Goal: Feedback & Contribution: Leave review/rating

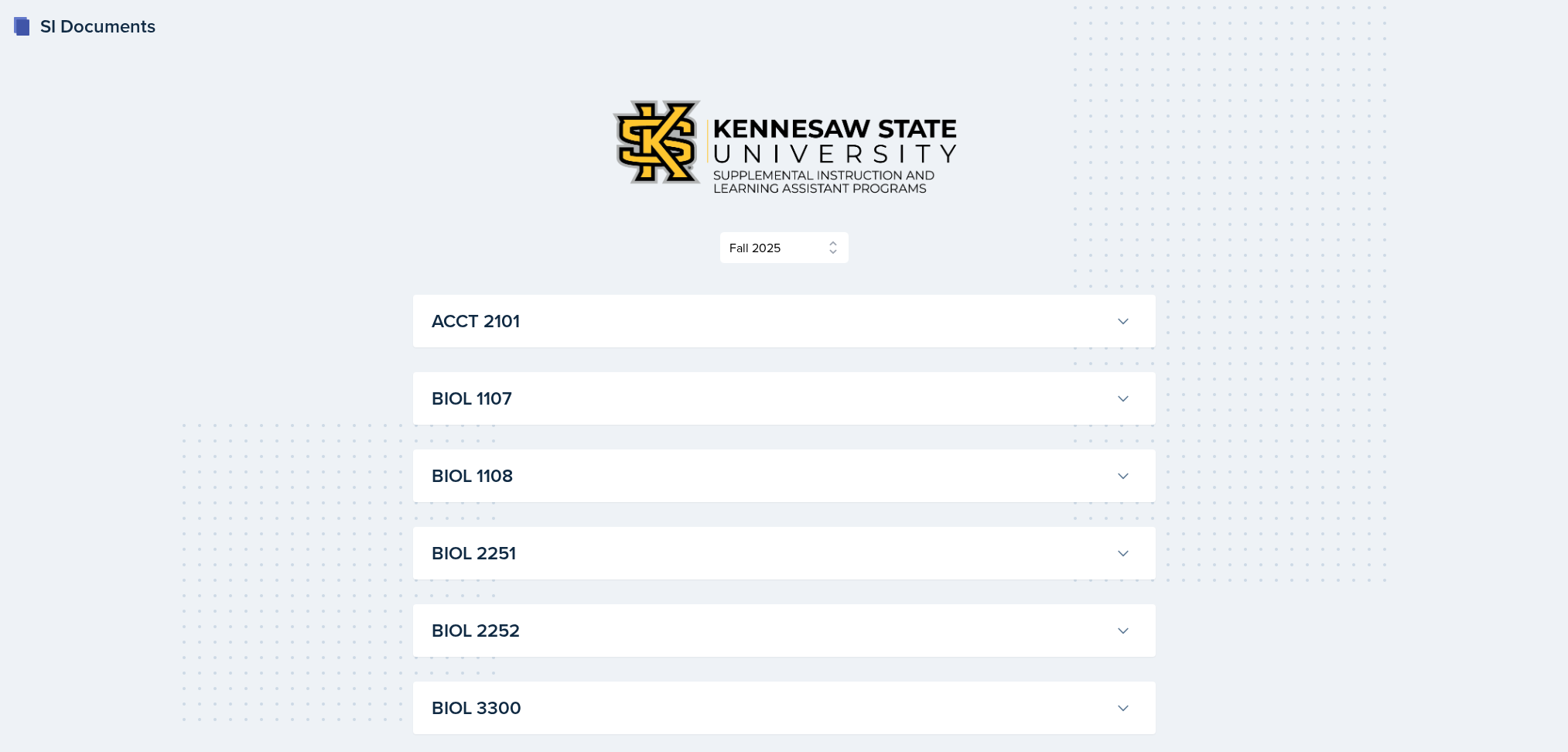
select select "2bed604d-1099-4043-b1bc-2365e8740244"
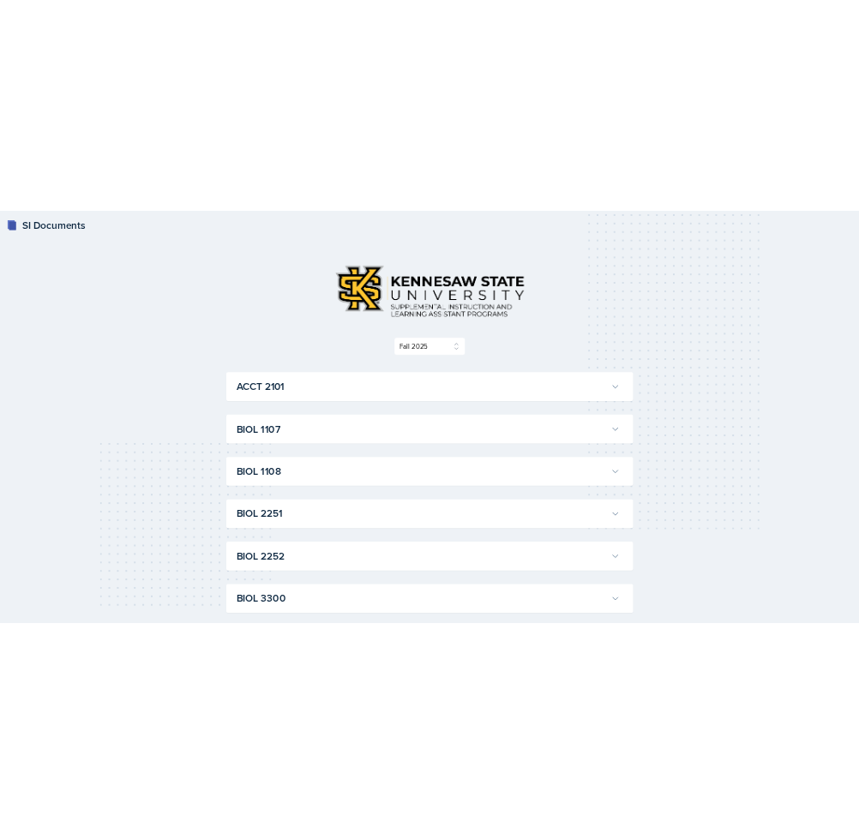
scroll to position [2972, 0]
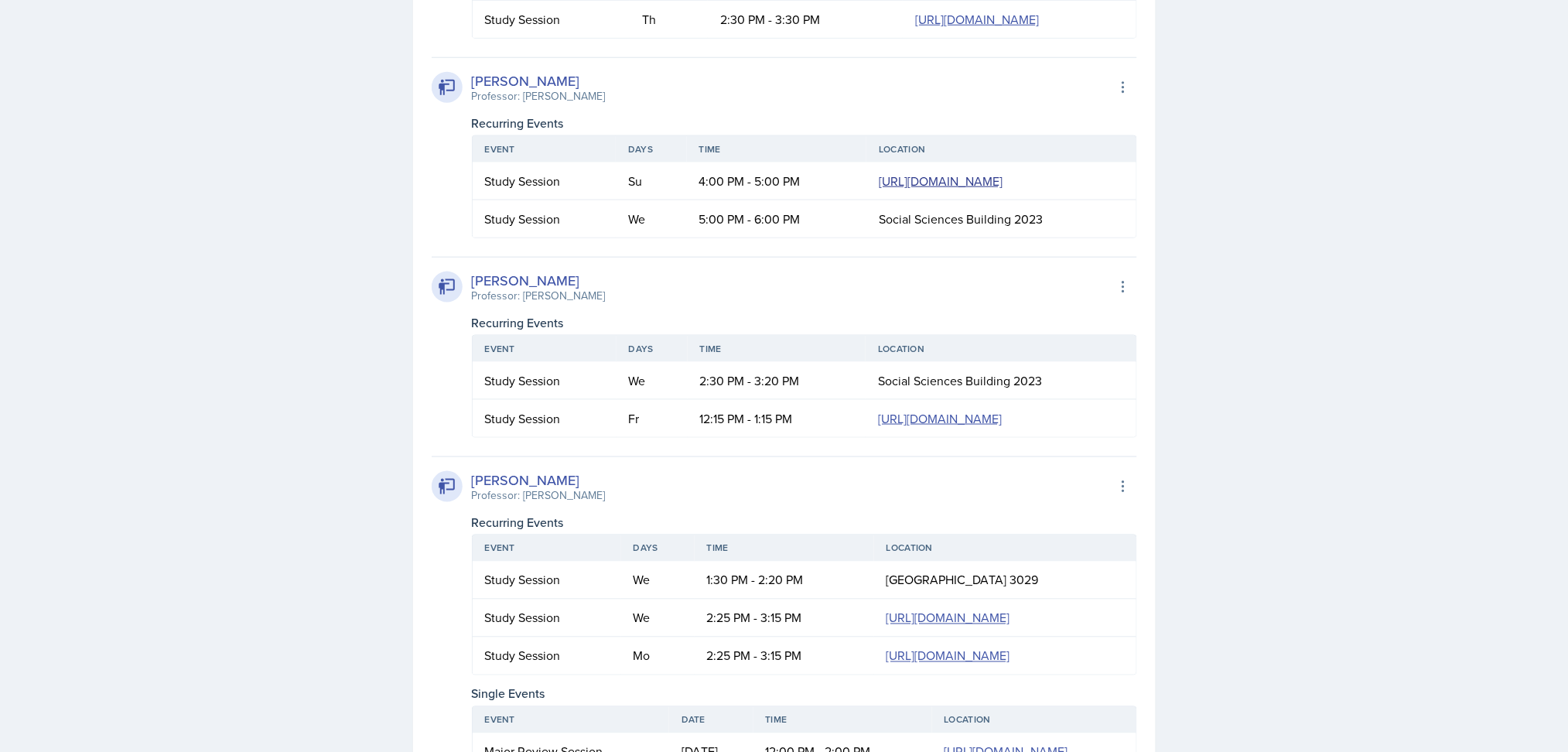
click at [879, 190] on link "https://teams.microsoft.com/l/meetup-join/19%3ameeting_OTUyMjE3NTUtNzYxMi00MDMx…" at bounding box center [940, 181] width 124 height 17
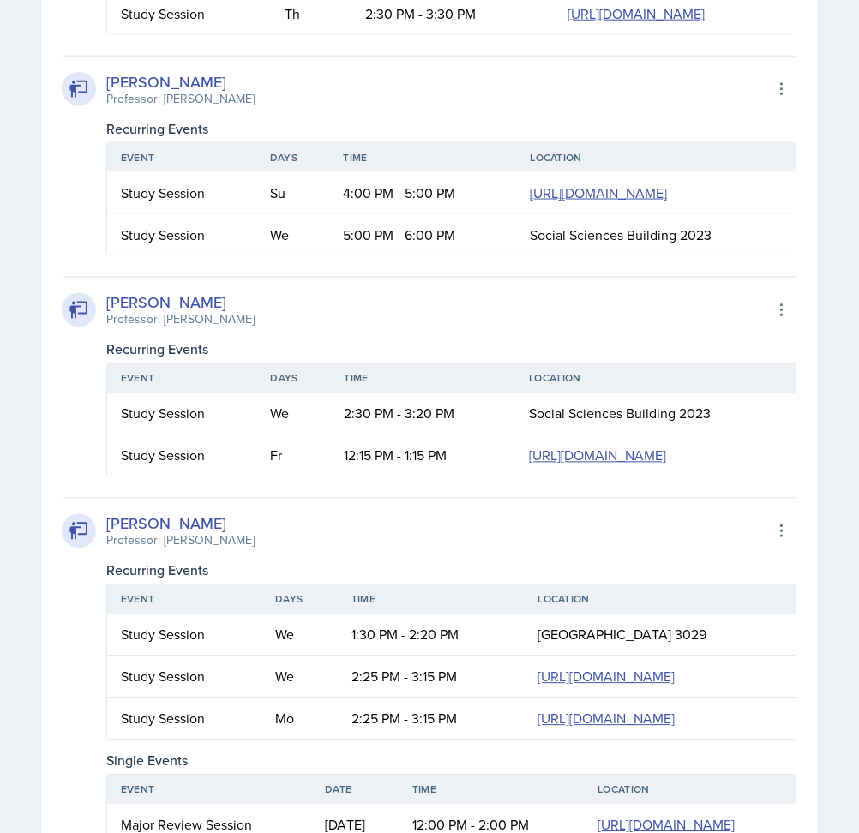
scroll to position [0, 0]
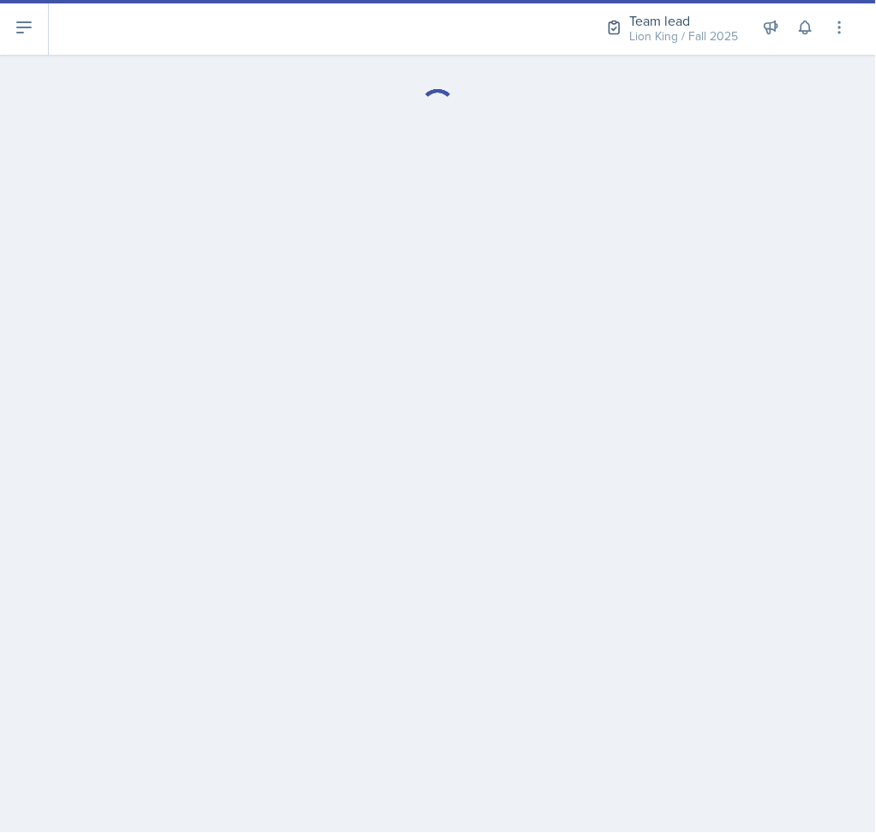
select select "Planning Sheets"
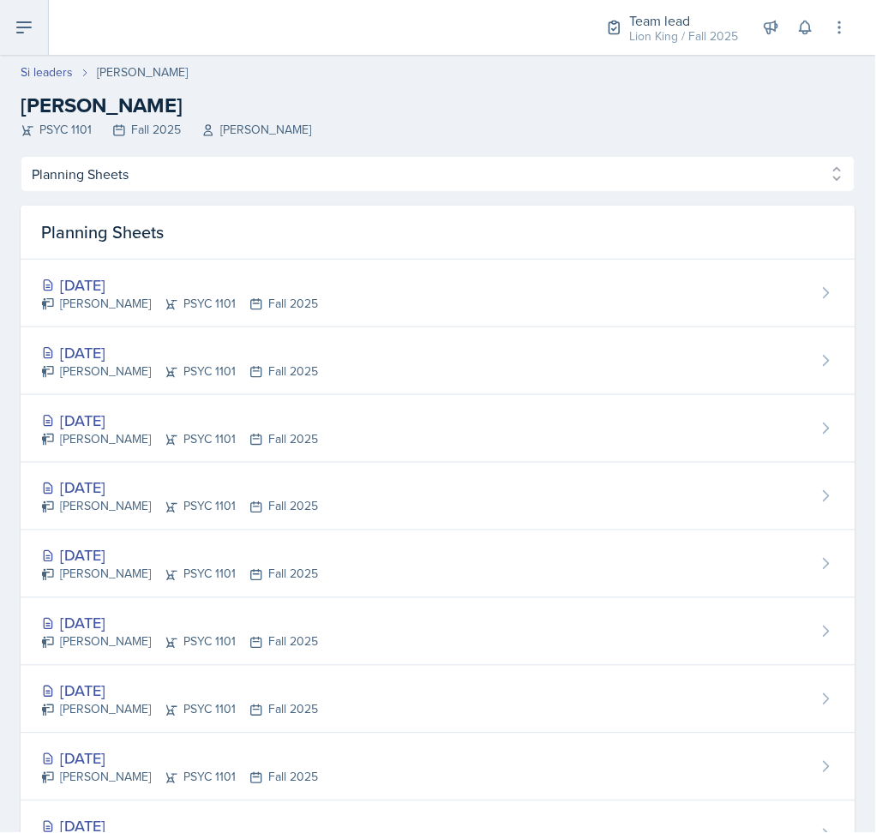
click at [30, 22] on icon at bounding box center [24, 27] width 14 height 10
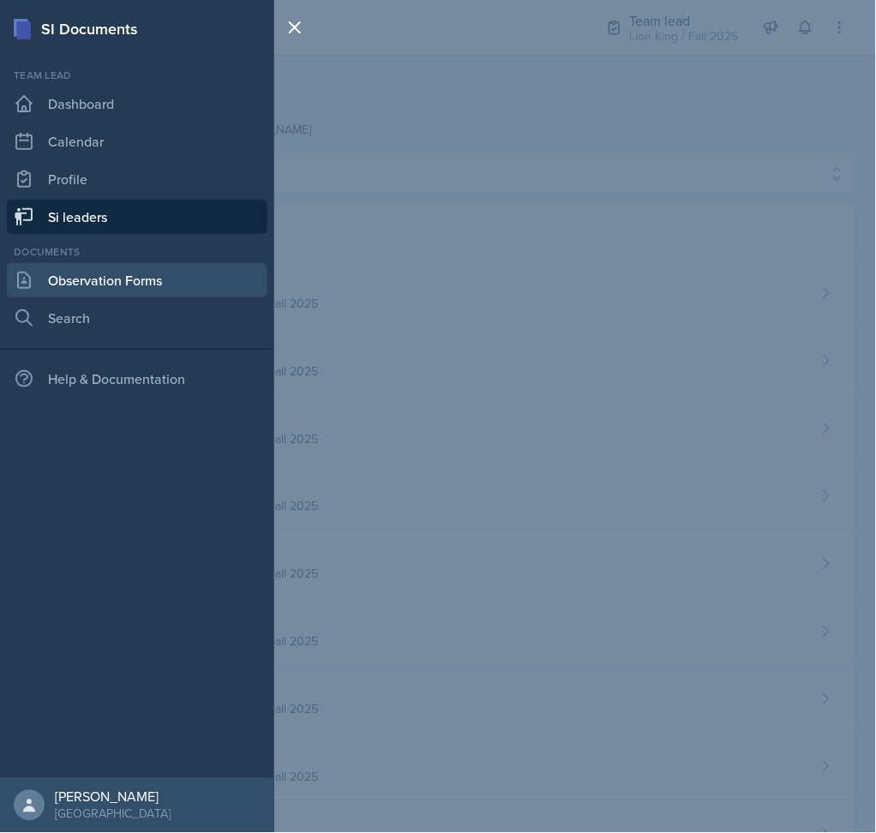
click at [113, 273] on link "Observation Forms" at bounding box center [137, 280] width 261 height 34
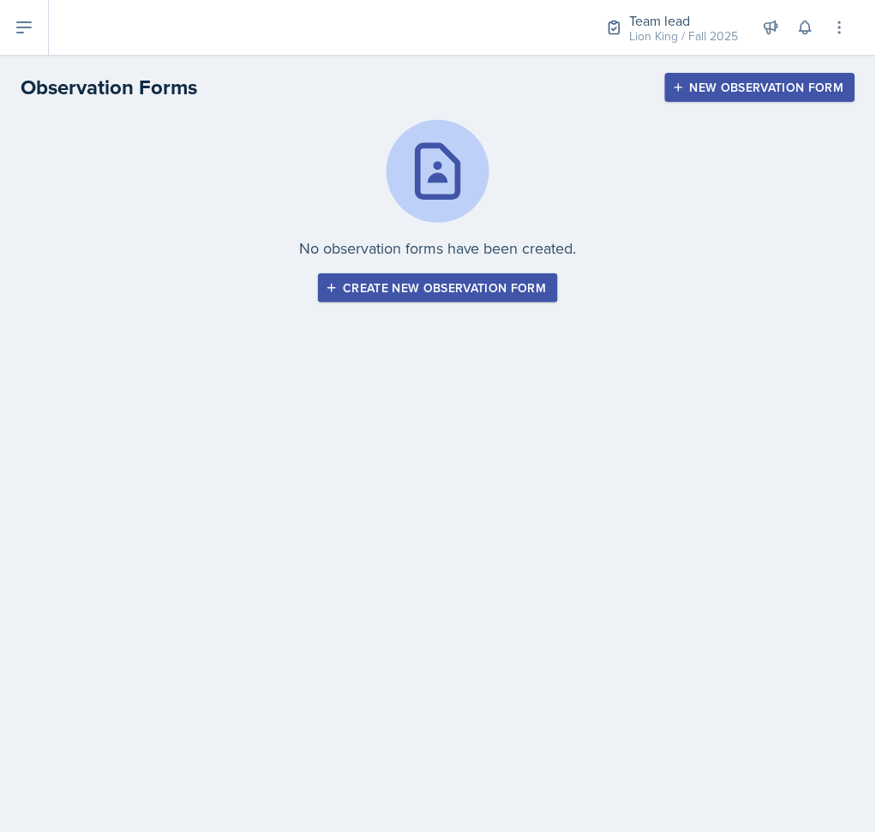
click at [490, 281] on div "Create new observation form" at bounding box center [437, 288] width 217 height 14
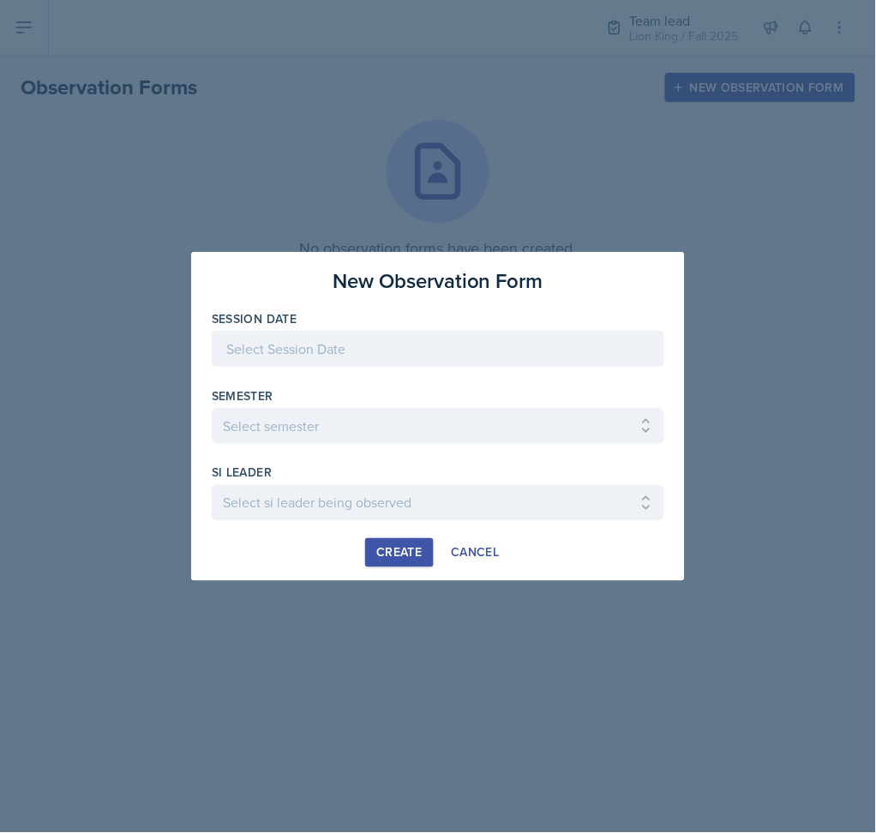
click at [450, 347] on div at bounding box center [438, 349] width 453 height 36
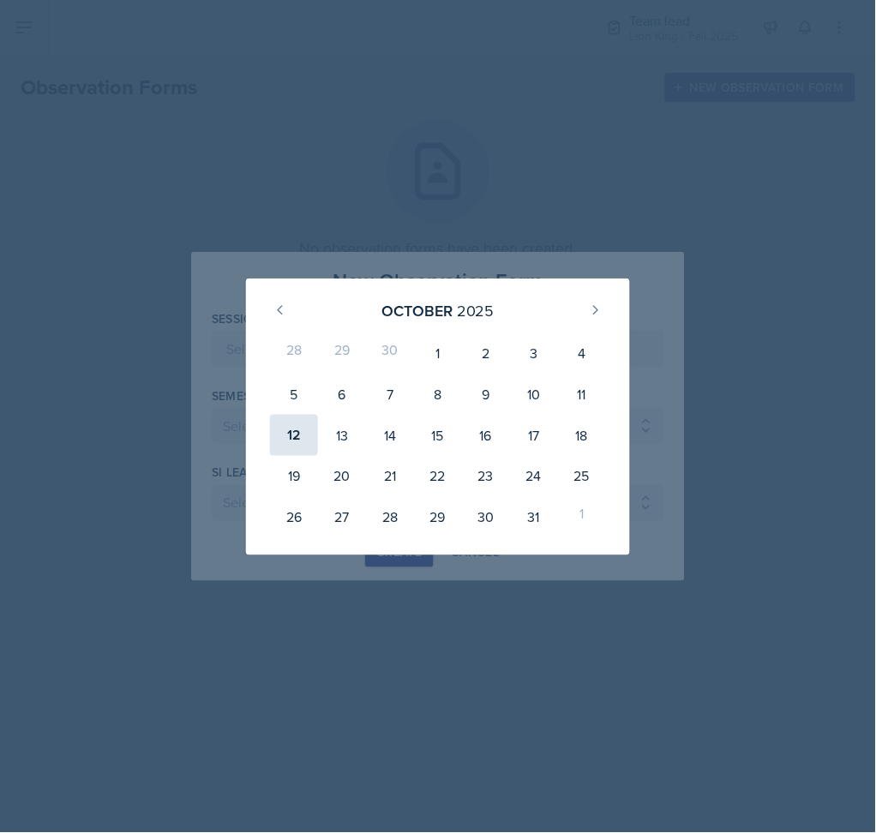
click at [294, 425] on div "12" at bounding box center [294, 435] width 48 height 41
type input "[DATE]"
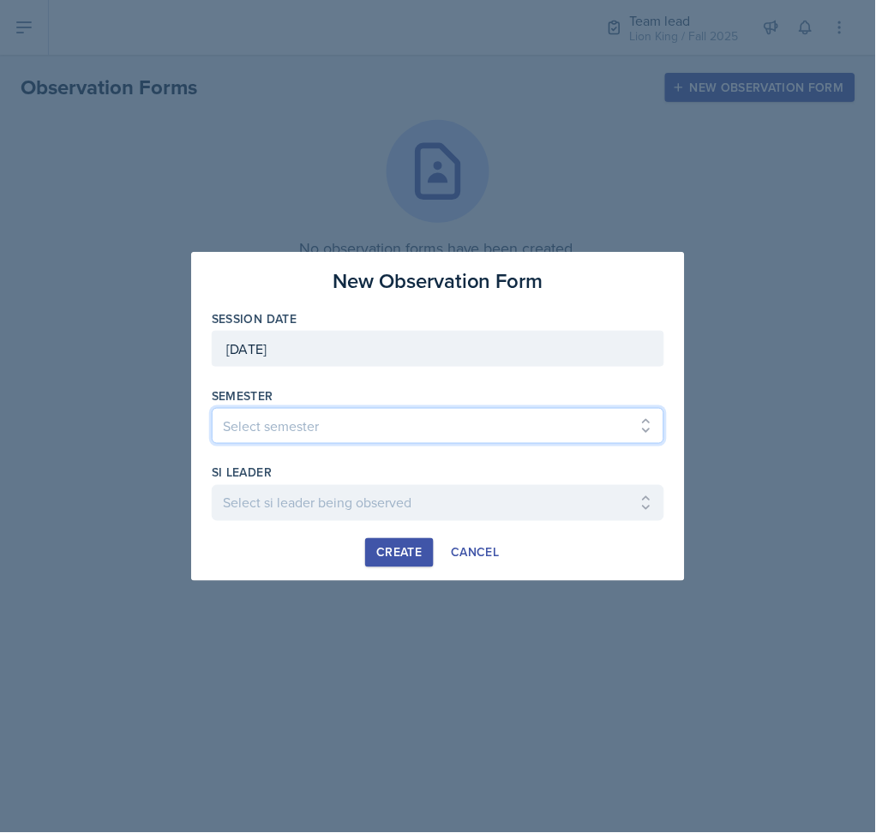
click at [298, 423] on select "Select semester All Spring 2021 Summer 2021 Spring 2022 Fall 2020 Fall 2021 Fal…" at bounding box center [438, 426] width 453 height 36
select select "2bed604d-1099-4043-b1bc-2365e8740244"
click at [212, 408] on select "Select semester All Spring 2021 Summer 2021 Spring 2022 Fall 2020 Fall 2021 Fal…" at bounding box center [438, 426] width 453 height 36
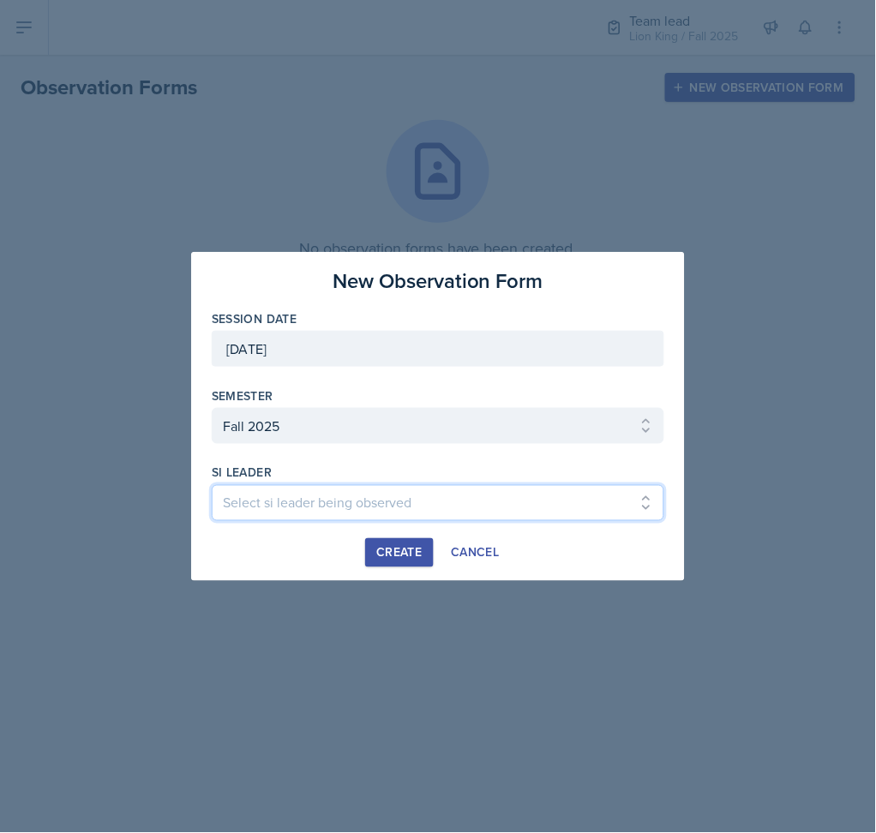
click at [330, 502] on select "Select si leader being observed Anais Gjergji / CHEM 1211 / Demon SI of Fleet S…" at bounding box center [438, 503] width 453 height 36
select select "05118c36-c5ec-4ced-a68a-c497eeb98ec7"
click at [212, 485] on select "Select si leader being observed Anais Gjergji / CHEM 1211 / Demon SI of Fleet S…" at bounding box center [438, 503] width 453 height 36
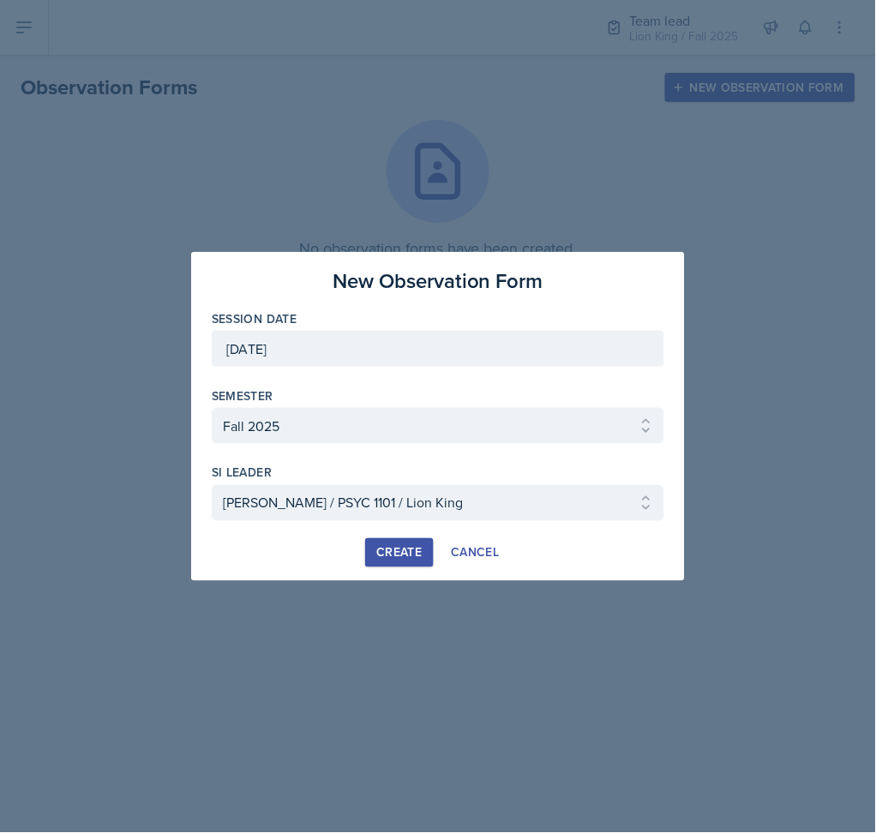
click at [390, 555] on div "Create" at bounding box center [398, 553] width 45 height 14
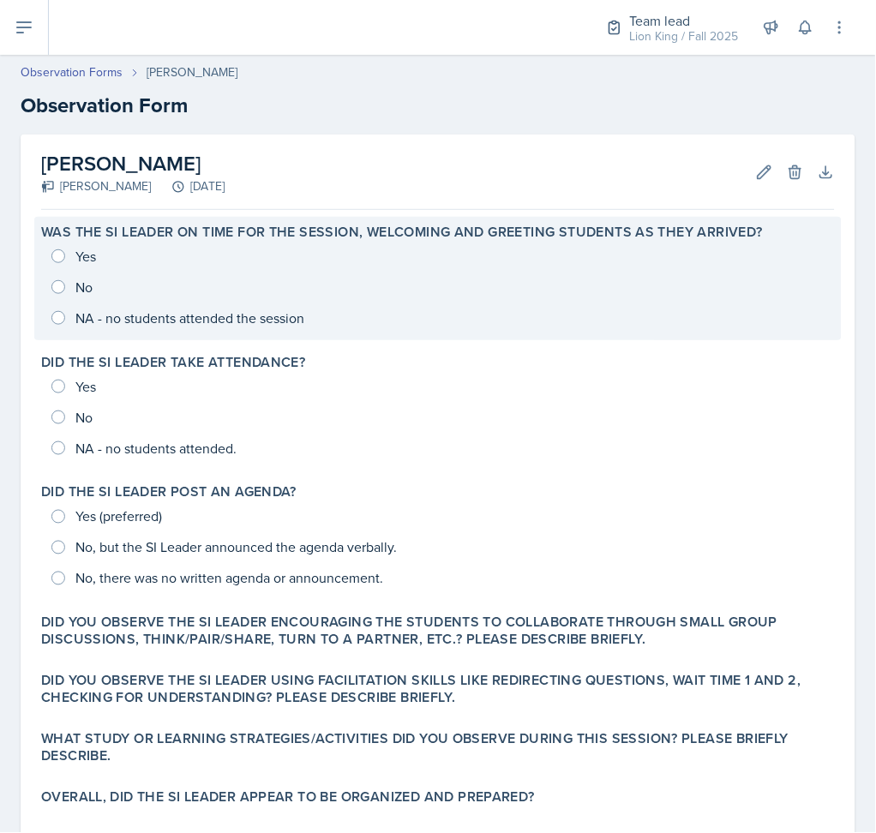
click at [51, 286] on div "Yes No NA - no students attended the session" at bounding box center [438, 287] width 794 height 93
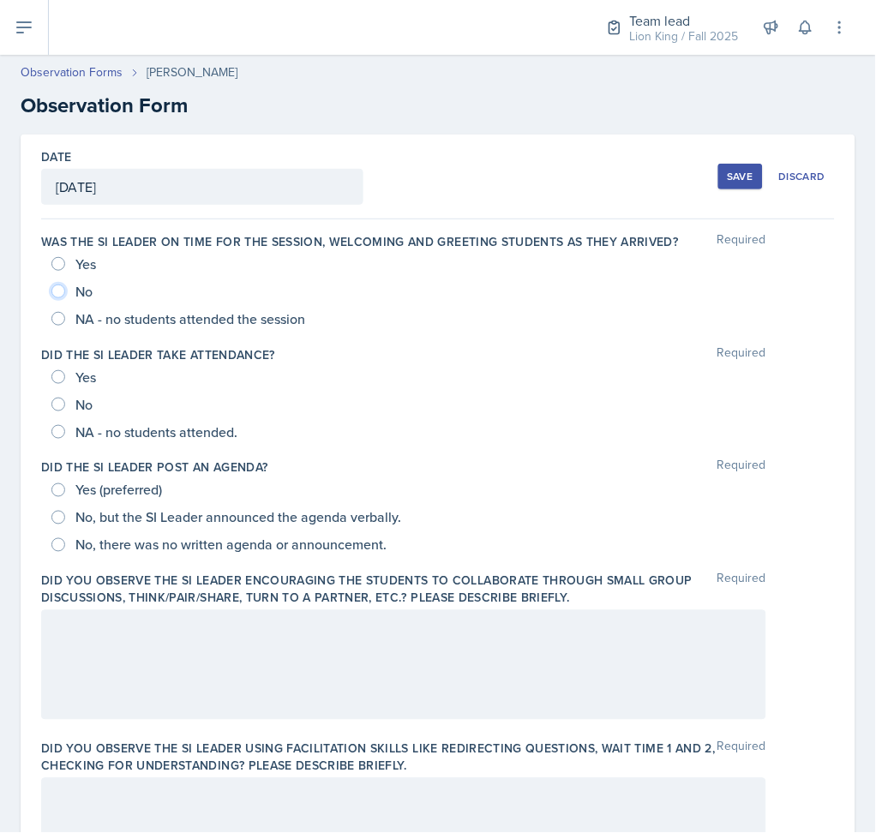
click at [61, 293] on input "No" at bounding box center [58, 292] width 14 height 14
radio input "true"
click at [55, 406] on input "No" at bounding box center [58, 405] width 14 height 14
radio input "true"
click at [58, 547] on input "No, there was no written agenda or announcement." at bounding box center [58, 545] width 14 height 14
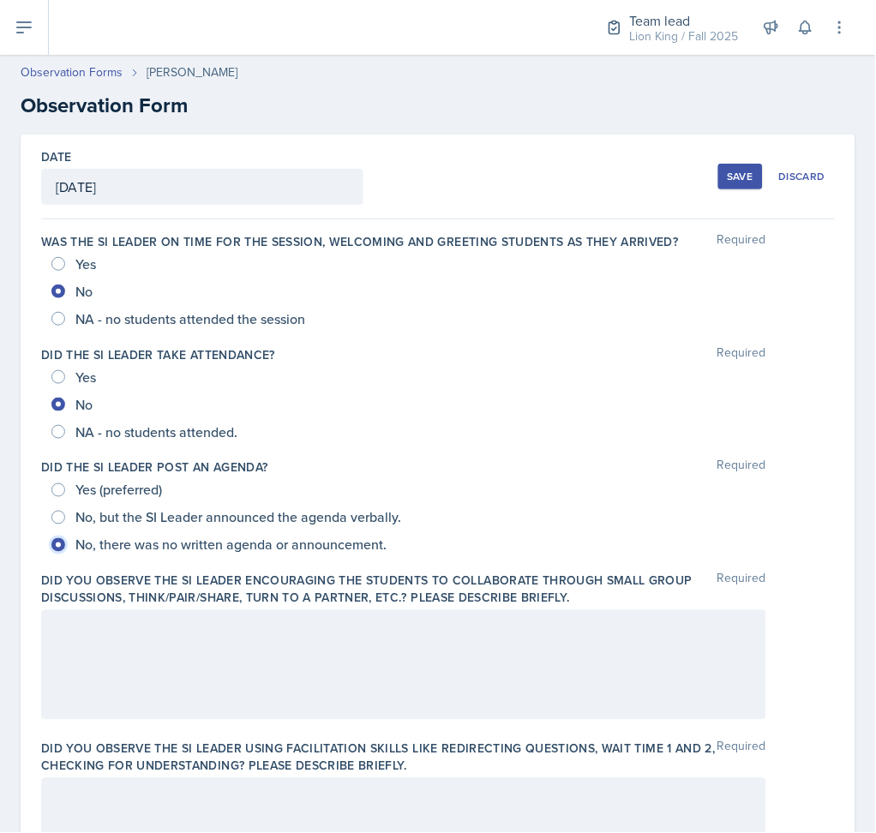
radio input "true"
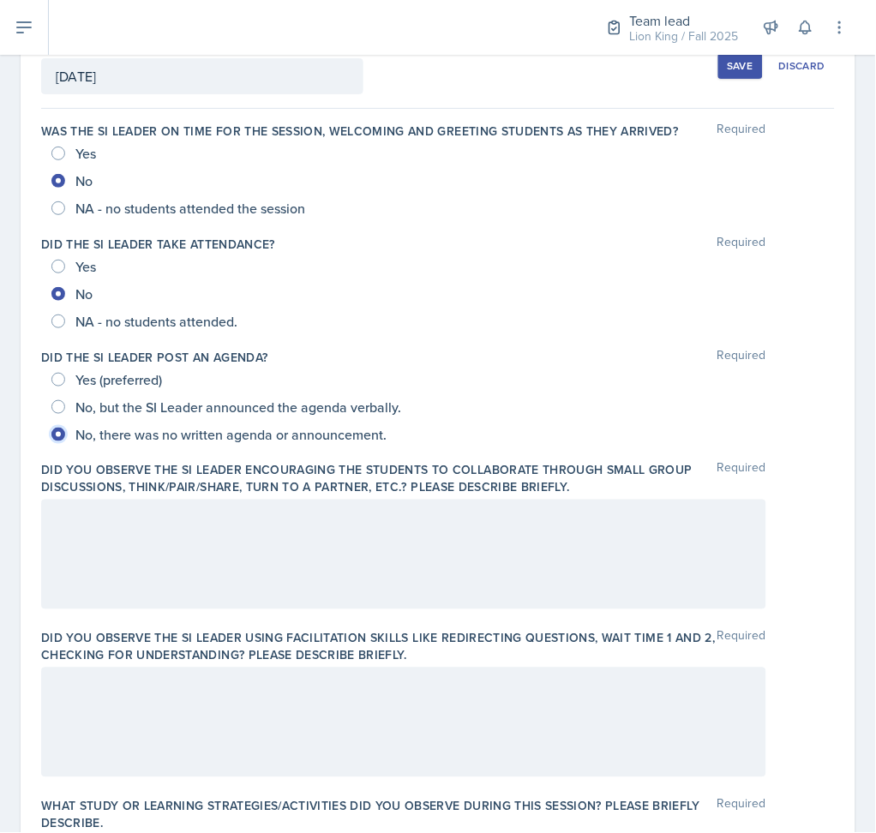
scroll to position [343, 0]
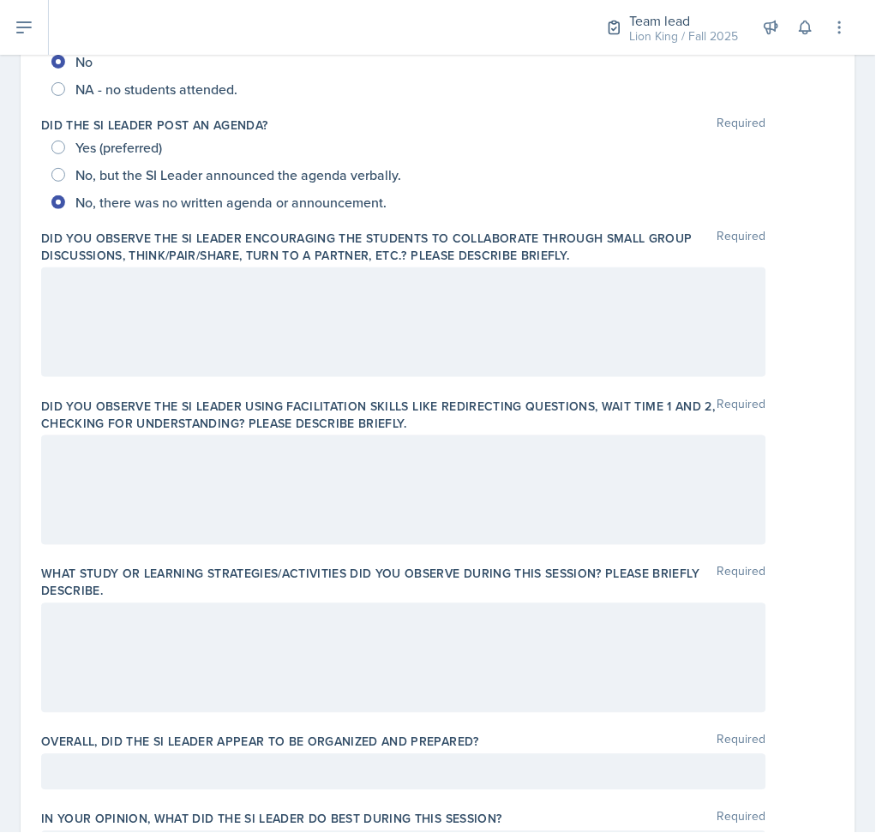
click at [295, 310] on div at bounding box center [403, 323] width 725 height 110
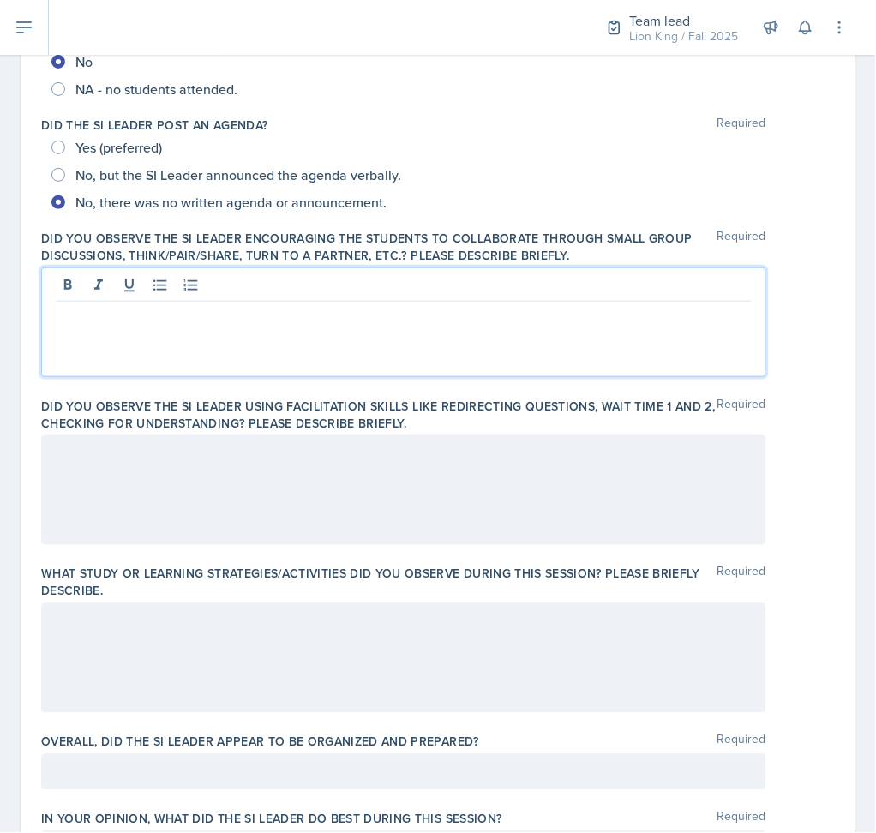
scroll to position [373, 0]
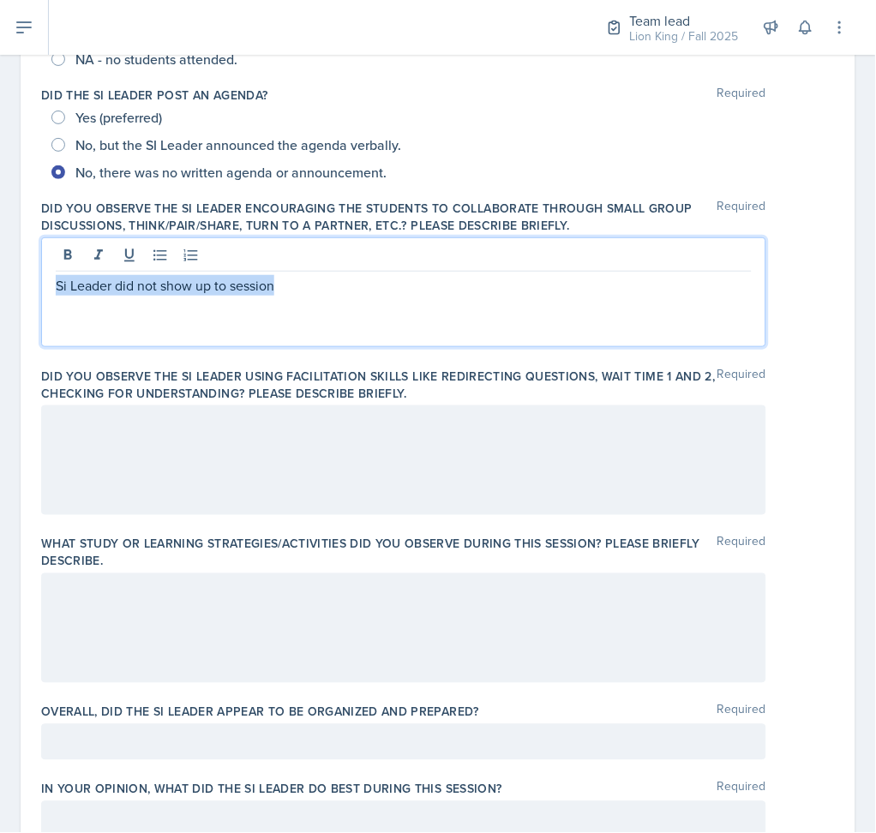
drag, startPoint x: 314, startPoint y: 285, endPoint x: 48, endPoint y: 286, distance: 265.8
click at [48, 286] on div "Si Leader did not show up to session" at bounding box center [403, 293] width 725 height 110
copy p "Si Leader did not show up to session"
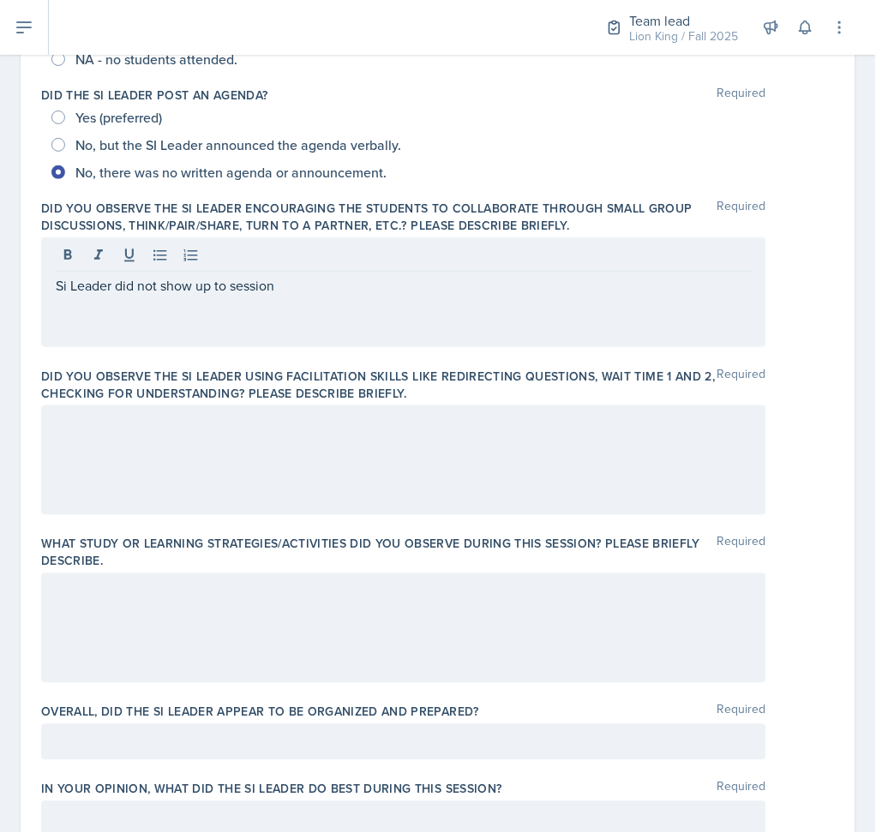
click at [115, 437] on div at bounding box center [403, 461] width 725 height 110
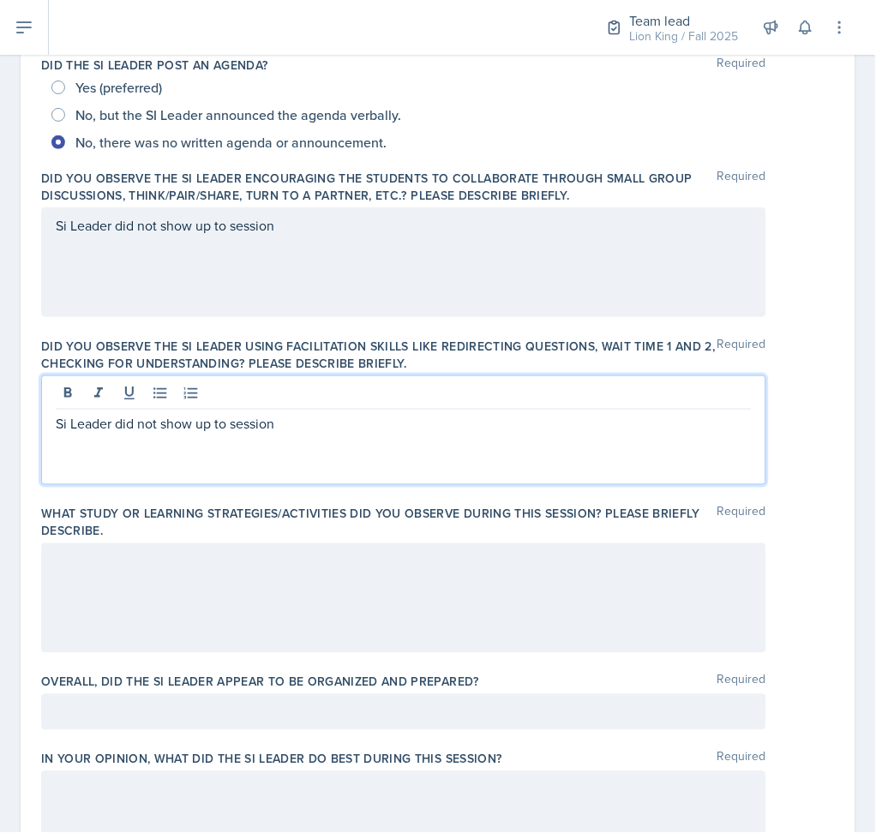
click at [132, 570] on div at bounding box center [403, 599] width 725 height 110
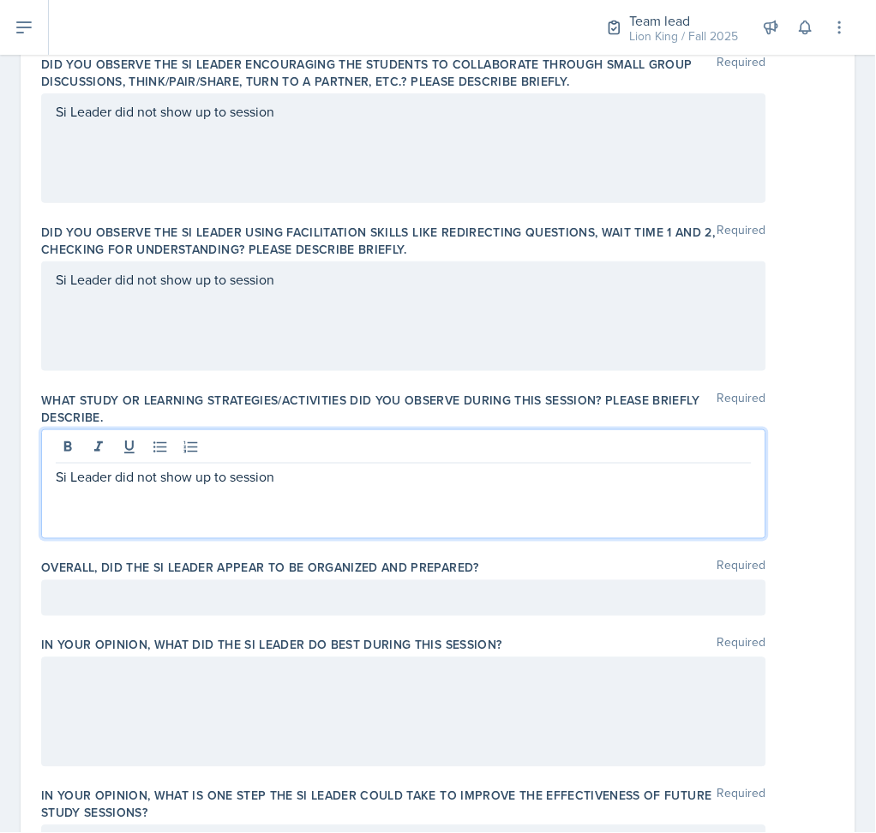
click at [128, 587] on div at bounding box center [403, 598] width 725 height 36
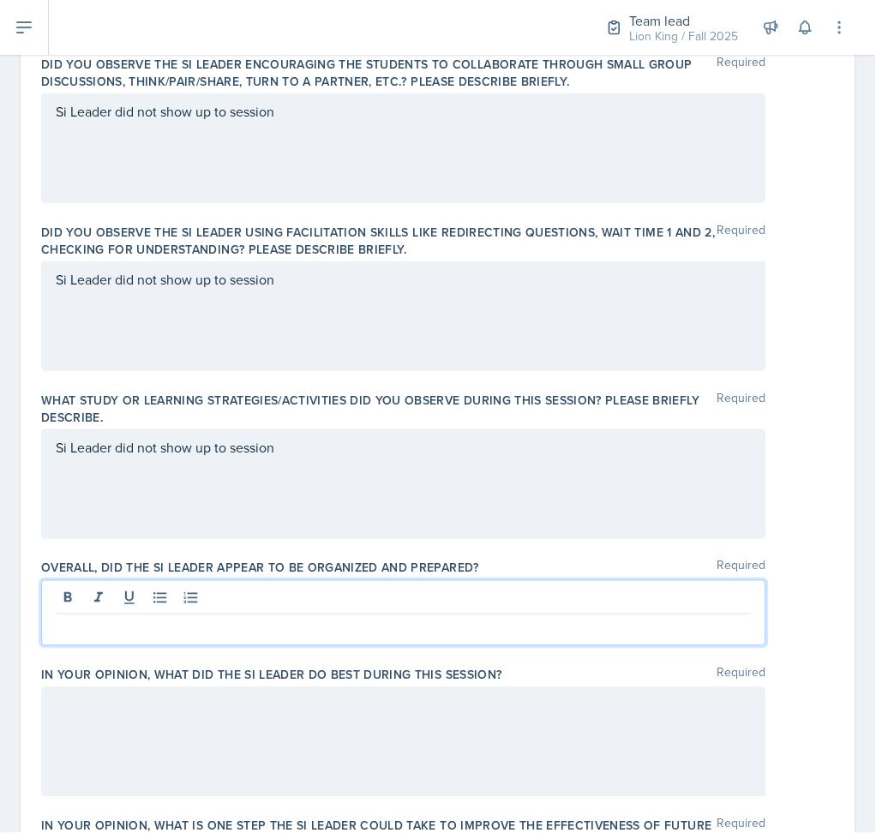
scroll to position [547, 0]
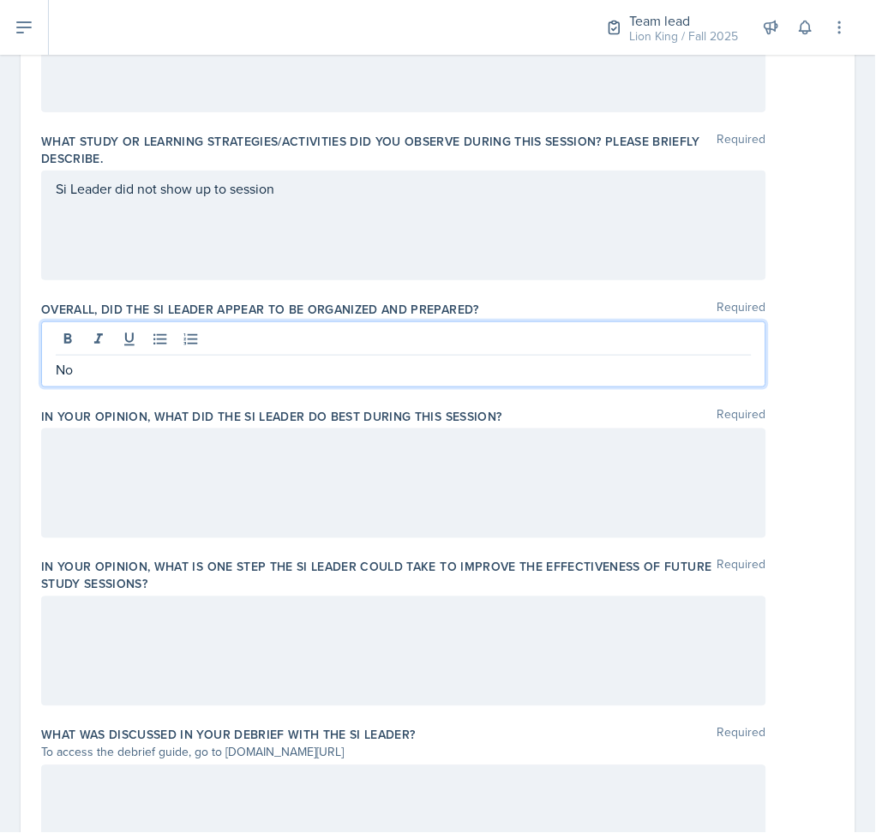
click at [171, 522] on div at bounding box center [403, 484] width 725 height 110
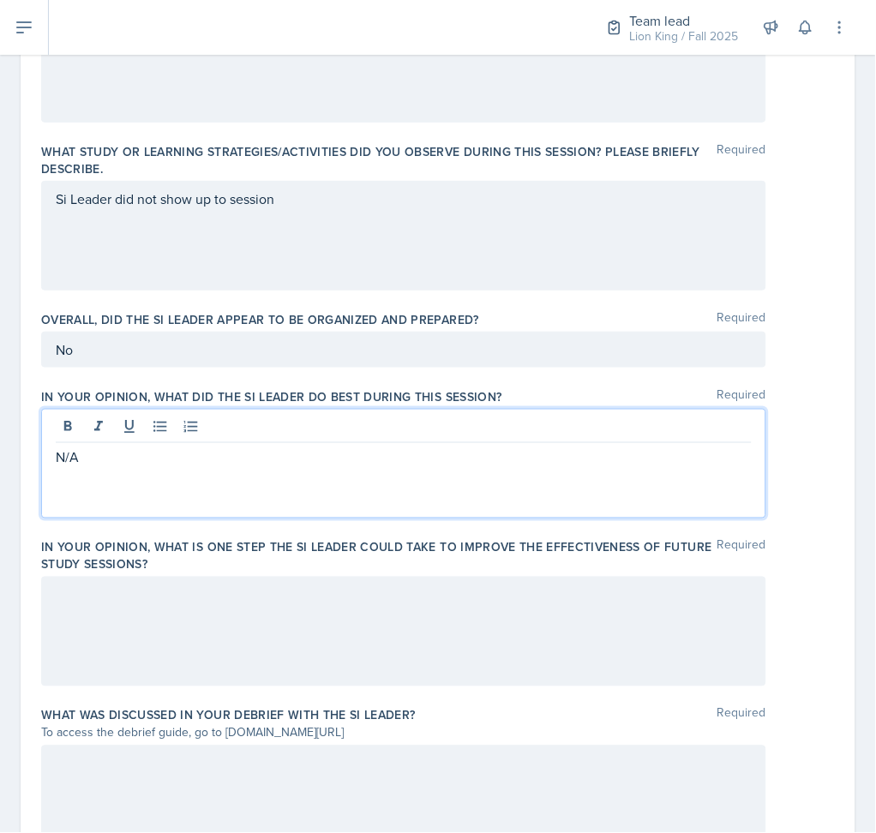
scroll to position [806, 0]
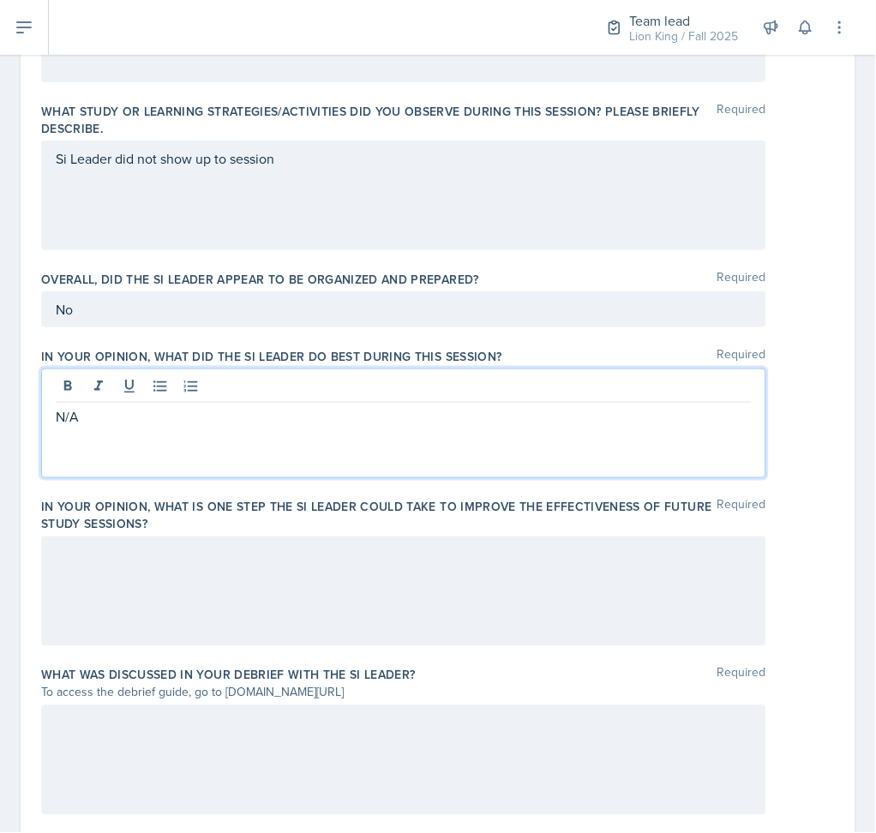
click at [239, 568] on div at bounding box center [403, 592] width 725 height 110
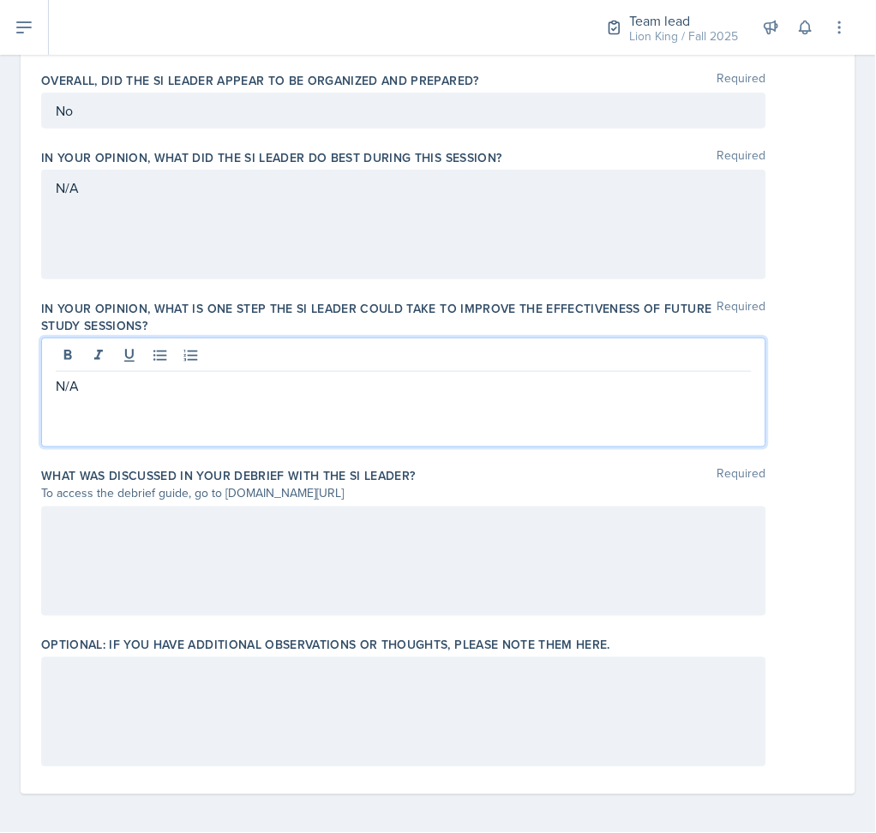
scroll to position [1007, 0]
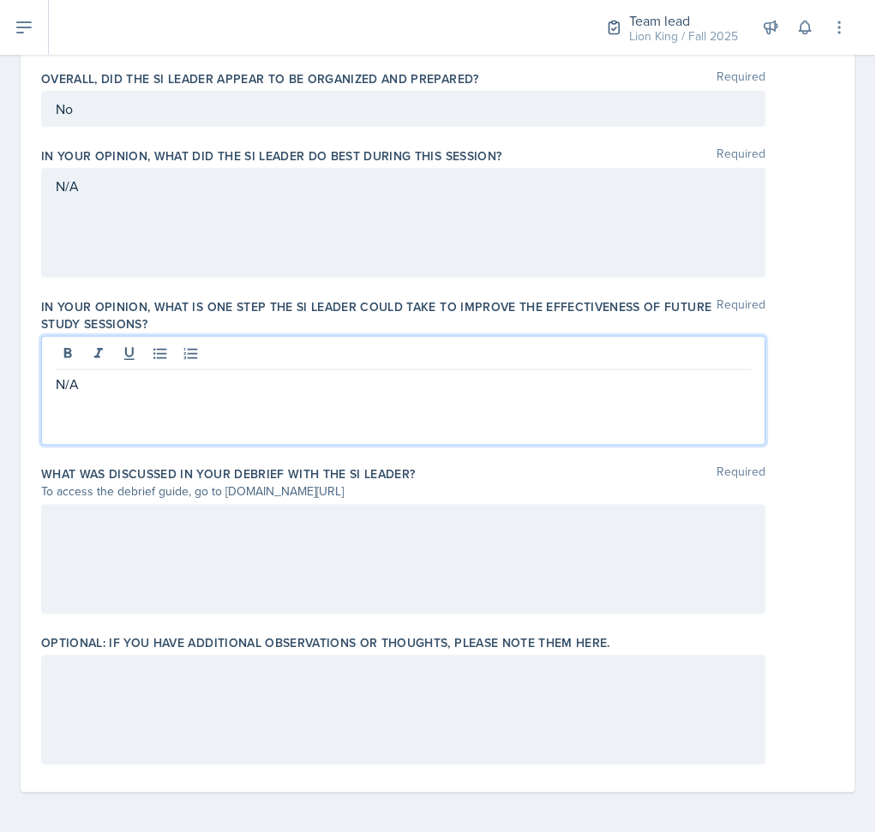
click at [239, 568] on div at bounding box center [403, 560] width 725 height 110
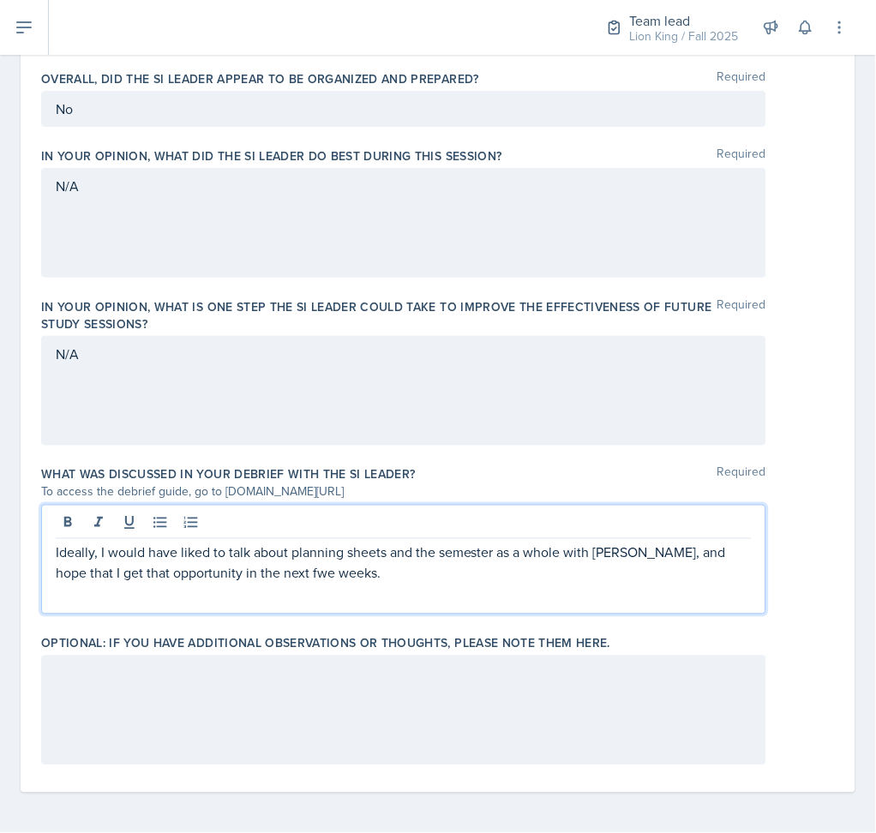
click at [253, 587] on div "Ideally, I would have liked to talk about planning sheets and the semester as a…" at bounding box center [403, 560] width 725 height 110
click at [259, 574] on p "Ideally, I would have liked to talk about planning sheets and the semester as a…" at bounding box center [404, 563] width 696 height 41
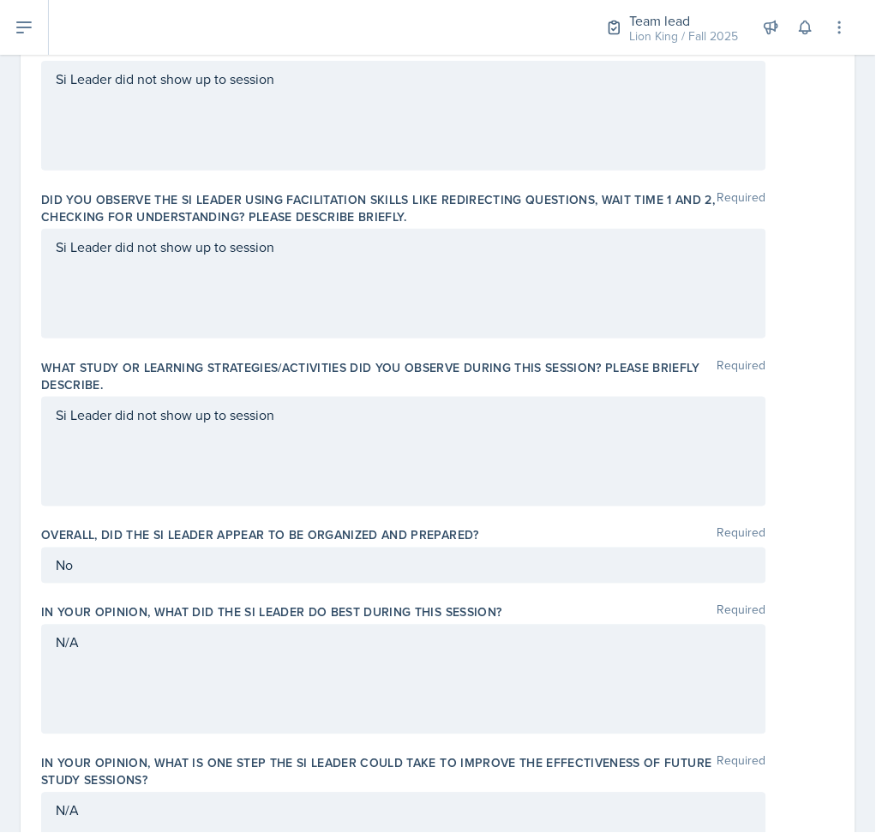
scroll to position [92, 0]
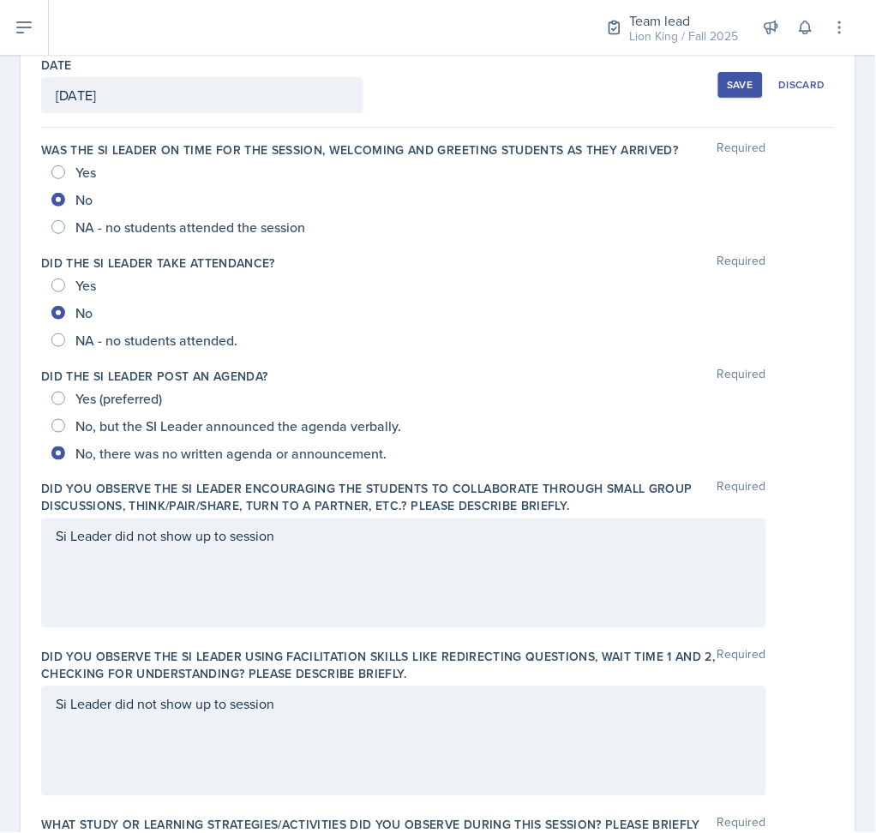
click at [330, 556] on div "Si Leader did not show up to session" at bounding box center [403, 574] width 725 height 110
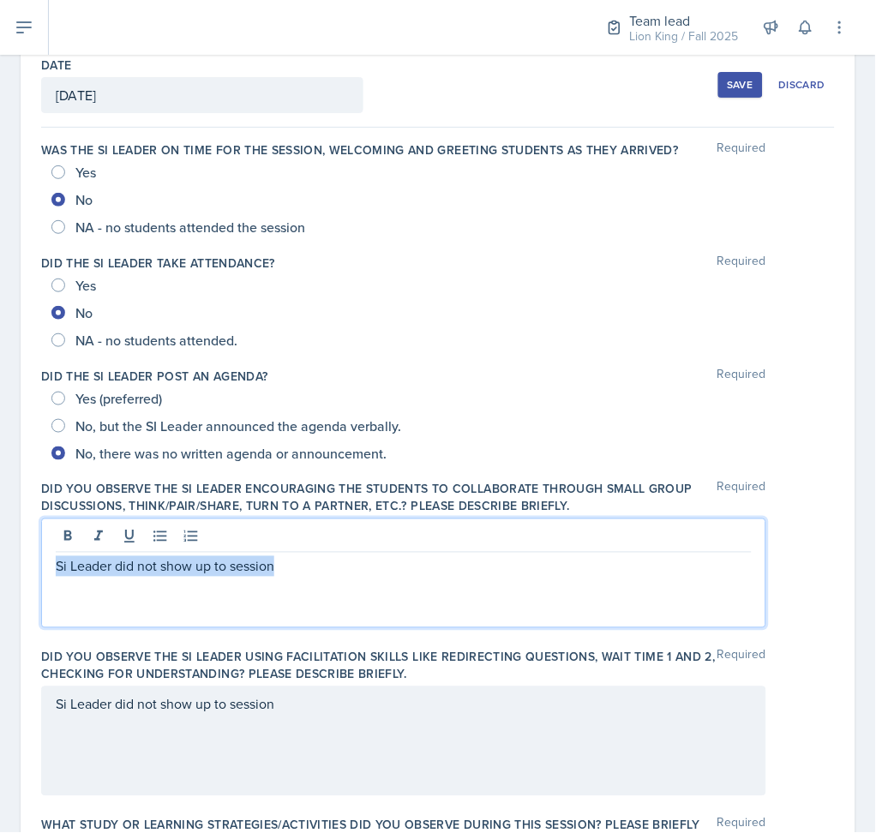
scroll to position [122, 0]
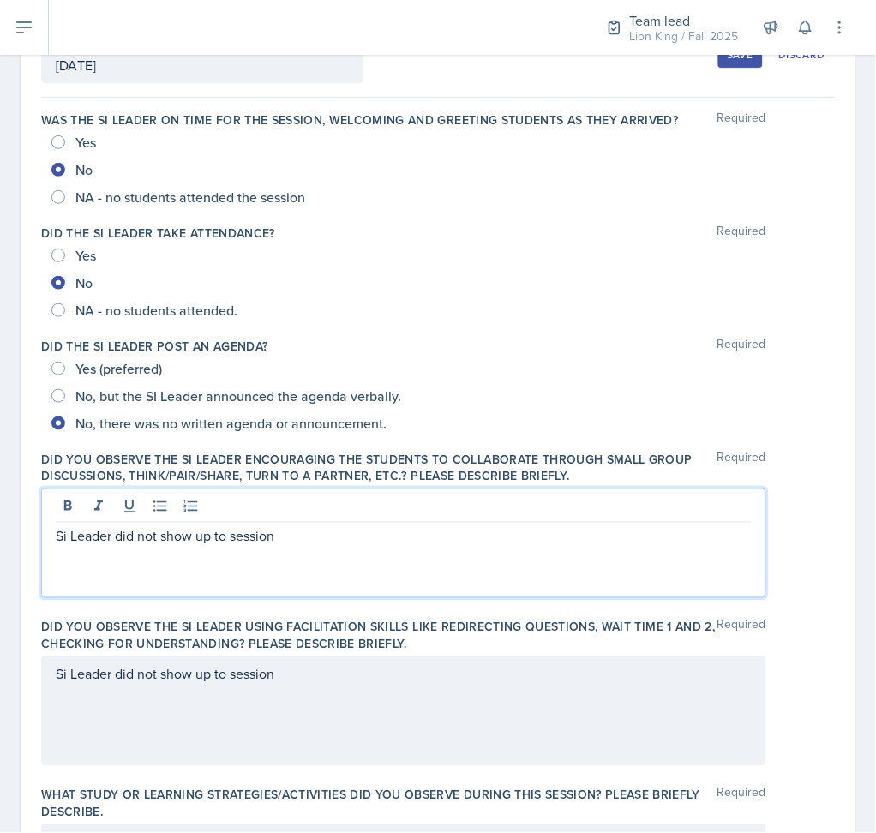
click at [330, 556] on div "Si Leader did not show up to session" at bounding box center [403, 544] width 725 height 110
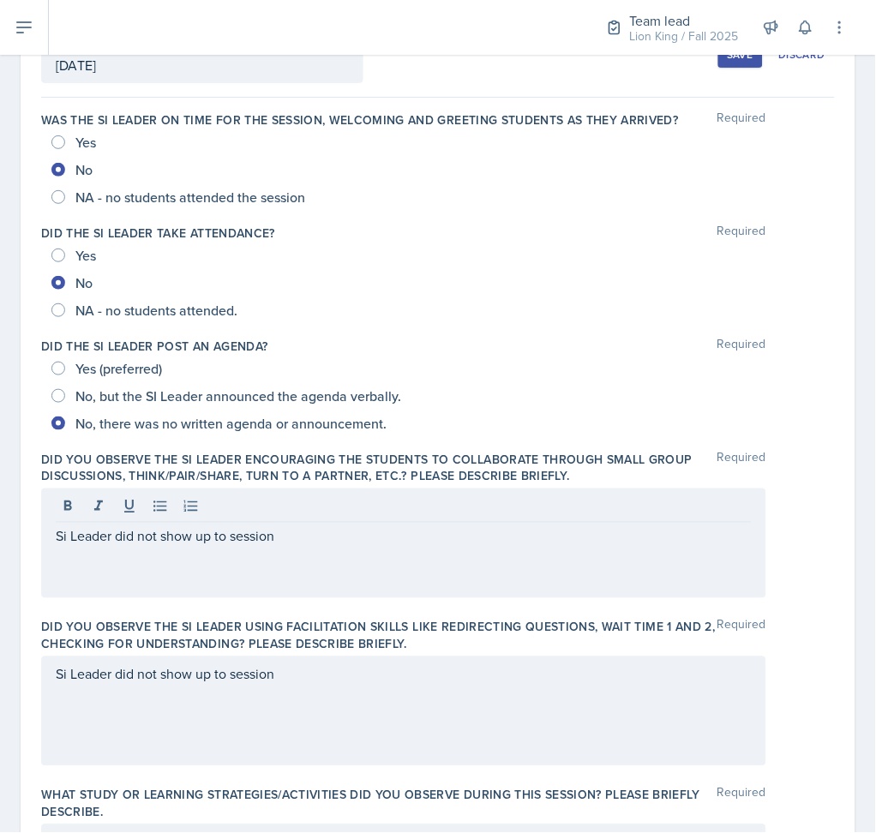
click at [330, 556] on div "Si Leader did not show up to session" at bounding box center [403, 544] width 725 height 110
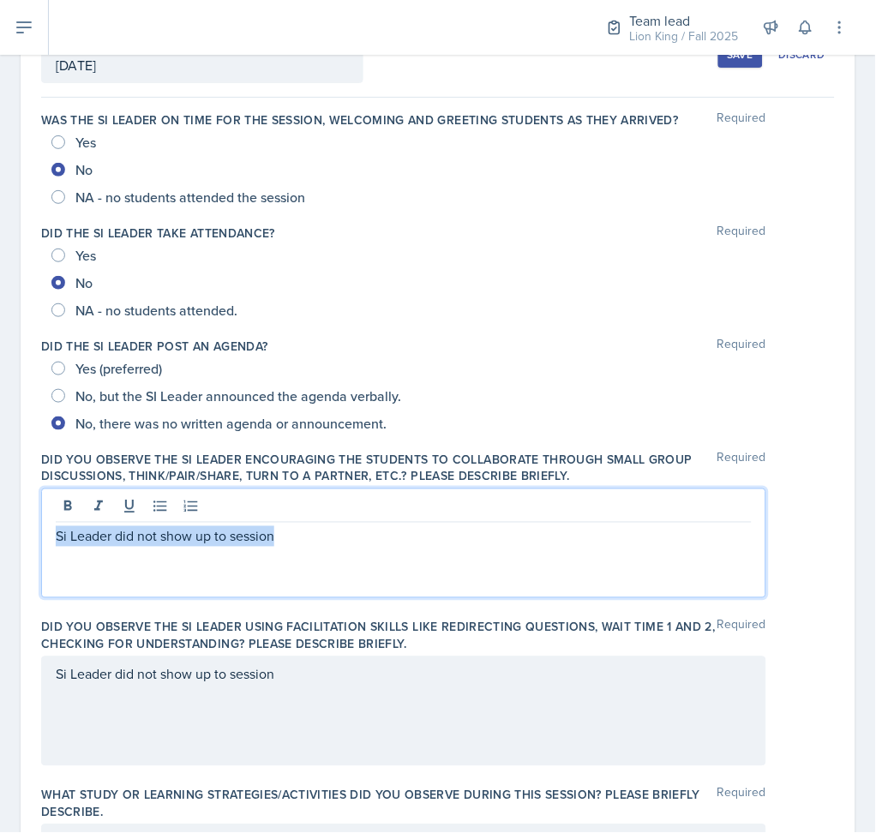
click at [304, 544] on p "Si Leader did not show up to session" at bounding box center [404, 536] width 696 height 21
drag, startPoint x: 629, startPoint y: 537, endPoint x: -14, endPoint y: 552, distance: 642.4
click at [0, 552] on html "SI Documents Team lead Dashboard Calendar Profile Si leaders Documents Observat…" at bounding box center [438, 416] width 876 height 833
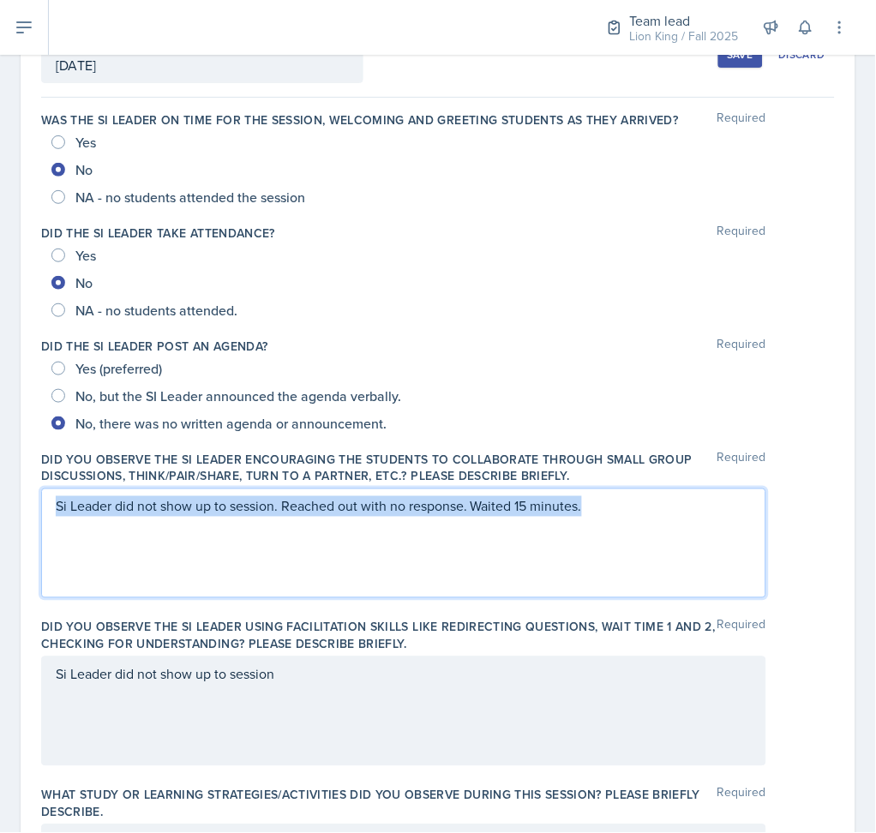
scroll to position [92, 0]
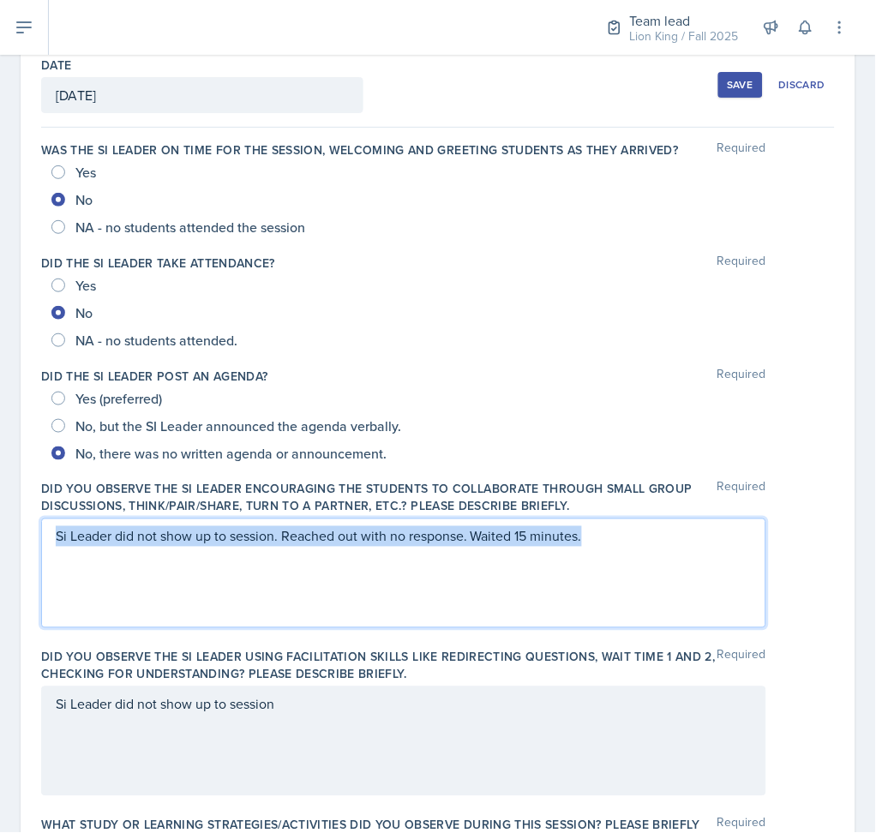
copy p "Si Leader did not show up to session. Reached out with no response. Waited 15 m…"
click at [364, 708] on div "Si Leader did not show up to session" at bounding box center [403, 742] width 725 height 110
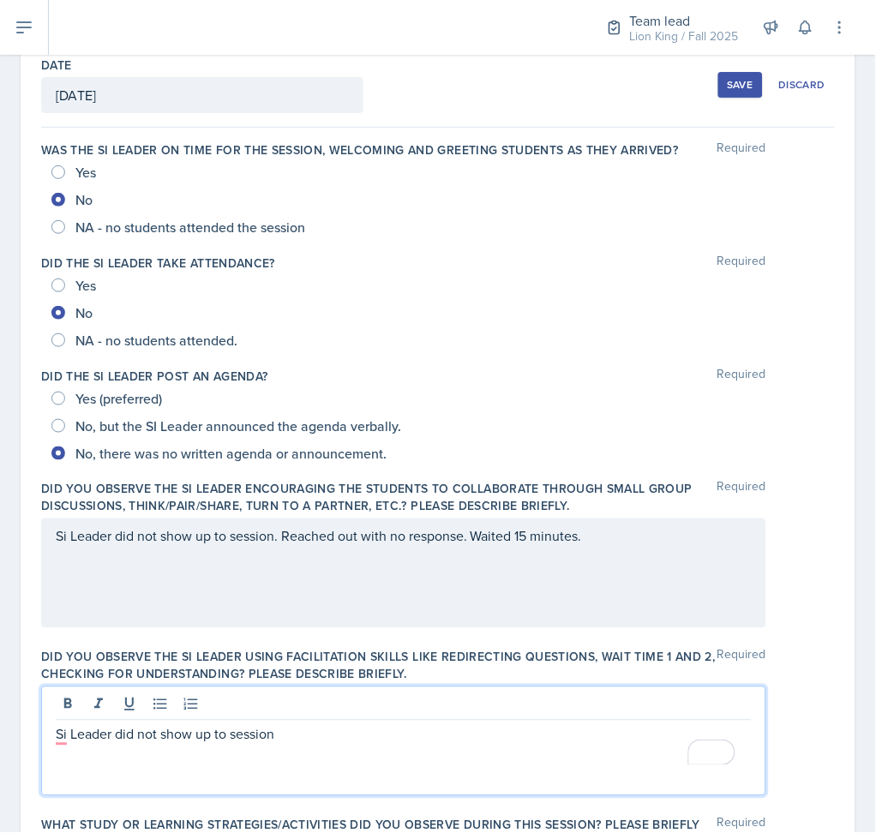
click at [249, 749] on p "To enrich screen reader interactions, please activate Accessibility in Grammarl…" at bounding box center [404, 755] width 696 height 21
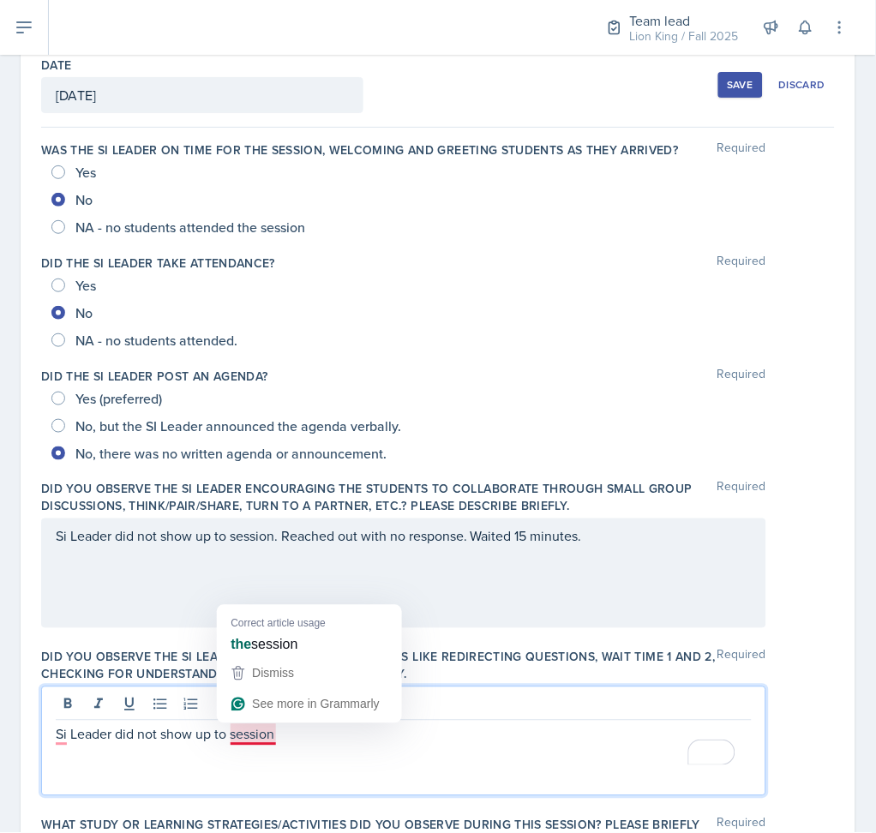
click at [220, 734] on p "Si Leader did not show up to session" at bounding box center [404, 735] width 696 height 21
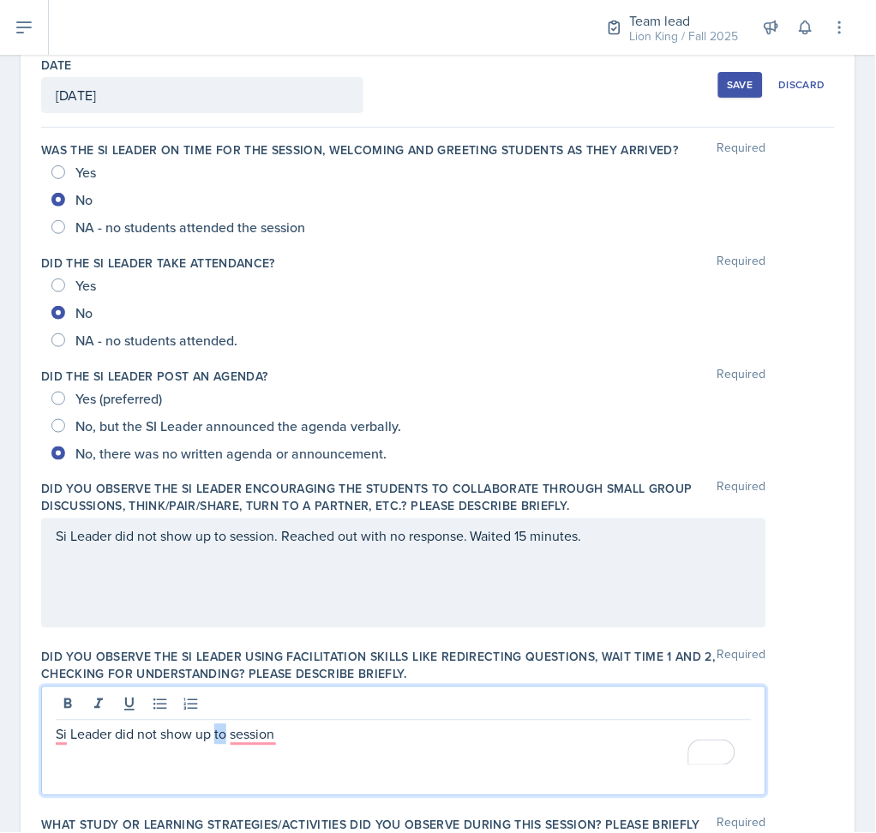
click at [220, 734] on p "Si Leader did not show up to session" at bounding box center [404, 735] width 696 height 21
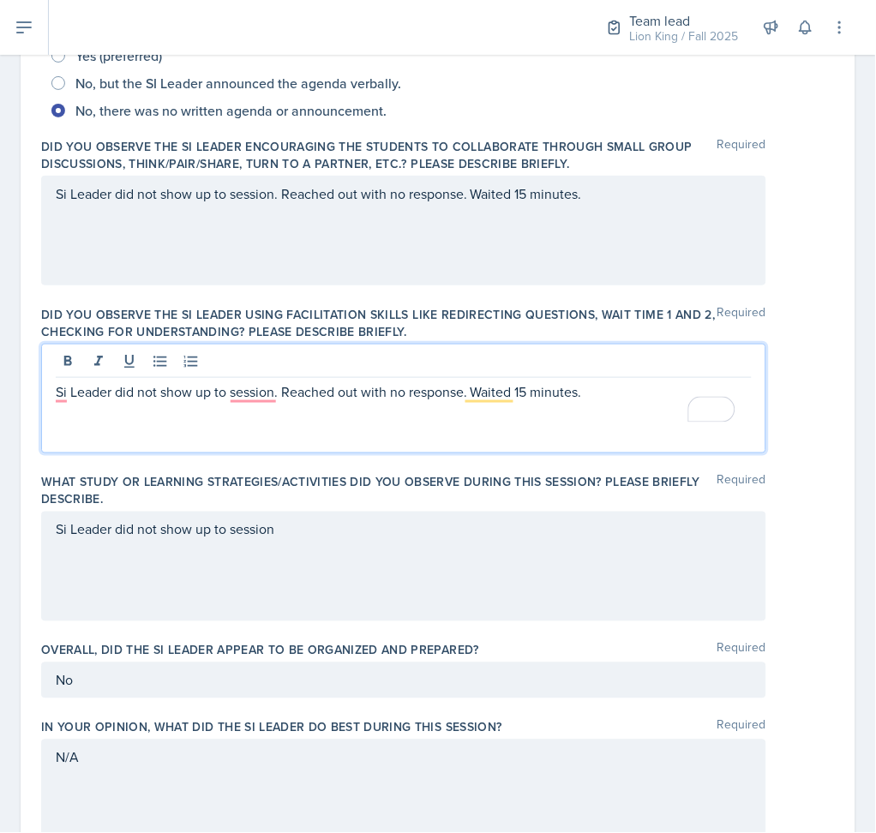
click at [156, 539] on div "Si Leader did not show up to session" at bounding box center [403, 567] width 725 height 110
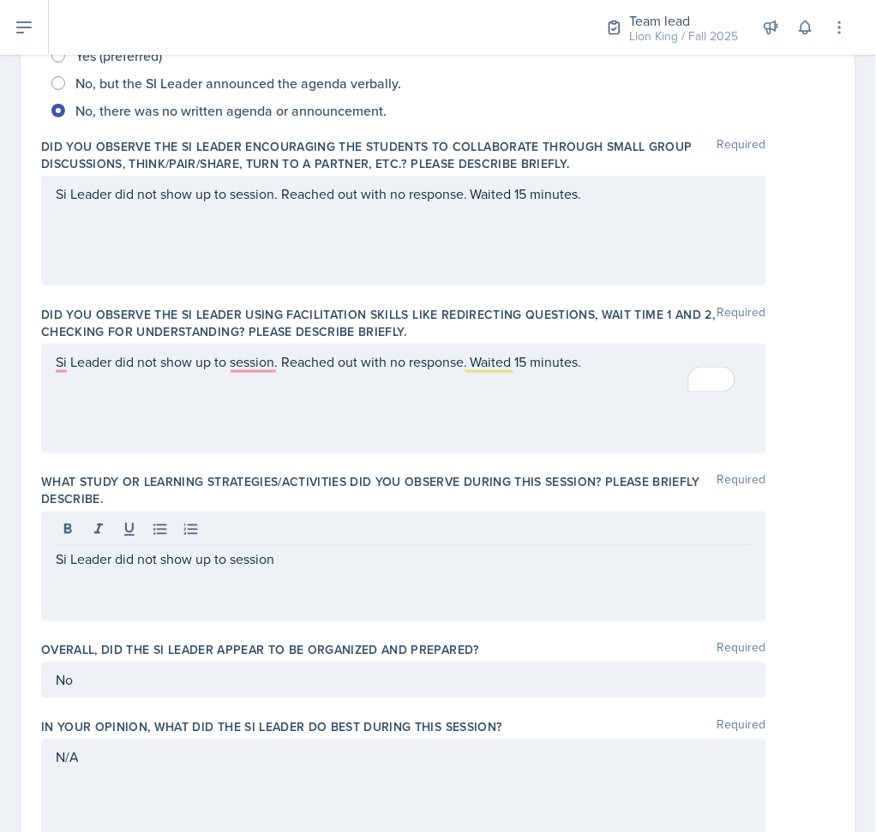
scroll to position [465, 0]
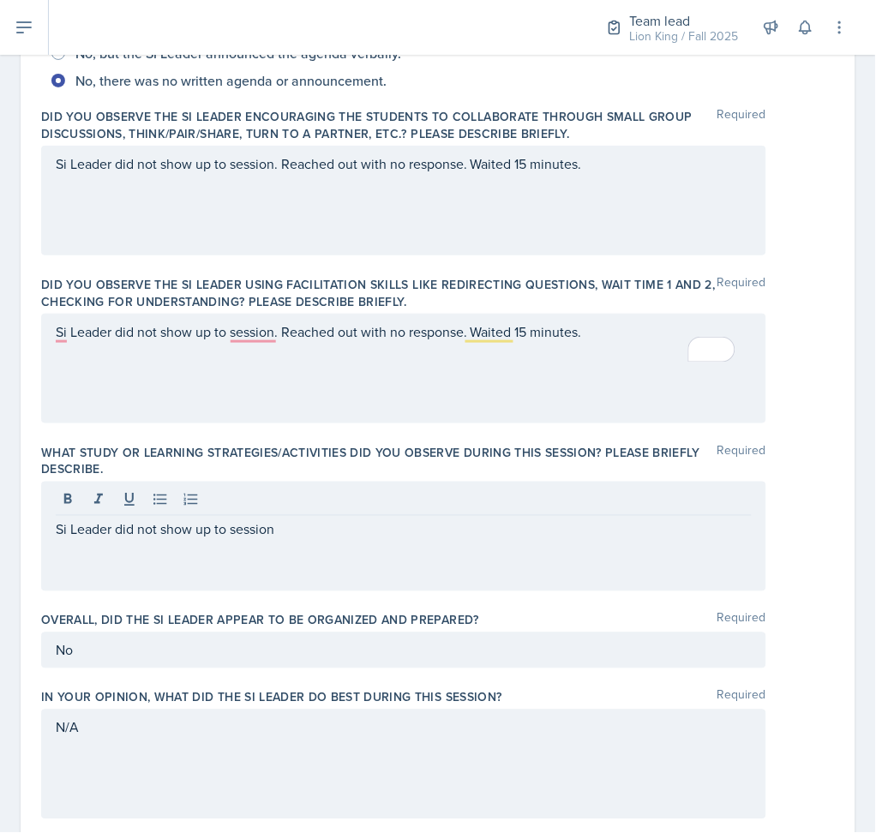
click at [156, 539] on div "Si Leader did not show up to session" at bounding box center [403, 537] width 725 height 110
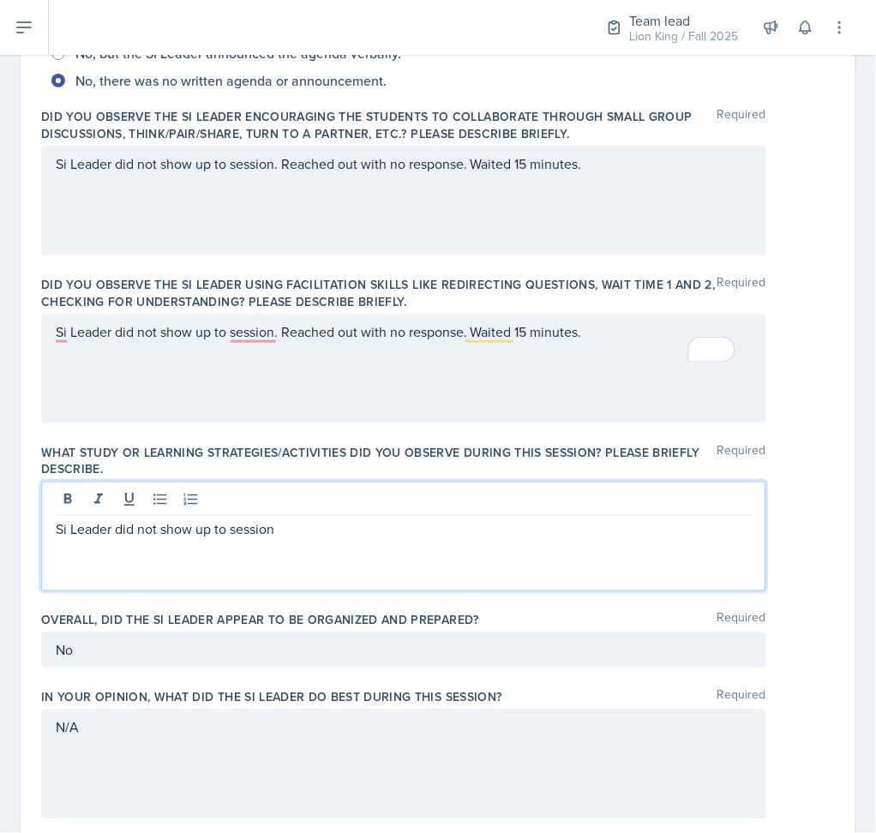
click at [156, 539] on div "Si Leader did not show up to session" at bounding box center [403, 537] width 725 height 110
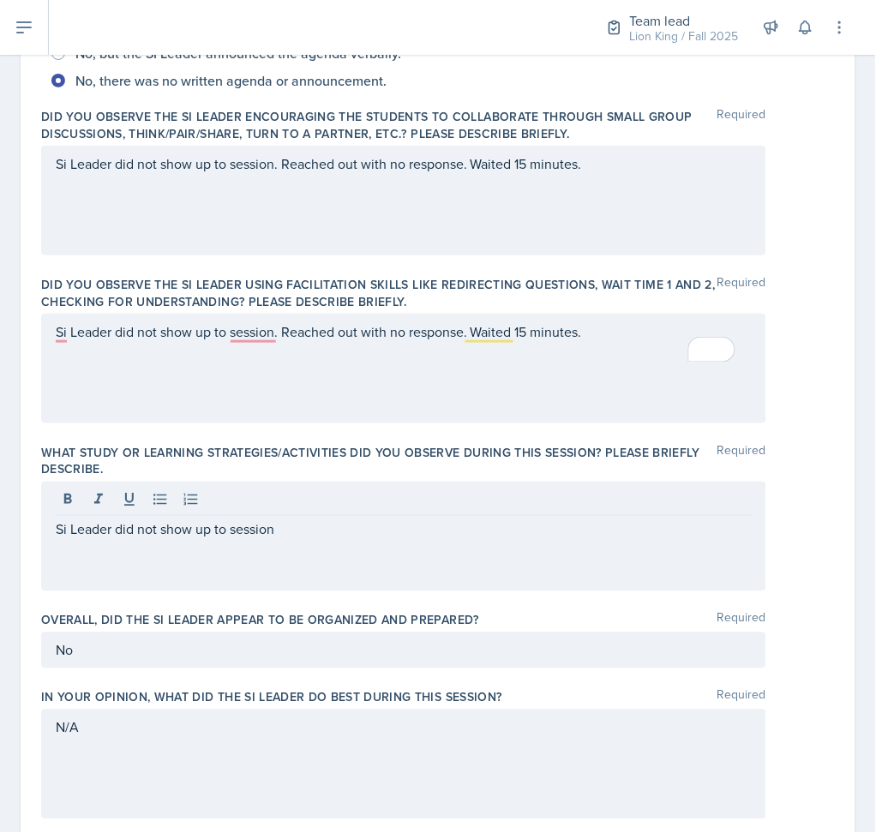
click at [156, 539] on div "Si Leader did not show up to session" at bounding box center [403, 537] width 725 height 110
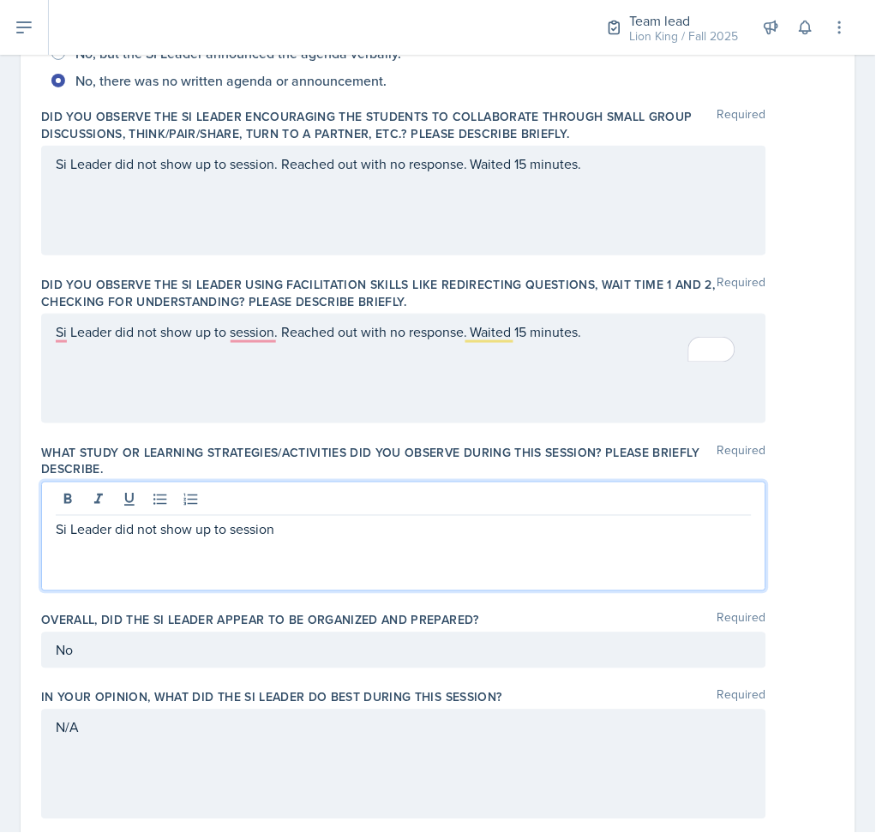
click at [167, 533] on p "Si Leader did not show up to session" at bounding box center [404, 530] width 696 height 21
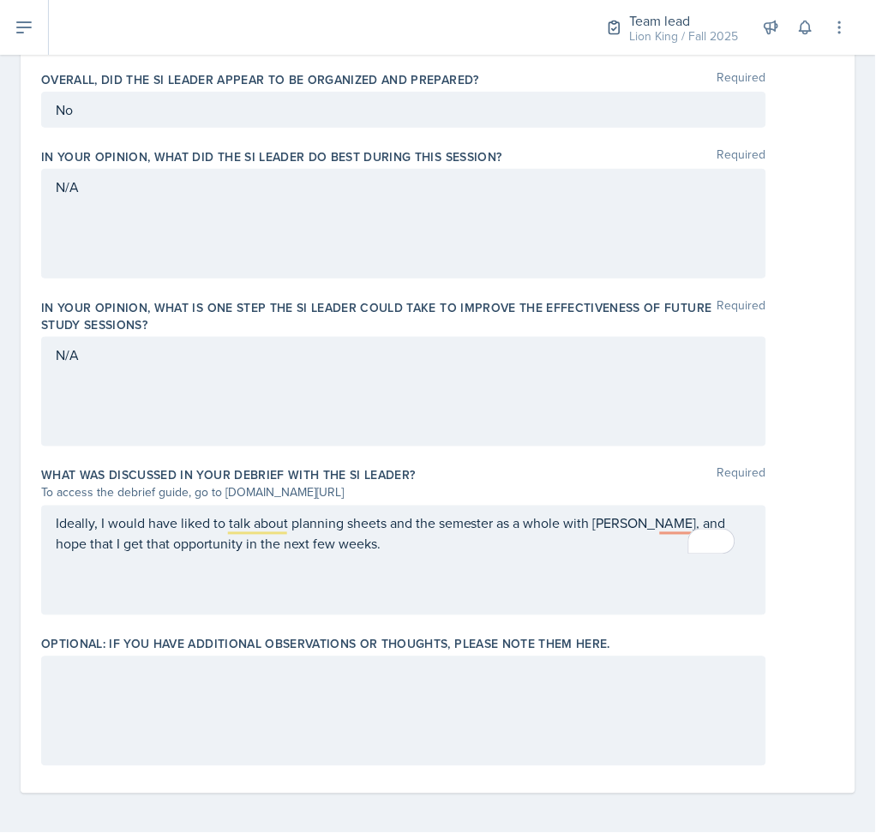
scroll to position [1007, 0]
click at [816, 716] on div at bounding box center [438, 711] width 794 height 110
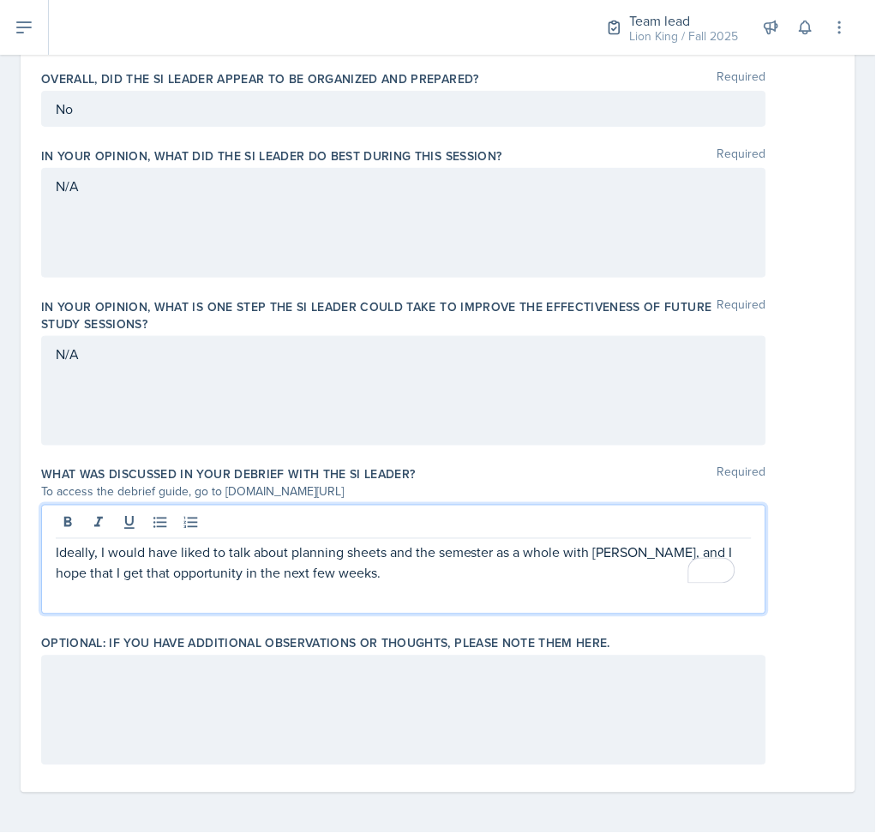
click at [355, 577] on p "Ideally, I would have liked to talk about planning sheets and the semester as a…" at bounding box center [404, 563] width 696 height 41
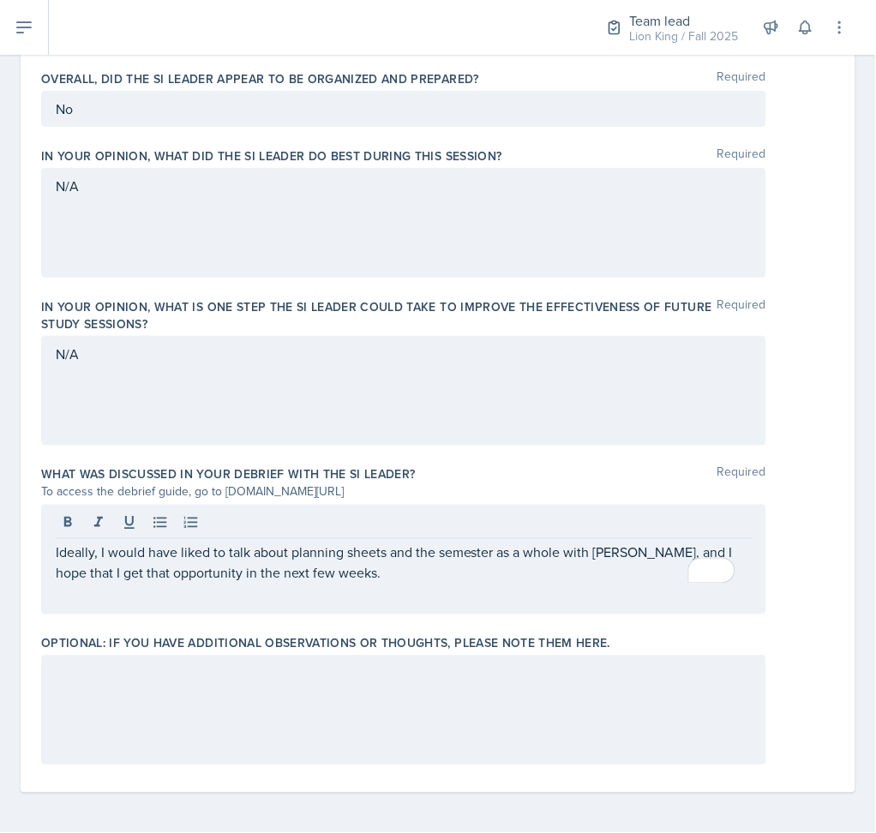
click at [409, 489] on div "To access the debrief guide, go to [DOMAIN_NAME][URL]" at bounding box center [403, 493] width 725 height 18
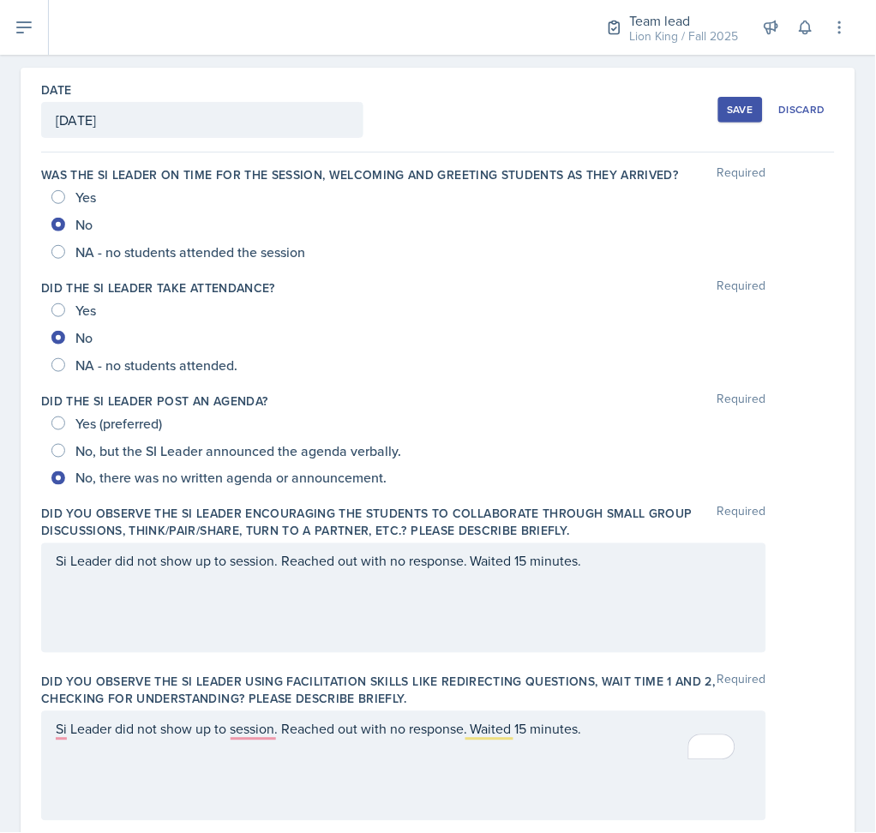
scroll to position [0, 0]
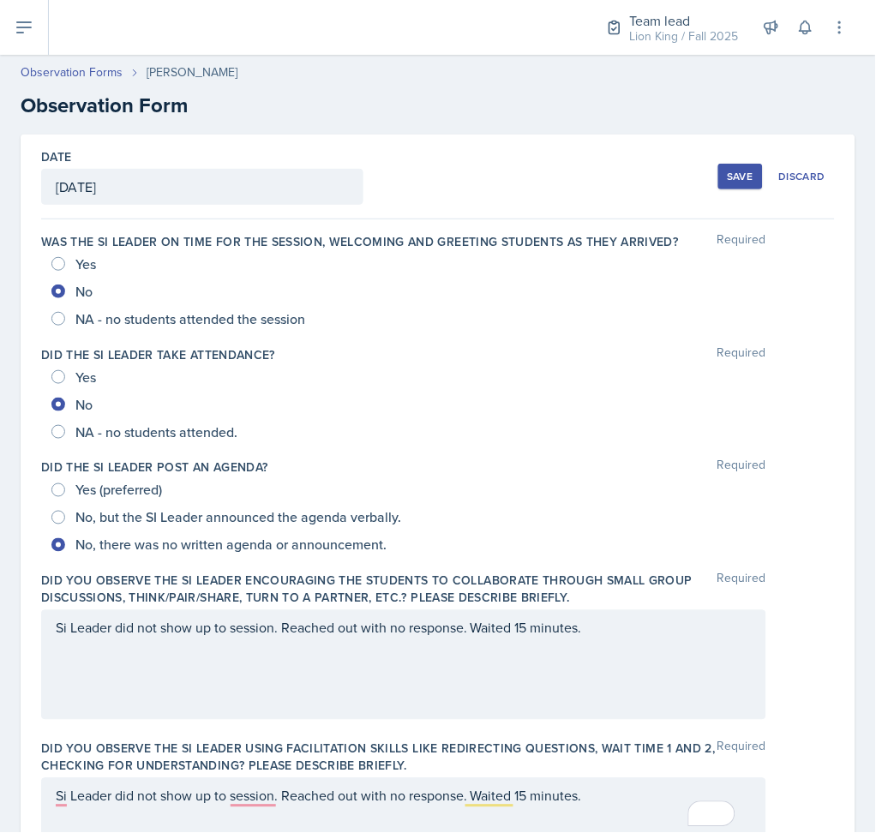
click at [728, 170] on div "Save" at bounding box center [741, 177] width 26 height 14
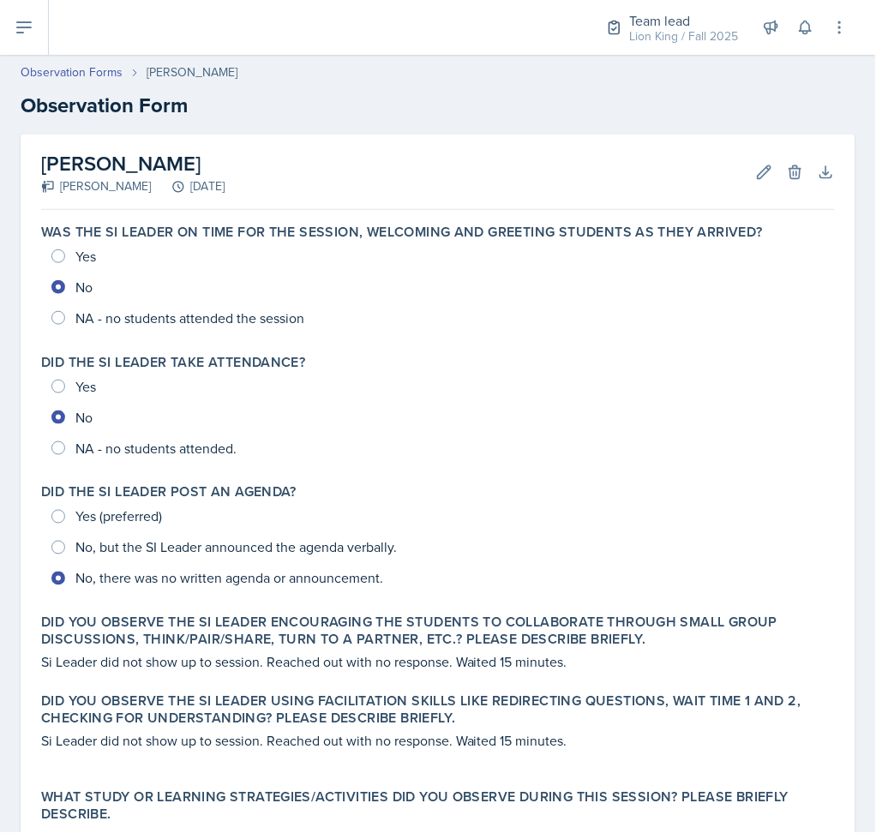
click at [325, 65] on div "Observation Forms Jared Stewart" at bounding box center [438, 72] width 835 height 18
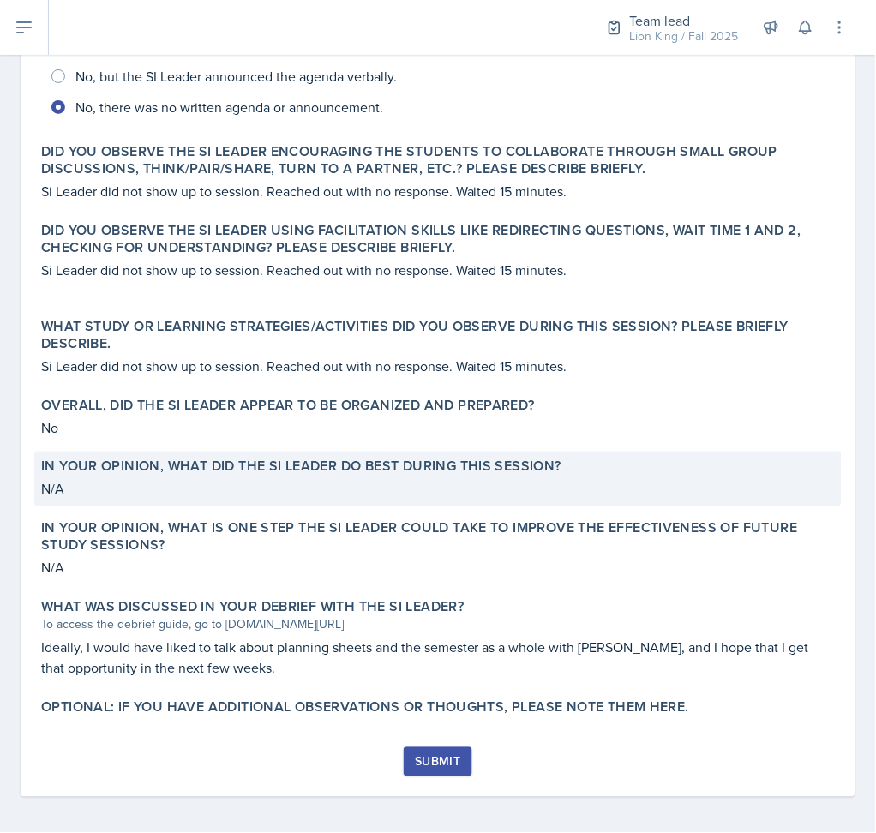
scroll to position [476, 0]
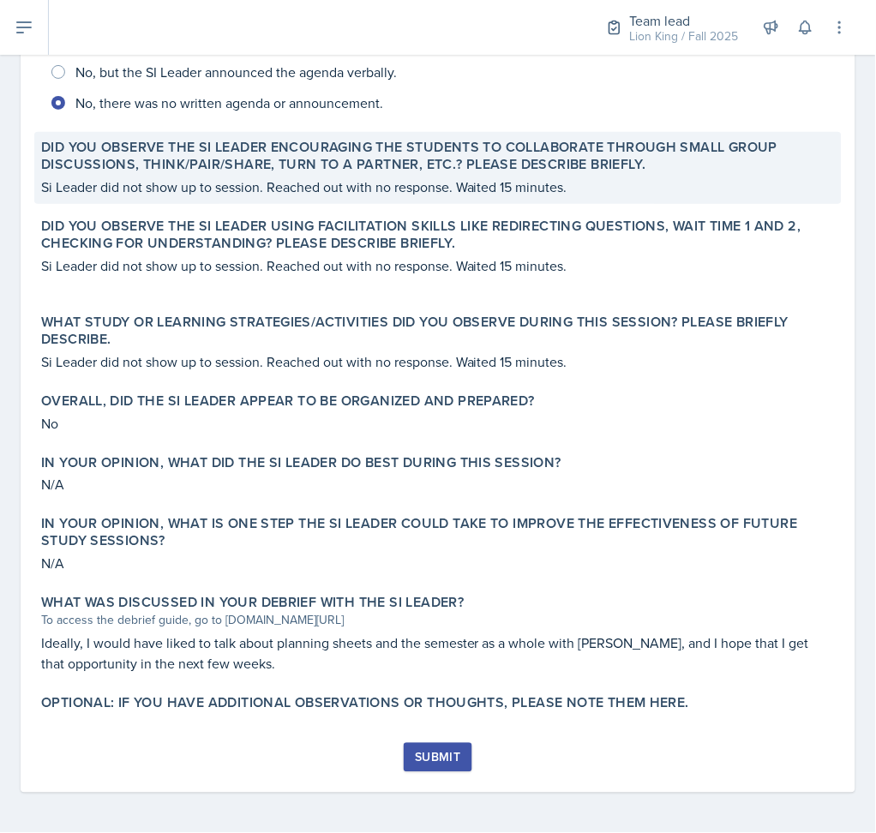
click at [565, 177] on p "Si Leader did not show up to session. Reached out with no response. Waited 15 m…" at bounding box center [438, 187] width 794 height 21
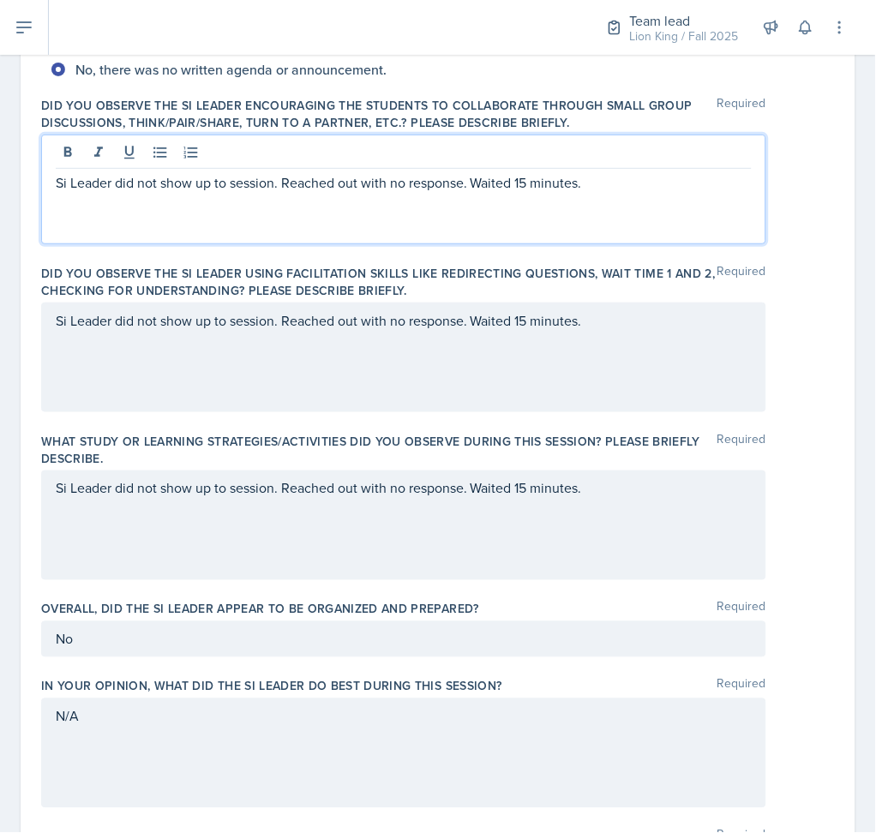
click at [529, 161] on div "Si Leader did not show up to session. Reached out with no response. Waited 15 m…" at bounding box center [403, 190] width 725 height 110
click at [530, 322] on div "Si Leader did not show up to session. Reached out with no response. Waited 15 m…" at bounding box center [403, 358] width 725 height 110
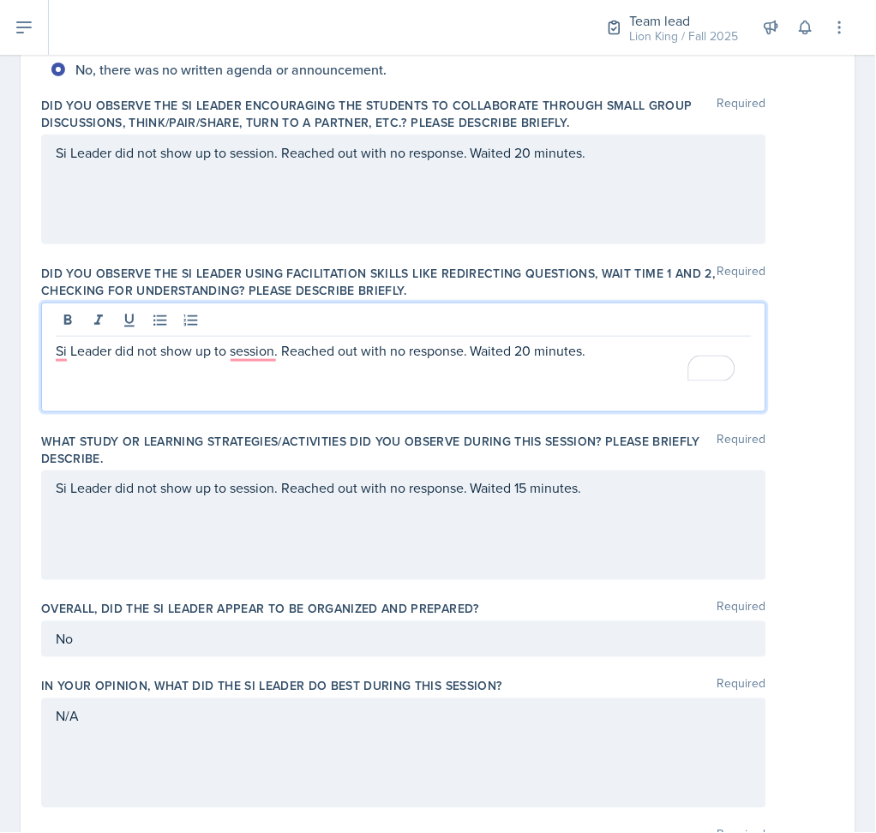
click at [528, 491] on div "Si Leader did not show up to session. Reached out with no response. Waited 15 m…" at bounding box center [403, 526] width 725 height 110
click at [0, 0] on div at bounding box center [0, 0] width 0 height 0
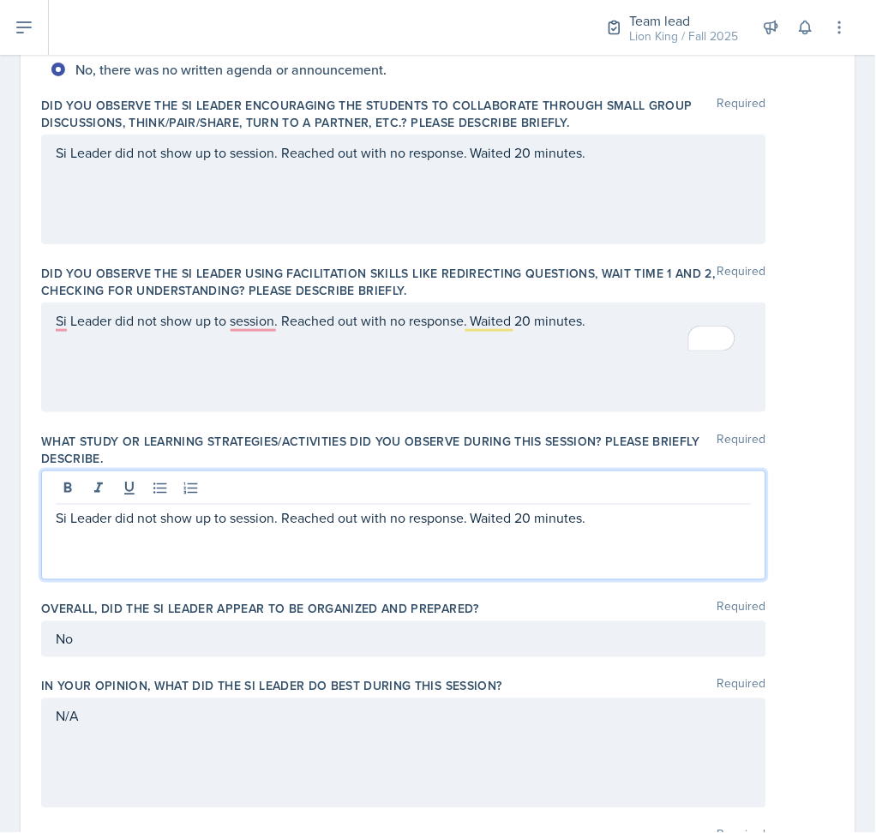
click at [797, 611] on div "Overall, did the SI Leader appear to be organized and prepared? Required" at bounding box center [438, 609] width 794 height 17
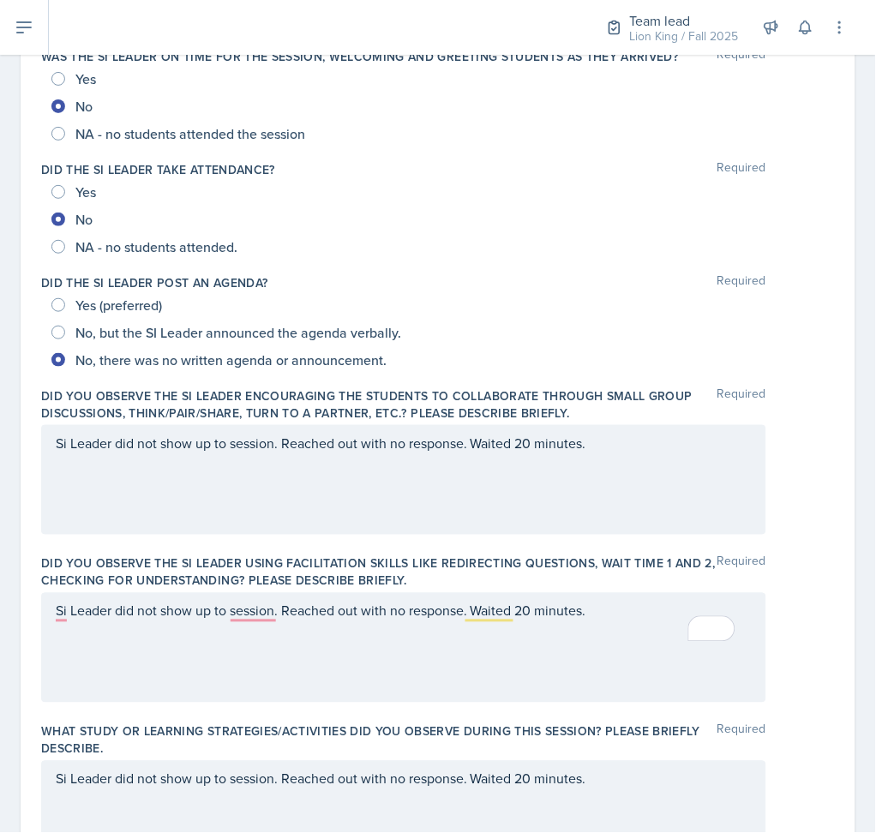
scroll to position [0, 0]
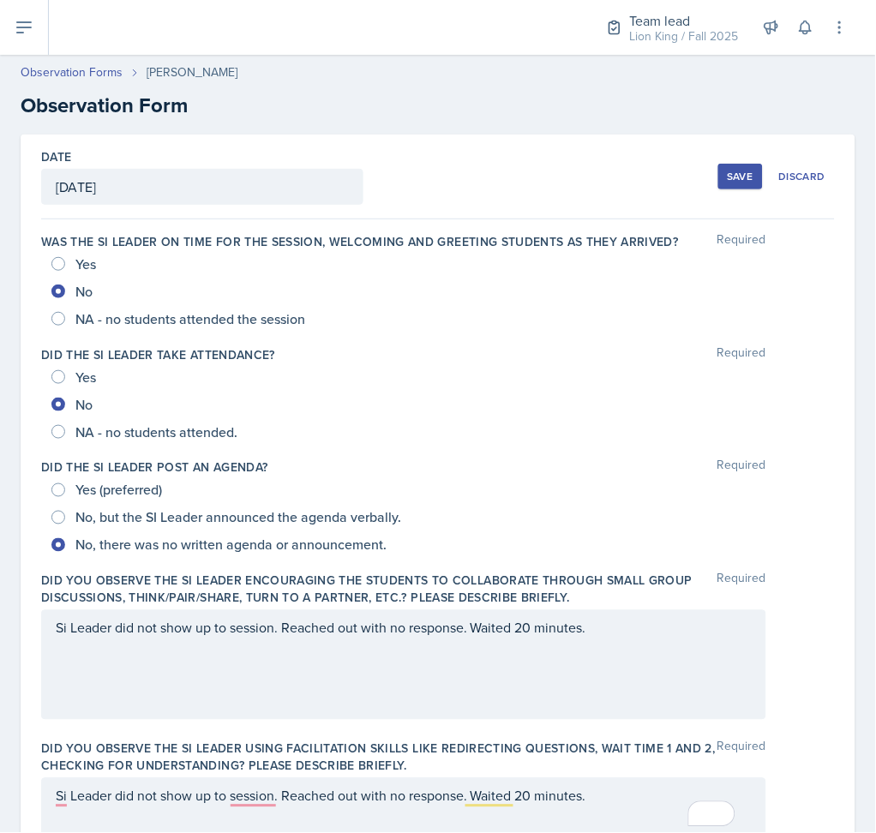
click at [728, 176] on div "Save" at bounding box center [741, 177] width 26 height 14
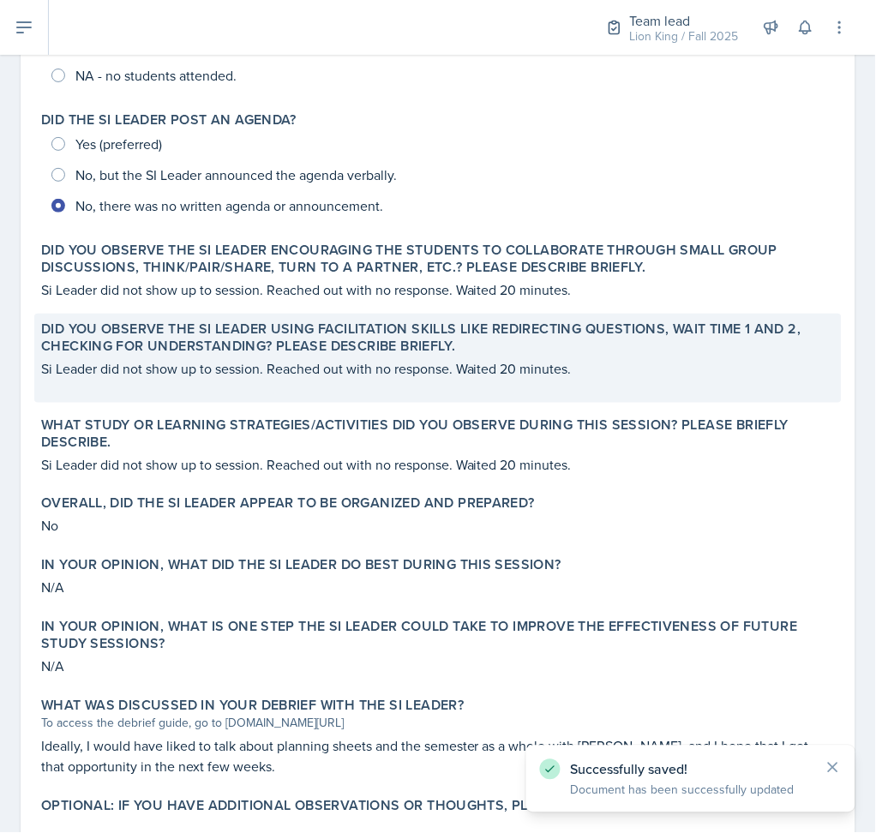
scroll to position [476, 0]
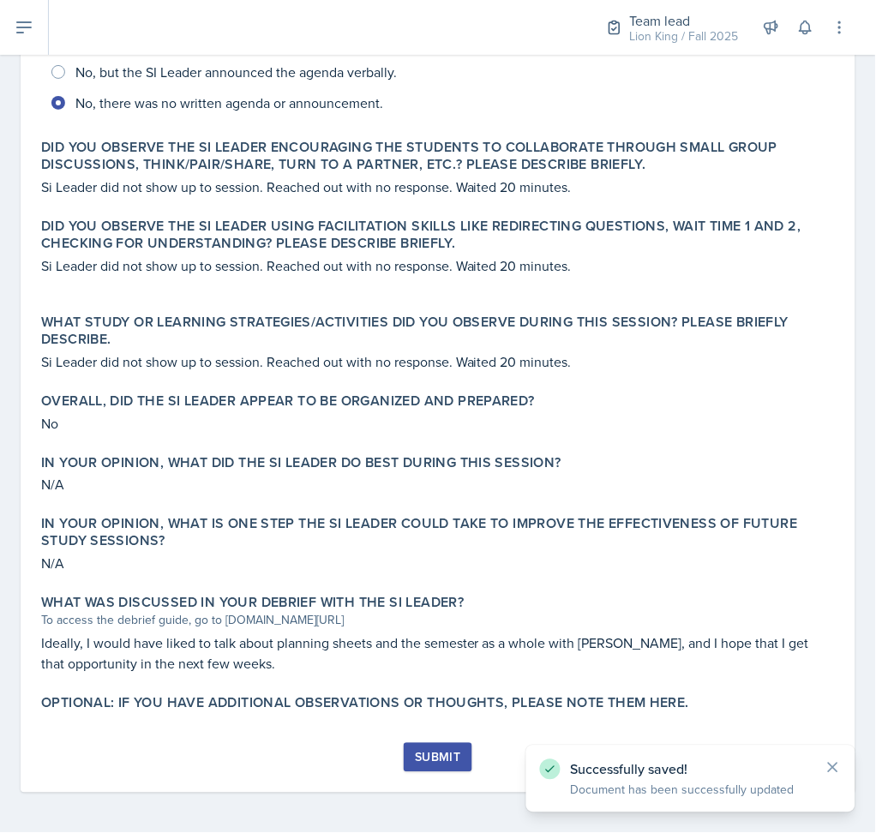
click at [423, 752] on div "Submit" at bounding box center [437, 758] width 45 height 14
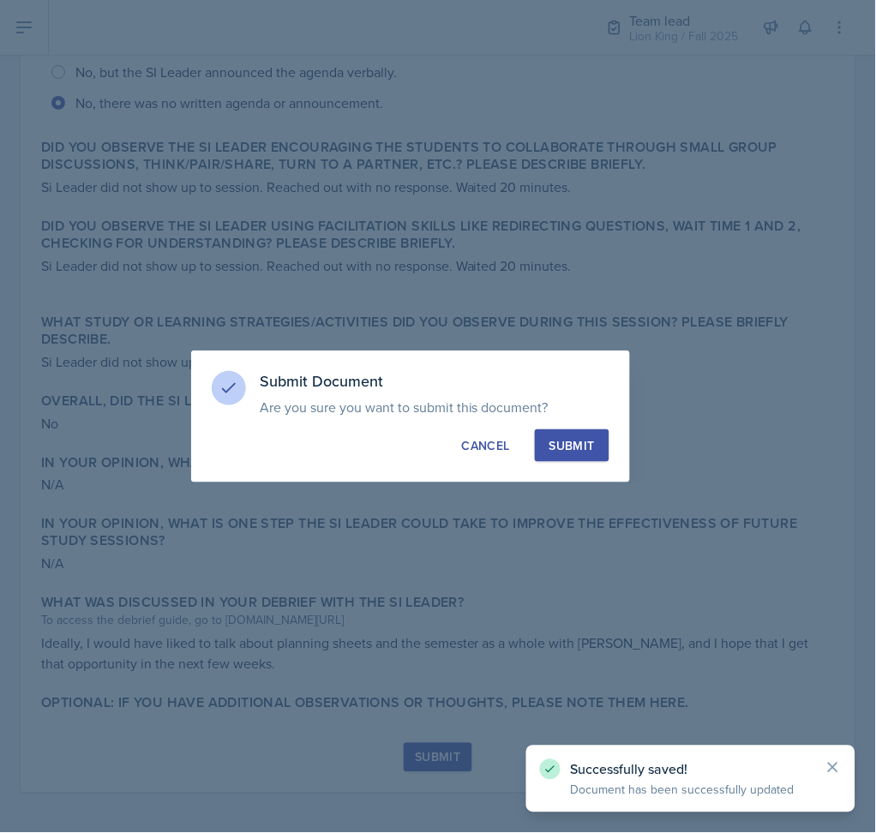
click at [567, 433] on button "Submit" at bounding box center [572, 446] width 75 height 33
radio input "true"
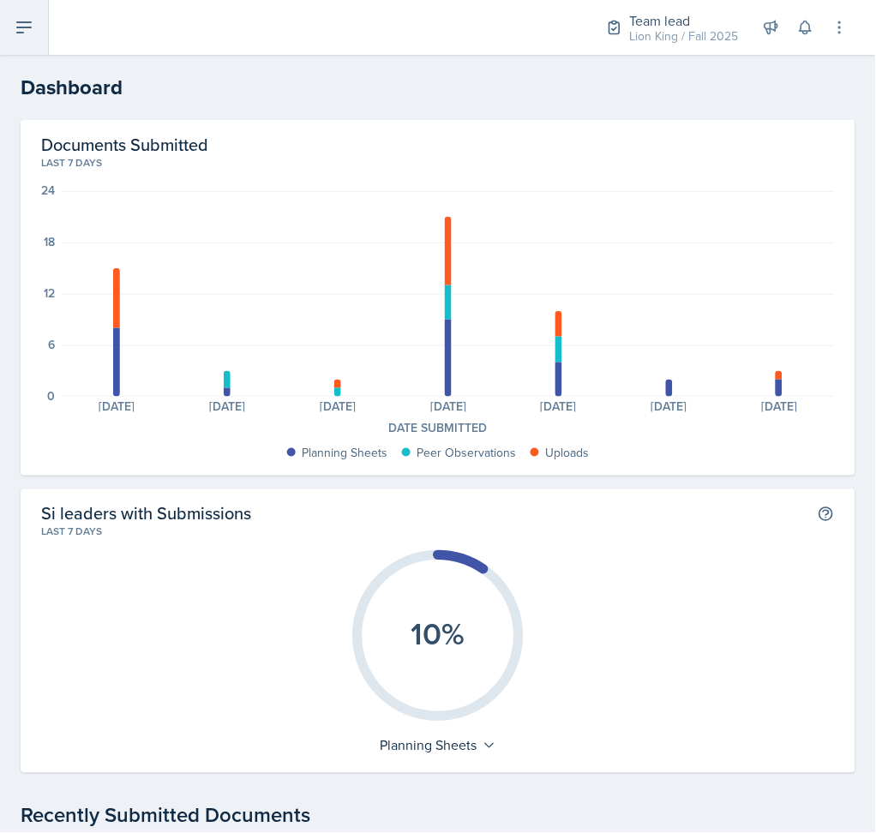
click at [17, 22] on icon at bounding box center [24, 27] width 14 height 10
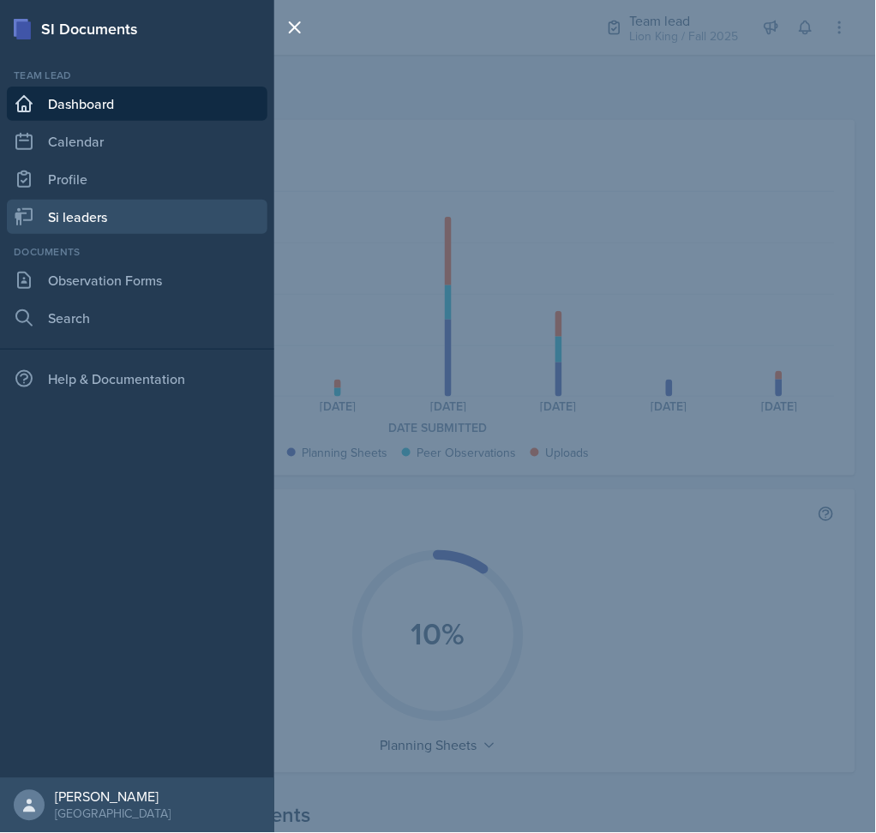
click at [104, 210] on link "Si leaders" at bounding box center [137, 217] width 261 height 34
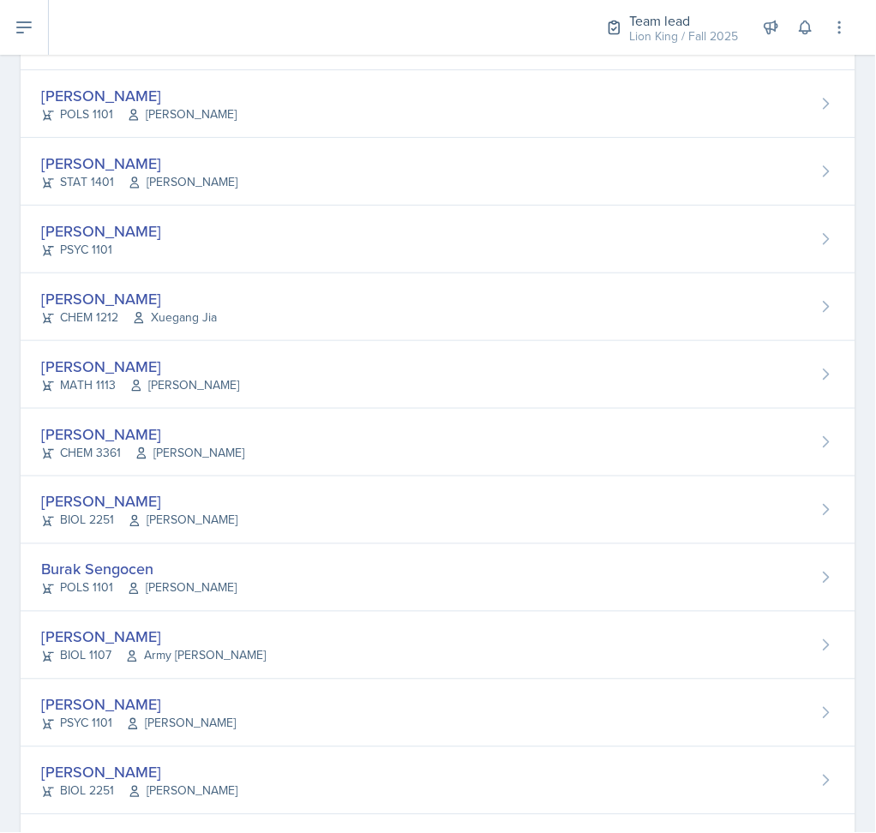
scroll to position [1255, 0]
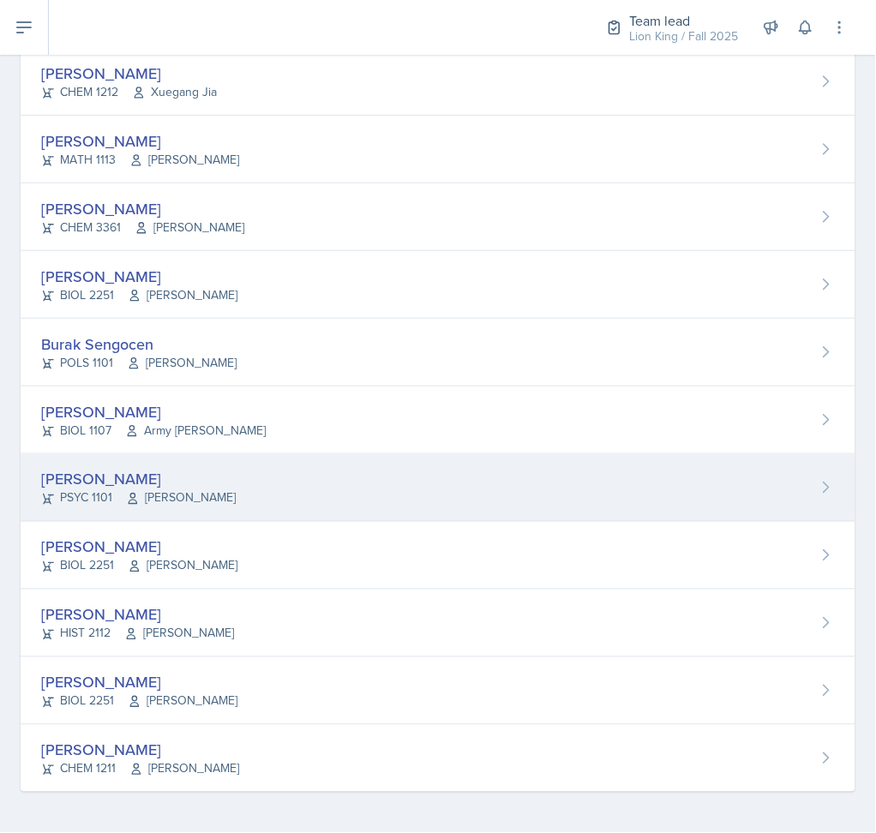
click at [194, 515] on div "[PERSON_NAME] PSYC 1101 [PERSON_NAME]" at bounding box center [438, 488] width 835 height 68
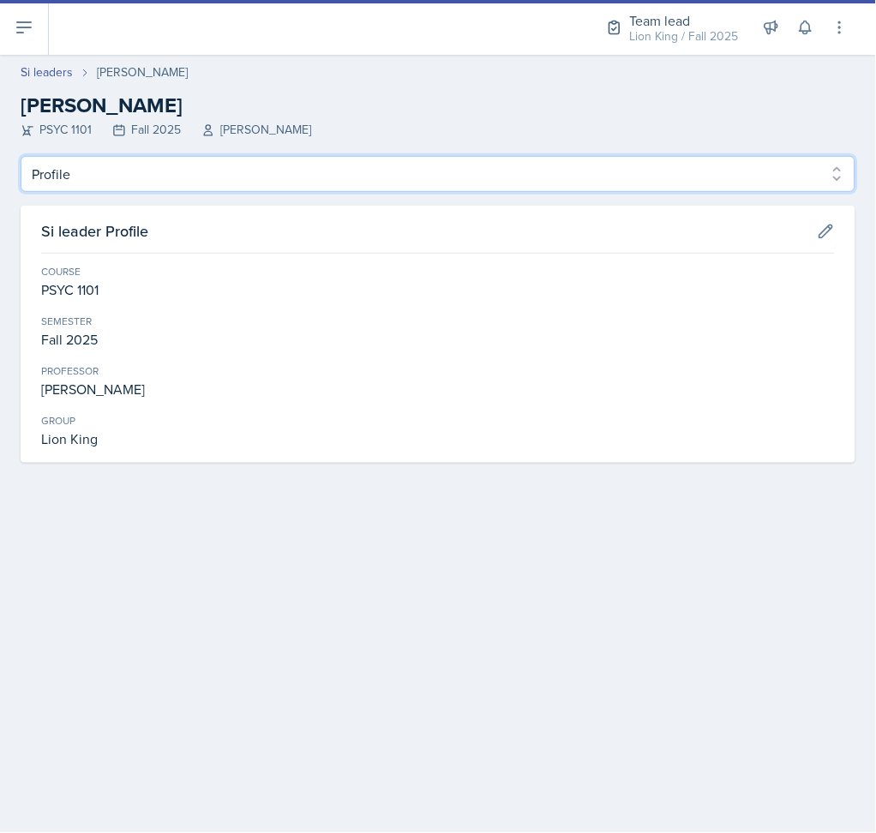
click at [165, 186] on select "Profile Planning Sheets Observation Forms Uploads" at bounding box center [438, 174] width 835 height 36
select select "Planning Sheets"
click at [21, 156] on select "Profile Planning Sheets Observation Forms Uploads" at bounding box center [438, 174] width 835 height 36
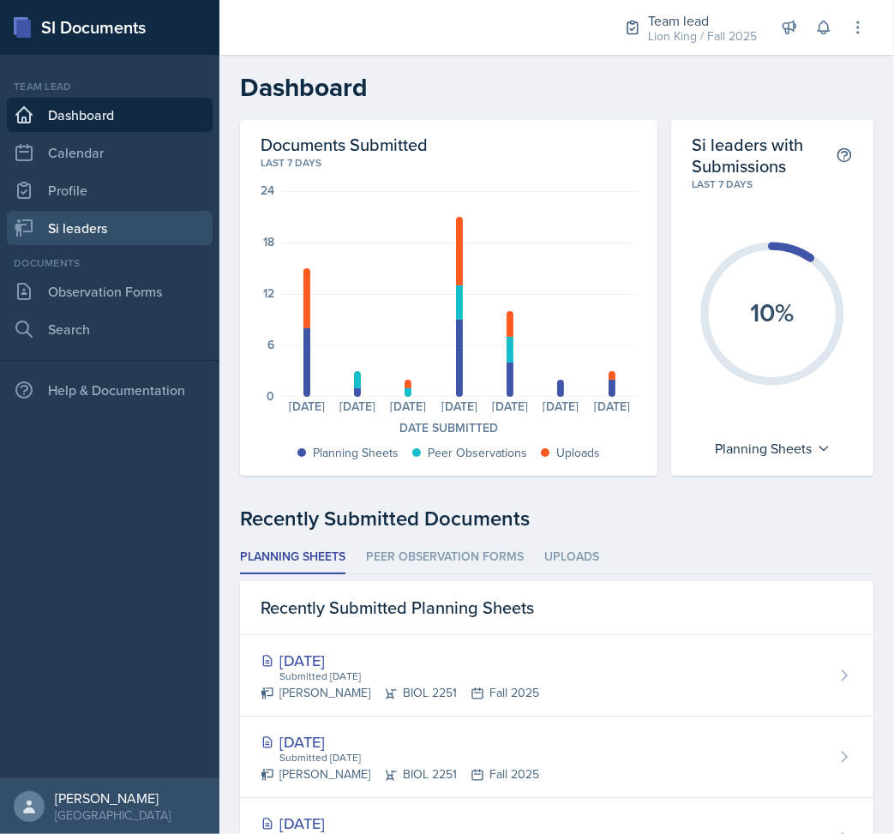
click at [142, 244] on link "Si leaders" at bounding box center [110, 228] width 206 height 34
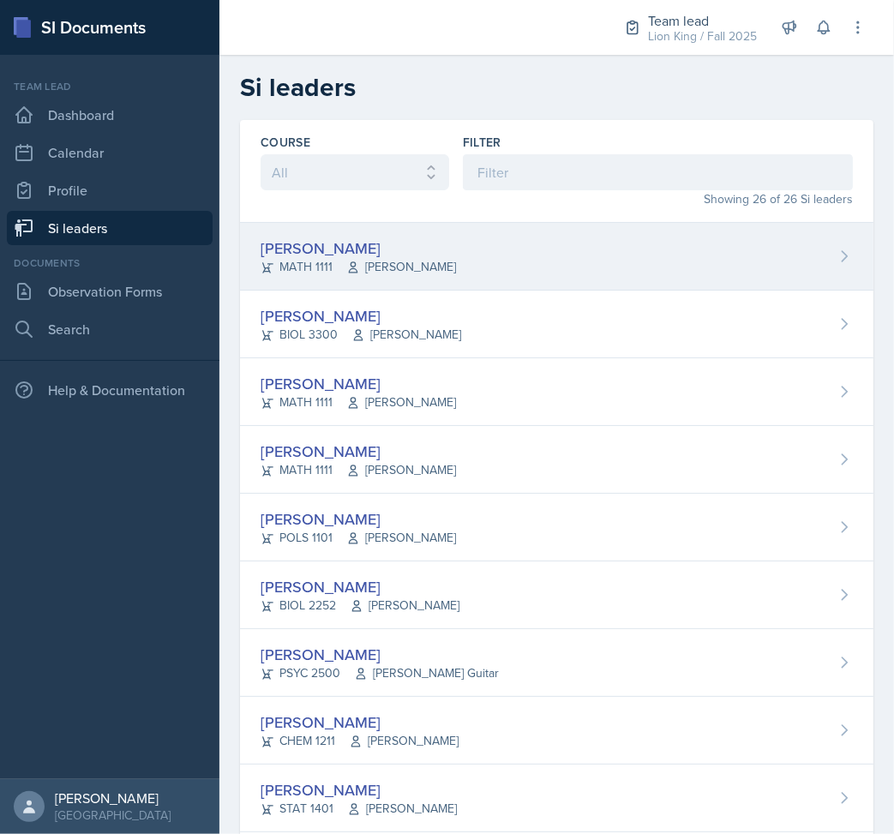
click at [456, 244] on div "[PERSON_NAME]" at bounding box center [359, 248] width 196 height 23
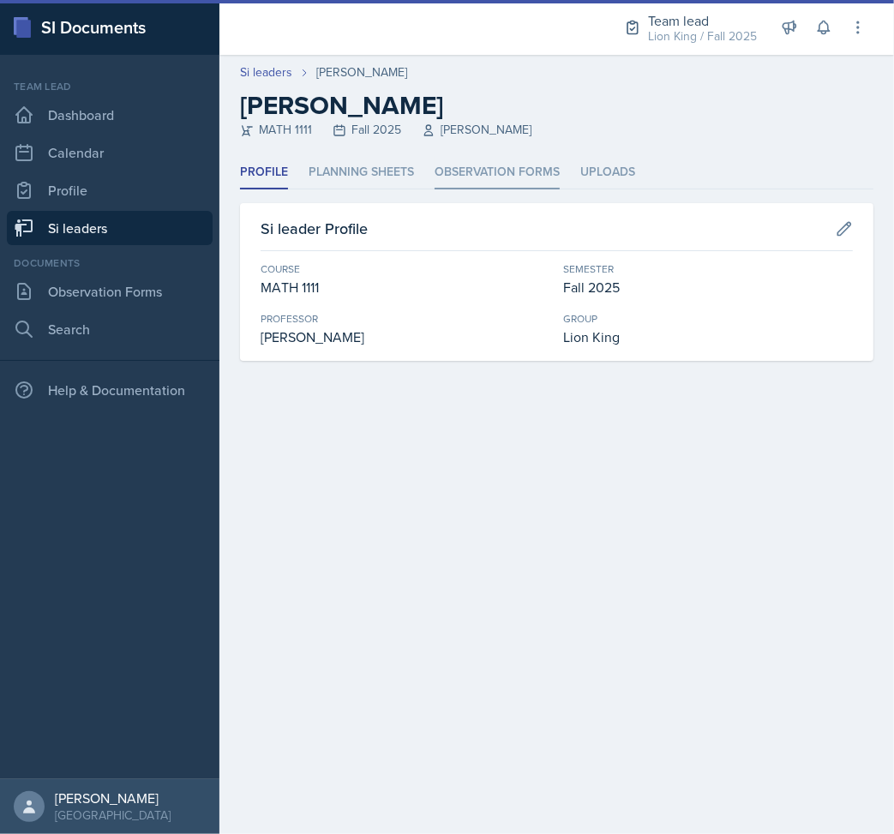
click at [472, 167] on li "Observation Forms" at bounding box center [497, 172] width 125 height 33
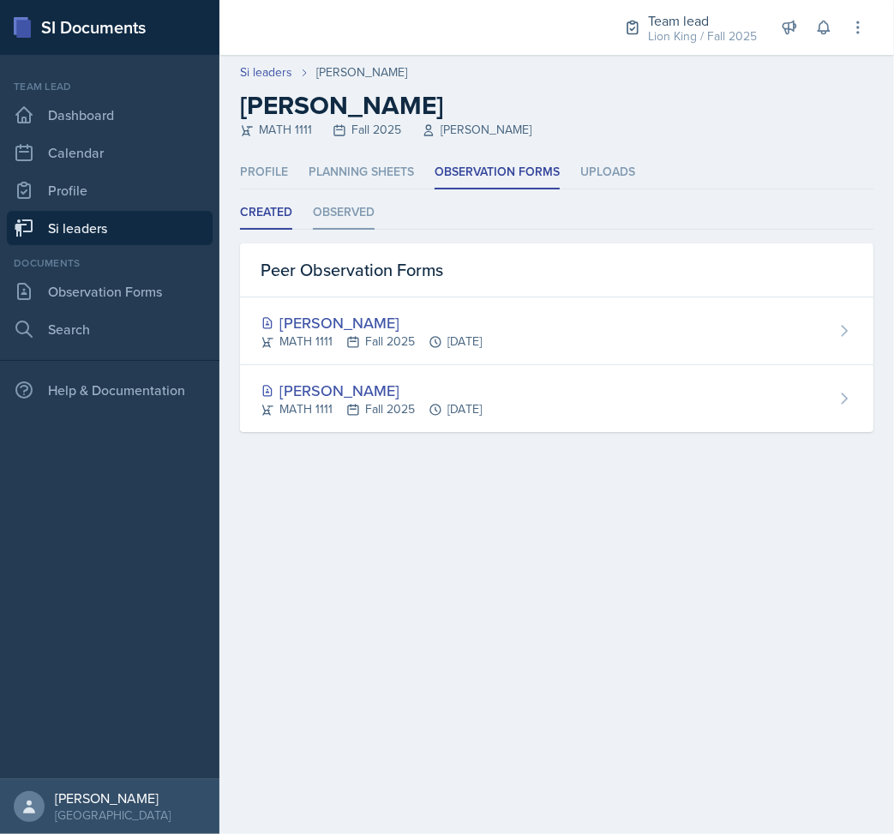
click at [361, 202] on li "Observed" at bounding box center [344, 212] width 62 height 33
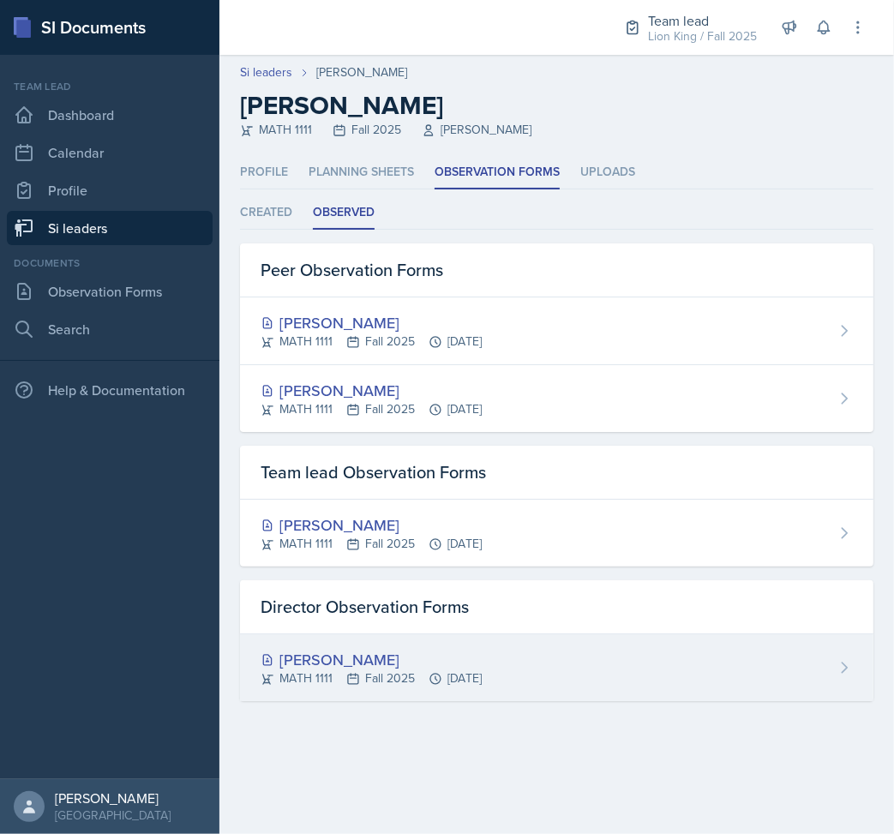
click at [675, 643] on div "[PERSON_NAME] MATH 1111 Fall 2025 [DATE]" at bounding box center [557, 668] width 634 height 67
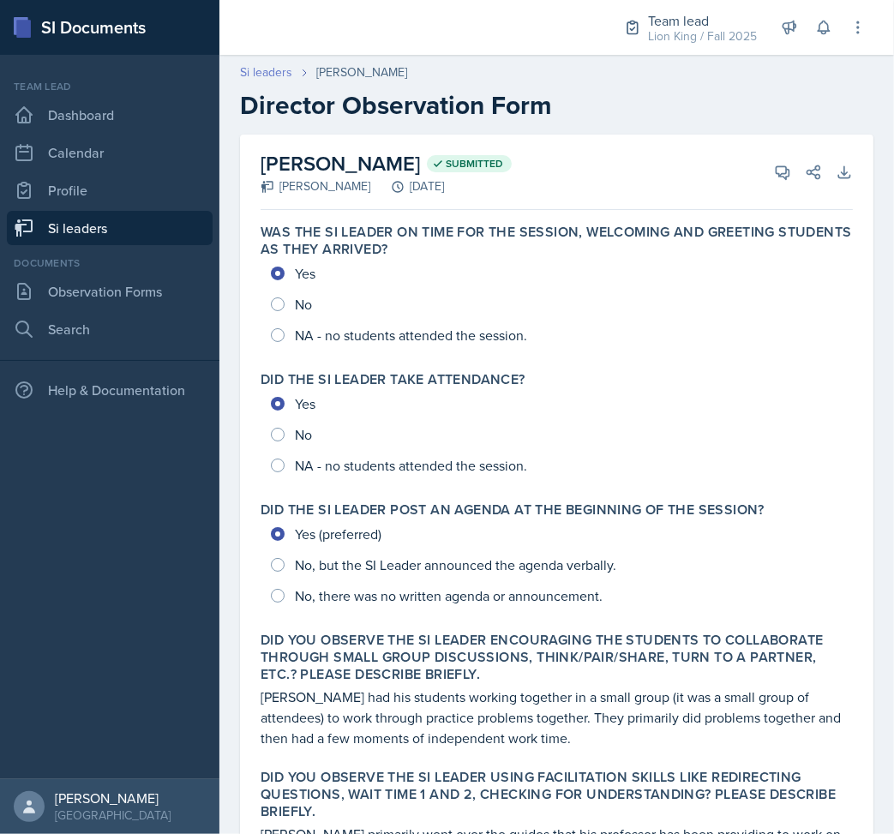
click at [254, 75] on link "Si leaders" at bounding box center [266, 72] width 52 height 18
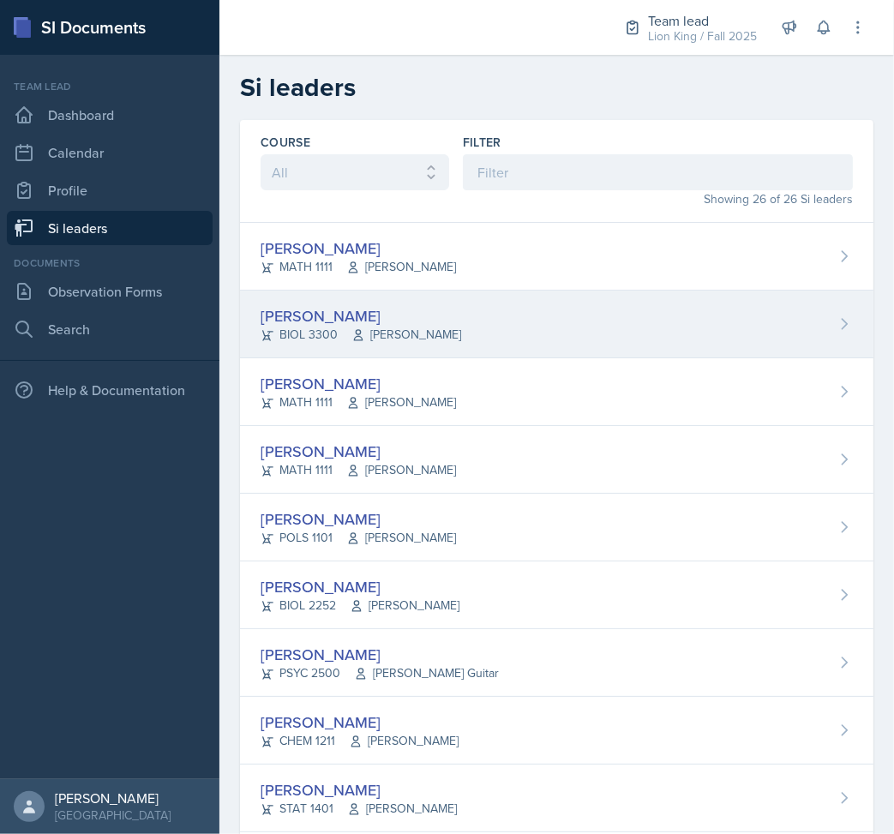
click at [431, 357] on div "[PERSON_NAME] BIOL 3300 [PERSON_NAME]" at bounding box center [557, 325] width 634 height 68
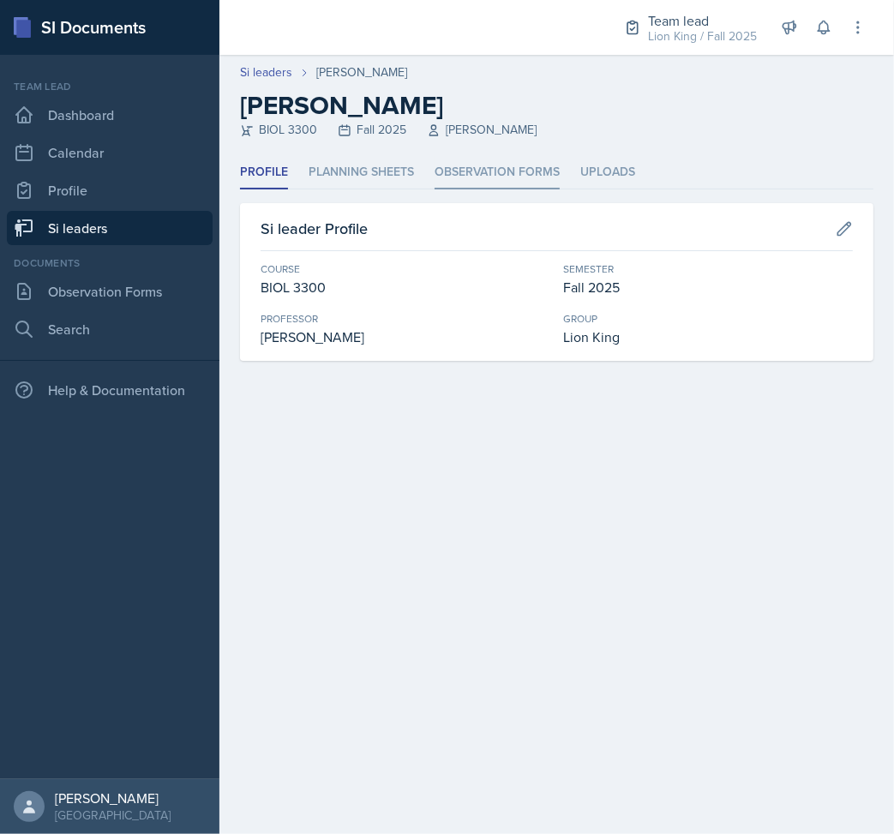
click at [443, 171] on li "Observation Forms" at bounding box center [497, 172] width 125 height 33
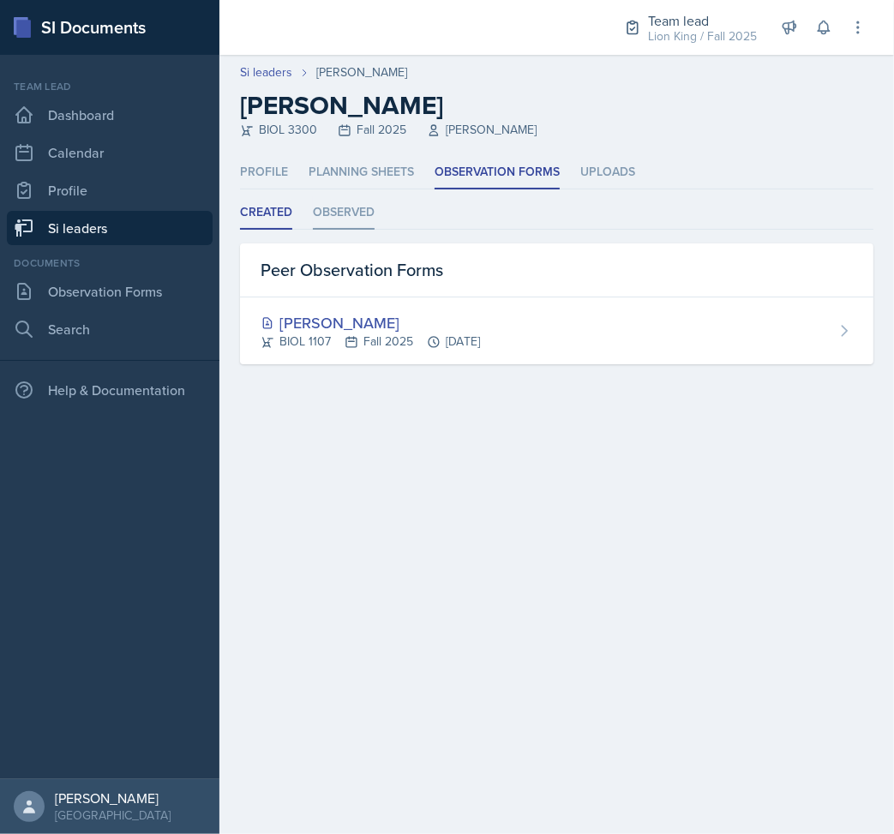
drag, startPoint x: 324, startPoint y: 200, endPoint x: 330, endPoint y: 208, distance: 10.5
click at [324, 200] on li "Observed" at bounding box center [344, 212] width 62 height 33
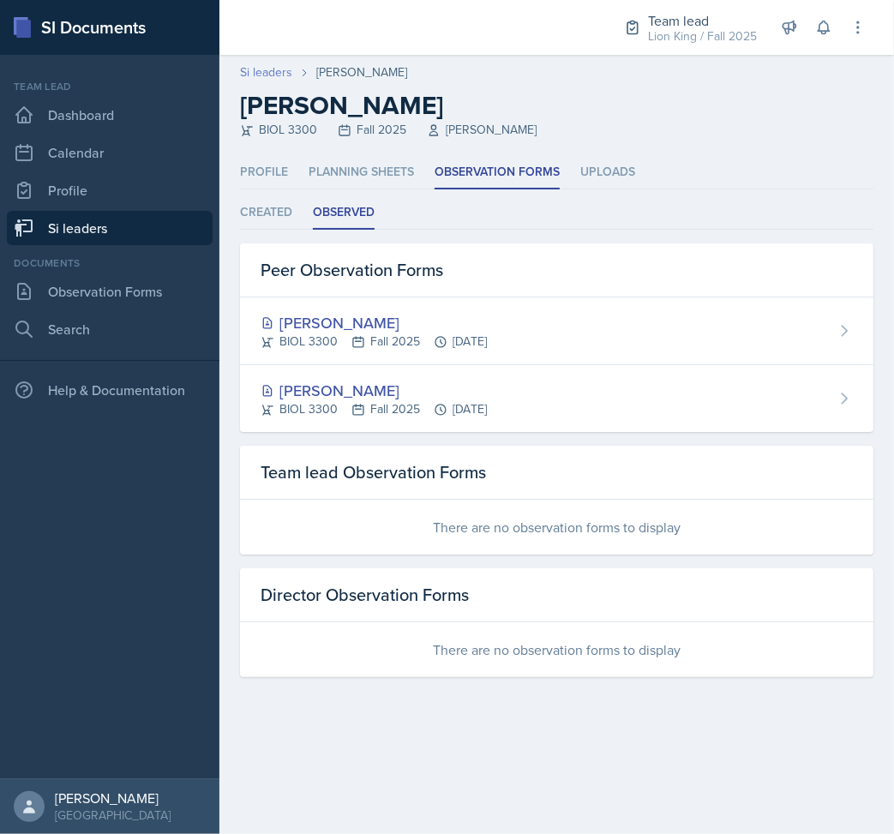
click at [254, 67] on link "Si leaders" at bounding box center [266, 72] width 52 height 18
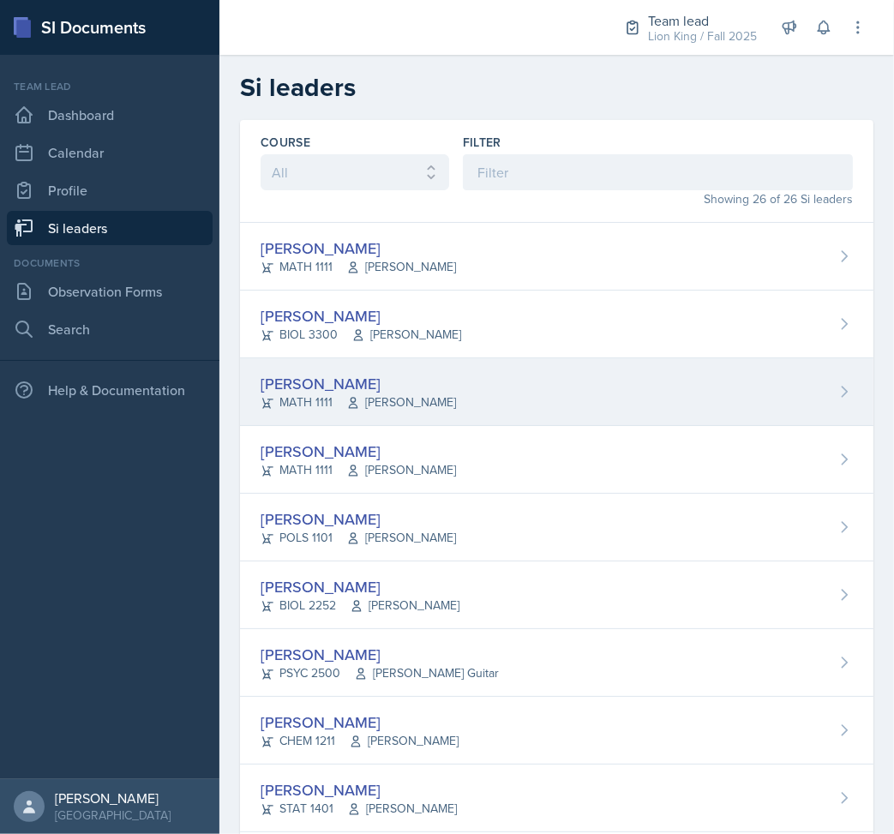
click at [423, 400] on span "[PERSON_NAME]" at bounding box center [401, 403] width 110 height 18
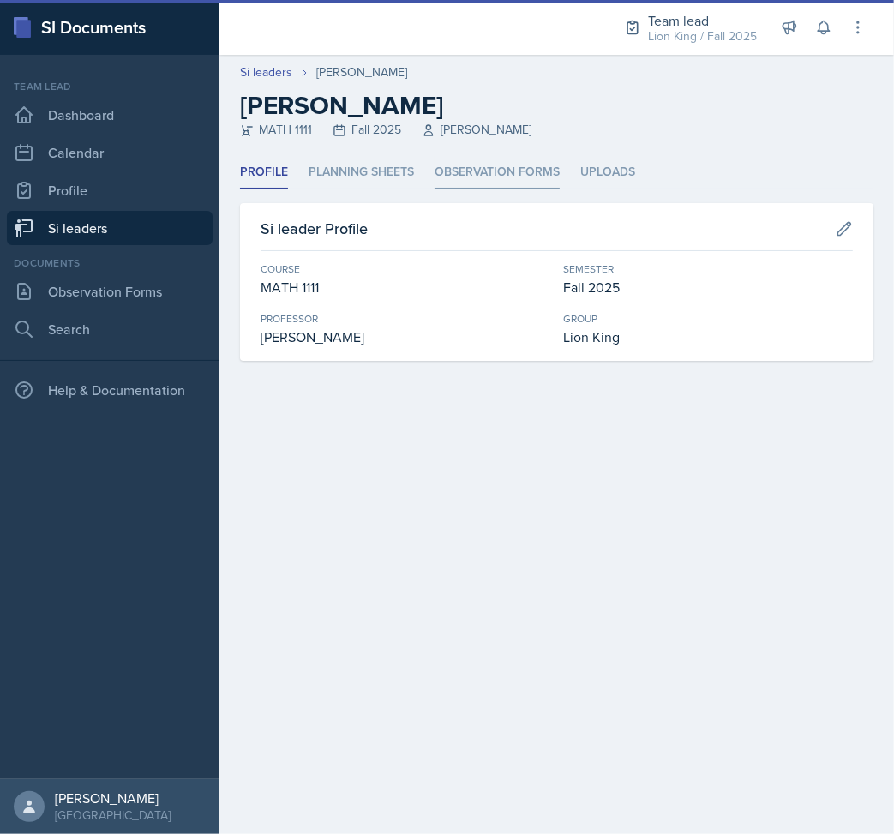
click at [448, 168] on li "Observation Forms" at bounding box center [497, 172] width 125 height 33
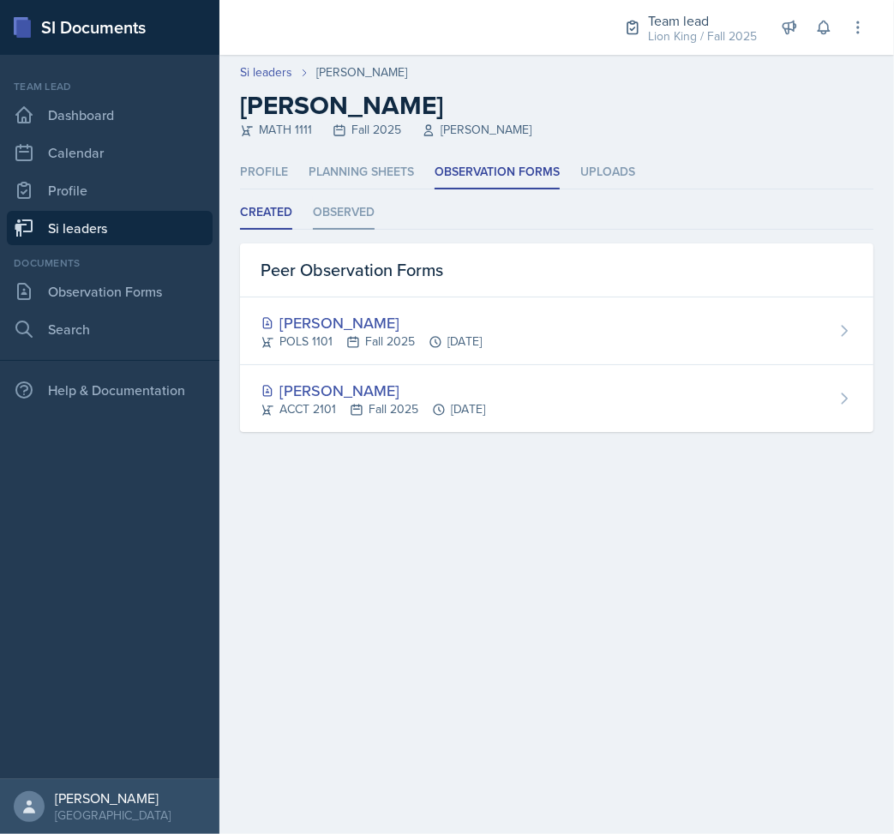
click at [354, 218] on li "Observed" at bounding box center [344, 212] width 62 height 33
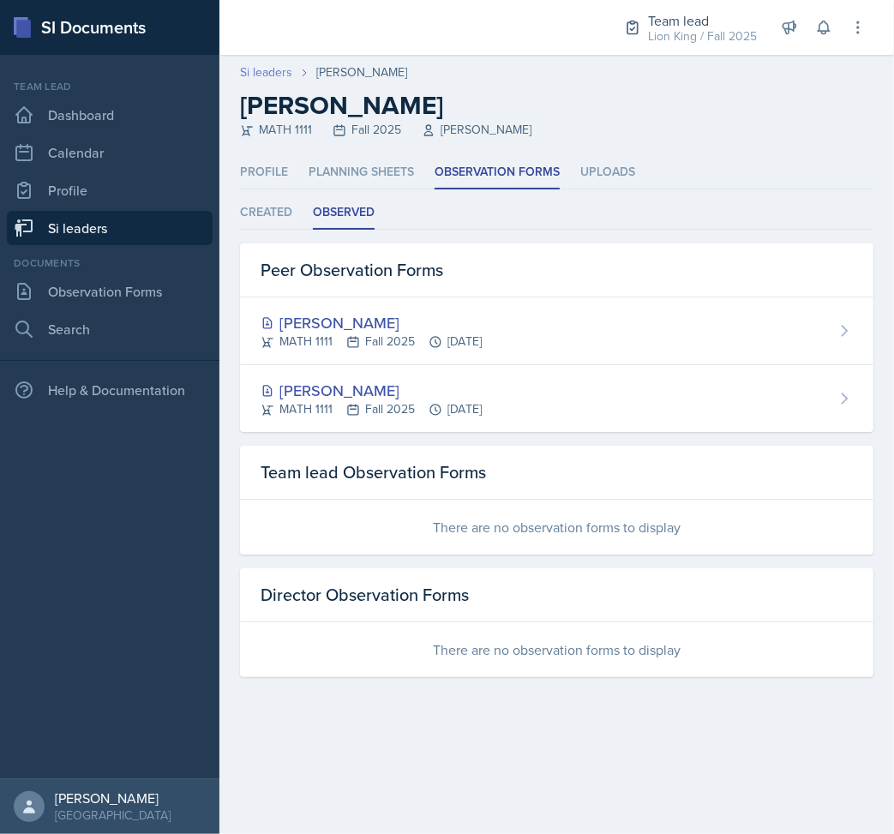
click at [250, 74] on link "Si leaders" at bounding box center [266, 72] width 52 height 18
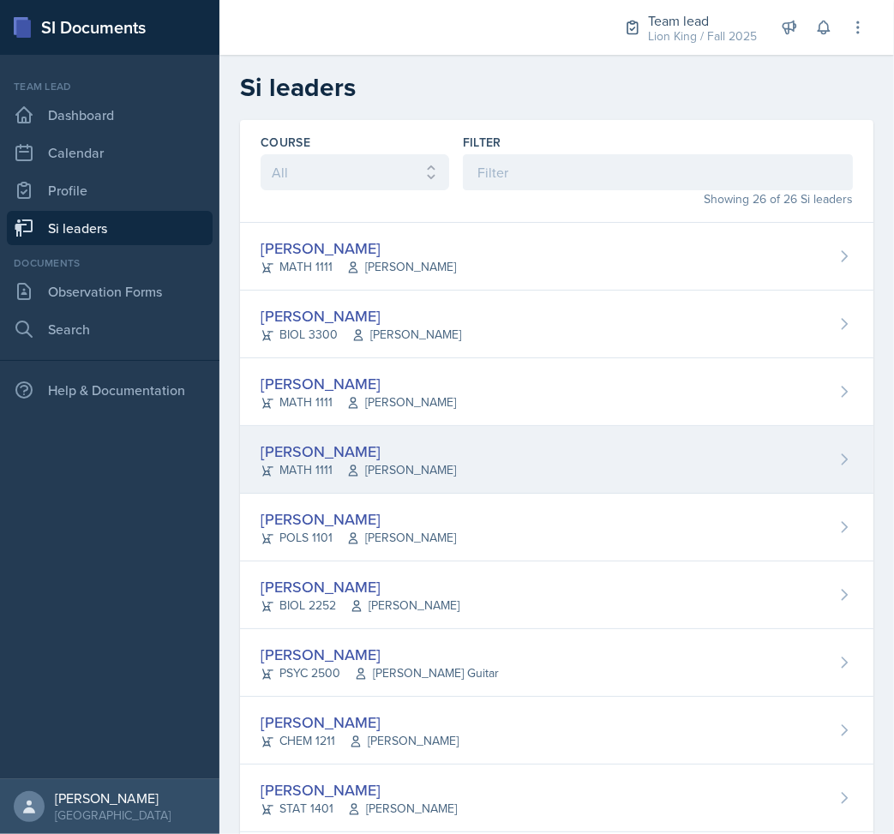
click at [436, 454] on div "[PERSON_NAME]" at bounding box center [359, 451] width 196 height 23
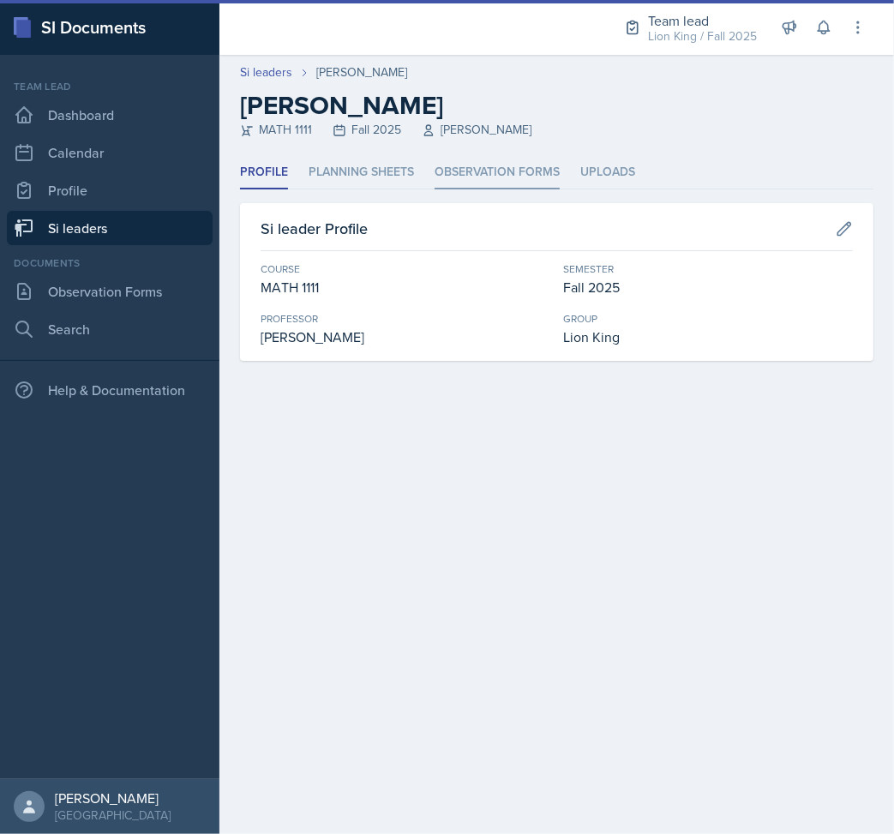
click at [500, 168] on li "Observation Forms" at bounding box center [497, 172] width 125 height 33
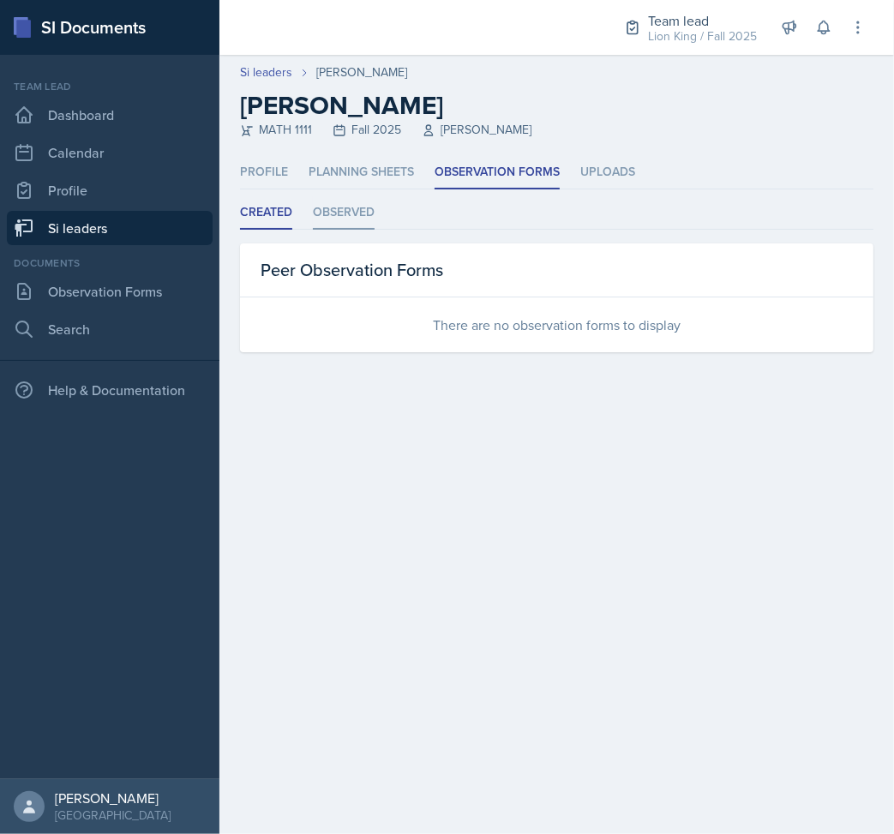
click at [353, 214] on li "Observed" at bounding box center [344, 212] width 62 height 33
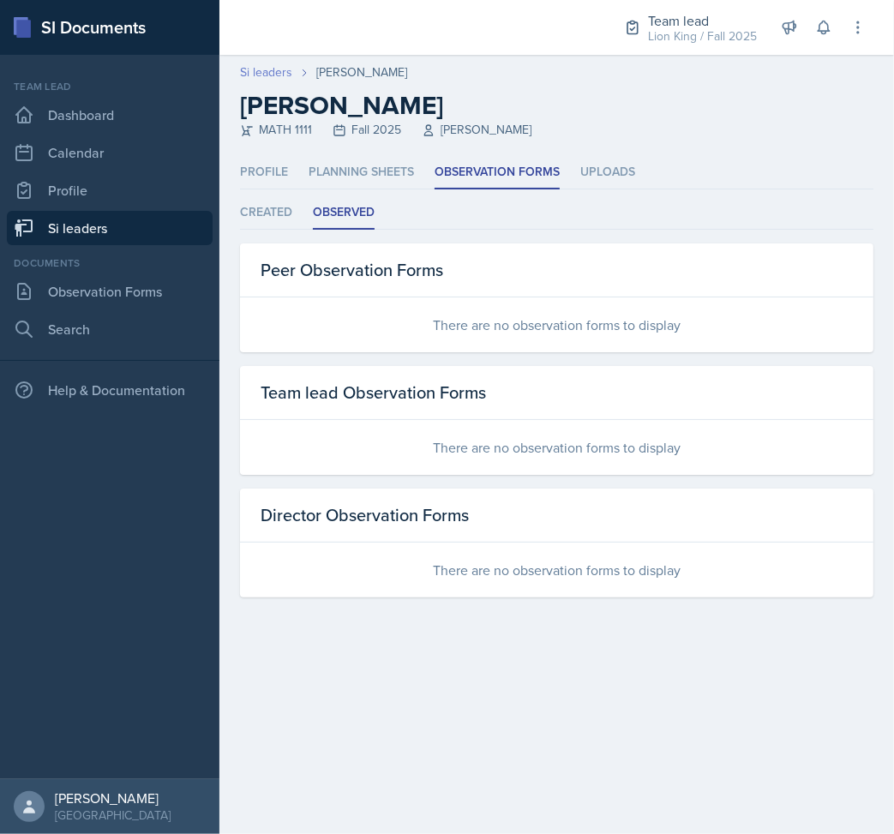
click at [265, 72] on link "Si leaders" at bounding box center [266, 72] width 52 height 18
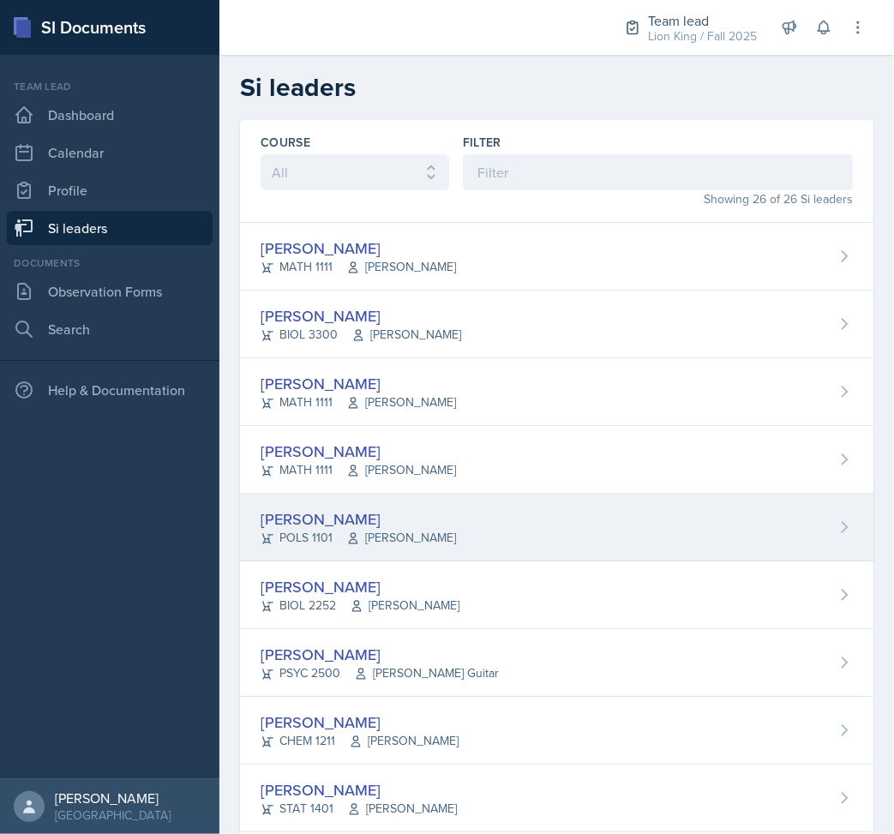
click at [378, 524] on div "[PERSON_NAME]" at bounding box center [359, 519] width 196 height 23
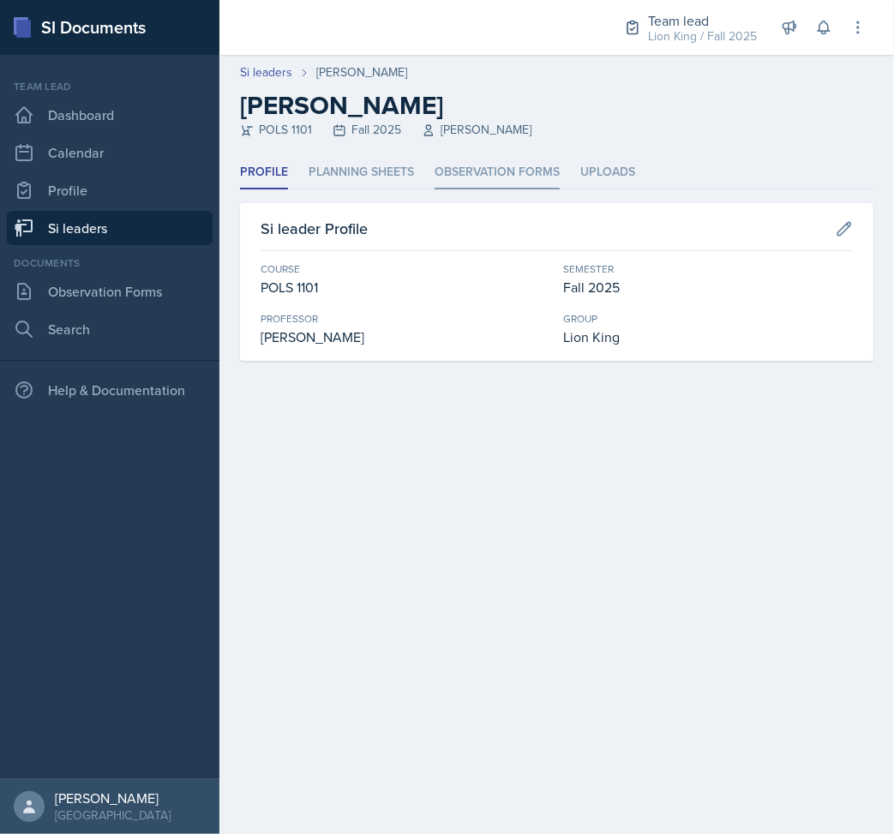
click at [464, 170] on li "Observation Forms" at bounding box center [497, 172] width 125 height 33
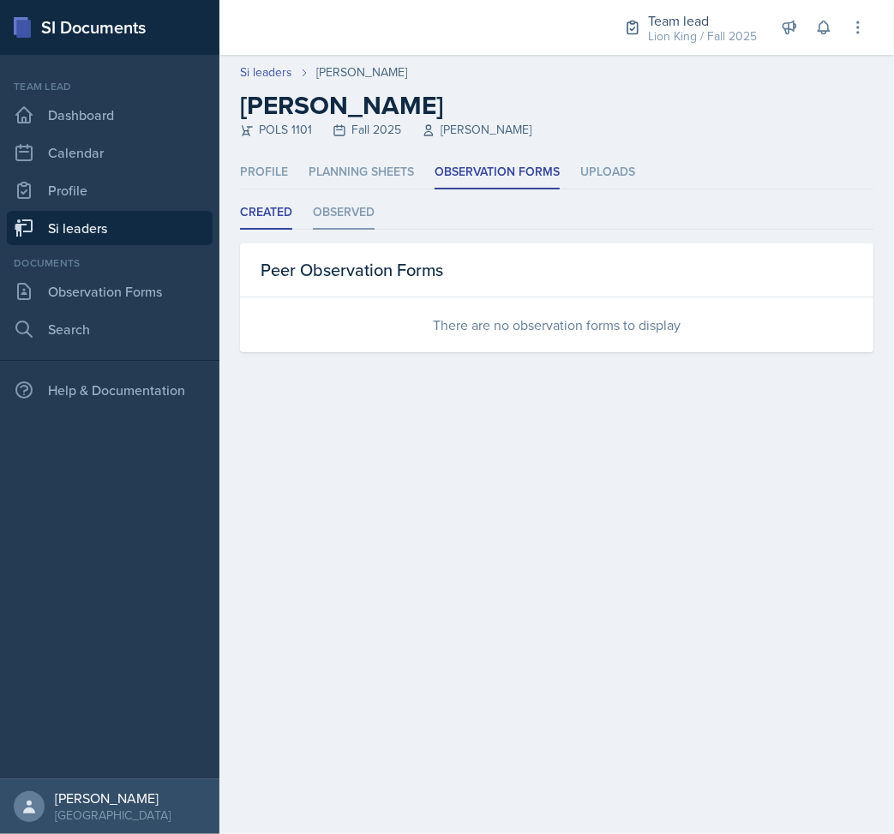
click at [334, 199] on li "Observed" at bounding box center [344, 212] width 62 height 33
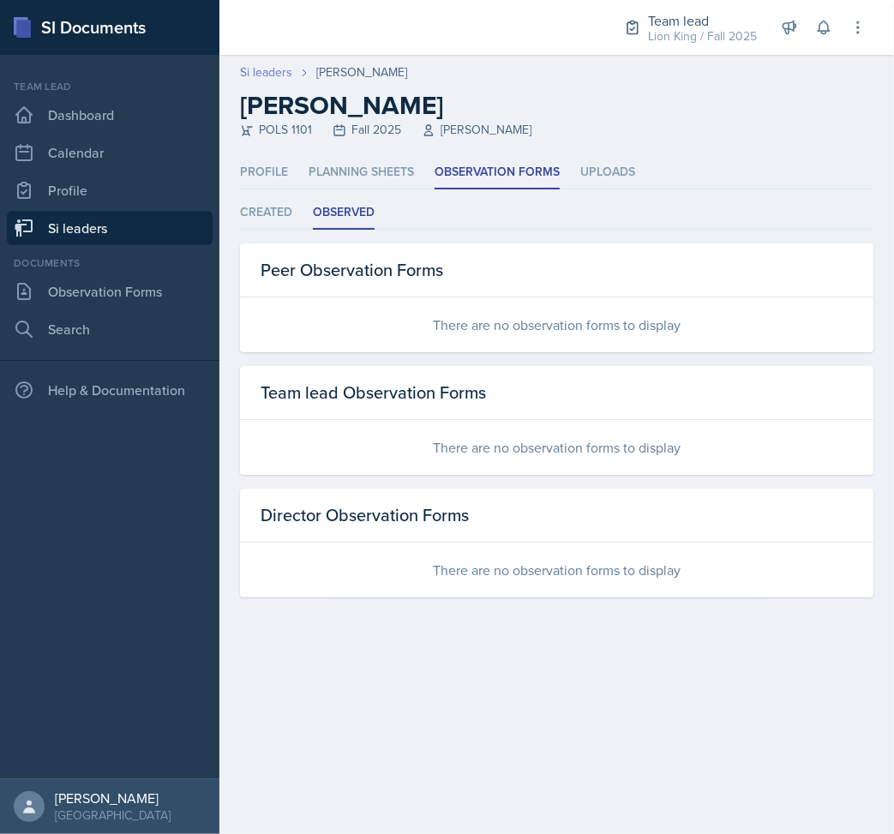
click at [273, 75] on link "Si leaders" at bounding box center [266, 72] width 52 height 18
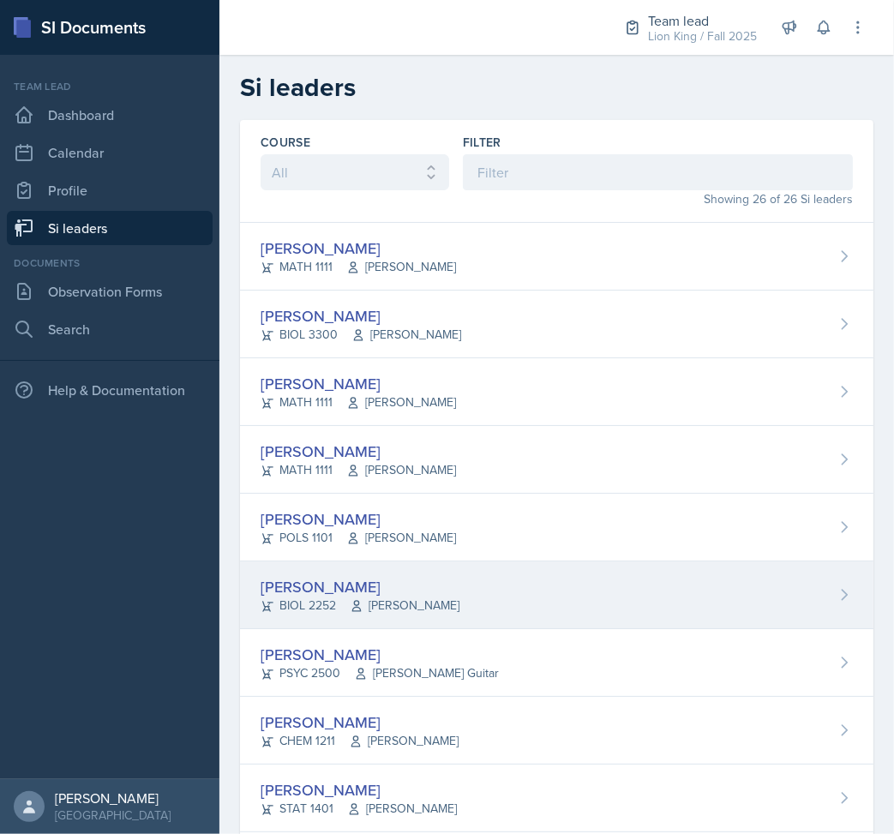
click at [490, 579] on div "[PERSON_NAME] BIOL 2252 [PERSON_NAME]" at bounding box center [557, 596] width 634 height 68
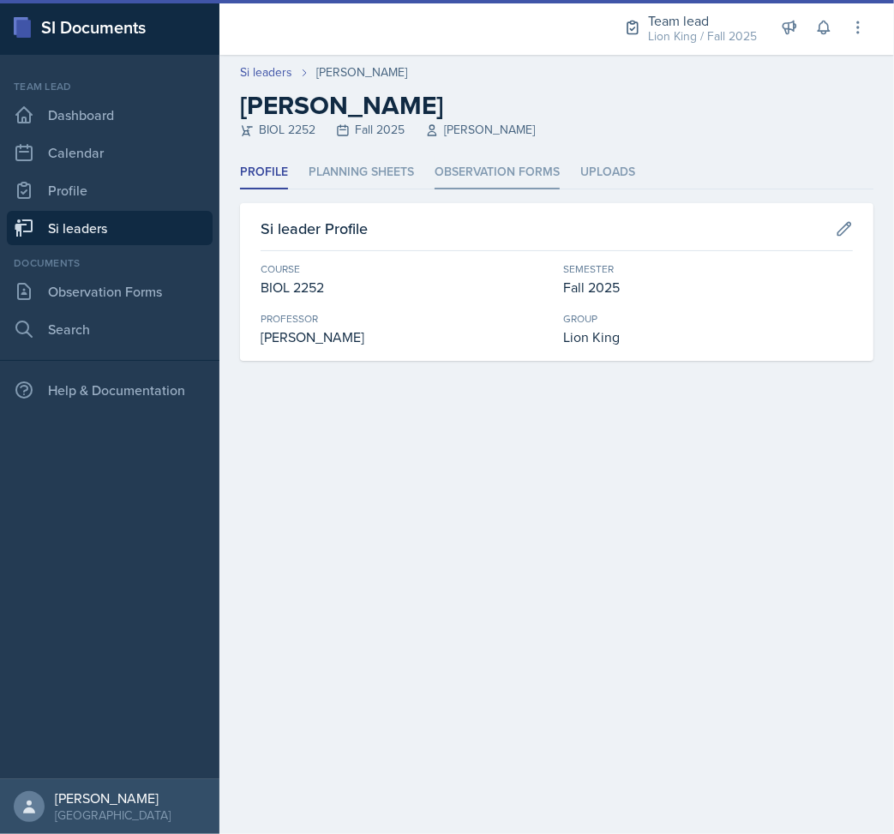
click at [478, 167] on li "Observation Forms" at bounding box center [497, 172] width 125 height 33
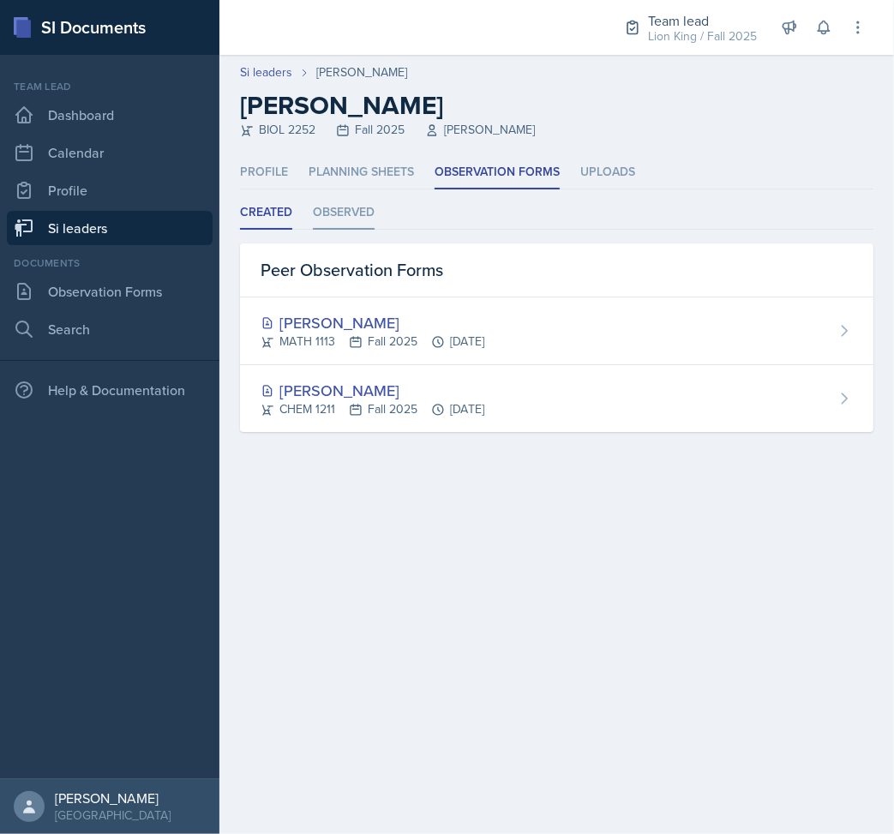
click at [359, 220] on li "Observed" at bounding box center [344, 212] width 62 height 33
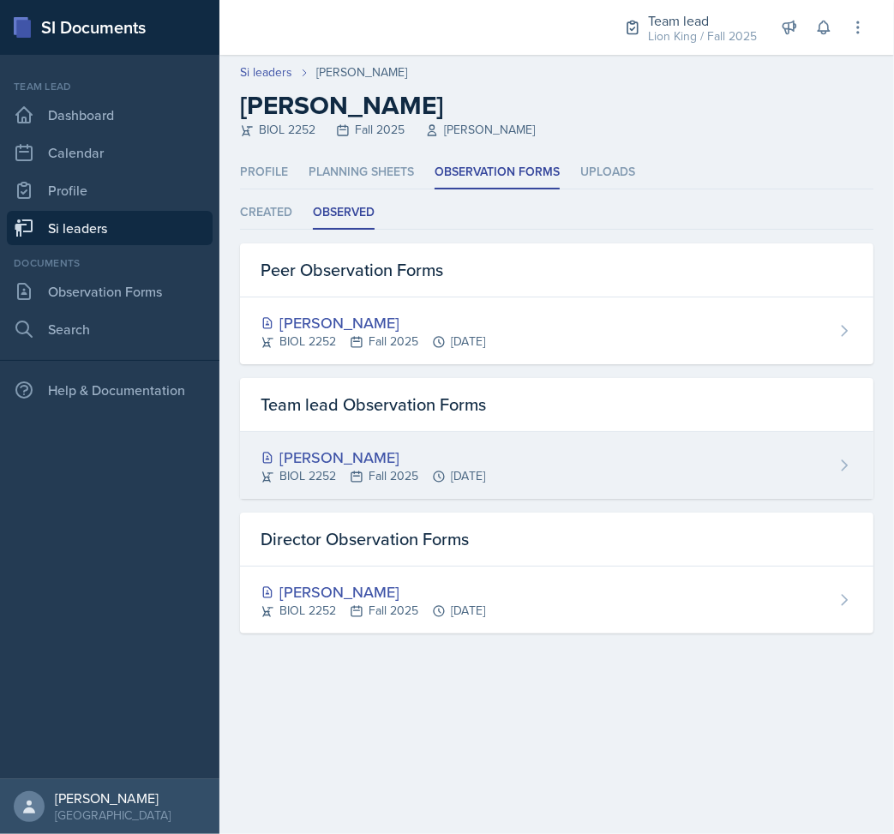
click at [485, 458] on div "[PERSON_NAME]" at bounding box center [373, 457] width 225 height 23
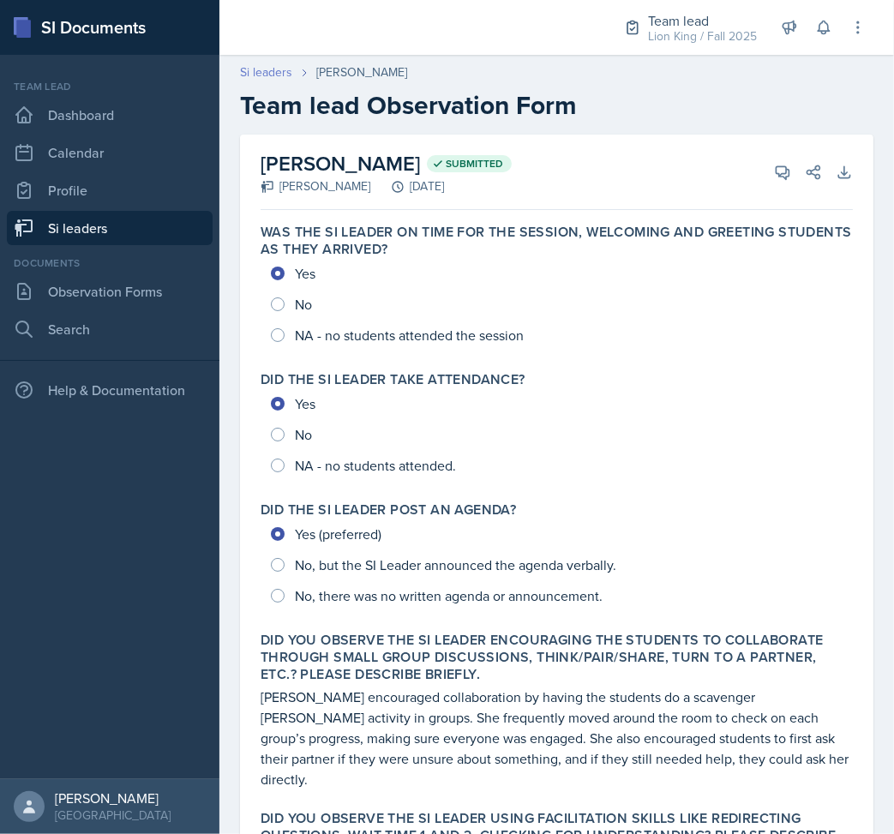
click at [284, 70] on link "Si leaders" at bounding box center [266, 72] width 52 height 18
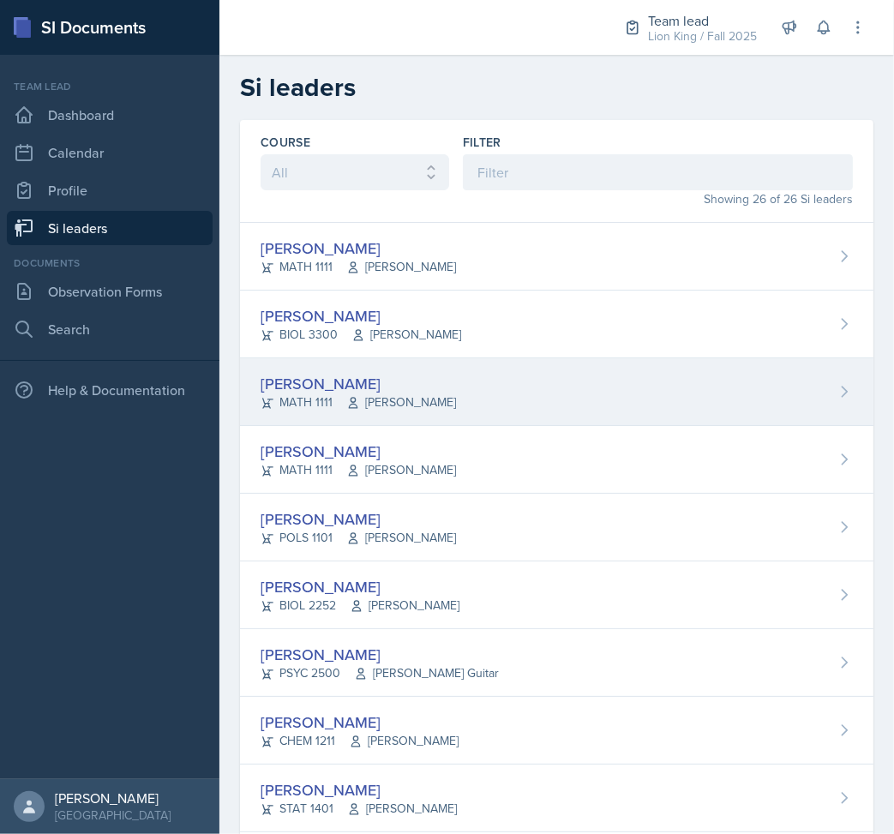
click at [456, 390] on div "[PERSON_NAME]" at bounding box center [359, 383] width 196 height 23
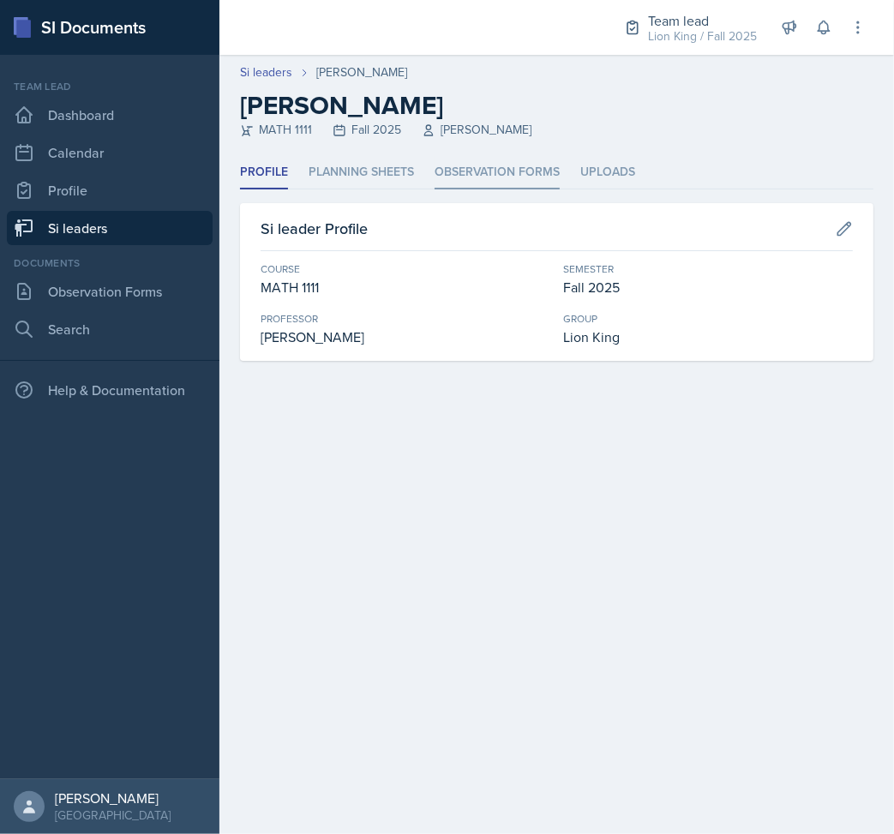
click at [448, 171] on li "Observation Forms" at bounding box center [497, 172] width 125 height 33
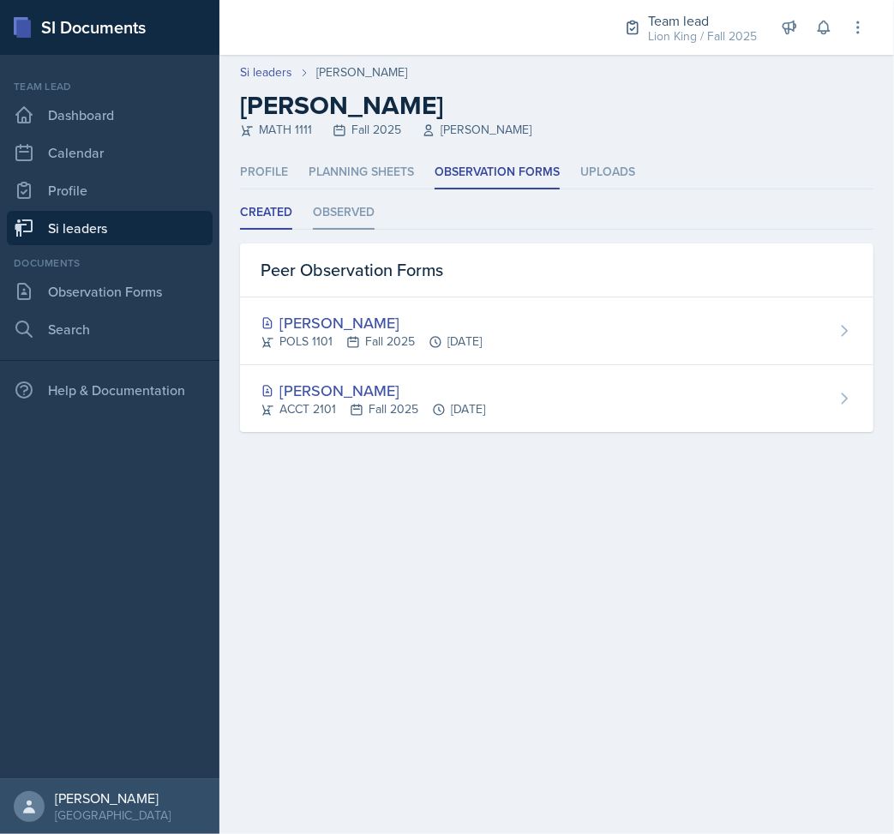
click at [346, 197] on li "Observed" at bounding box center [344, 212] width 62 height 33
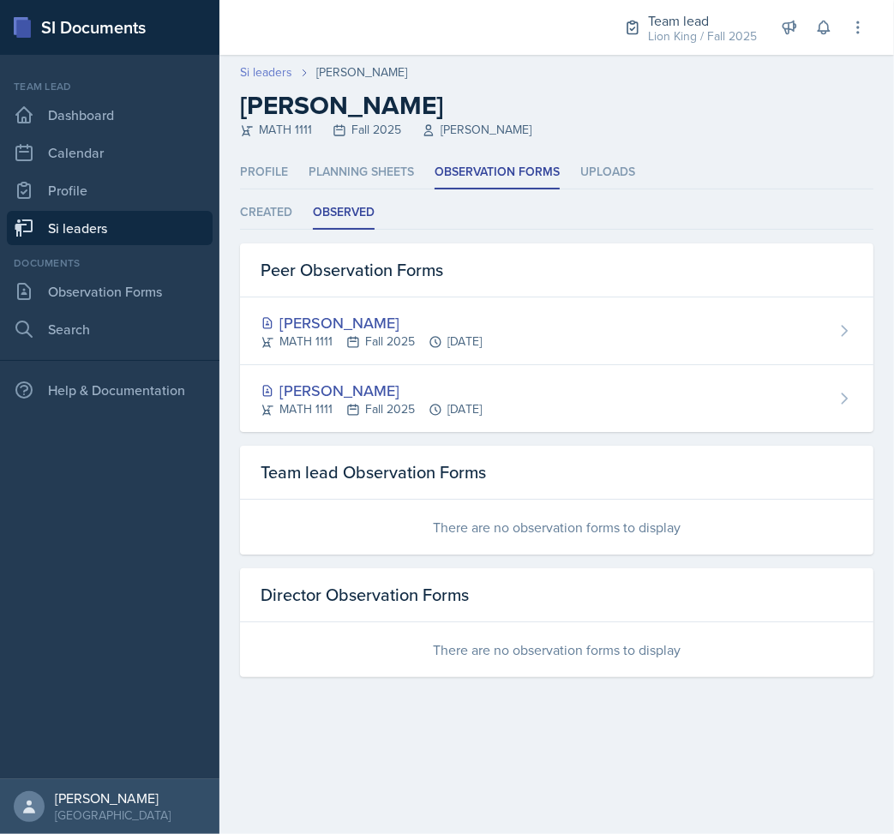
click at [286, 69] on link "Si leaders" at bounding box center [266, 72] width 52 height 18
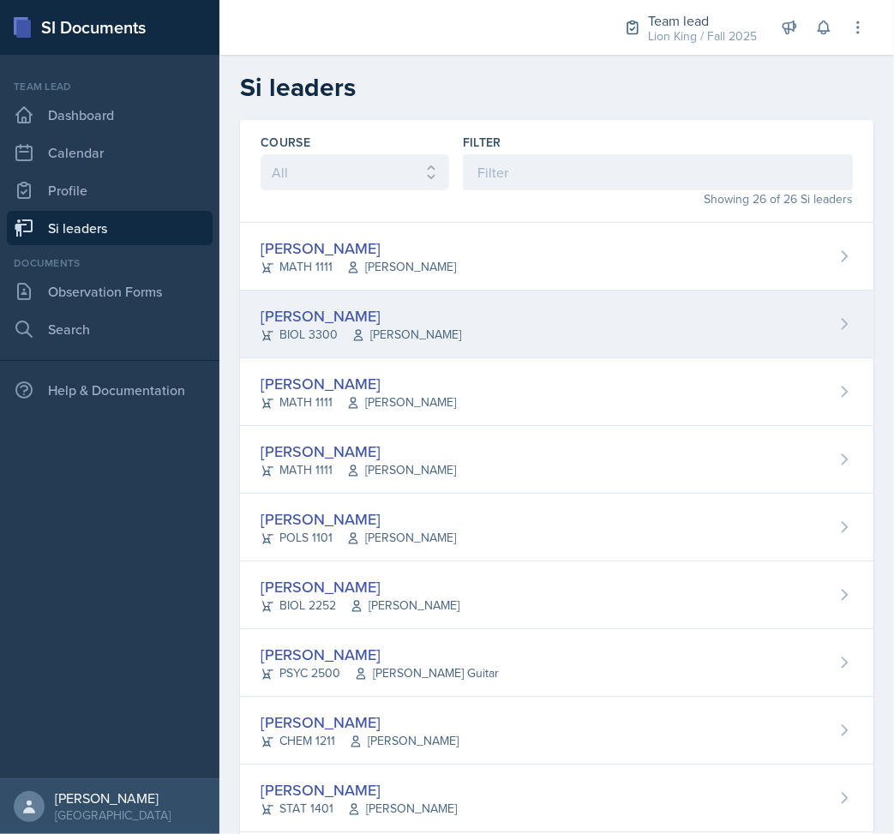
click at [475, 299] on div "[PERSON_NAME] BIOL 3300 [PERSON_NAME]" at bounding box center [557, 325] width 634 height 68
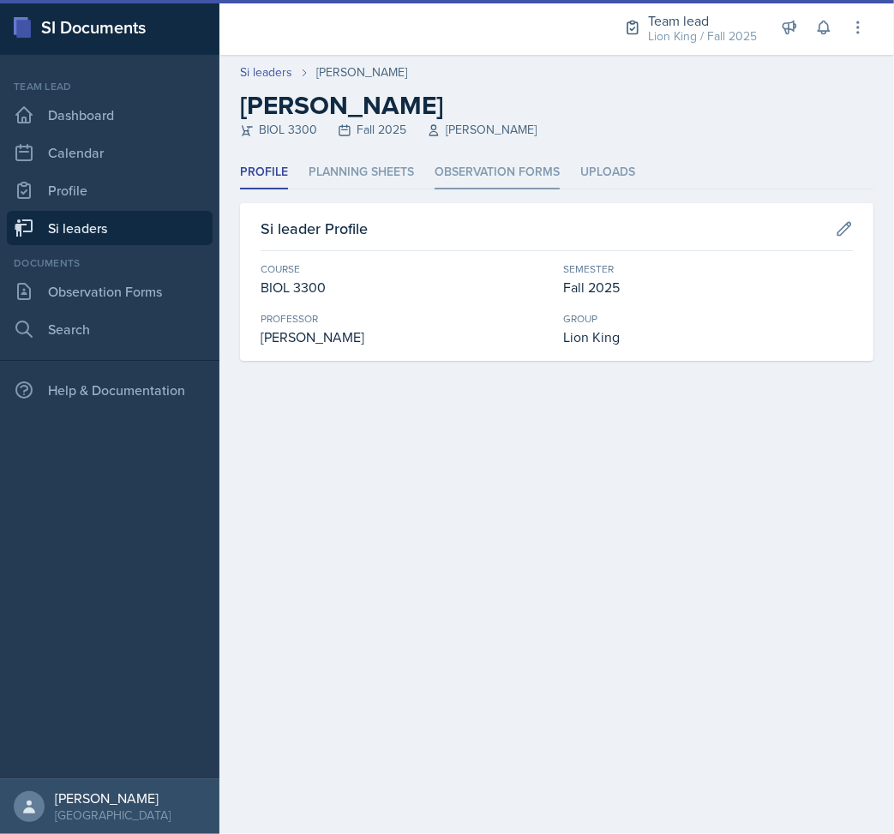
click at [515, 189] on li "Observation Forms" at bounding box center [497, 172] width 125 height 33
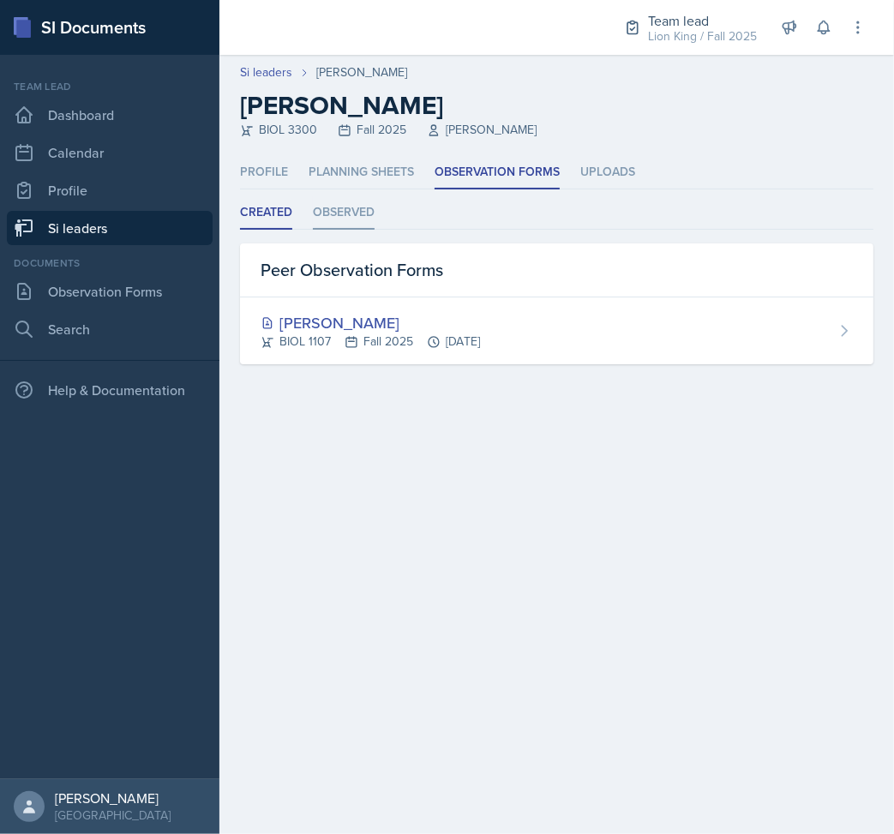
click at [371, 213] on li "Observed" at bounding box center [344, 212] width 62 height 33
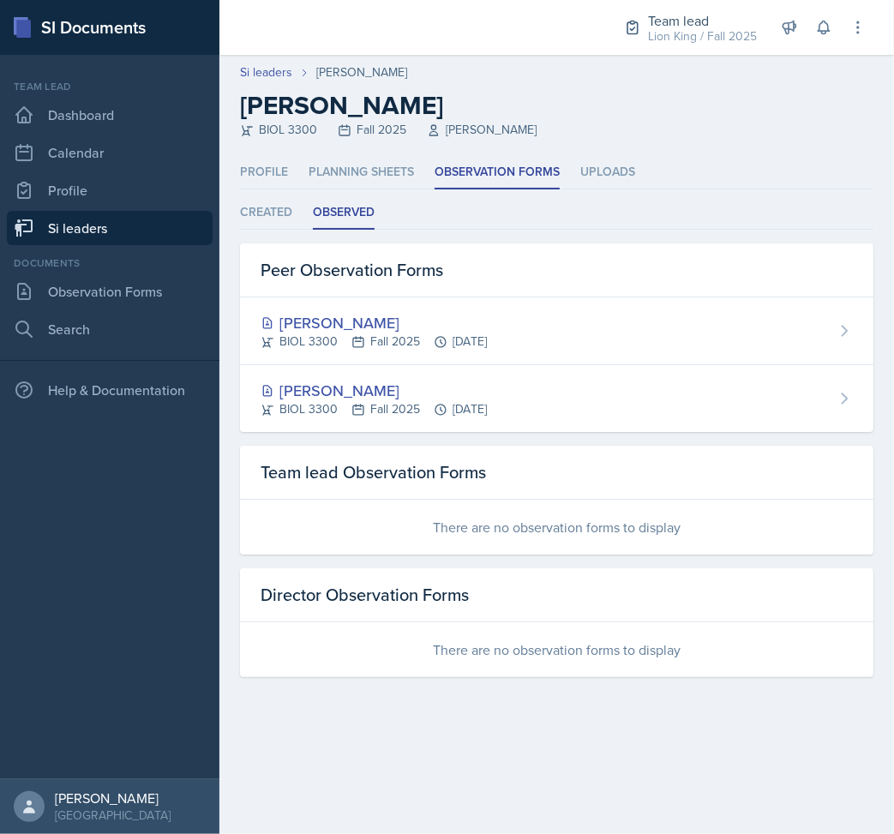
click at [282, 84] on div "Si leaders [PERSON_NAME] [PERSON_NAME] BIOL 3300 Fall 2025 [PERSON_NAME]" at bounding box center [557, 100] width 675 height 75
click at [270, 68] on link "Si leaders" at bounding box center [266, 72] width 52 height 18
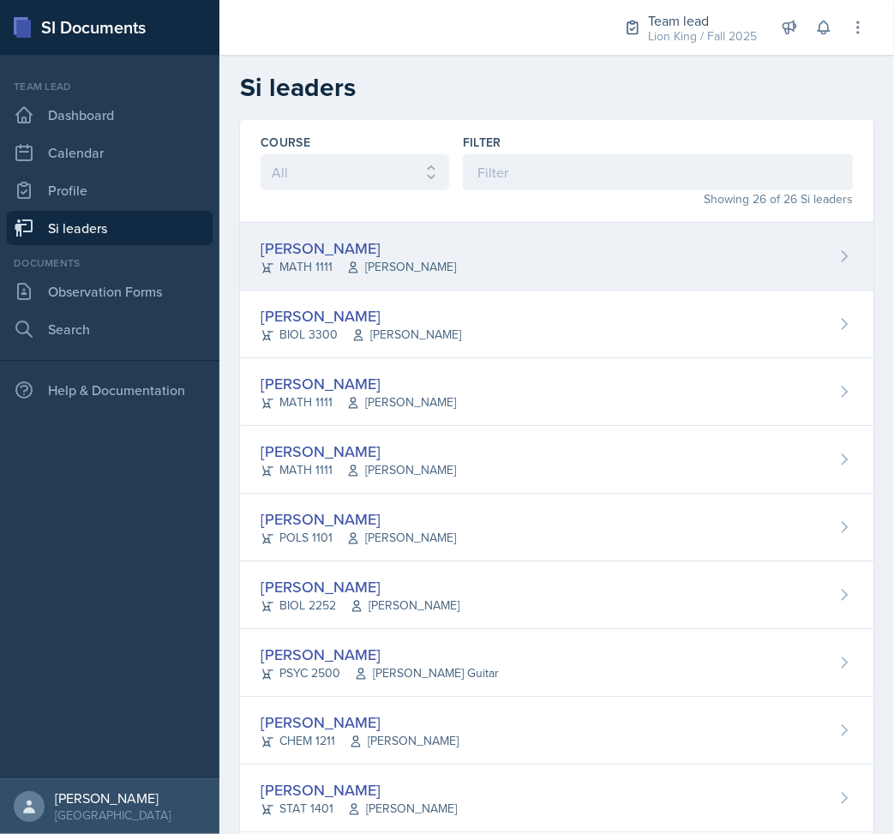
click at [427, 256] on div "[PERSON_NAME]" at bounding box center [359, 248] width 196 height 23
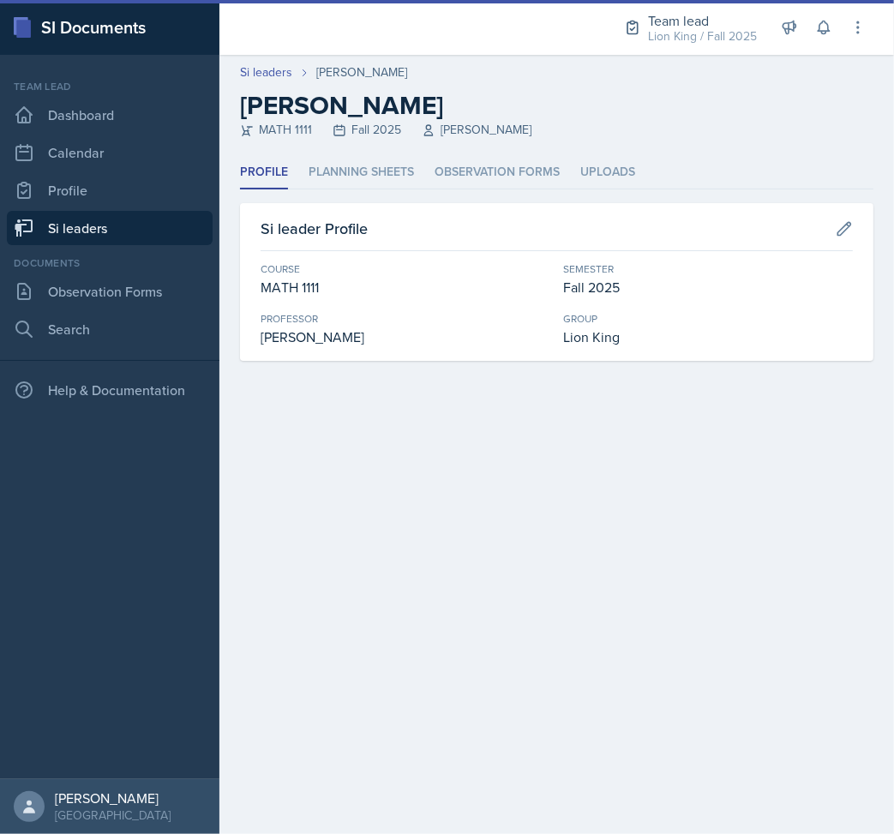
drag, startPoint x: 482, startPoint y: 183, endPoint x: 470, endPoint y: 209, distance: 29.2
click at [481, 183] on li "Observation Forms" at bounding box center [497, 172] width 125 height 33
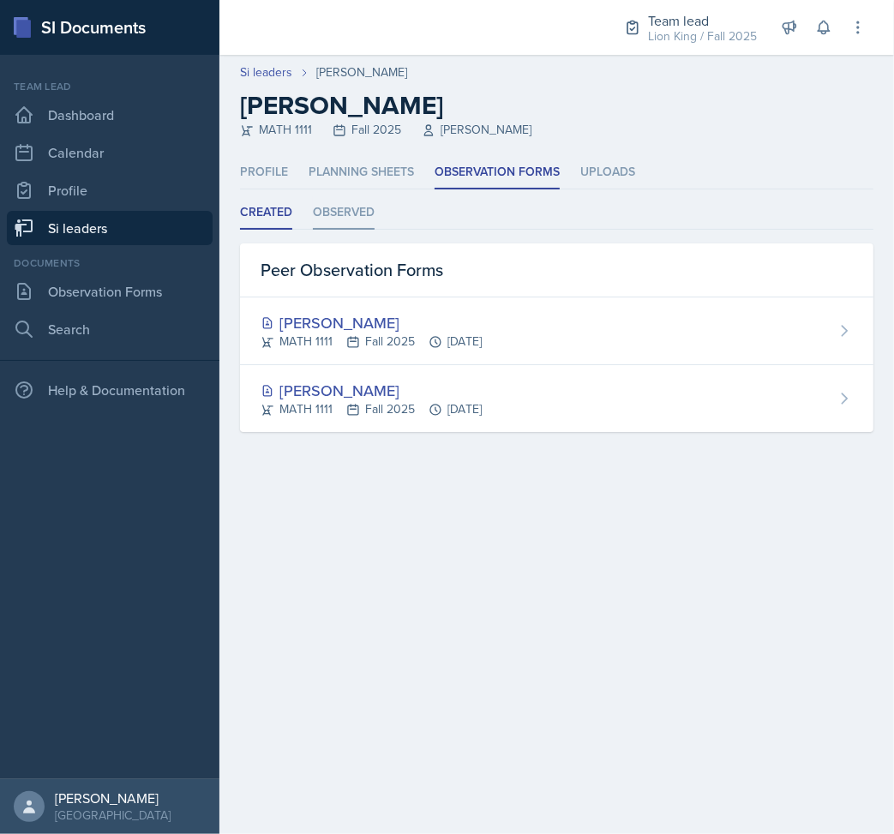
click at [346, 214] on li "Observed" at bounding box center [344, 212] width 62 height 33
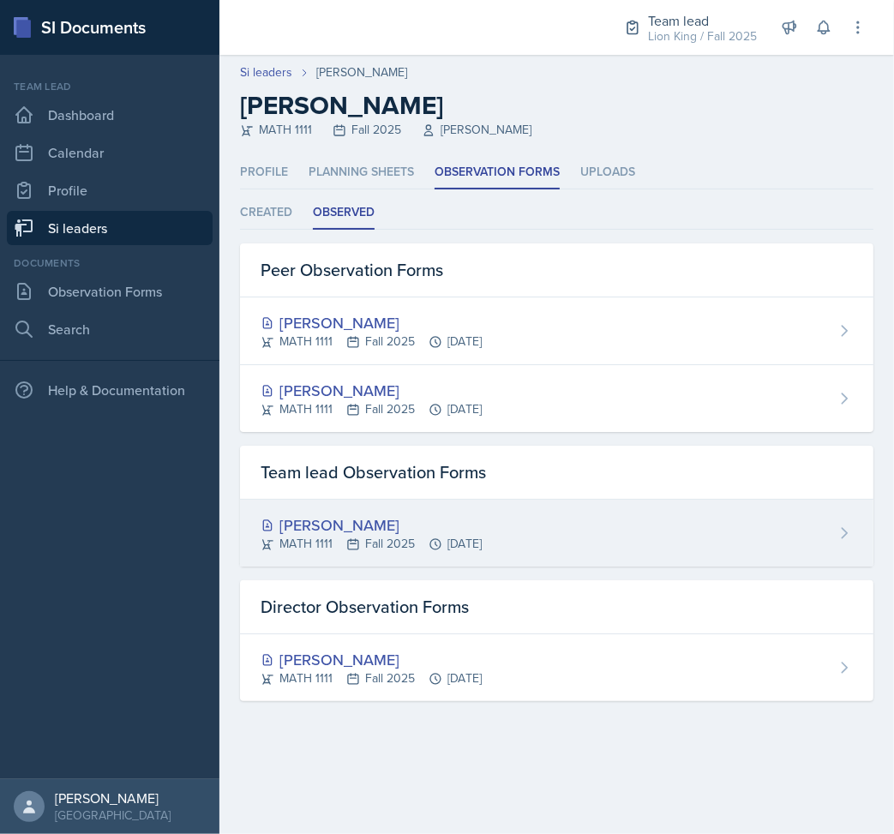
drag, startPoint x: 500, startPoint y: 539, endPoint x: 506, endPoint y: 528, distance: 12.7
click at [482, 538] on div "MATH 1111 Fall 2025 [DATE]" at bounding box center [371, 544] width 221 height 18
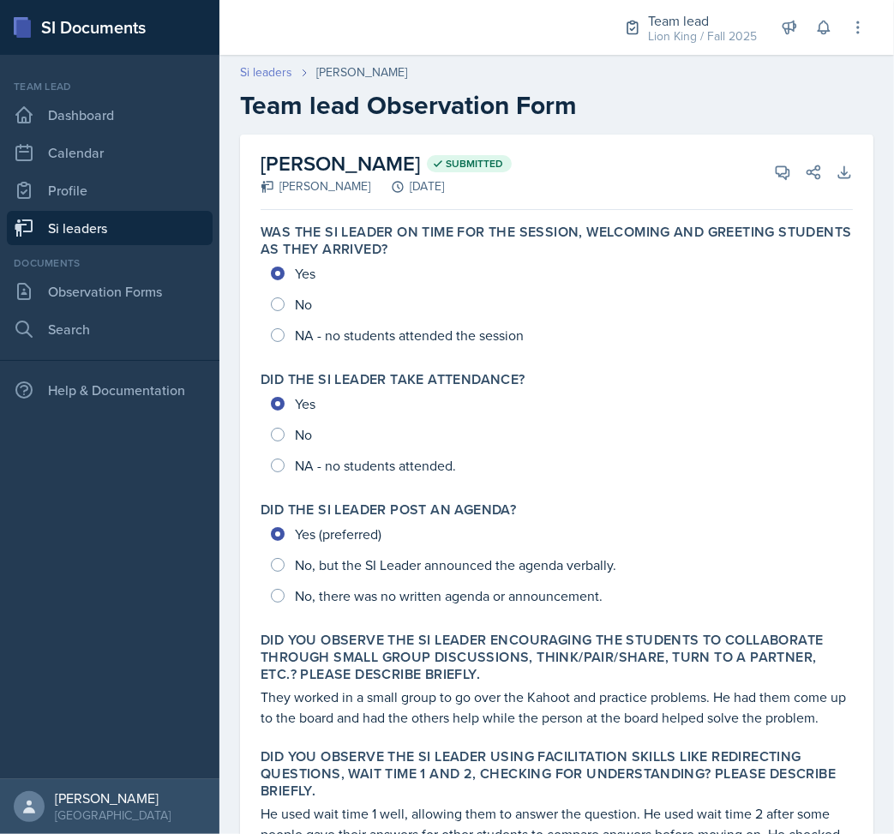
click at [251, 75] on link "Si leaders" at bounding box center [266, 72] width 52 height 18
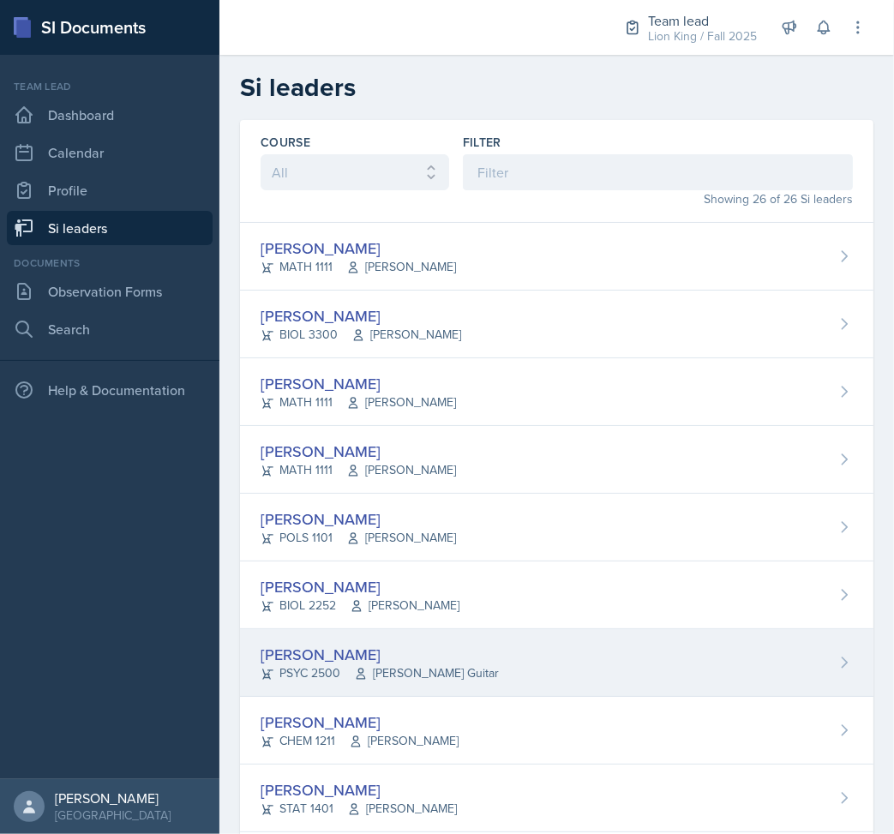
click at [508, 640] on div "[PERSON_NAME] PSYC 2500 [PERSON_NAME] Guitar" at bounding box center [557, 663] width 634 height 68
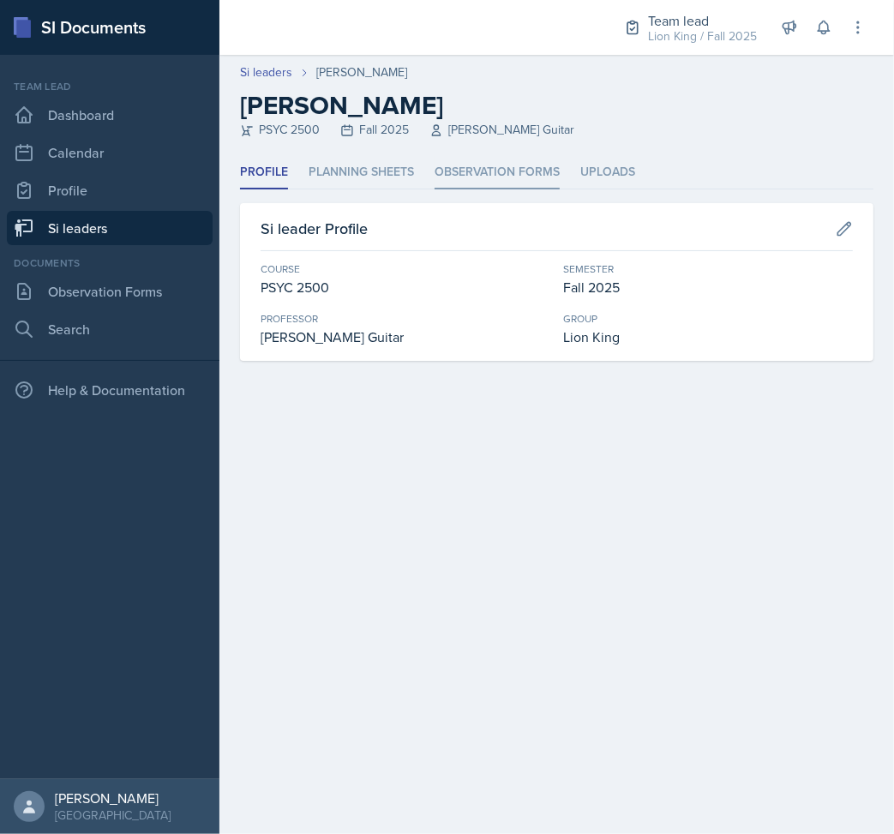
click at [496, 170] on li "Observation Forms" at bounding box center [497, 172] width 125 height 33
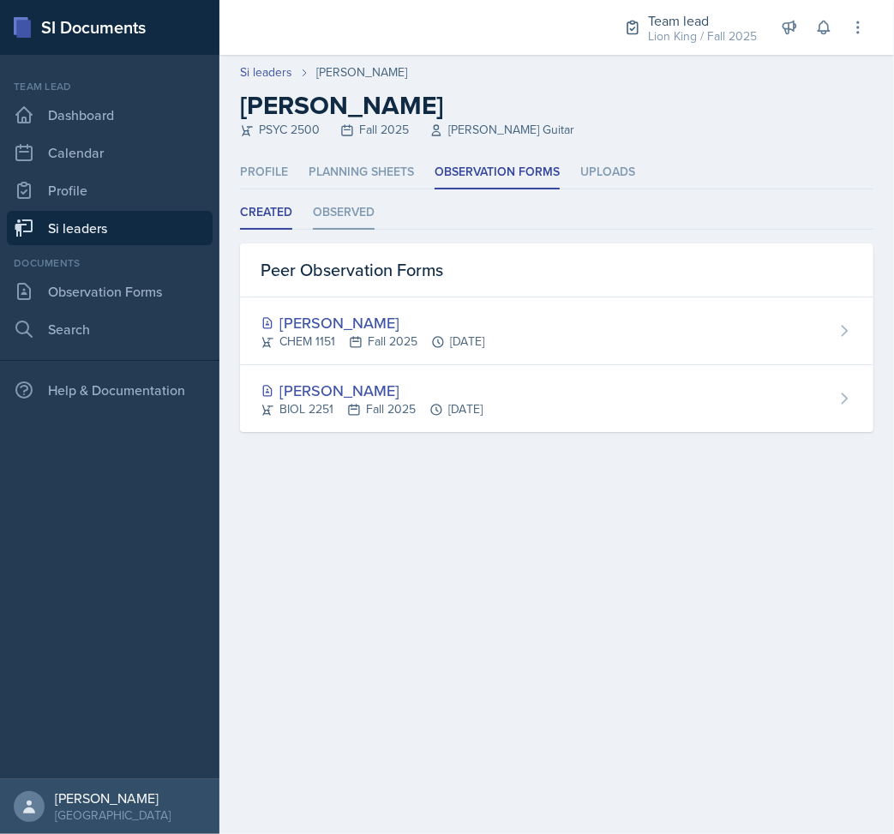
click at [358, 212] on li "Observed" at bounding box center [344, 212] width 62 height 33
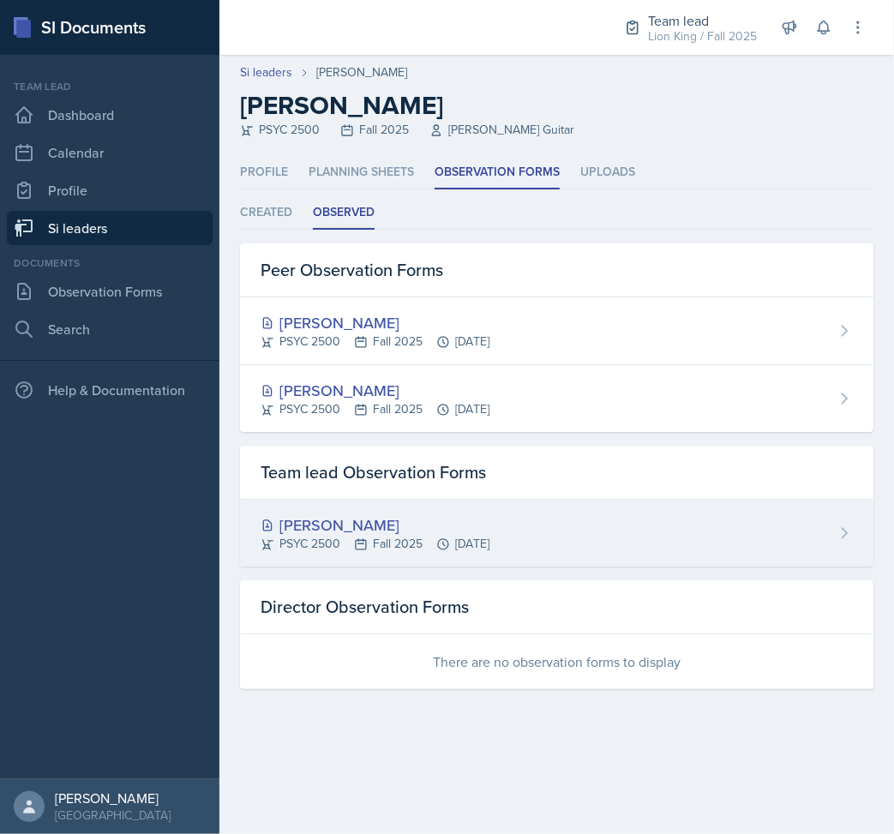
click at [490, 518] on div "[PERSON_NAME]" at bounding box center [375, 525] width 229 height 23
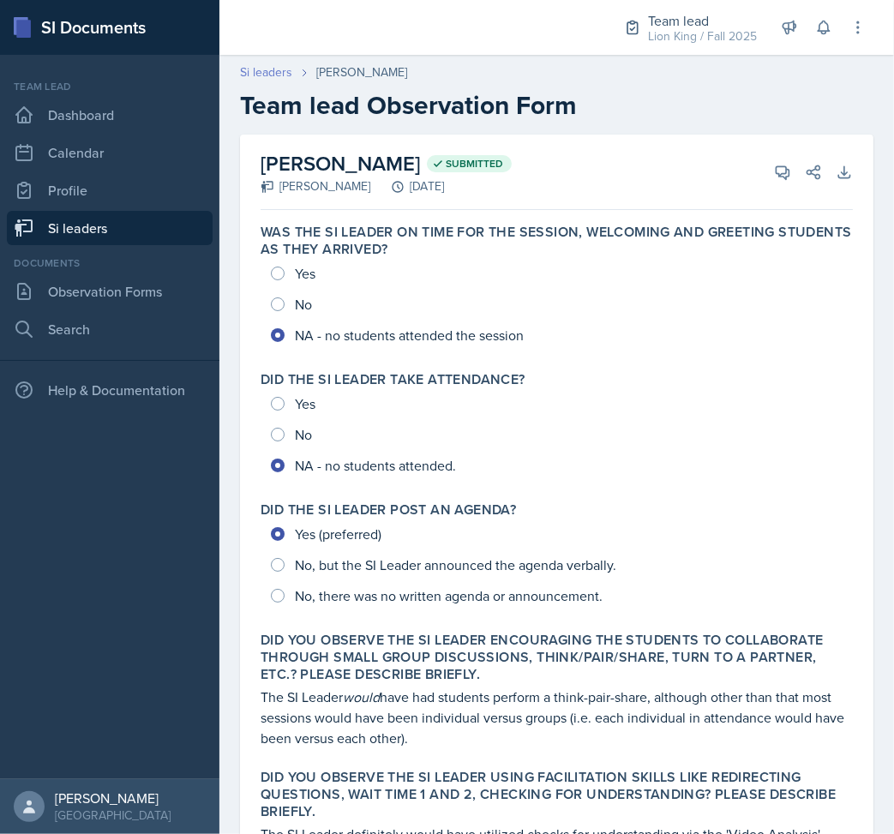
click at [259, 71] on link "Si leaders" at bounding box center [266, 72] width 52 height 18
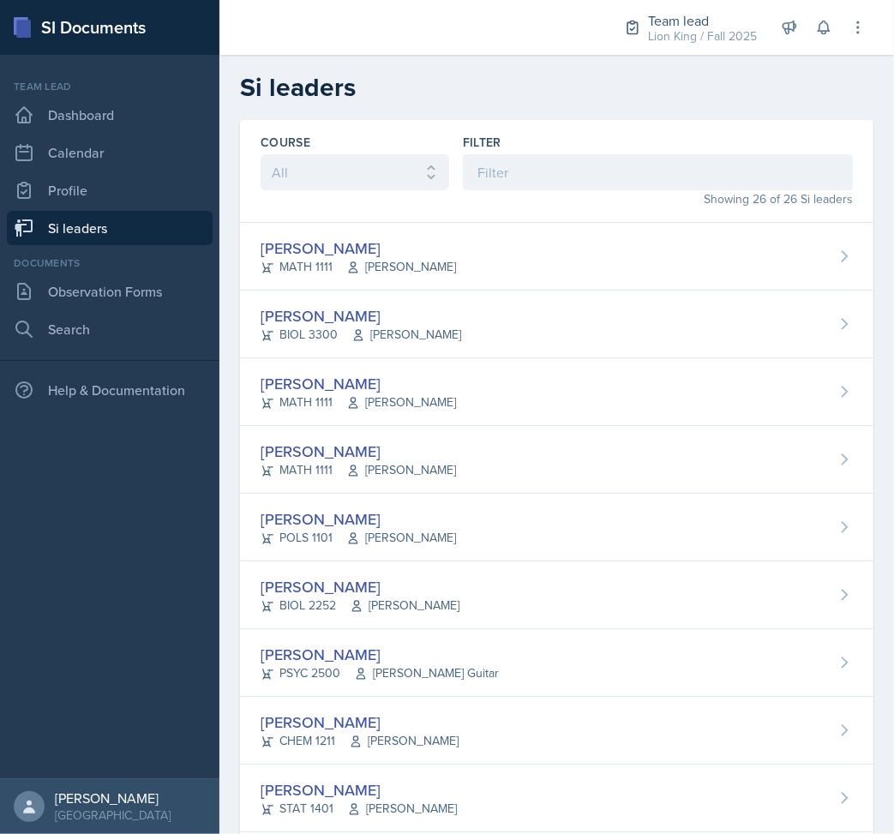
click at [514, 727] on div "[PERSON_NAME] CHEM 1211 [PERSON_NAME]" at bounding box center [557, 731] width 634 height 68
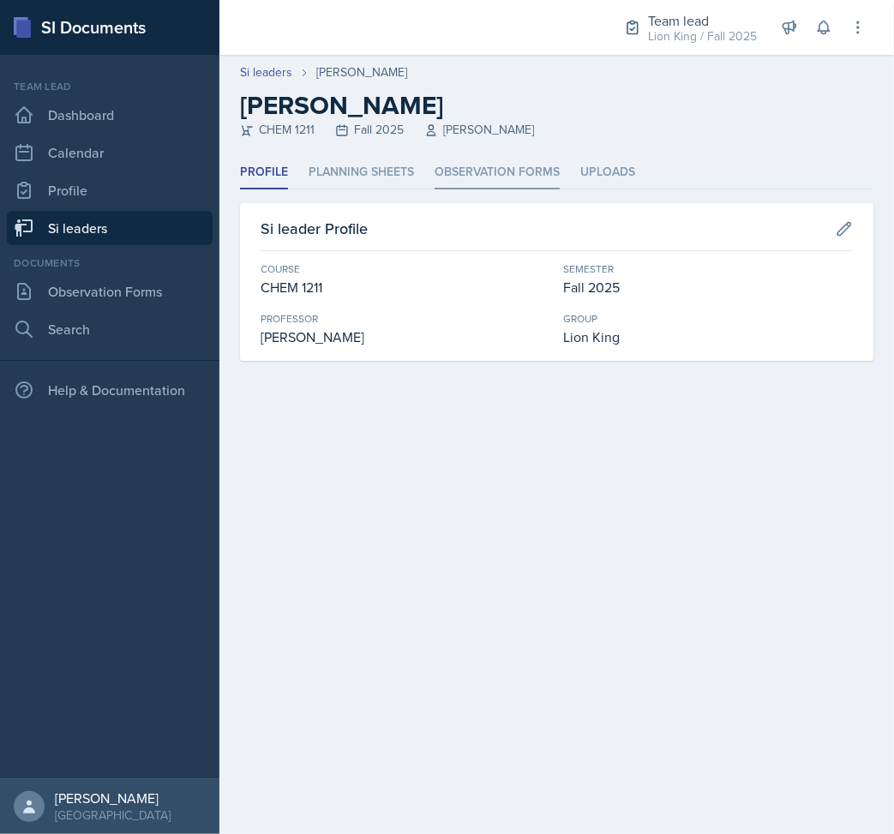
click at [497, 183] on li "Observation Forms" at bounding box center [497, 172] width 125 height 33
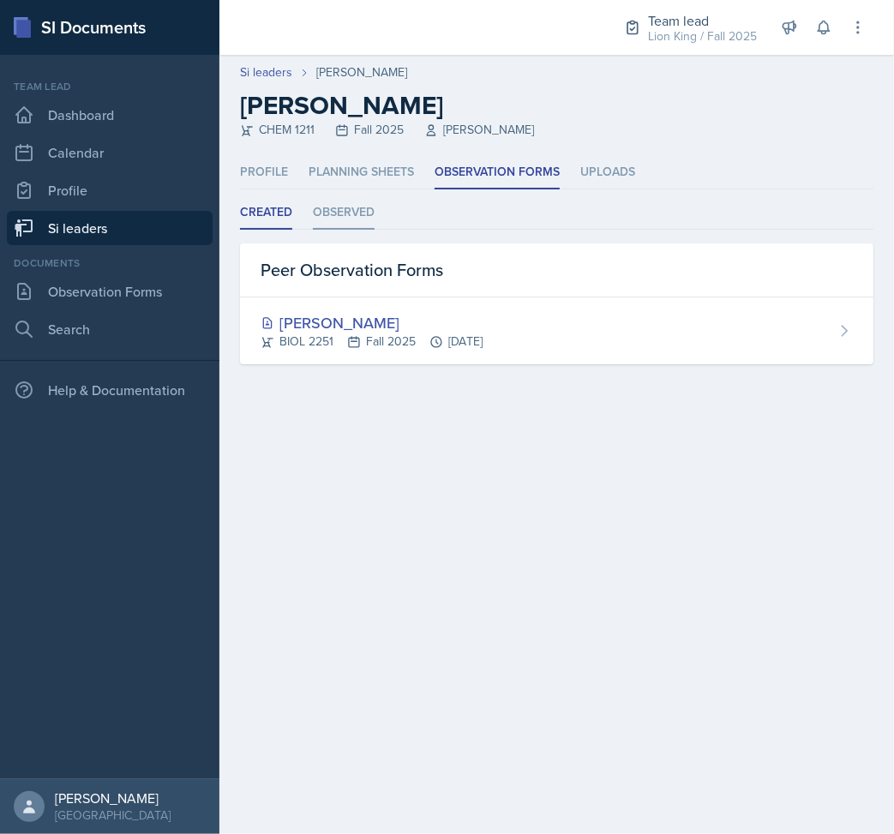
click at [341, 211] on li "Observed" at bounding box center [344, 212] width 62 height 33
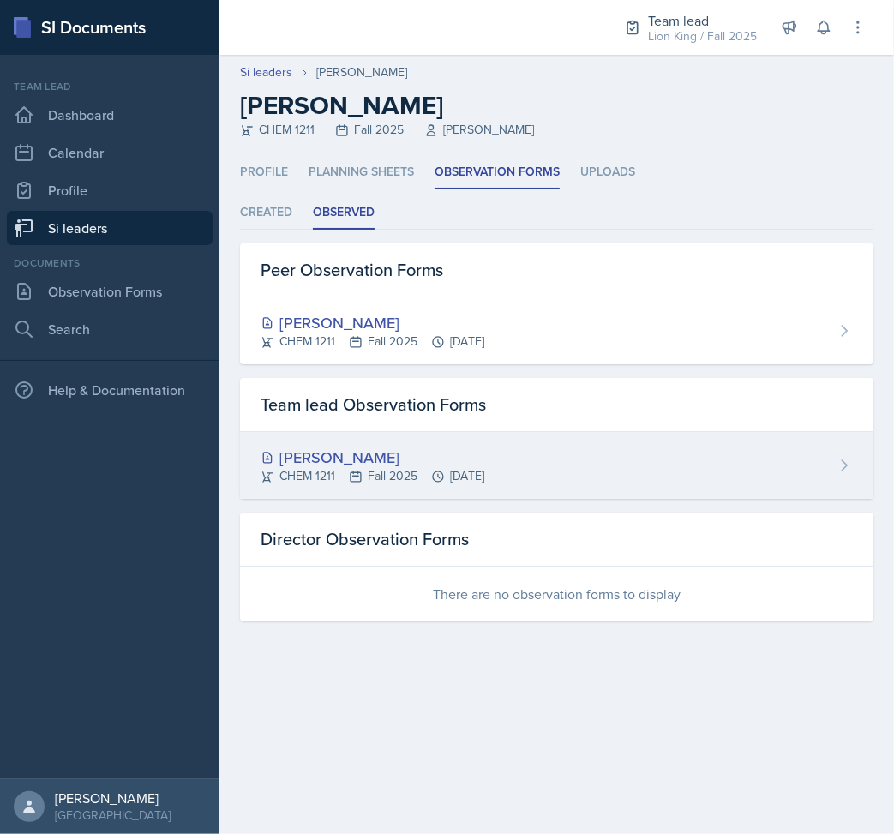
click at [711, 466] on div "[PERSON_NAME] CHEM 1211 Fall 2025 [DATE]" at bounding box center [557, 465] width 634 height 67
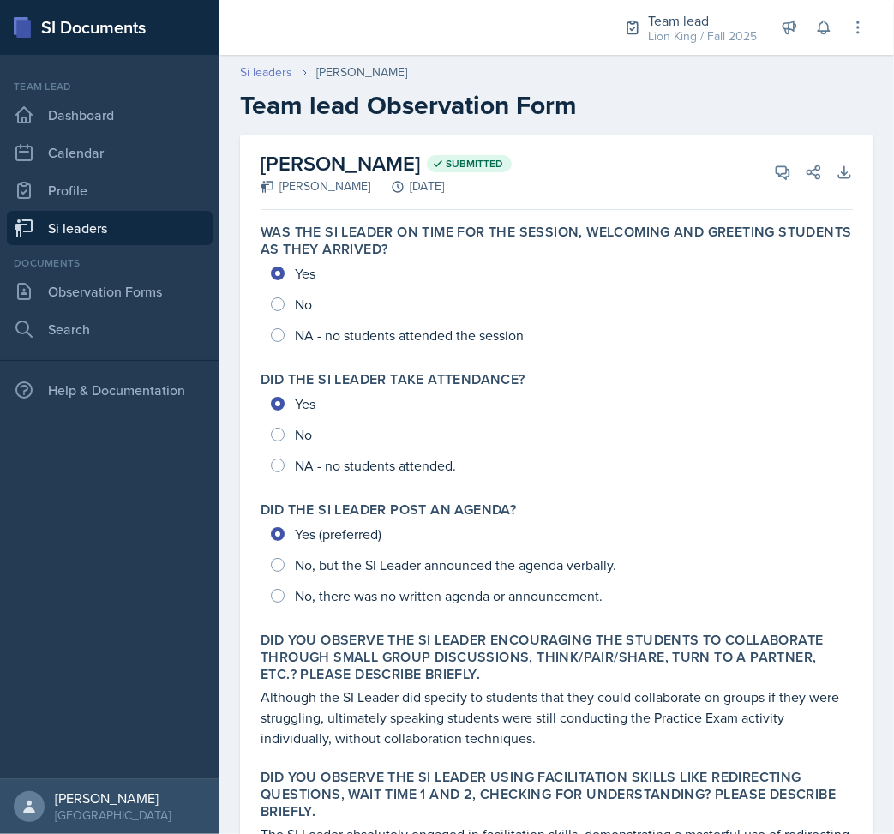
click at [286, 66] on link "Si leaders" at bounding box center [266, 72] width 52 height 18
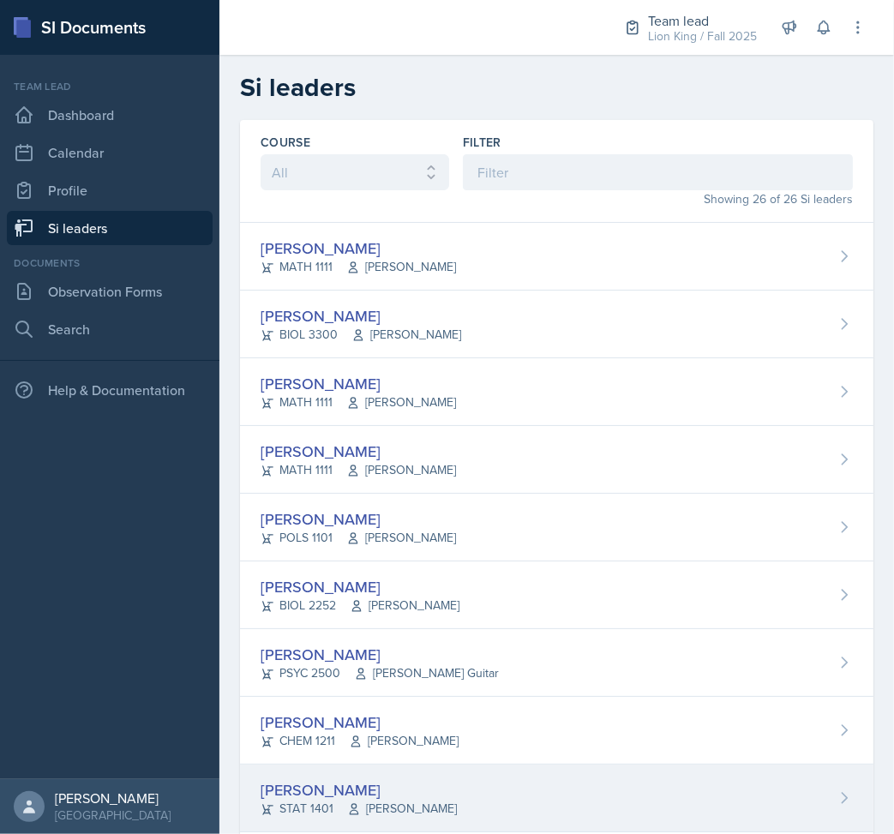
click at [489, 773] on div "[PERSON_NAME] STAT 1401 [PERSON_NAME]" at bounding box center [557, 799] width 634 height 68
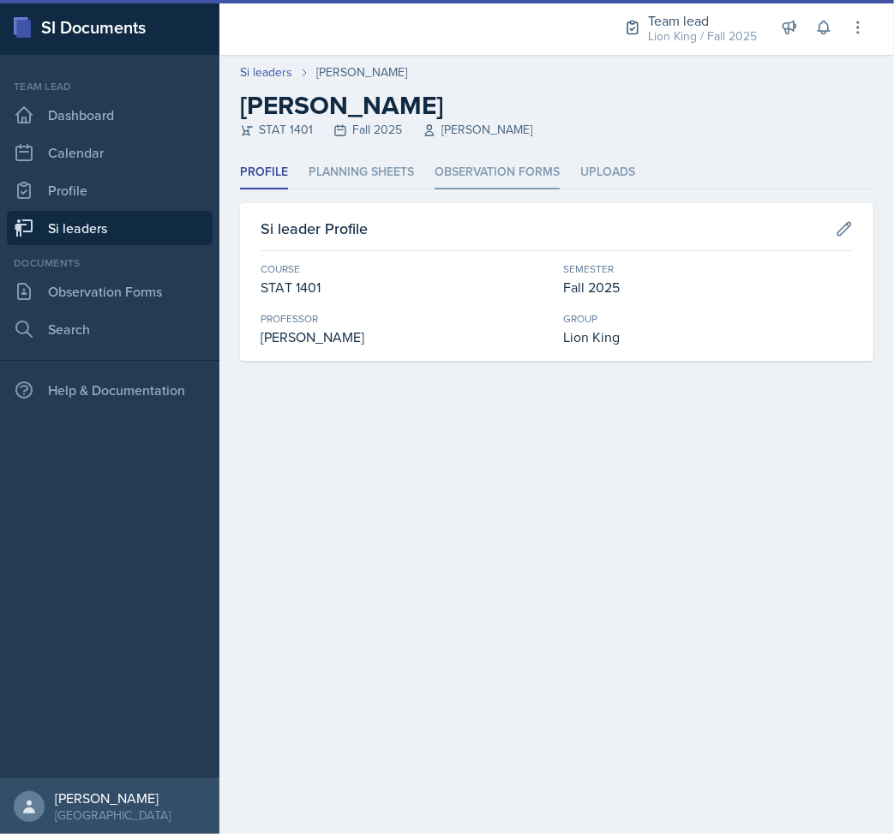
click at [464, 173] on li "Observation Forms" at bounding box center [497, 172] width 125 height 33
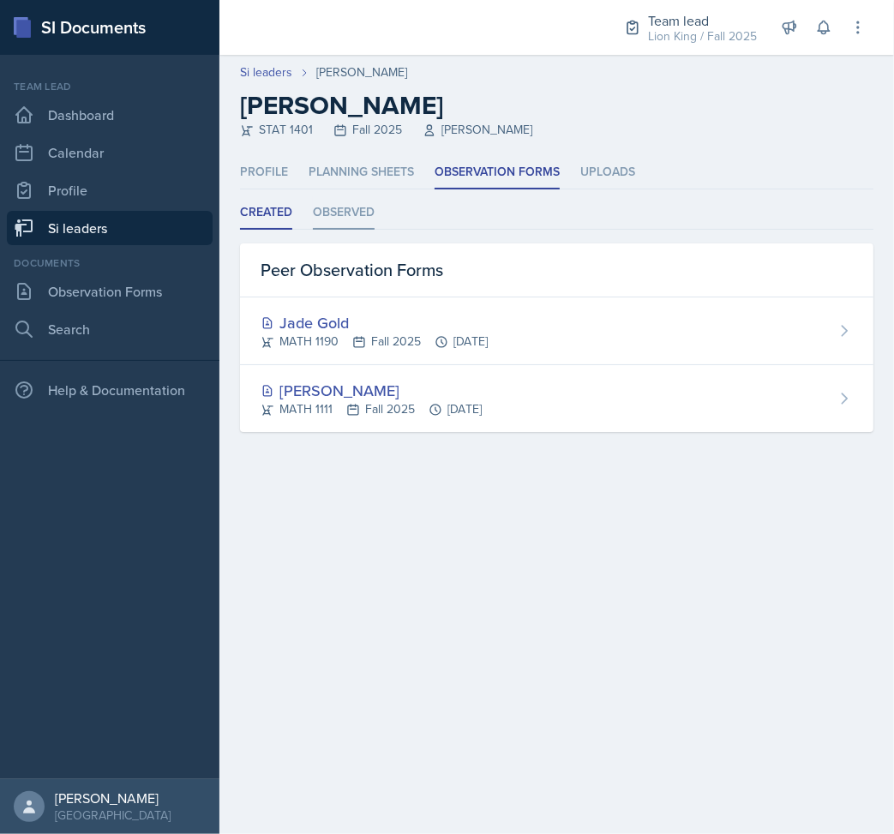
click at [339, 212] on li "Observed" at bounding box center [344, 212] width 62 height 33
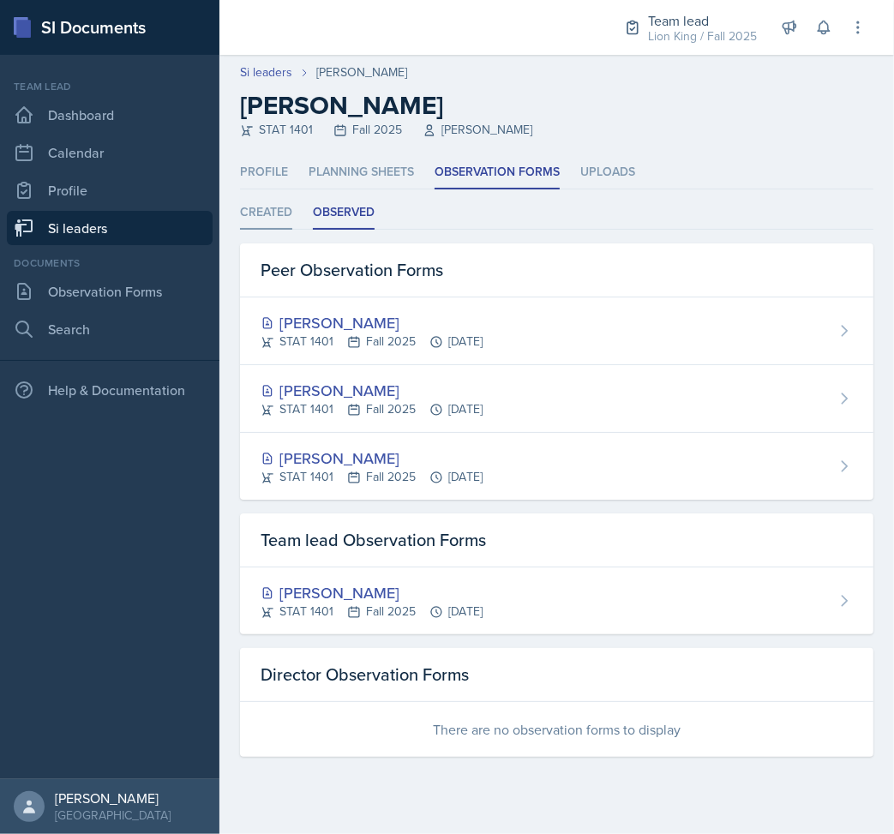
click at [257, 205] on li "Created" at bounding box center [266, 212] width 52 height 33
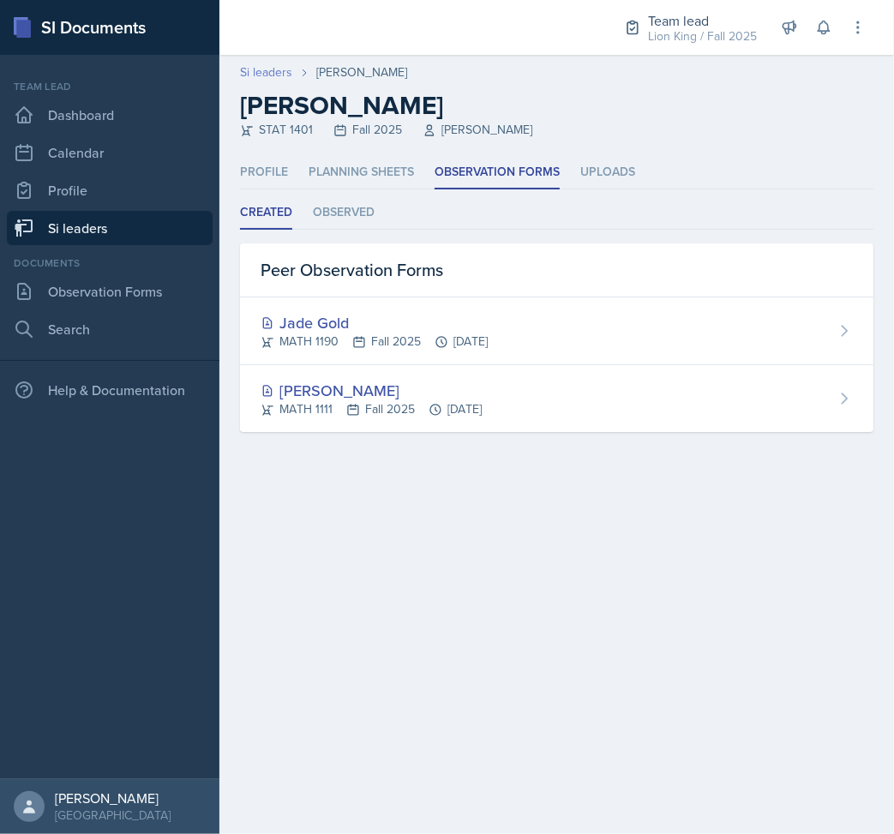
click at [274, 72] on link "Si leaders" at bounding box center [266, 72] width 52 height 18
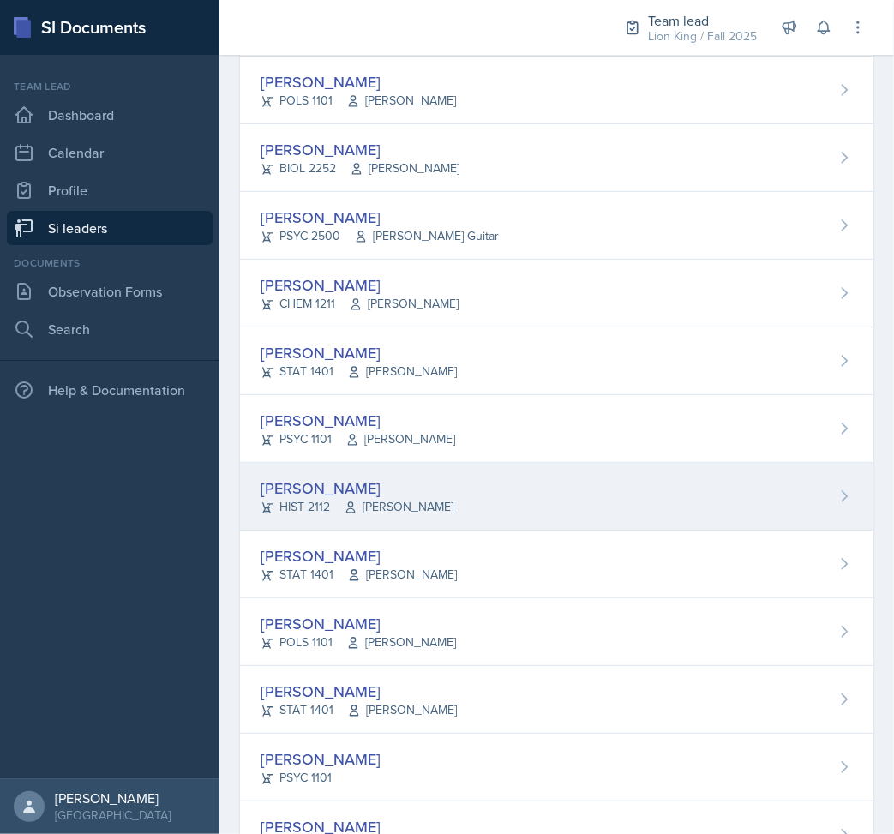
scroll to position [457, 0]
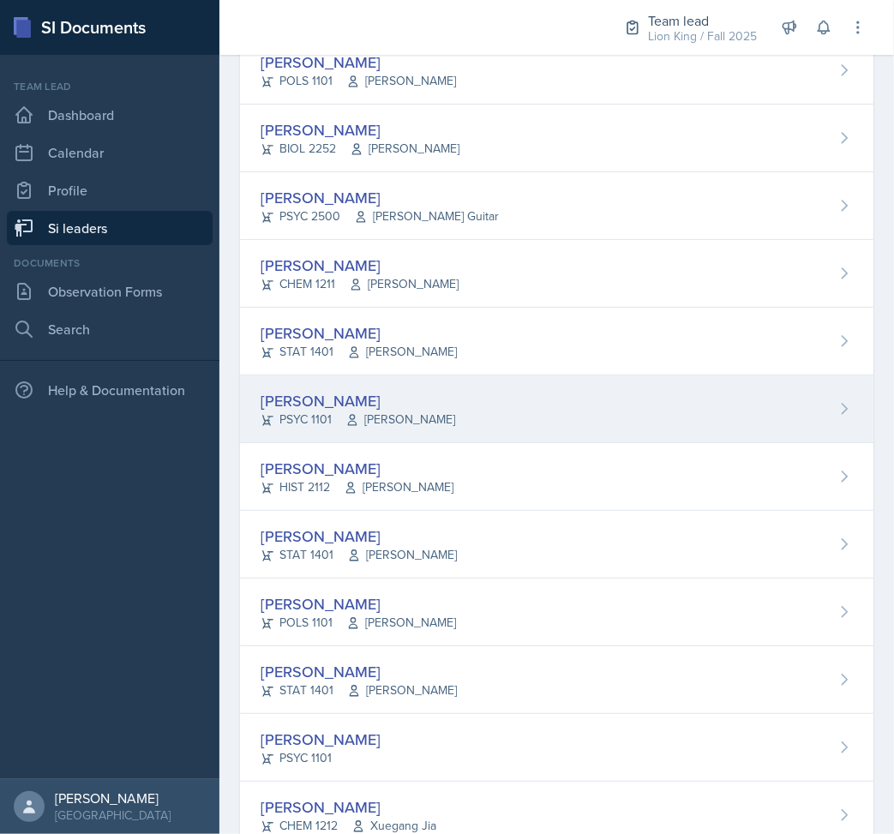
click at [406, 400] on div "[PERSON_NAME]" at bounding box center [358, 400] width 195 height 23
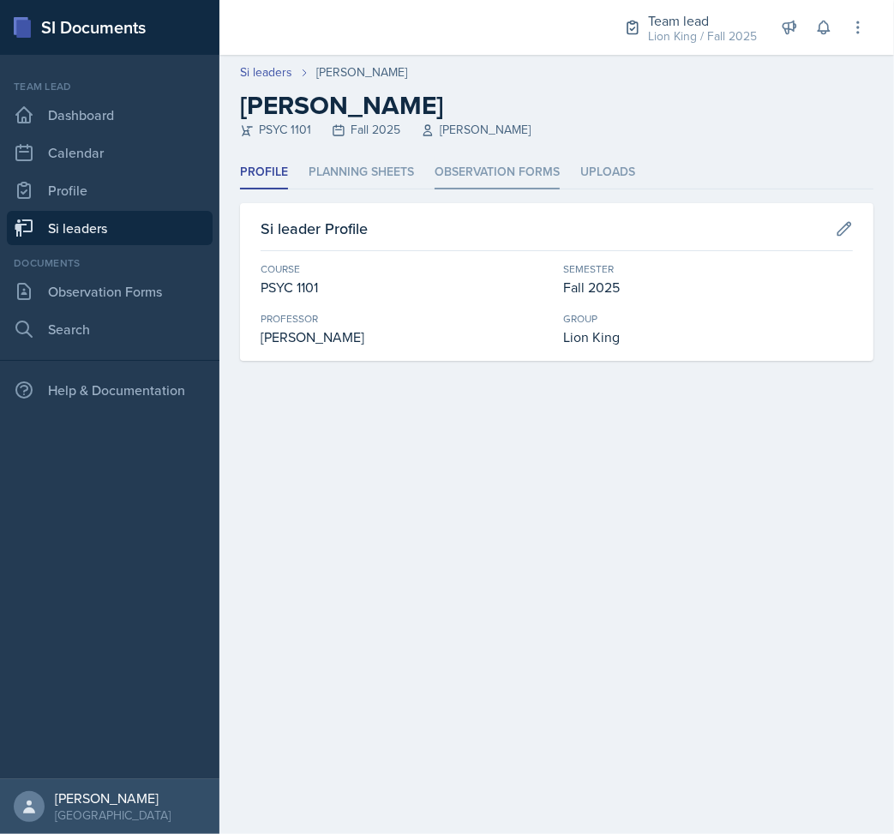
click at [454, 159] on li "Observation Forms" at bounding box center [497, 172] width 125 height 33
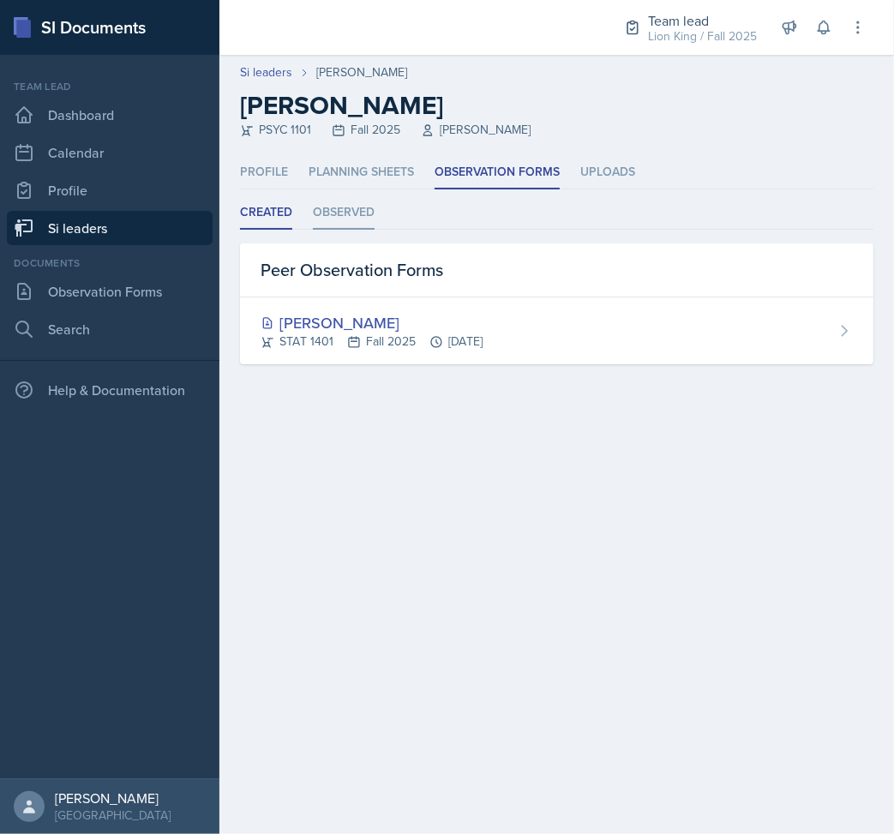
click at [355, 206] on li "Observed" at bounding box center [344, 212] width 62 height 33
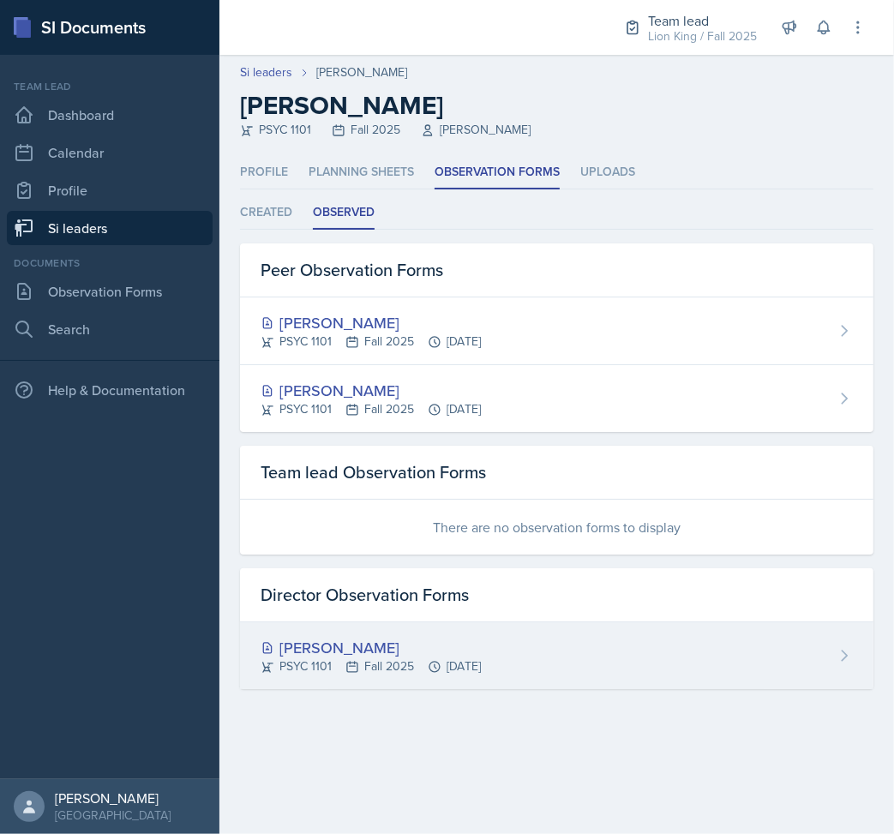
click at [661, 660] on div "[PERSON_NAME] PSYC 1101 Fall 2025 [DATE]" at bounding box center [557, 656] width 634 height 67
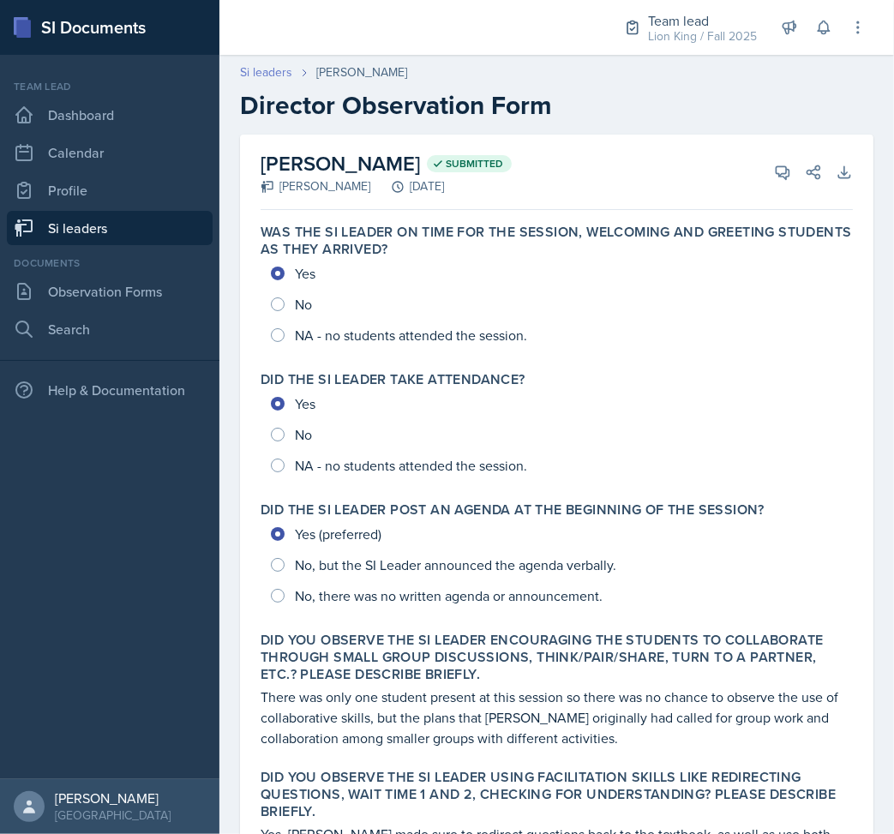
click at [274, 66] on link "Si leaders" at bounding box center [266, 72] width 52 height 18
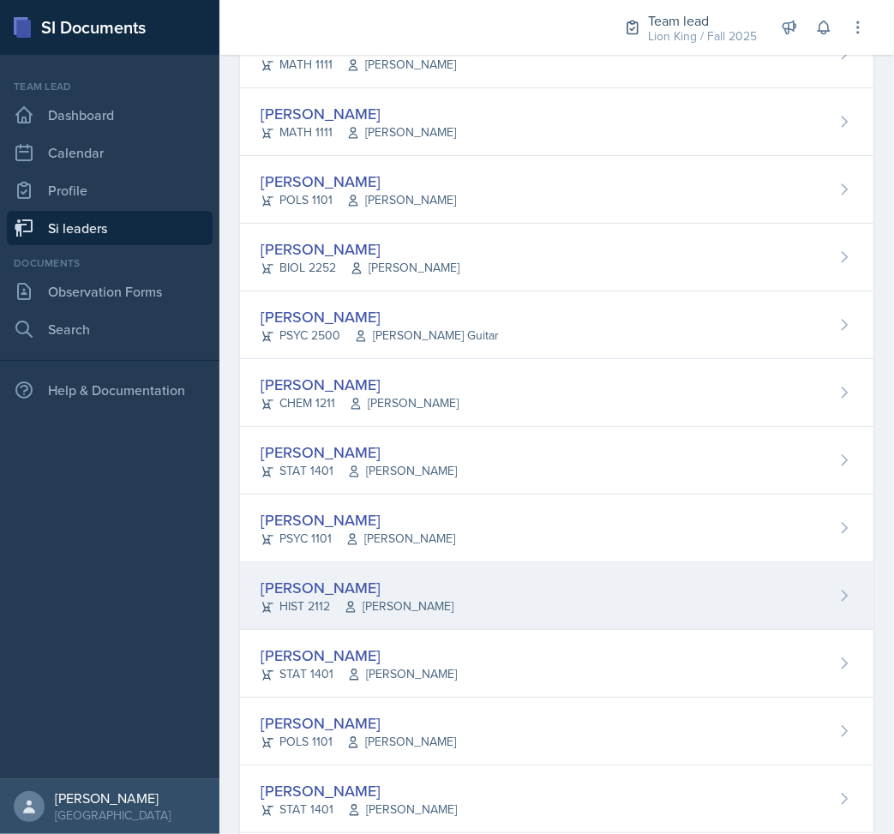
scroll to position [343, 0]
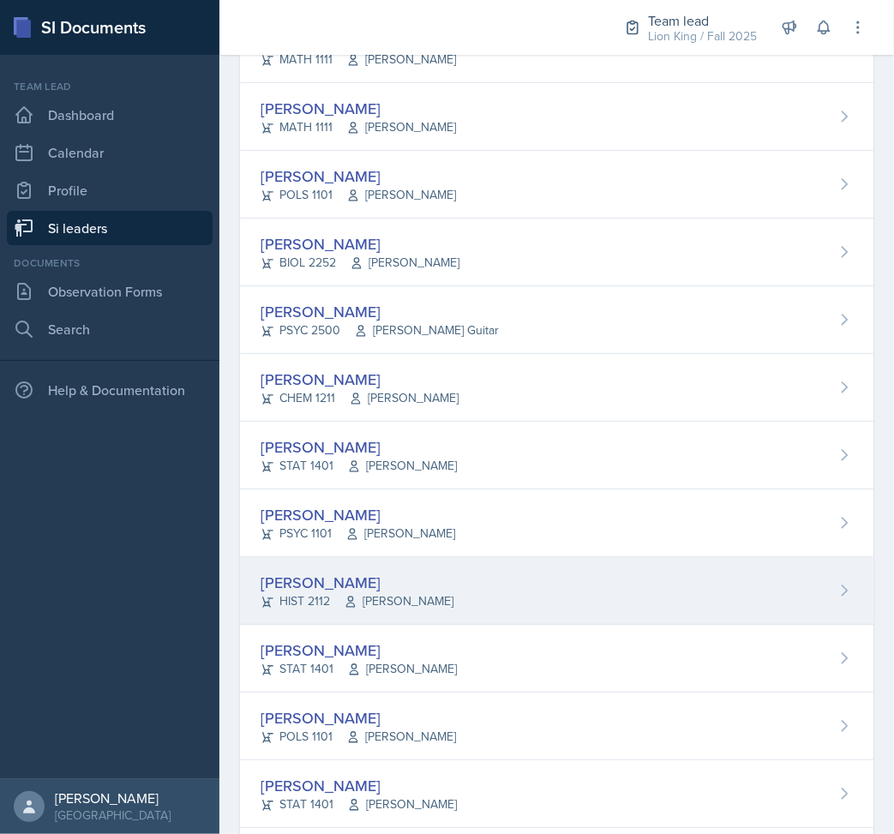
click at [593, 599] on div "[PERSON_NAME] HIST 2112 [PERSON_NAME]" at bounding box center [557, 591] width 634 height 68
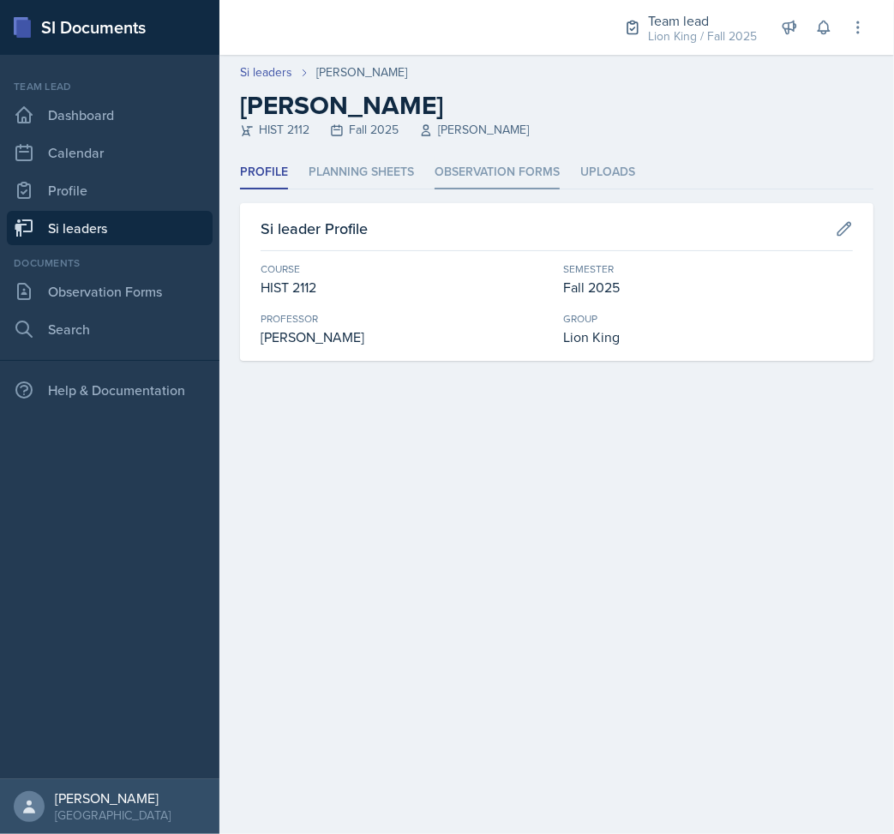
click at [477, 162] on li "Observation Forms" at bounding box center [497, 172] width 125 height 33
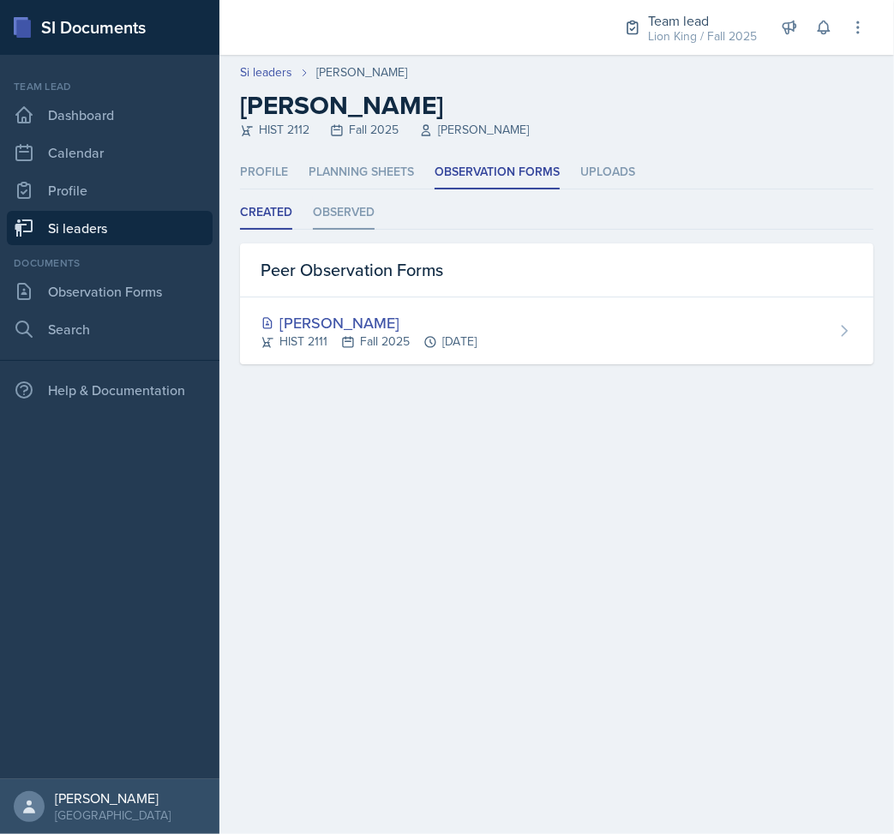
click at [357, 197] on li "Observed" at bounding box center [344, 212] width 62 height 33
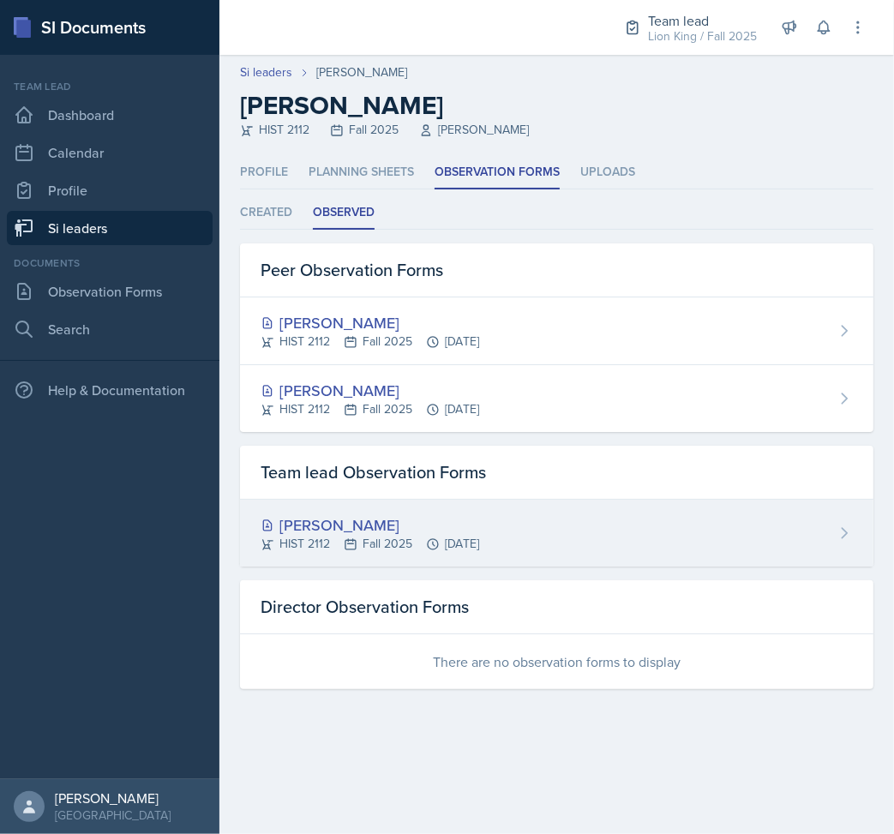
click at [422, 547] on div "HIST 2112 Fall 2025 [DATE]" at bounding box center [370, 544] width 219 height 18
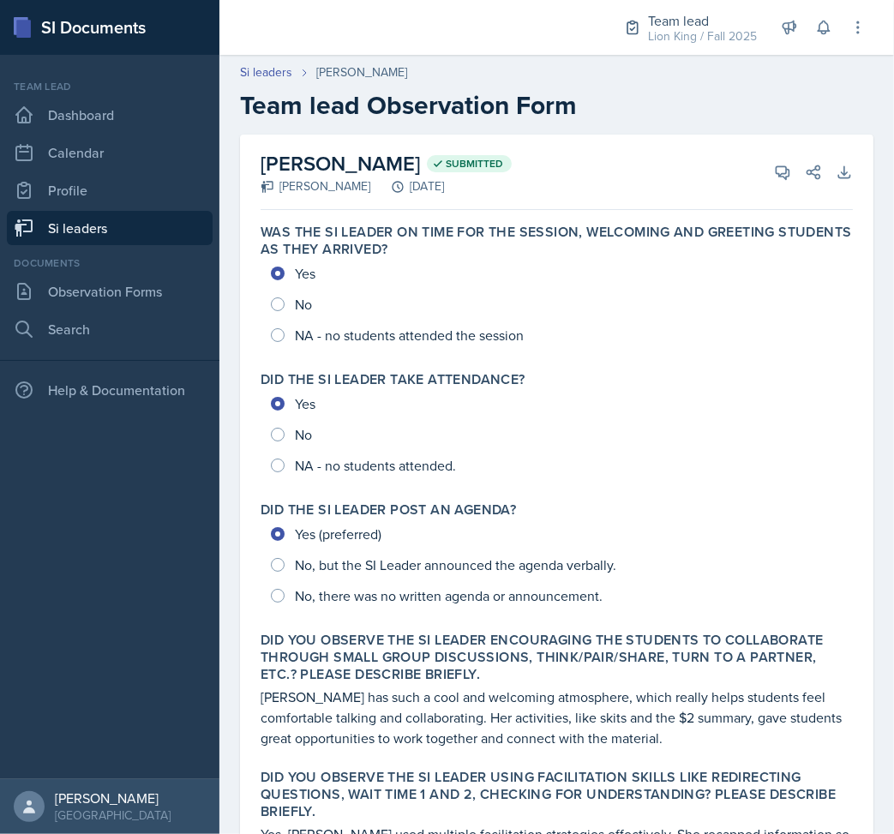
click at [277, 61] on header "Si leaders [PERSON_NAME] Team lead Observation Form" at bounding box center [557, 92] width 675 height 92
click at [275, 74] on link "Si leaders" at bounding box center [266, 72] width 52 height 18
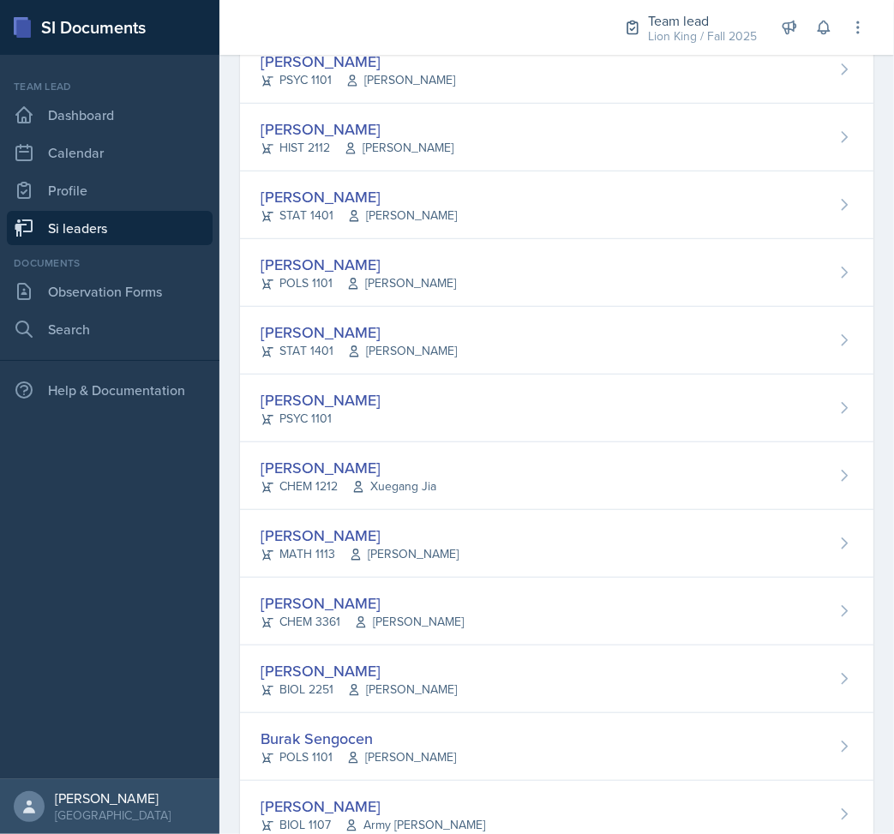
scroll to position [800, 0]
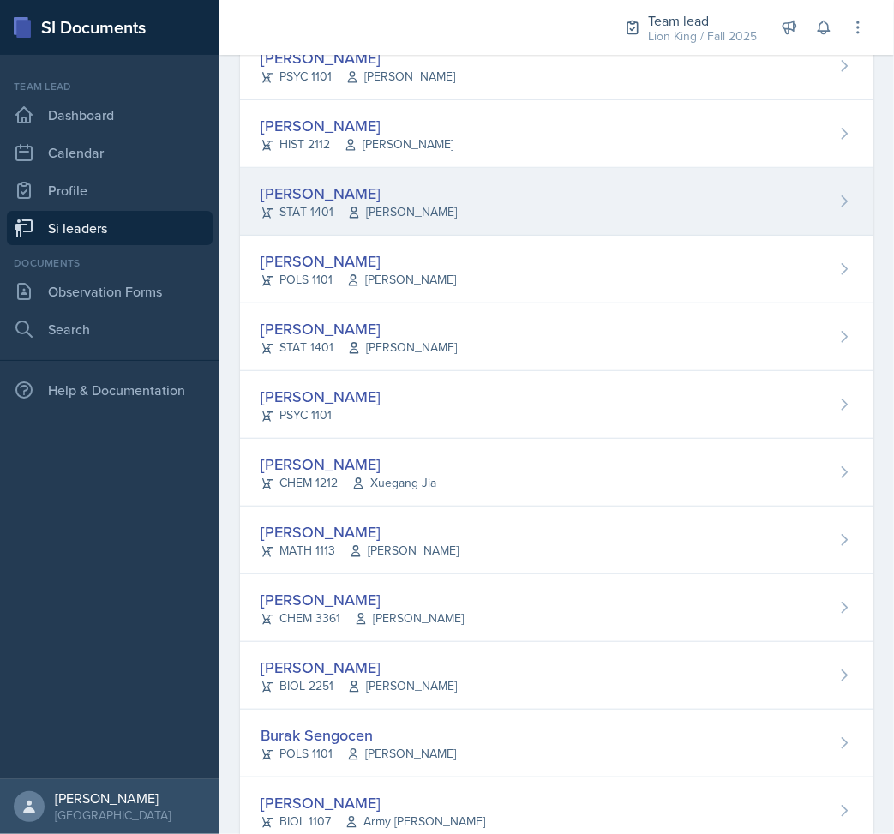
click at [433, 213] on span "[PERSON_NAME]" at bounding box center [402, 212] width 110 height 18
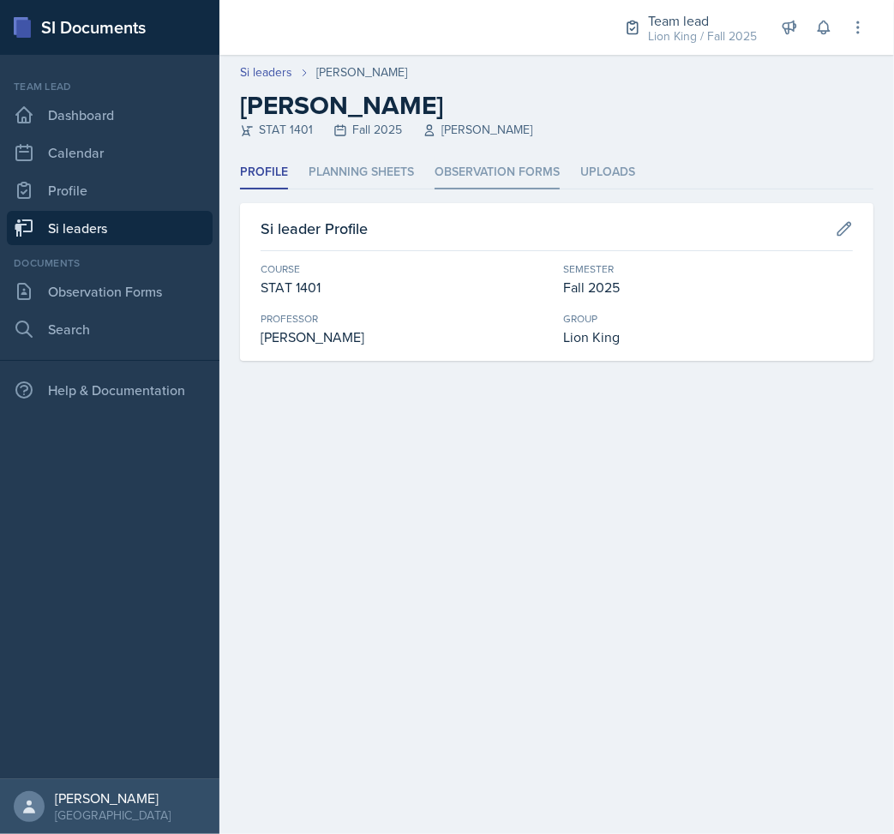
click at [504, 167] on li "Observation Forms" at bounding box center [497, 172] width 125 height 33
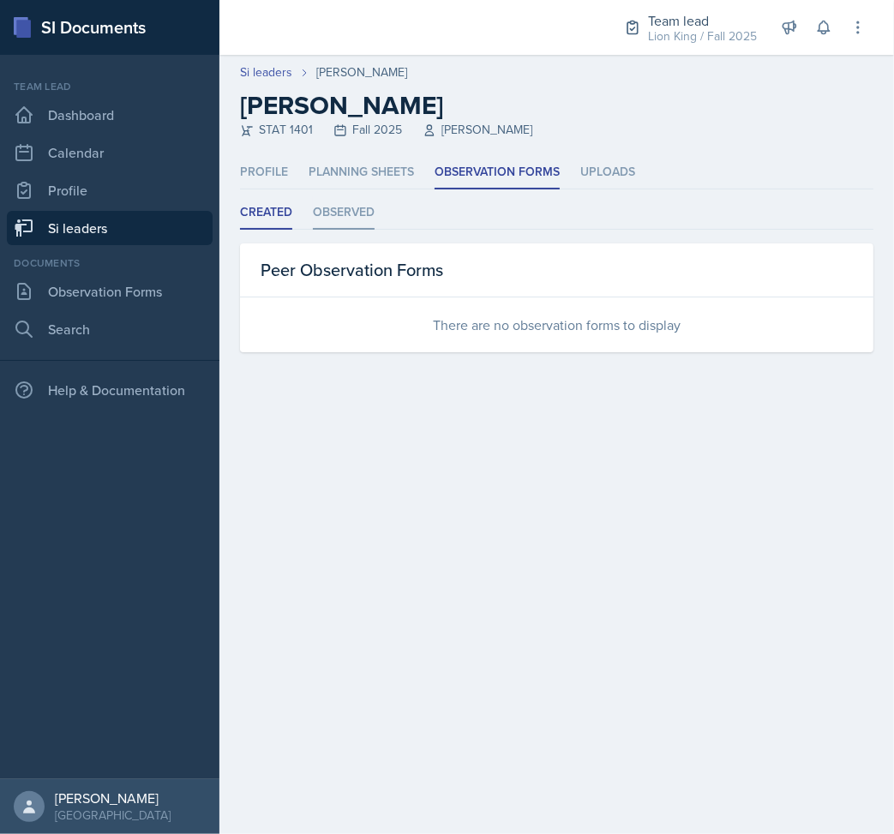
click at [349, 211] on li "Observed" at bounding box center [344, 212] width 62 height 33
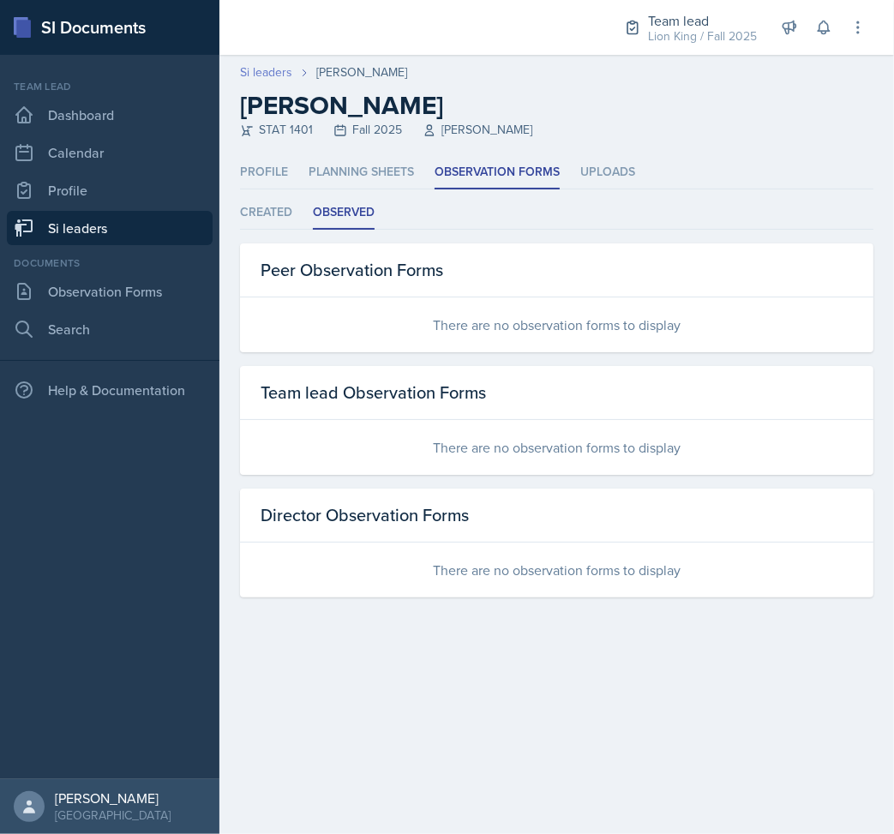
click at [254, 69] on link "Si leaders" at bounding box center [266, 72] width 52 height 18
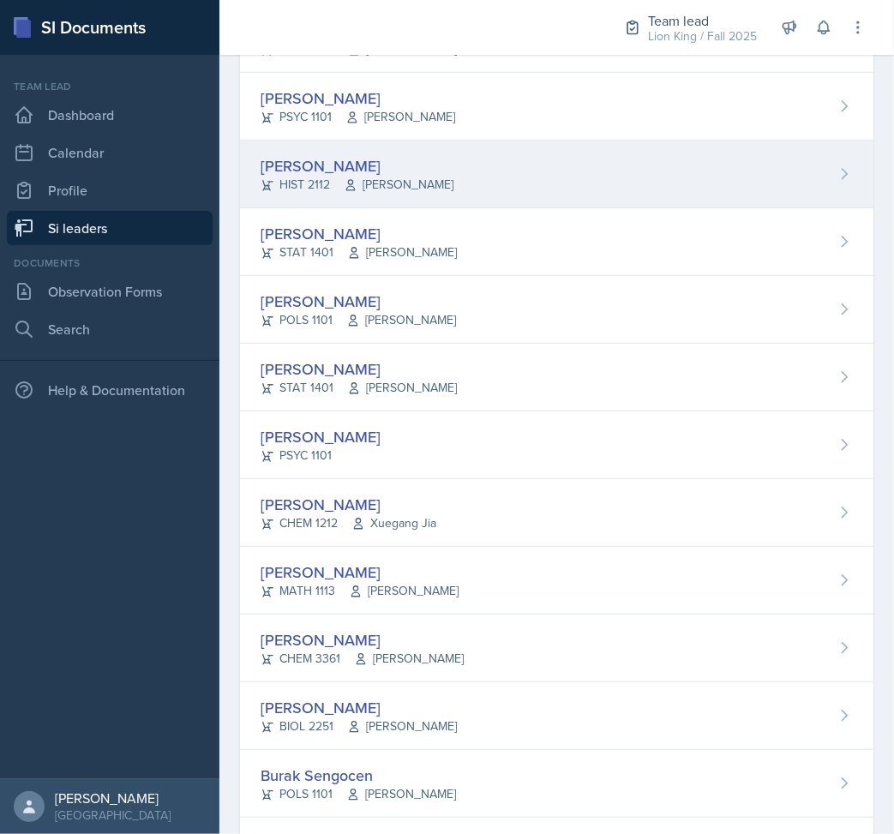
scroll to position [800, 0]
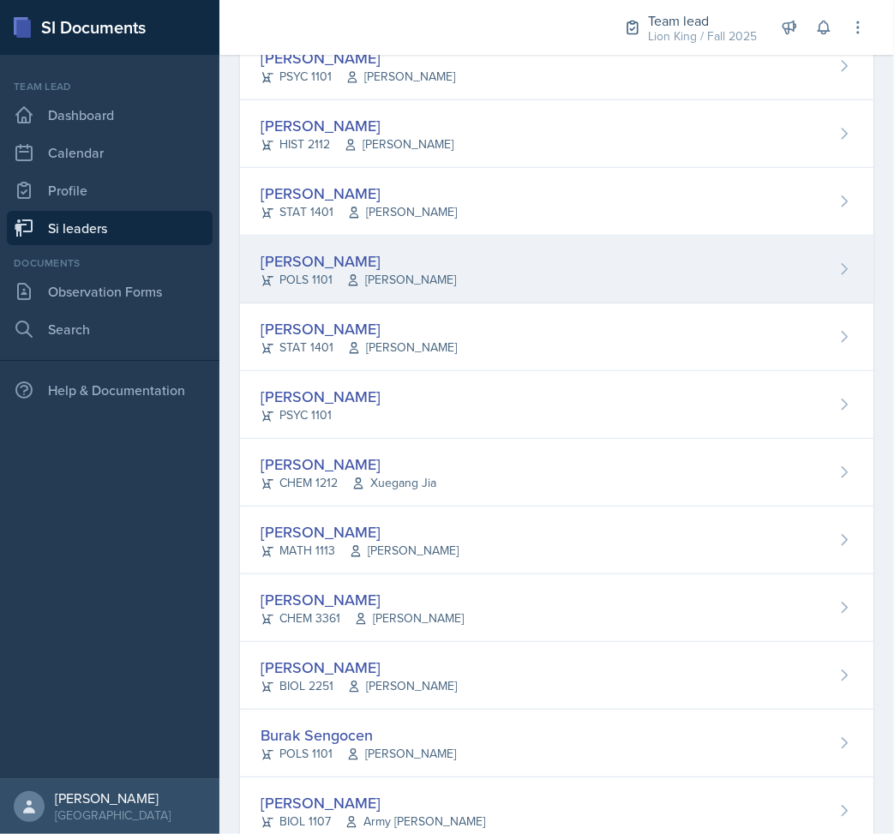
click at [460, 262] on div "[PERSON_NAME] POLS 1101 [PERSON_NAME]" at bounding box center [557, 270] width 634 height 68
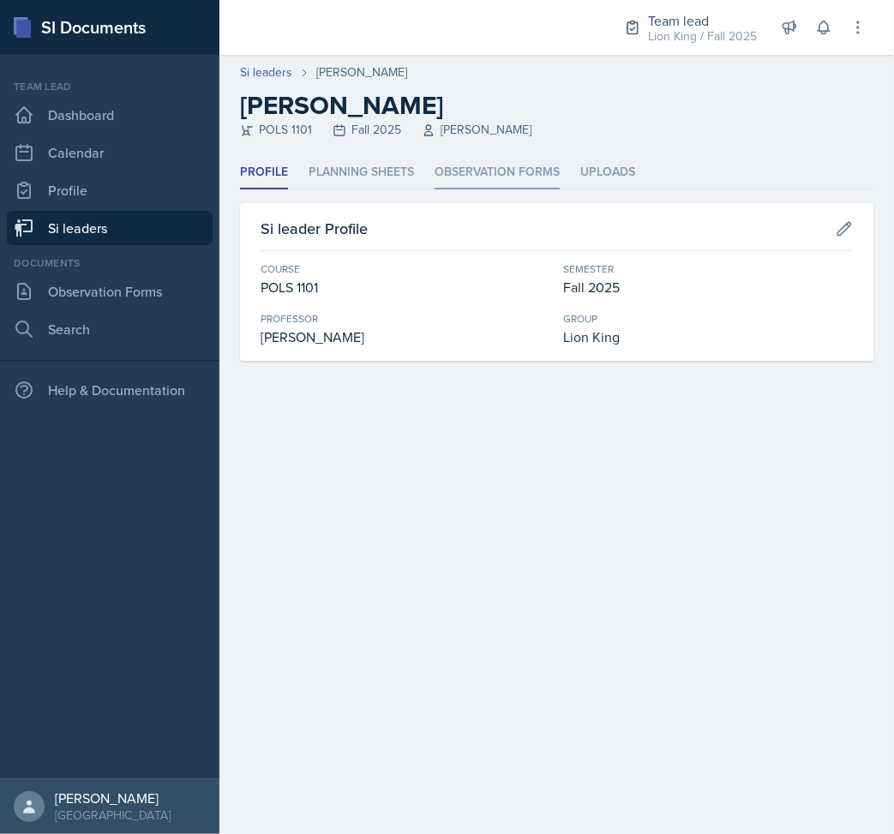
click at [488, 177] on li "Observation Forms" at bounding box center [497, 172] width 125 height 33
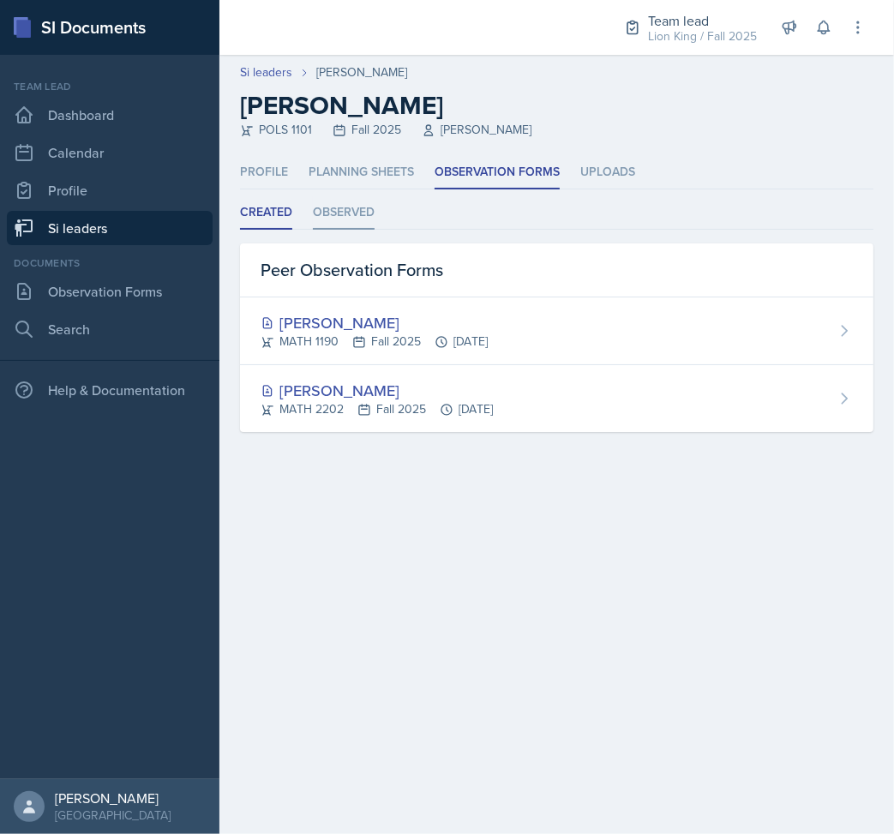
click at [367, 217] on li "Observed" at bounding box center [344, 212] width 62 height 33
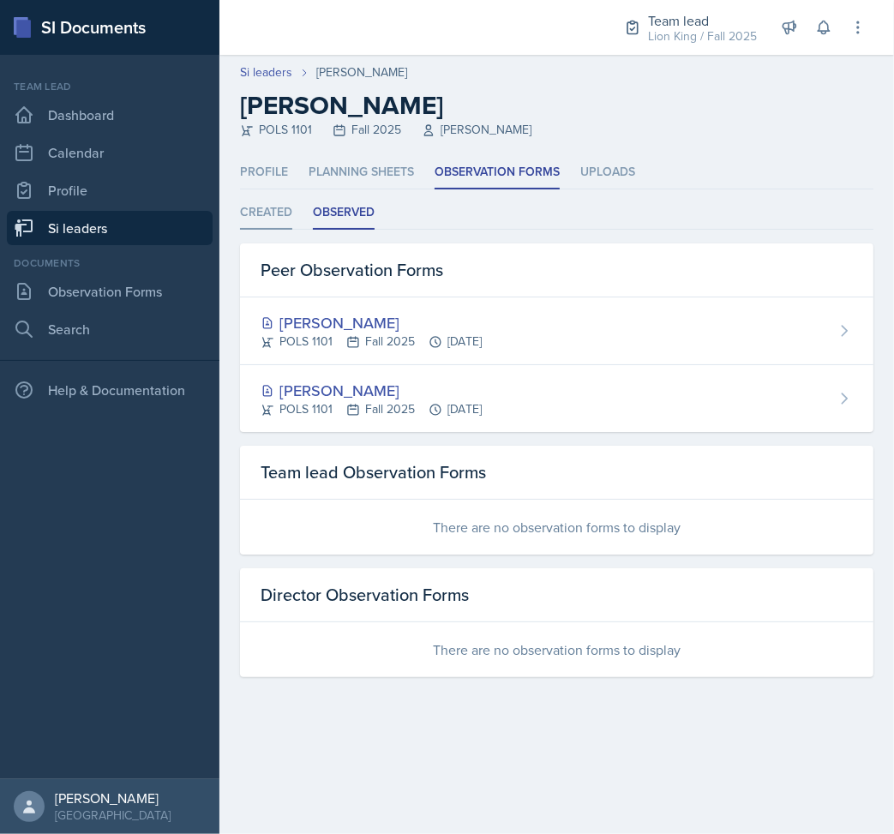
click at [256, 211] on li "Created" at bounding box center [266, 212] width 52 height 33
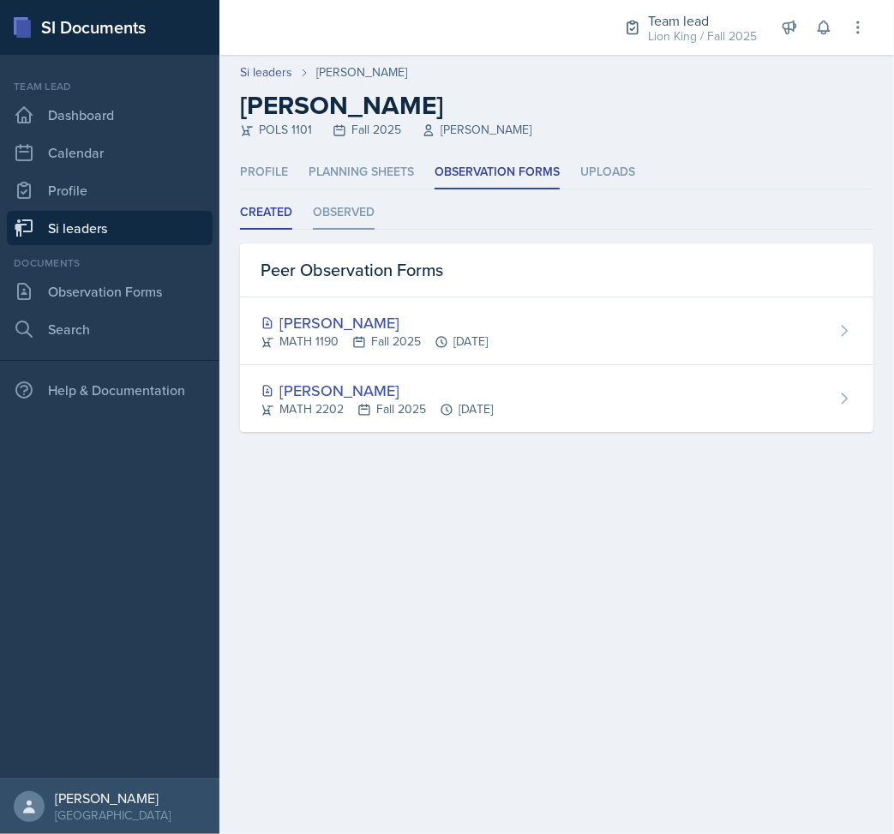
click at [376, 216] on ul "Created Observed" at bounding box center [557, 212] width 634 height 33
click at [361, 212] on li "Observed" at bounding box center [344, 212] width 62 height 33
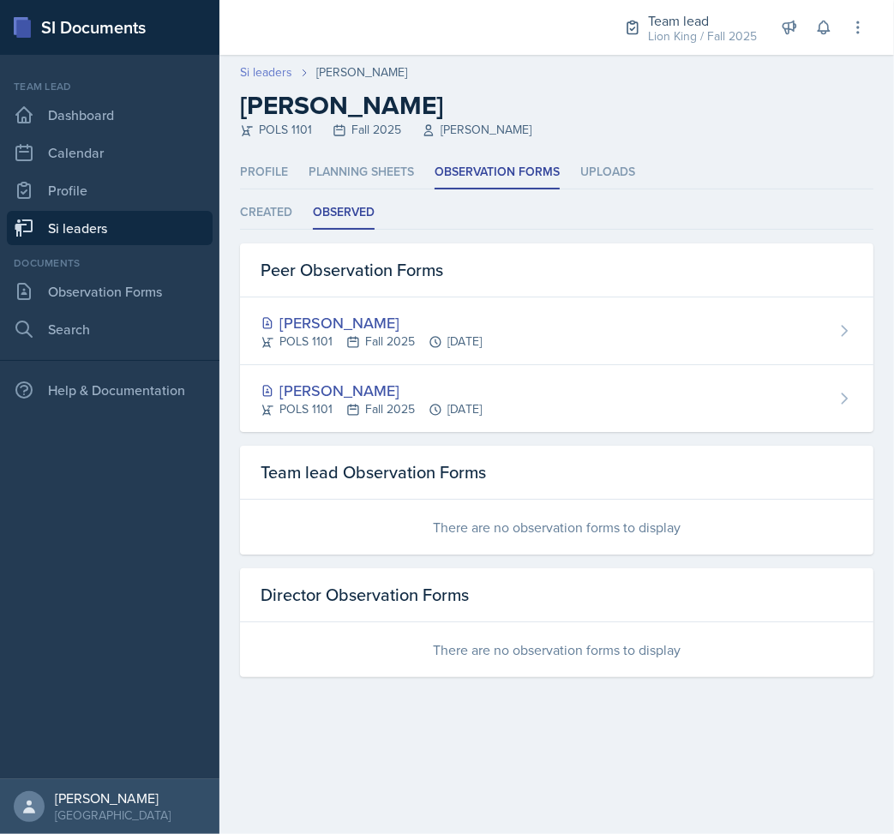
click at [263, 67] on link "Si leaders" at bounding box center [266, 72] width 52 height 18
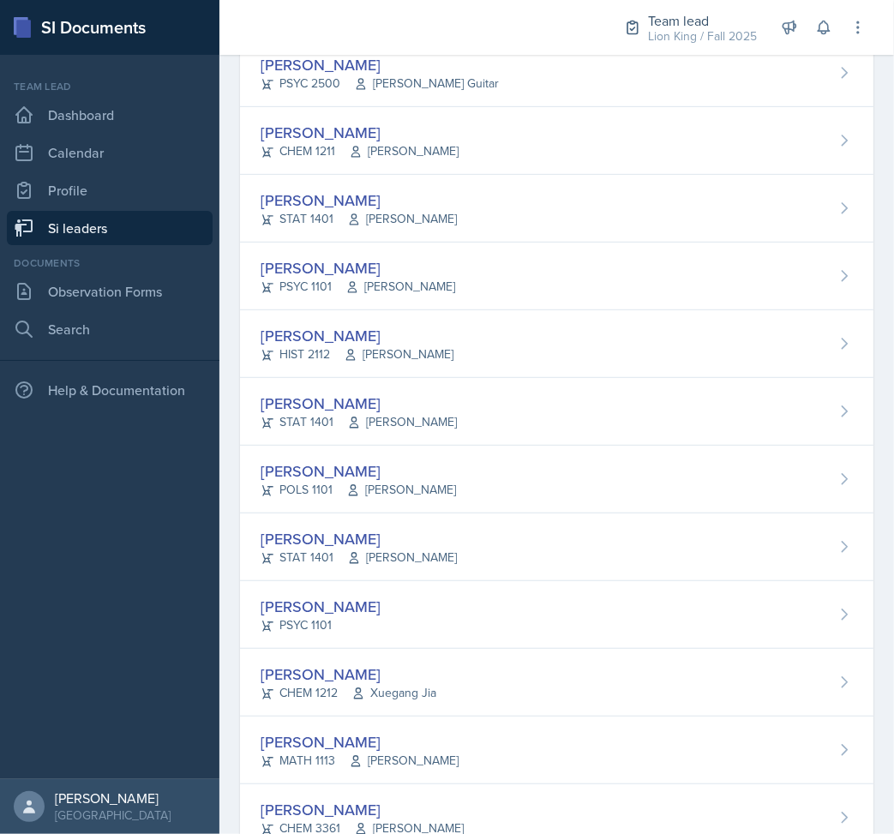
scroll to position [686, 0]
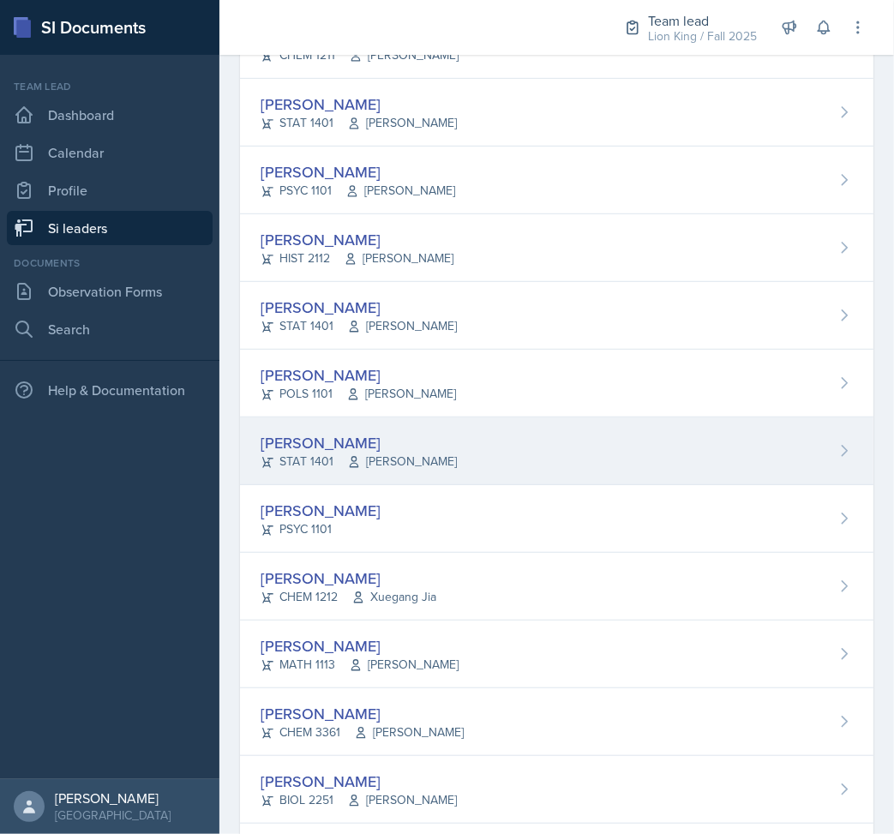
click at [542, 451] on div "[PERSON_NAME] STAT 1401 [PERSON_NAME]" at bounding box center [557, 452] width 634 height 68
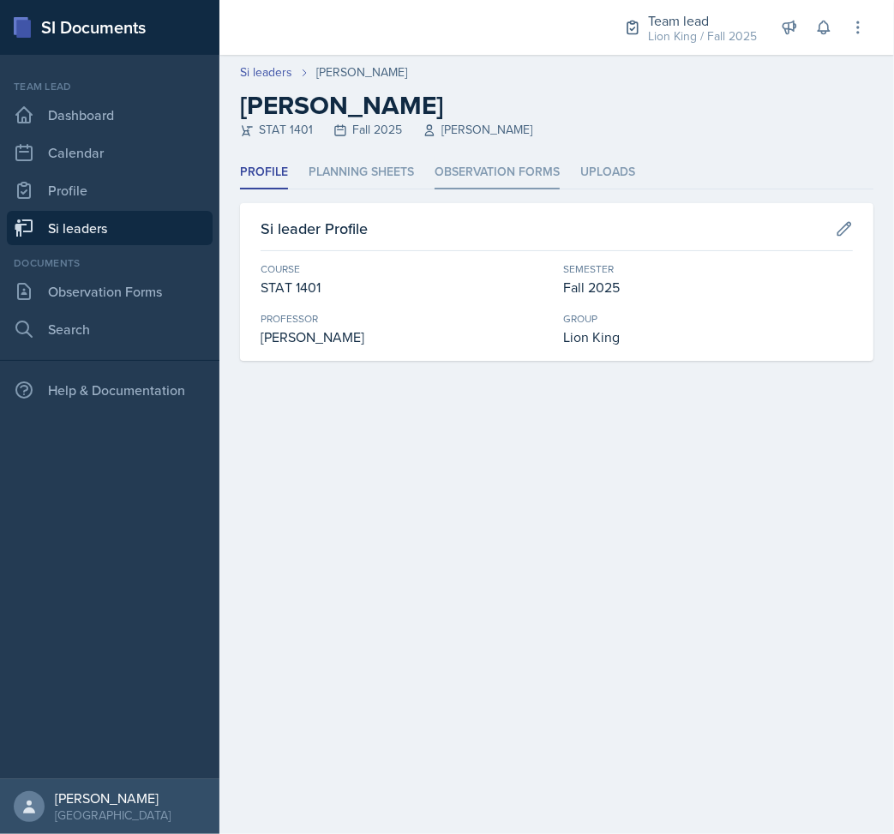
click at [487, 167] on li "Observation Forms" at bounding box center [497, 172] width 125 height 33
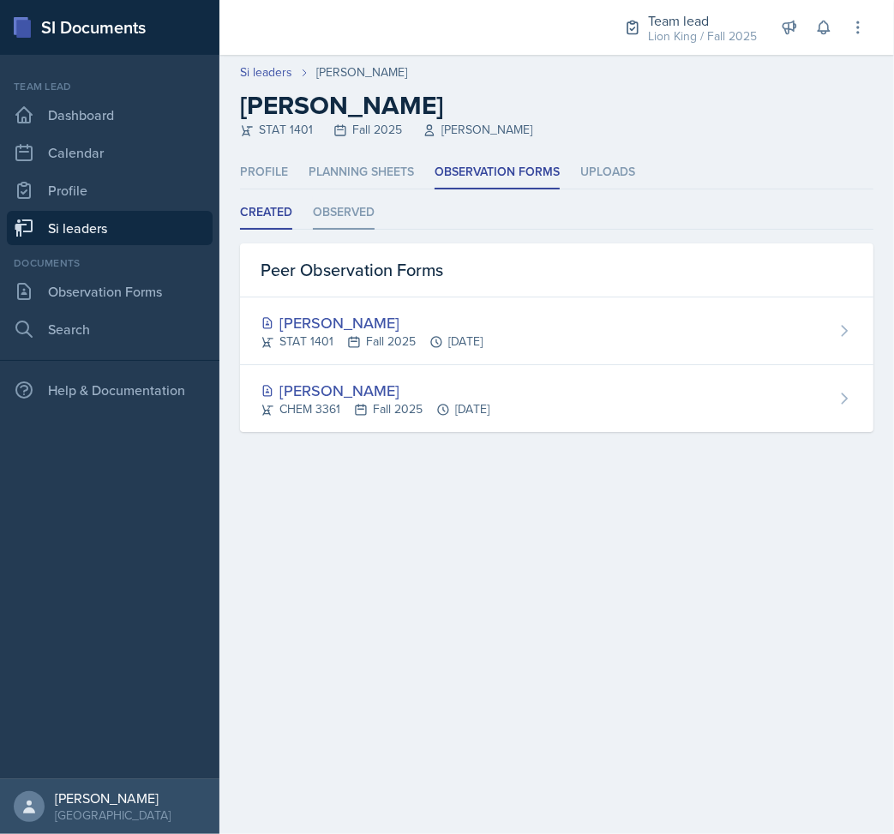
click at [365, 214] on li "Observed" at bounding box center [344, 212] width 62 height 33
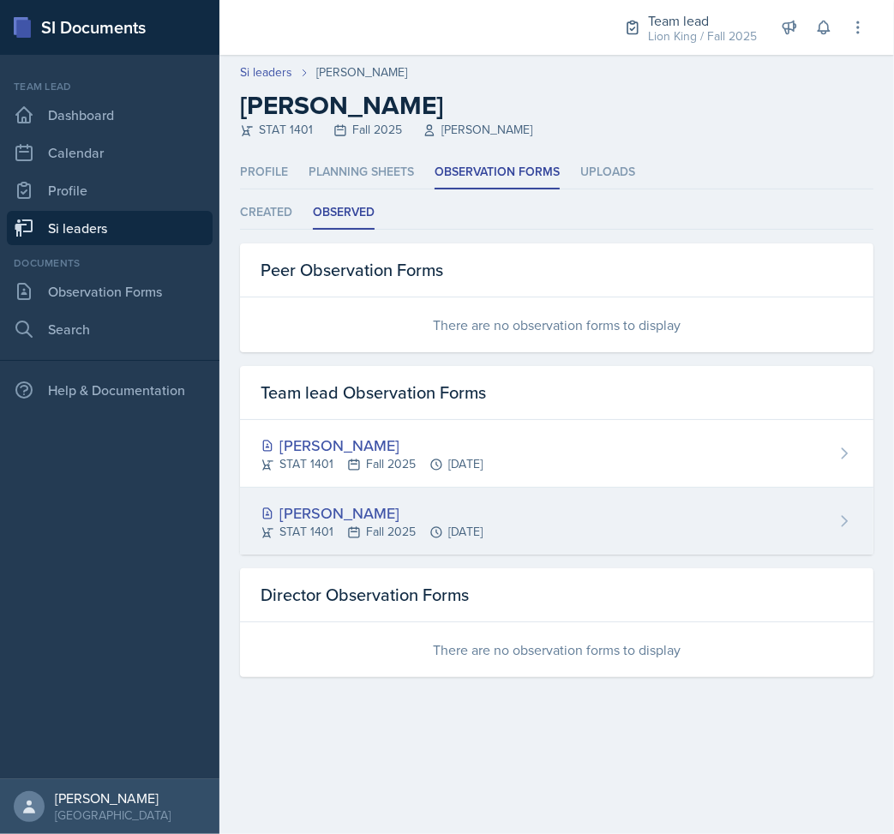
click at [461, 509] on div "[PERSON_NAME]" at bounding box center [372, 513] width 222 height 23
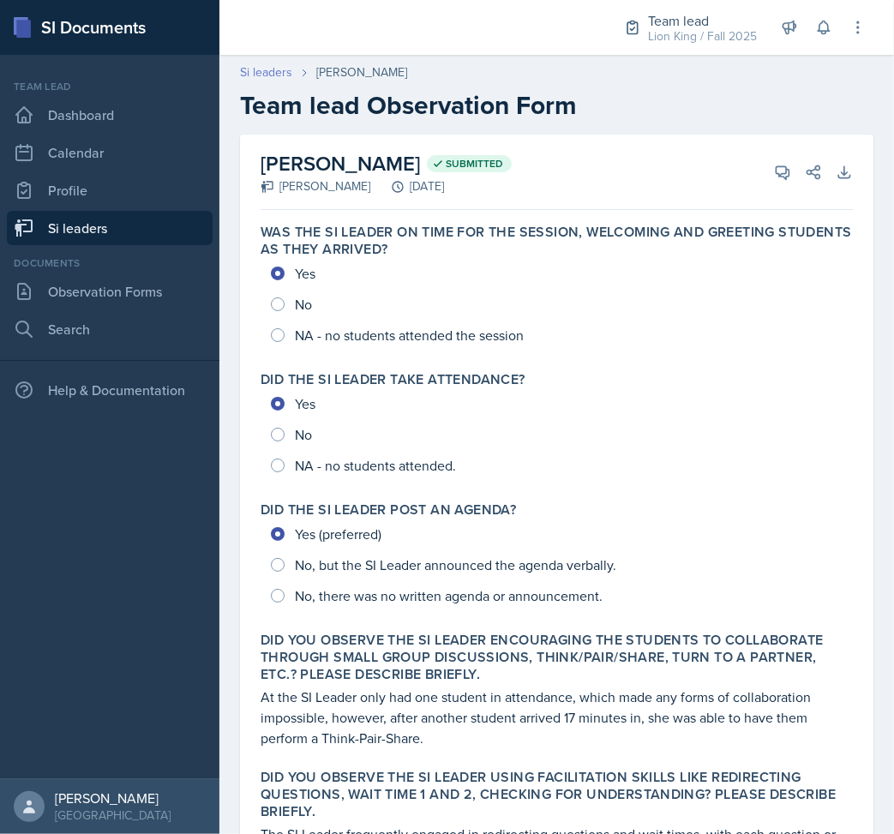
click at [272, 75] on link "Si leaders" at bounding box center [266, 72] width 52 height 18
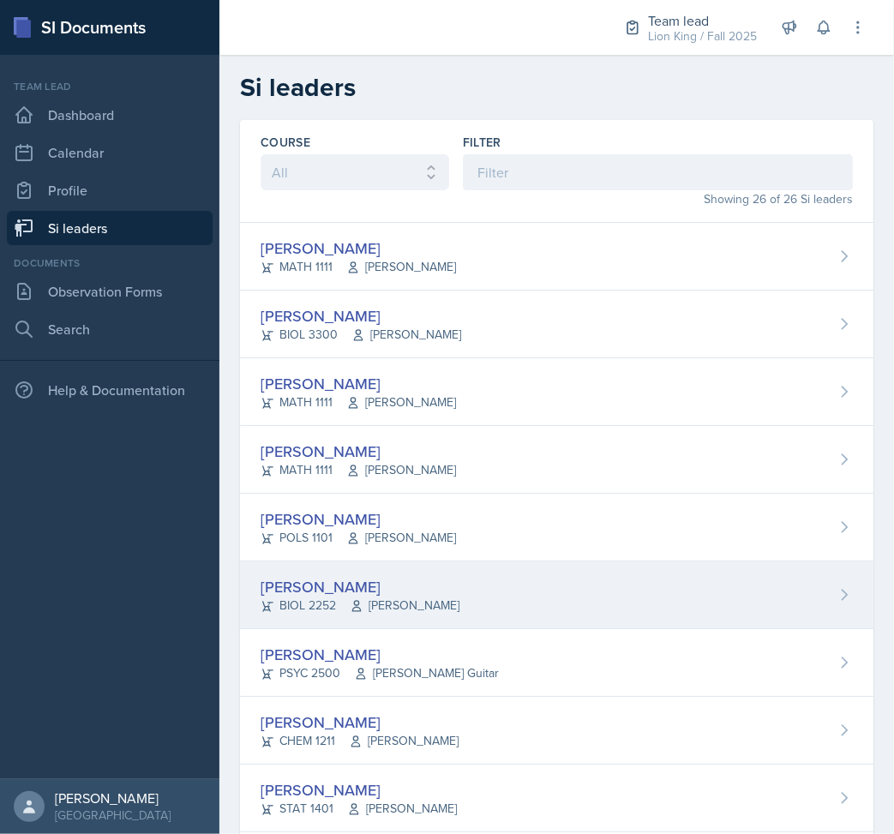
scroll to position [457, 0]
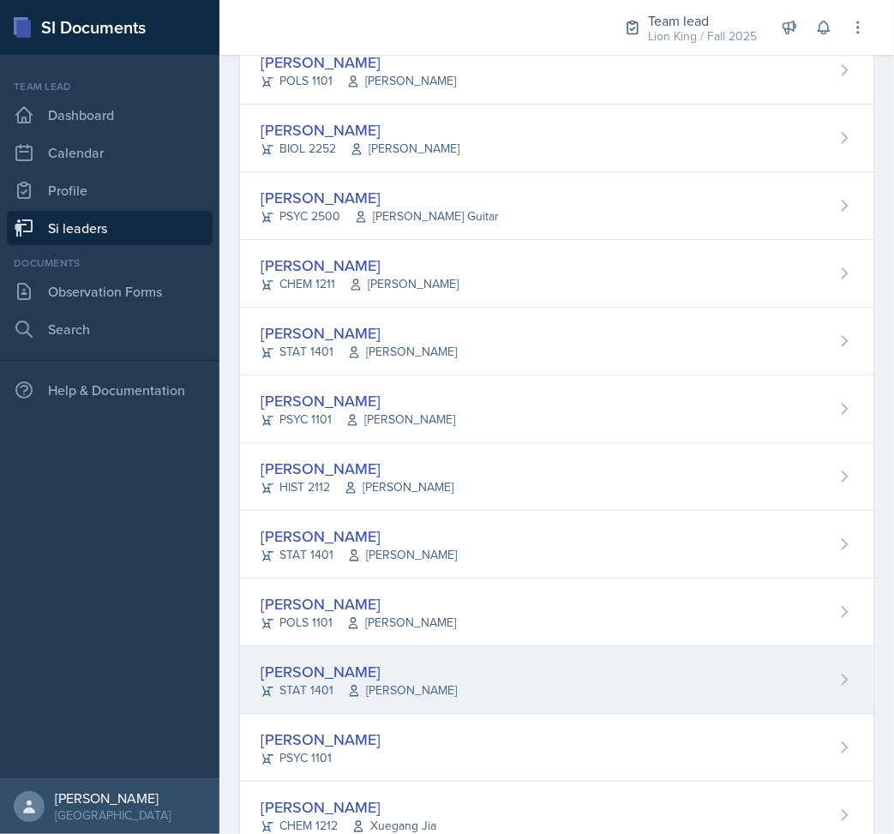
click at [416, 701] on div "[PERSON_NAME] STAT 1401 [PERSON_NAME]" at bounding box center [557, 681] width 634 height 68
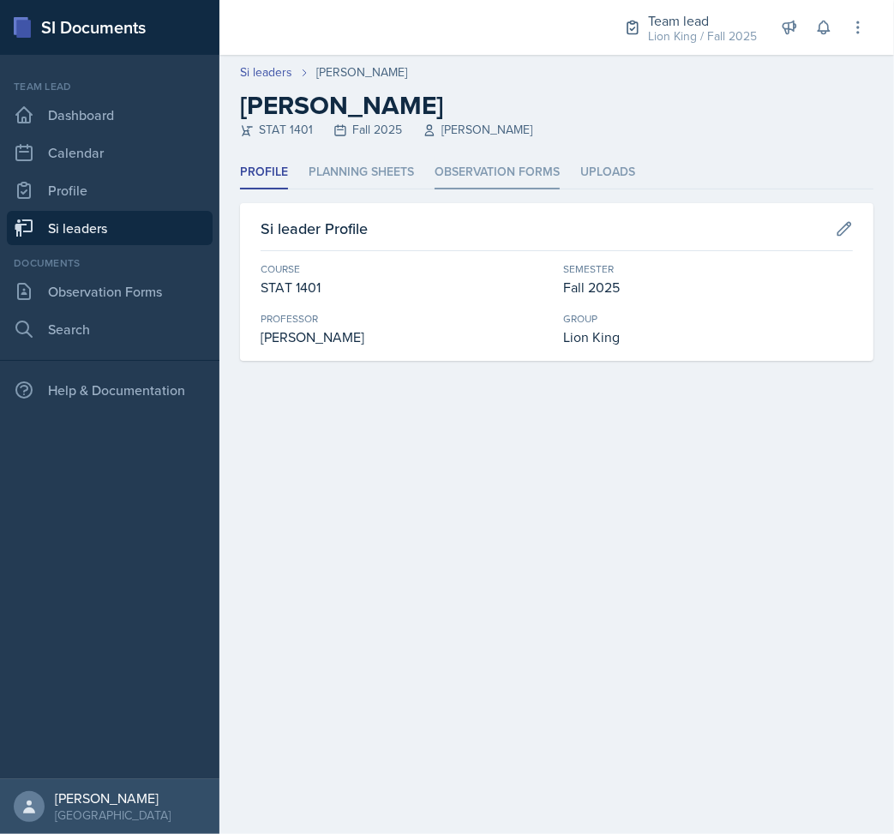
click at [460, 168] on li "Observation Forms" at bounding box center [497, 172] width 125 height 33
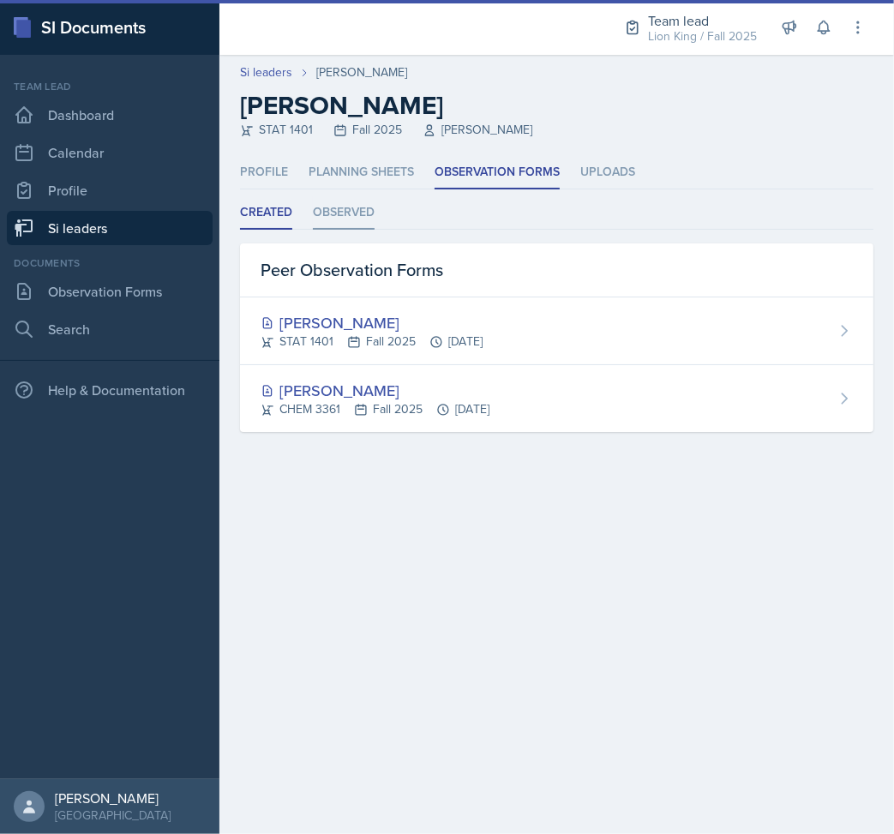
click at [357, 217] on li "Observed" at bounding box center [344, 212] width 62 height 33
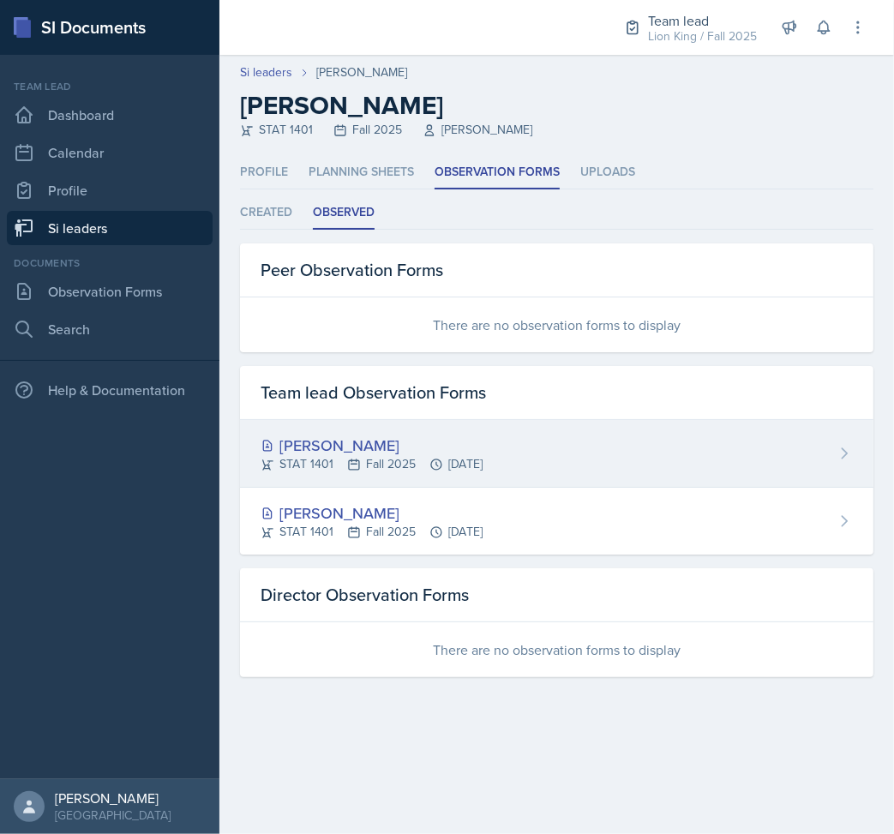
click at [474, 453] on div "[PERSON_NAME]" at bounding box center [372, 445] width 222 height 23
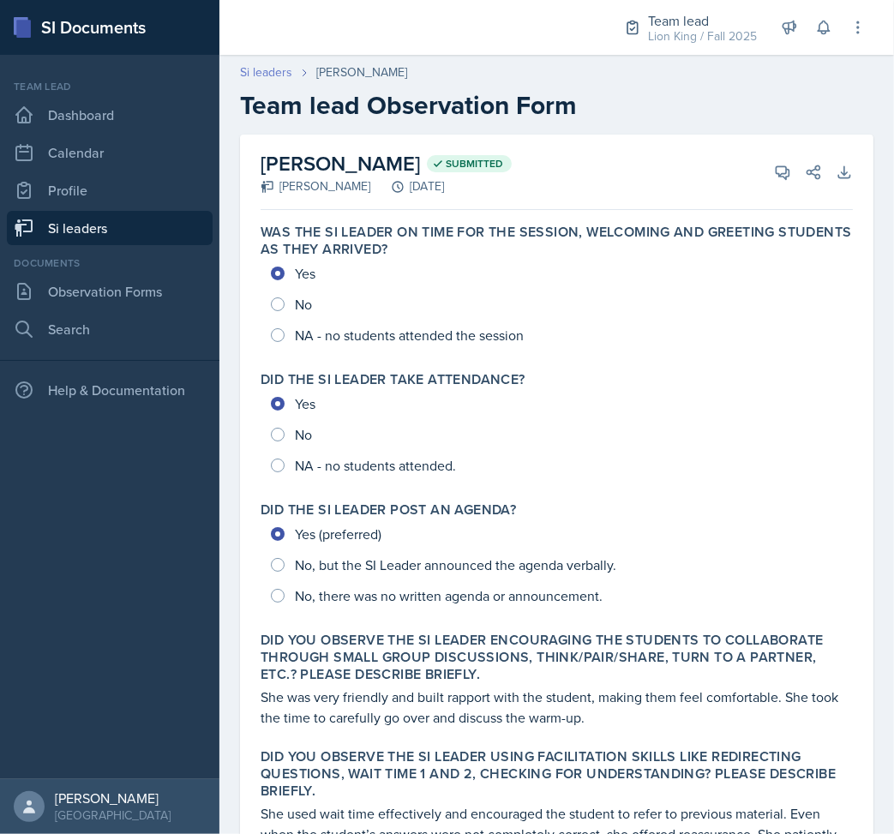
click at [256, 70] on link "Si leaders" at bounding box center [266, 72] width 52 height 18
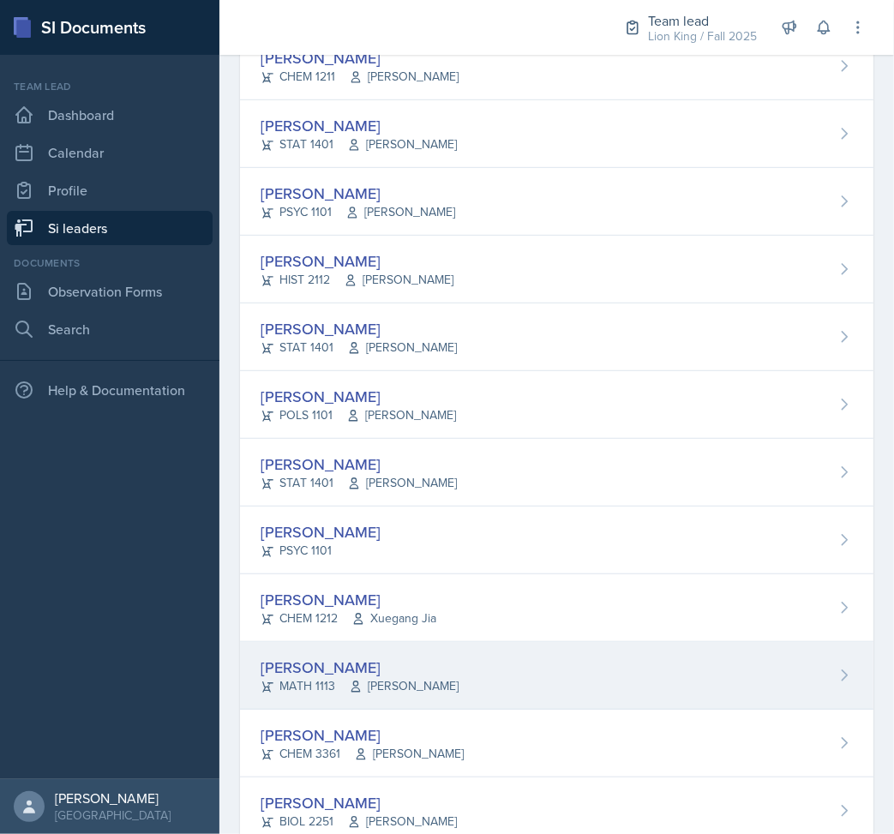
scroll to position [800, 0]
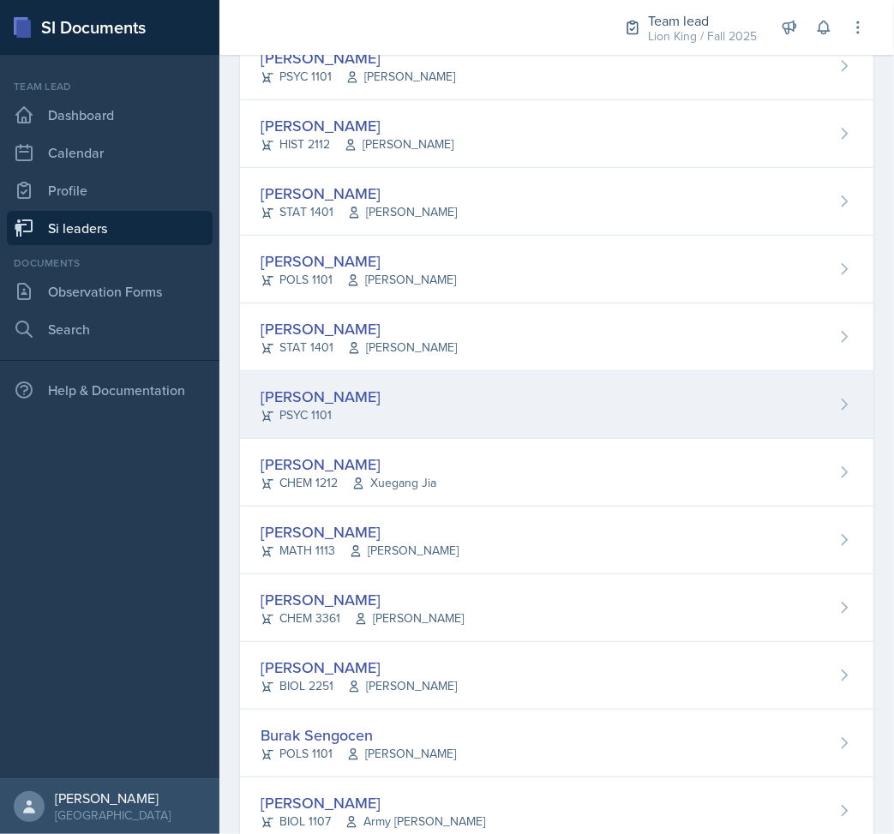
click at [442, 399] on div "[PERSON_NAME] PSYC 1101" at bounding box center [557, 405] width 634 height 68
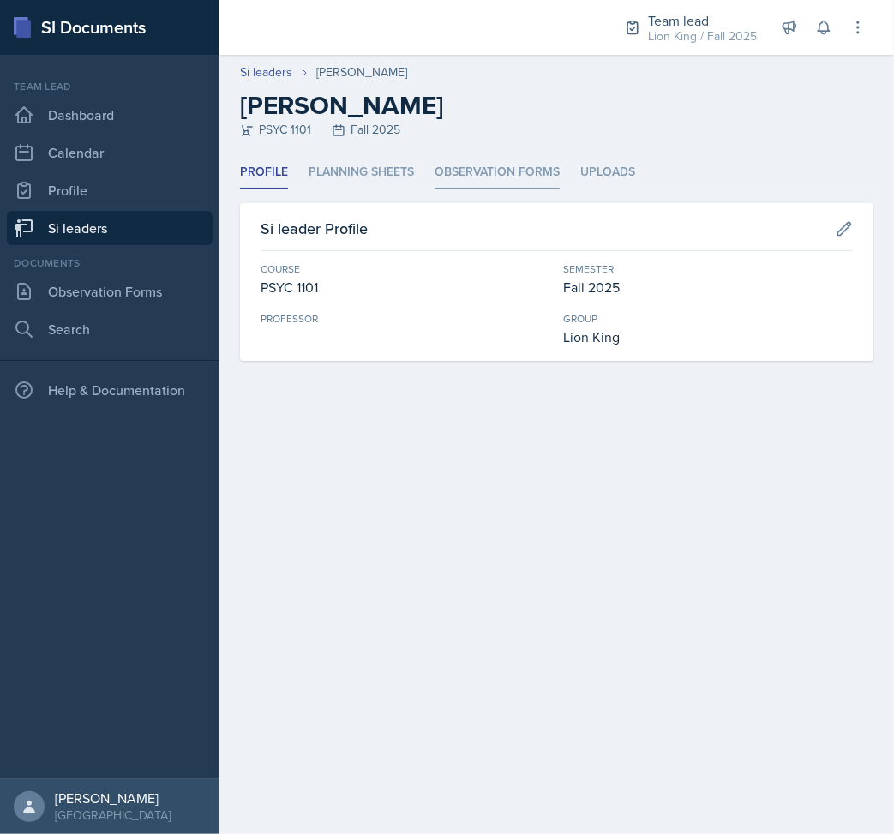
click at [475, 178] on li "Observation Forms" at bounding box center [497, 172] width 125 height 33
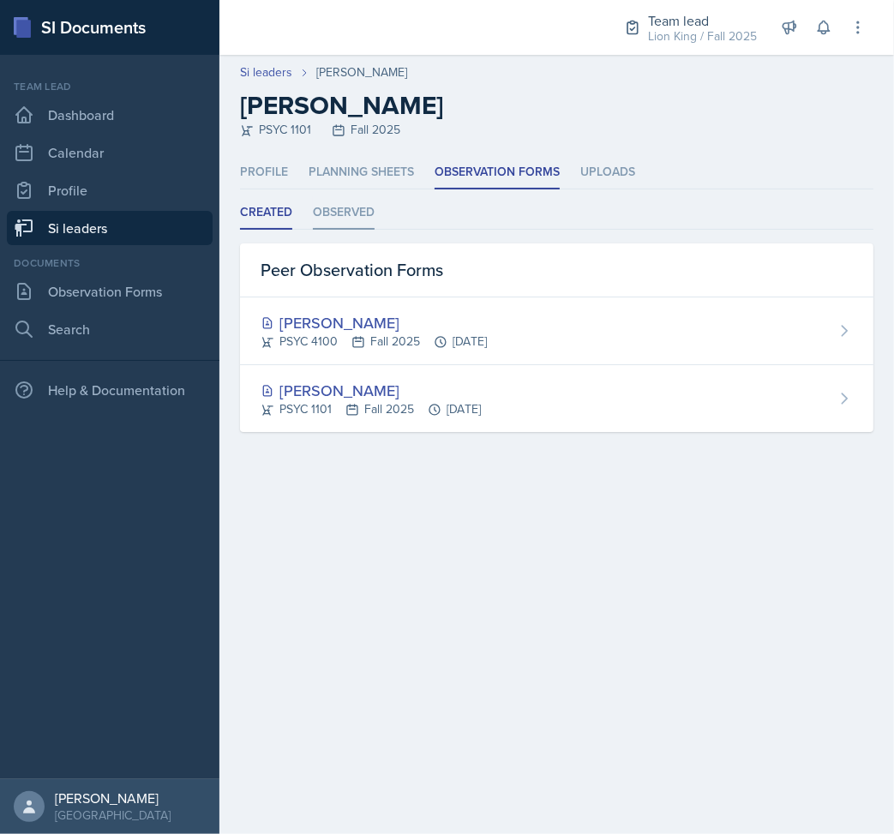
click at [336, 208] on li "Observed" at bounding box center [344, 212] width 62 height 33
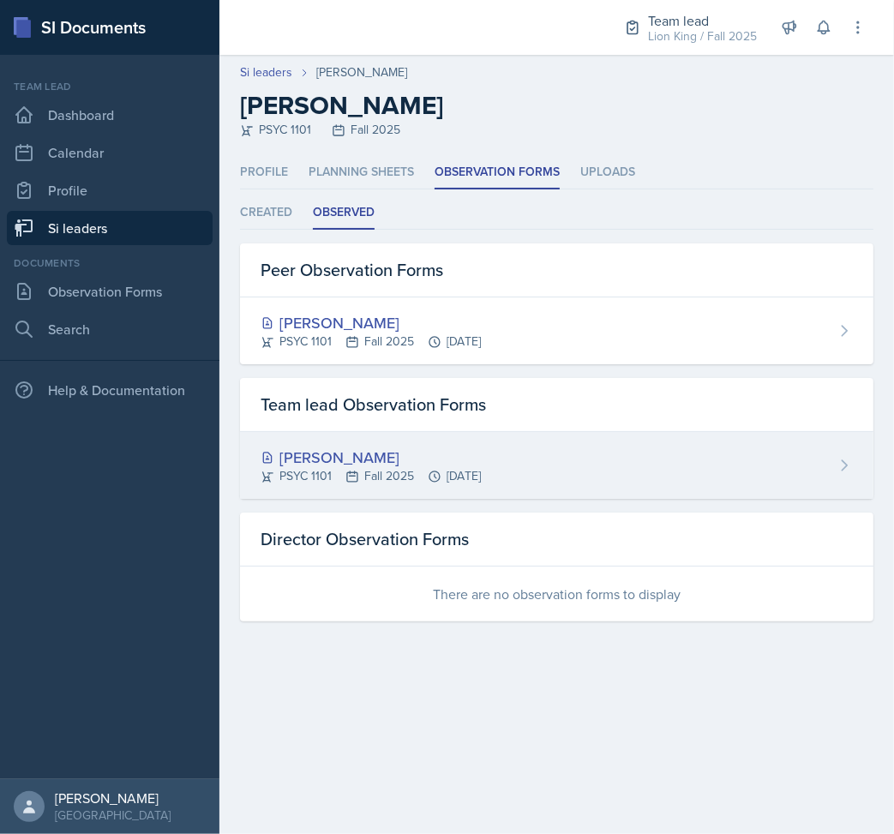
click at [453, 474] on div "PSYC 1101 Fall 2025 [DATE]" at bounding box center [371, 476] width 220 height 18
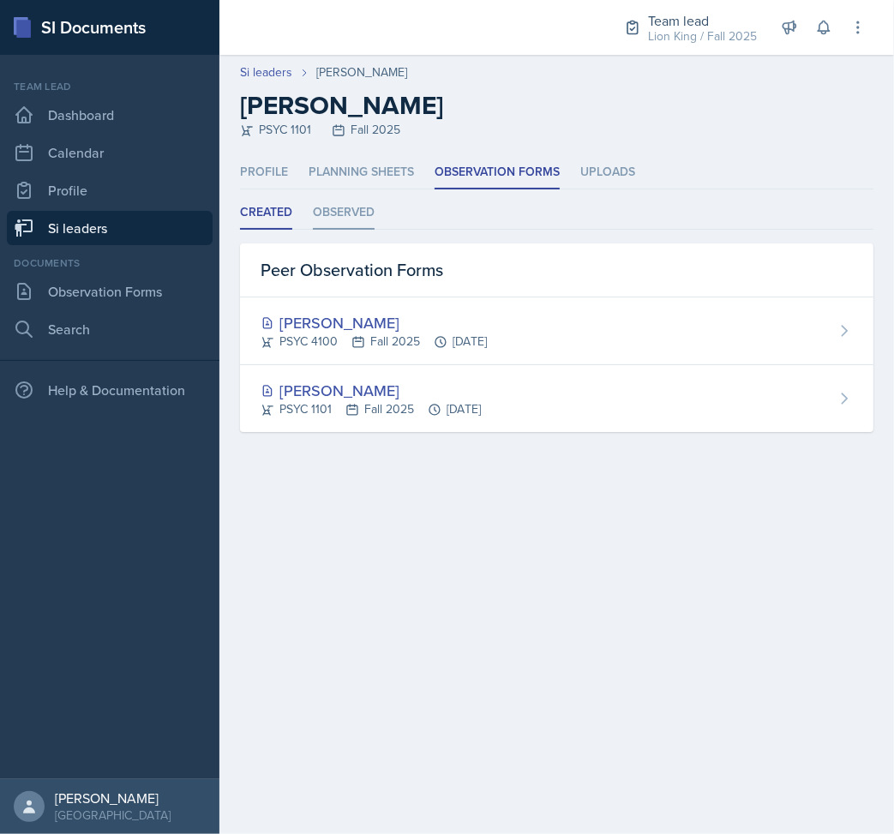
click at [355, 205] on li "Observed" at bounding box center [344, 212] width 62 height 33
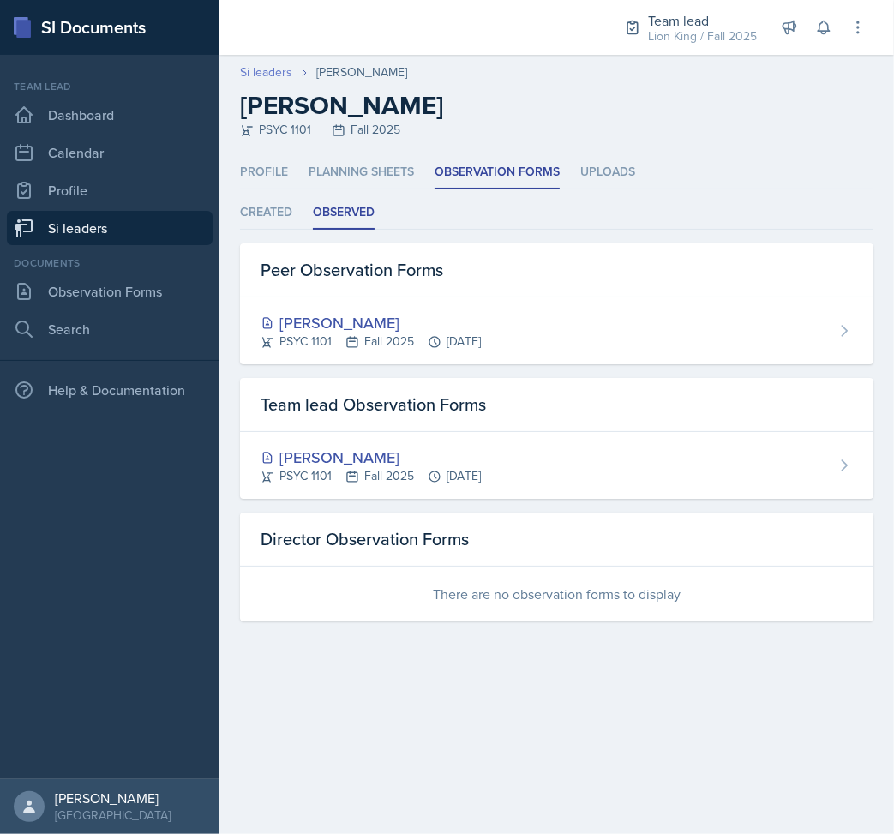
click at [257, 75] on link "Si leaders" at bounding box center [266, 72] width 52 height 18
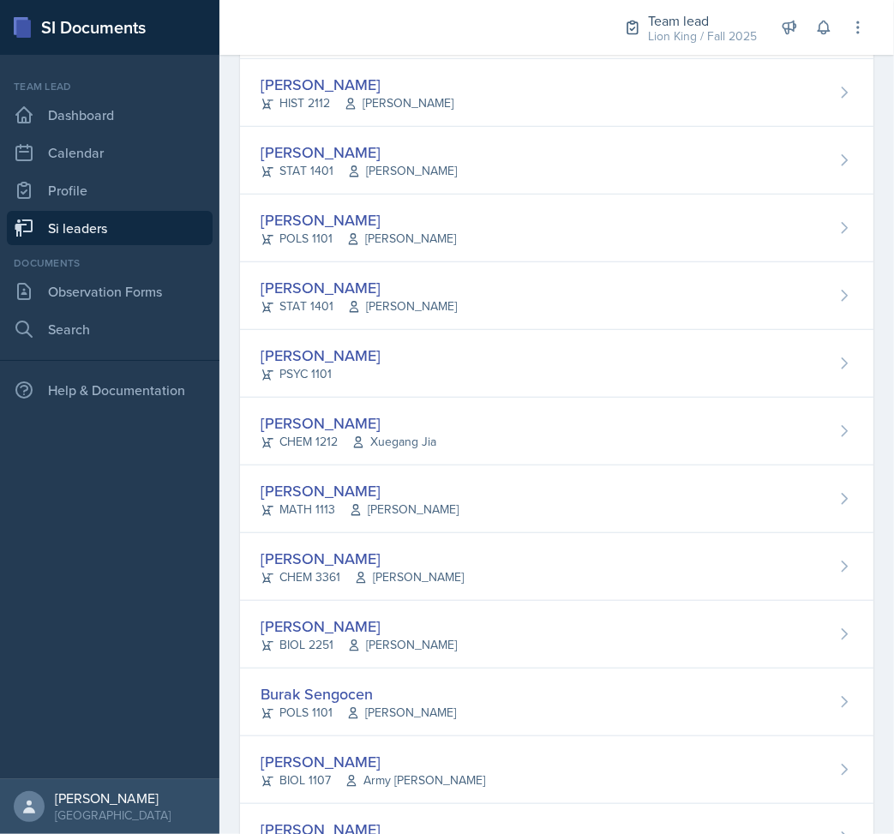
scroll to position [914, 0]
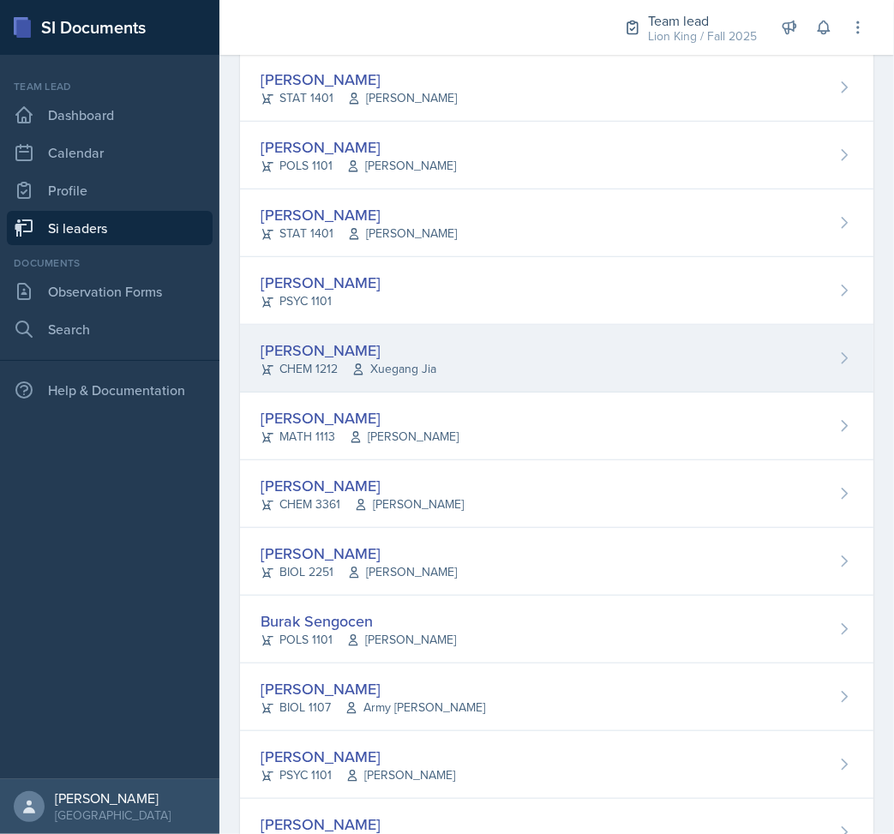
click at [363, 354] on div "[PERSON_NAME]" at bounding box center [349, 350] width 176 height 23
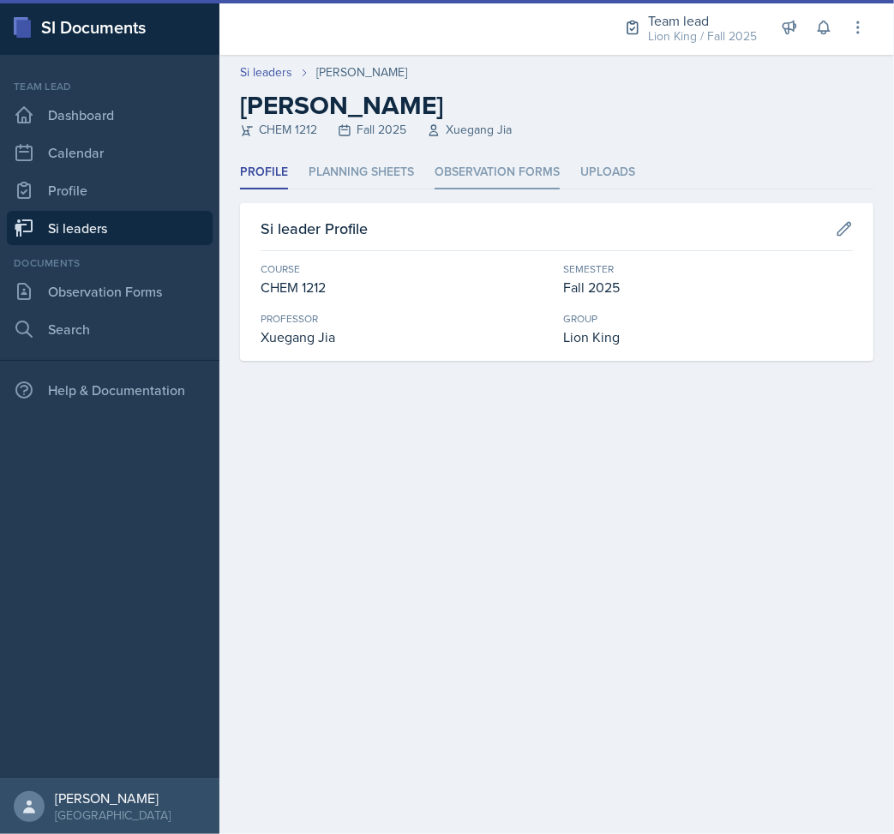
click at [470, 163] on li "Observation Forms" at bounding box center [497, 172] width 125 height 33
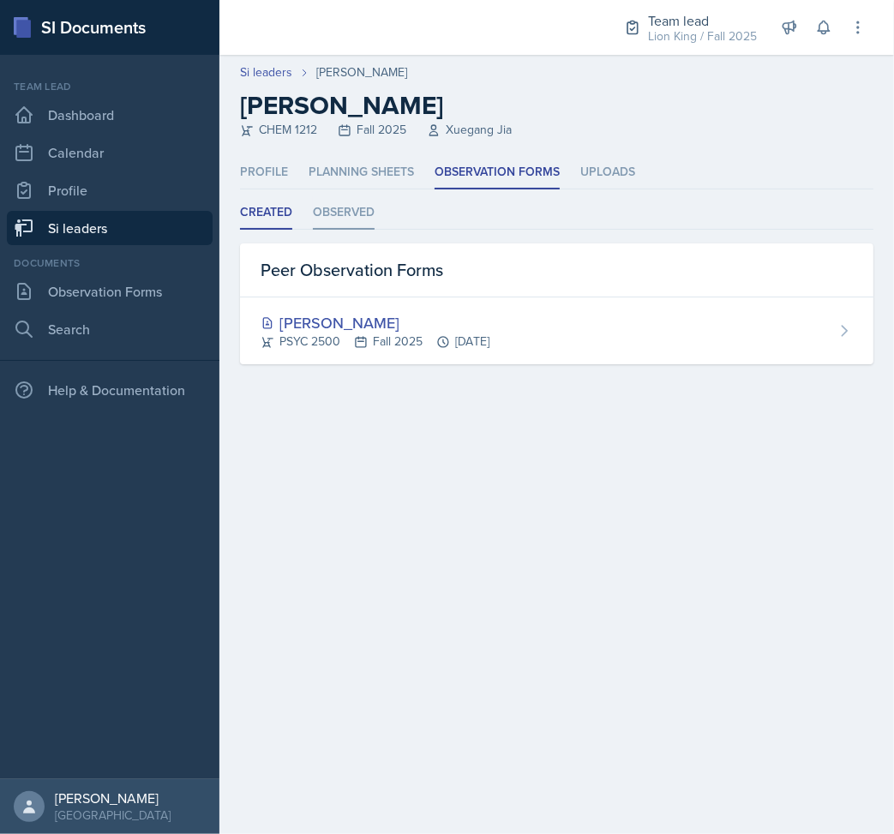
drag, startPoint x: 324, startPoint y: 204, endPoint x: 328, endPoint y: 213, distance: 9.2
click at [326, 211] on li "Observed" at bounding box center [344, 212] width 62 height 33
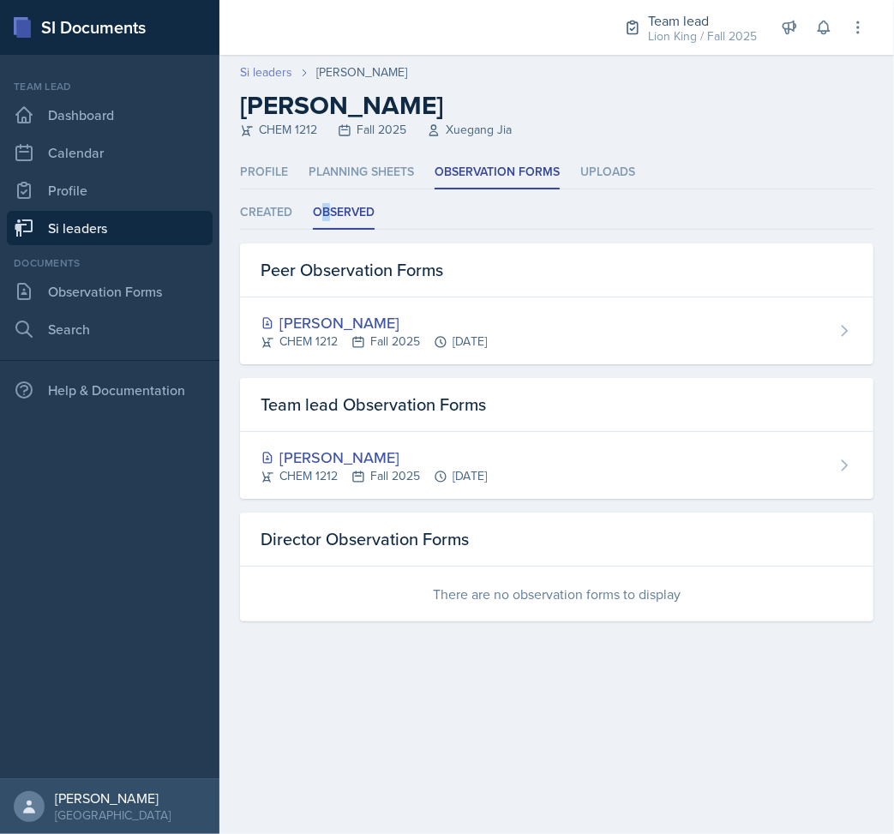
click at [264, 71] on link "Si leaders" at bounding box center [266, 72] width 52 height 18
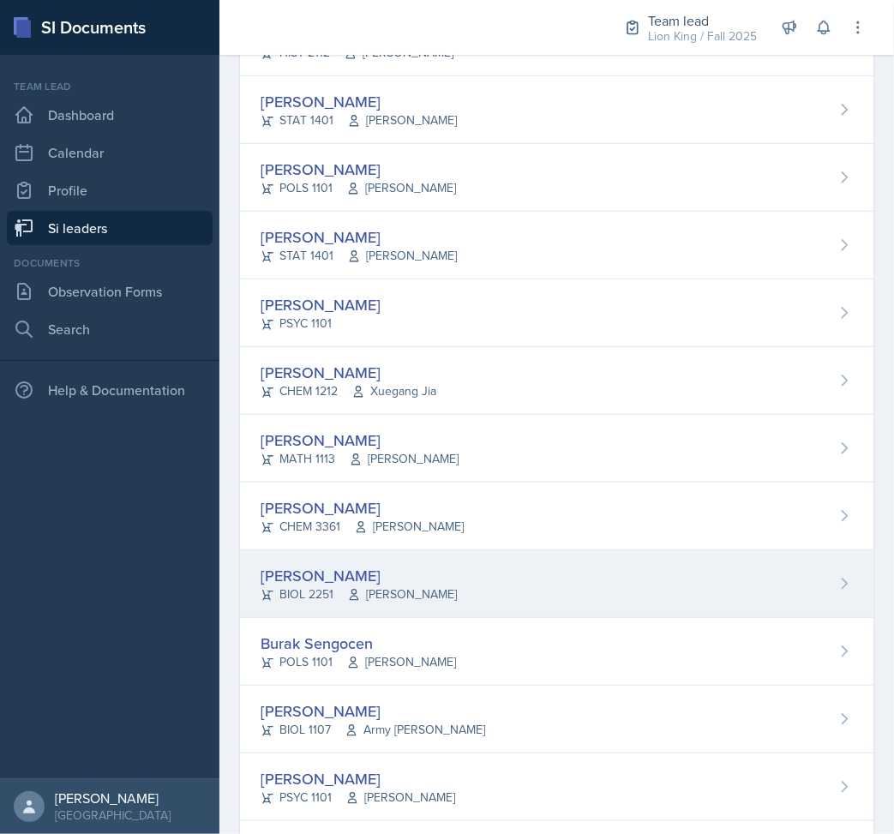
scroll to position [914, 0]
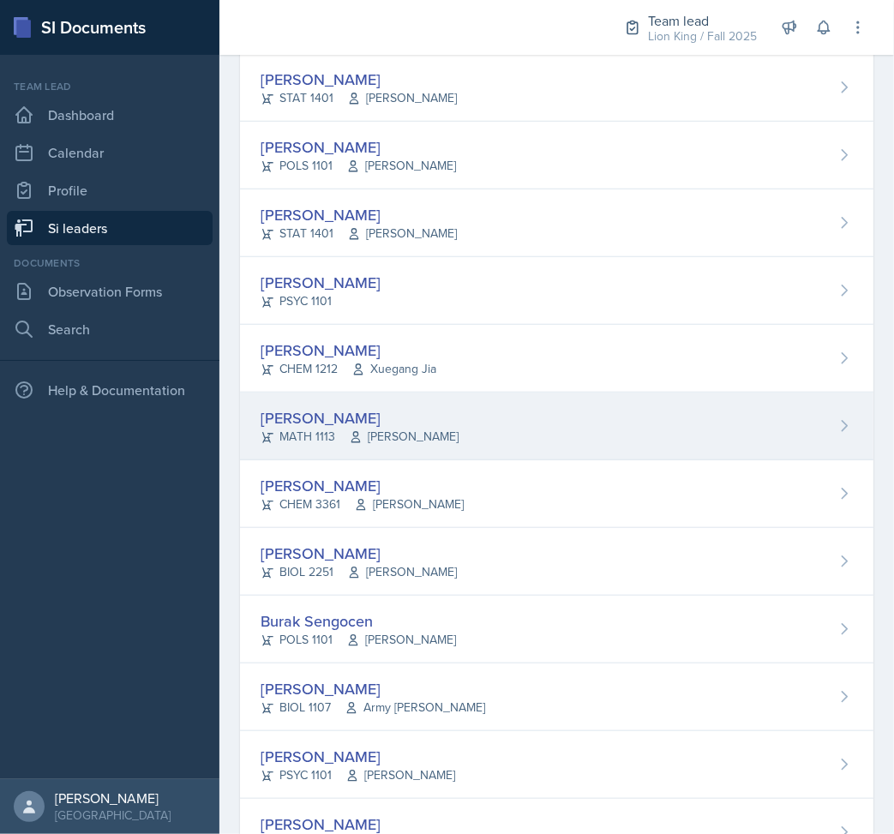
click at [527, 412] on div "[PERSON_NAME] MATH 1113 [PERSON_NAME]" at bounding box center [557, 427] width 634 height 68
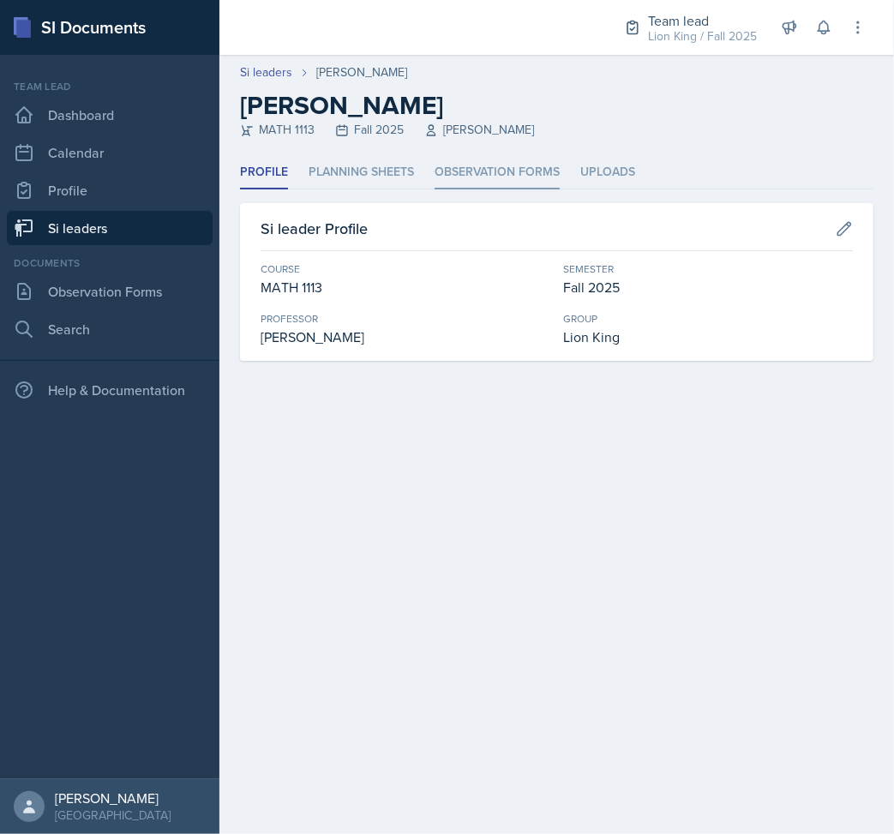
click at [472, 177] on li "Observation Forms" at bounding box center [497, 172] width 125 height 33
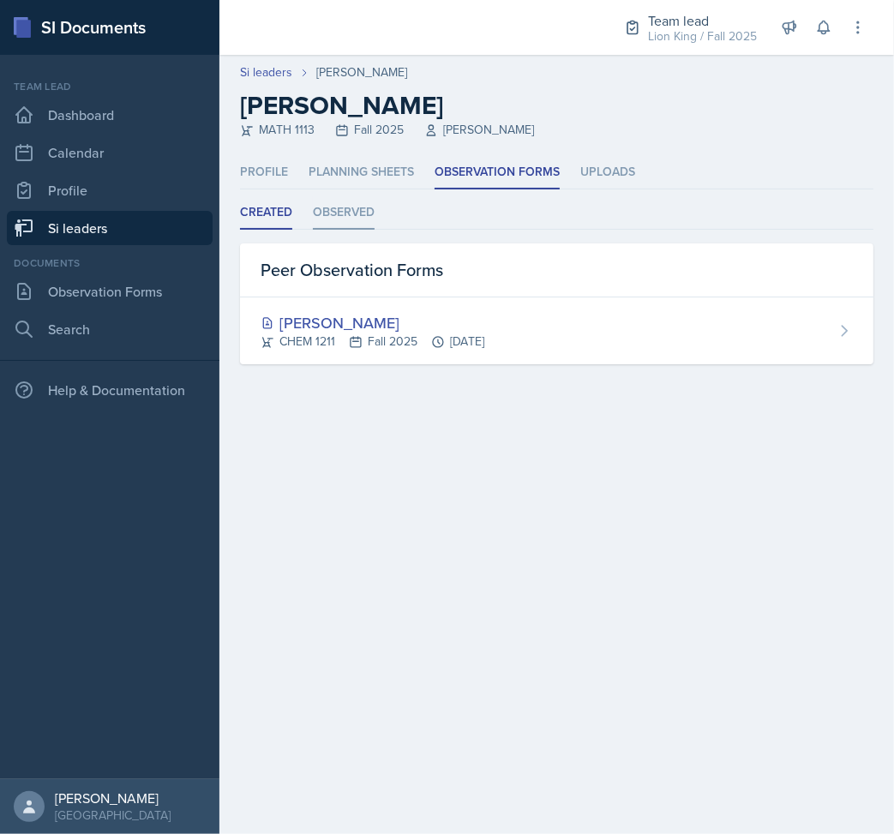
click at [354, 212] on li "Observed" at bounding box center [344, 212] width 62 height 33
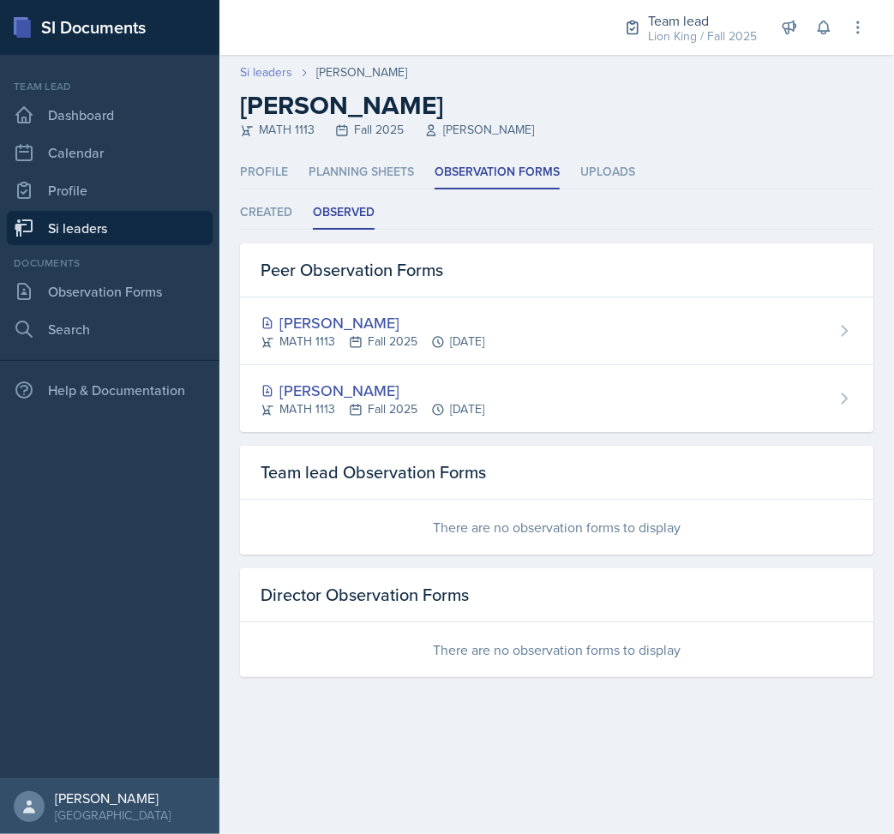
click at [275, 75] on link "Si leaders" at bounding box center [266, 72] width 52 height 18
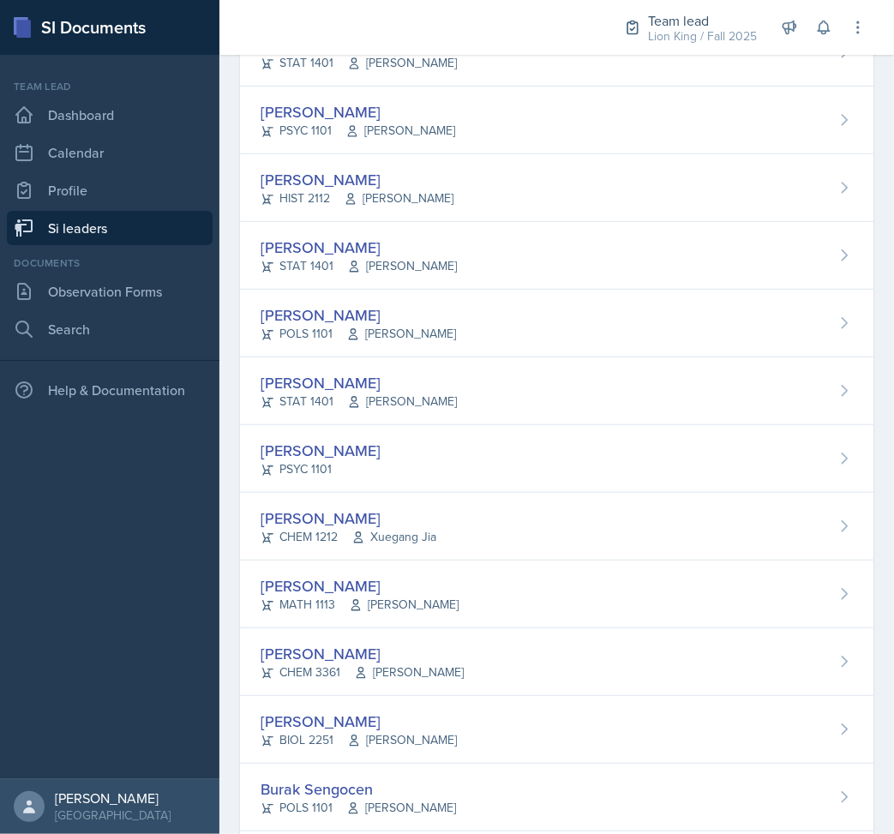
scroll to position [800, 0]
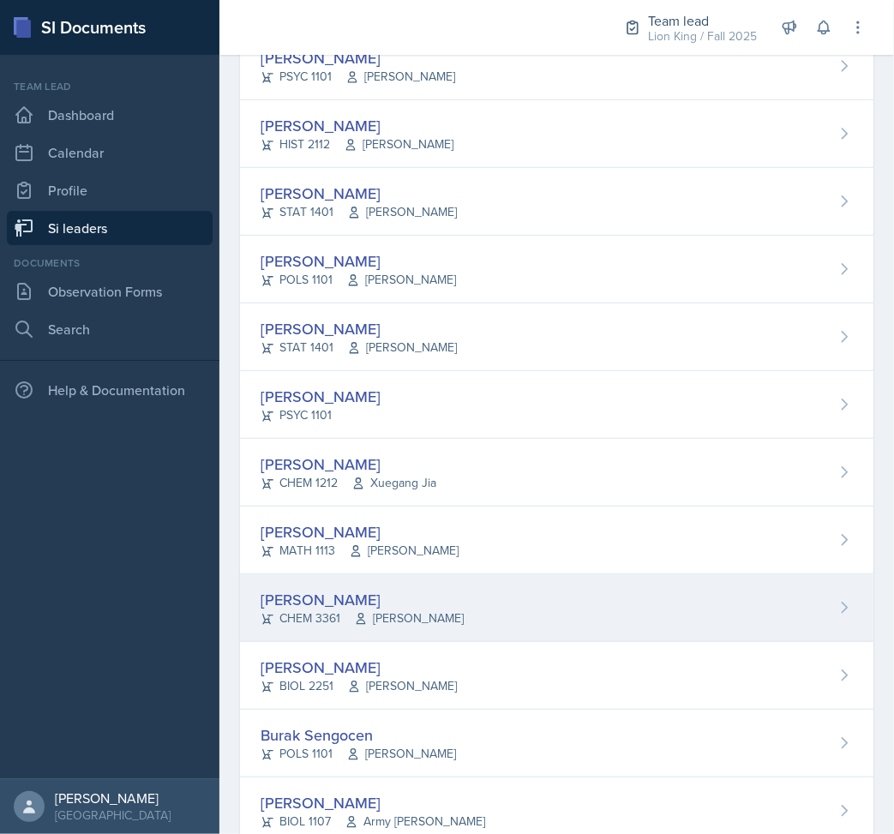
click at [419, 631] on div "[PERSON_NAME] CHEM 3361 [PERSON_NAME]" at bounding box center [557, 608] width 634 height 68
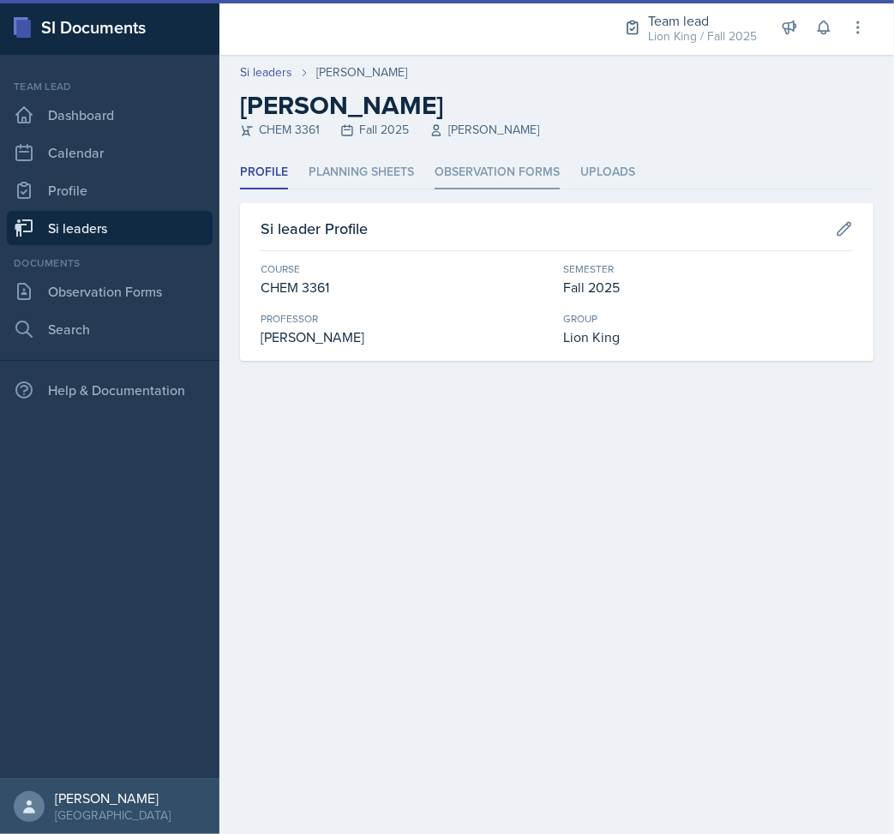
click at [470, 171] on li "Observation Forms" at bounding box center [497, 172] width 125 height 33
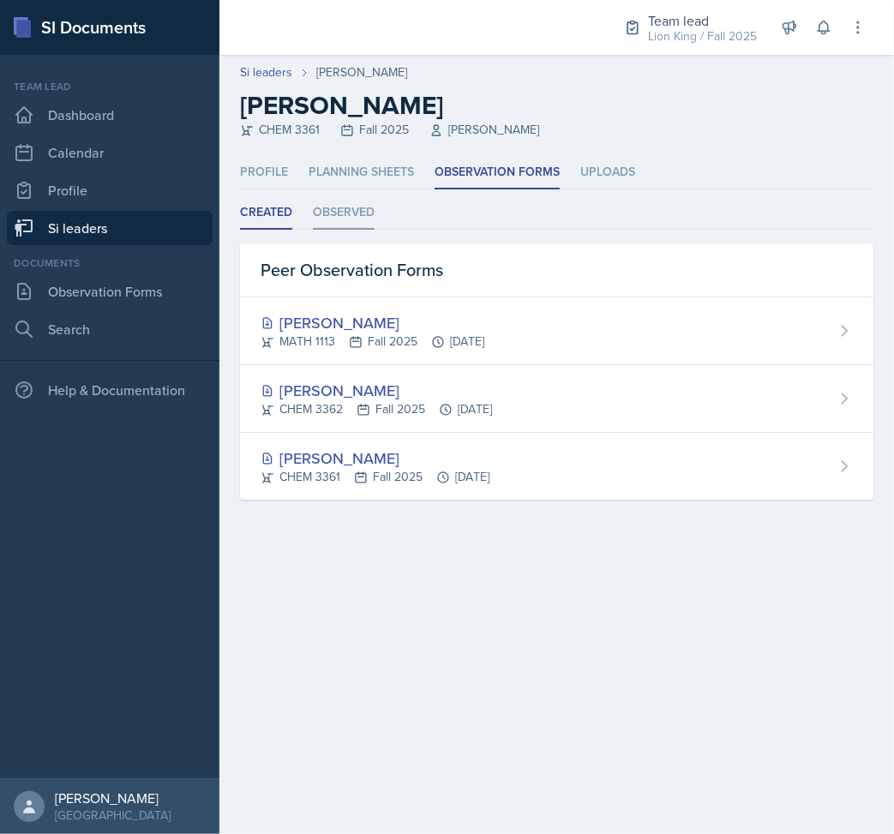
click at [364, 203] on li "Observed" at bounding box center [344, 212] width 62 height 33
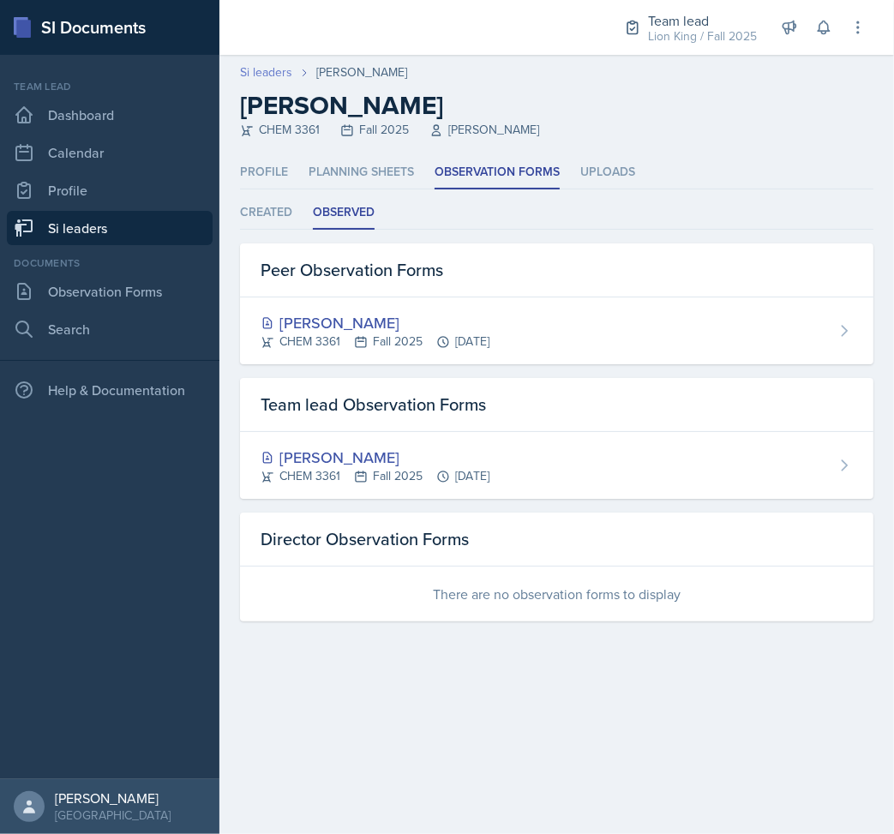
click at [278, 74] on link "Si leaders" at bounding box center [266, 72] width 52 height 18
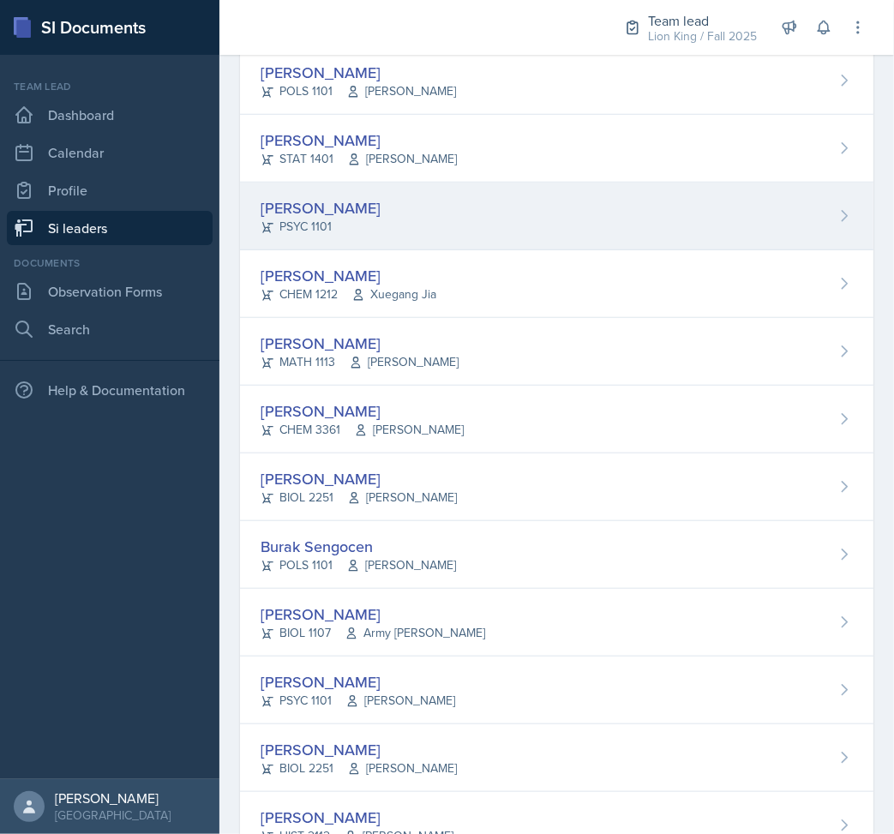
scroll to position [1029, 0]
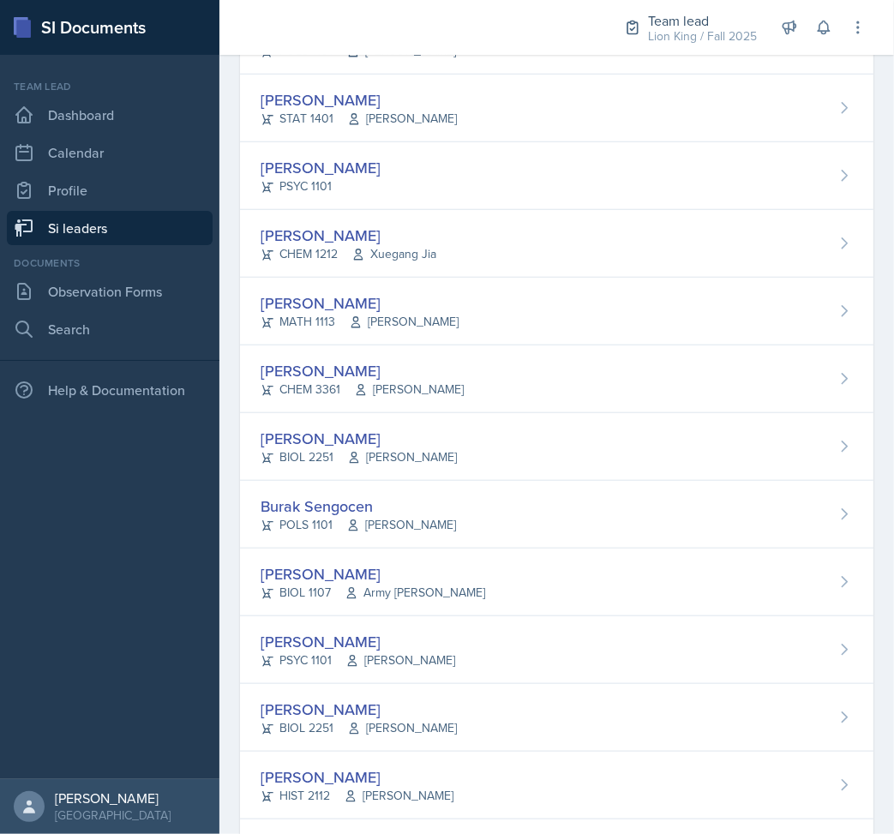
click at [544, 466] on div "[PERSON_NAME] BIOL 2251 [PERSON_NAME]" at bounding box center [557, 447] width 634 height 68
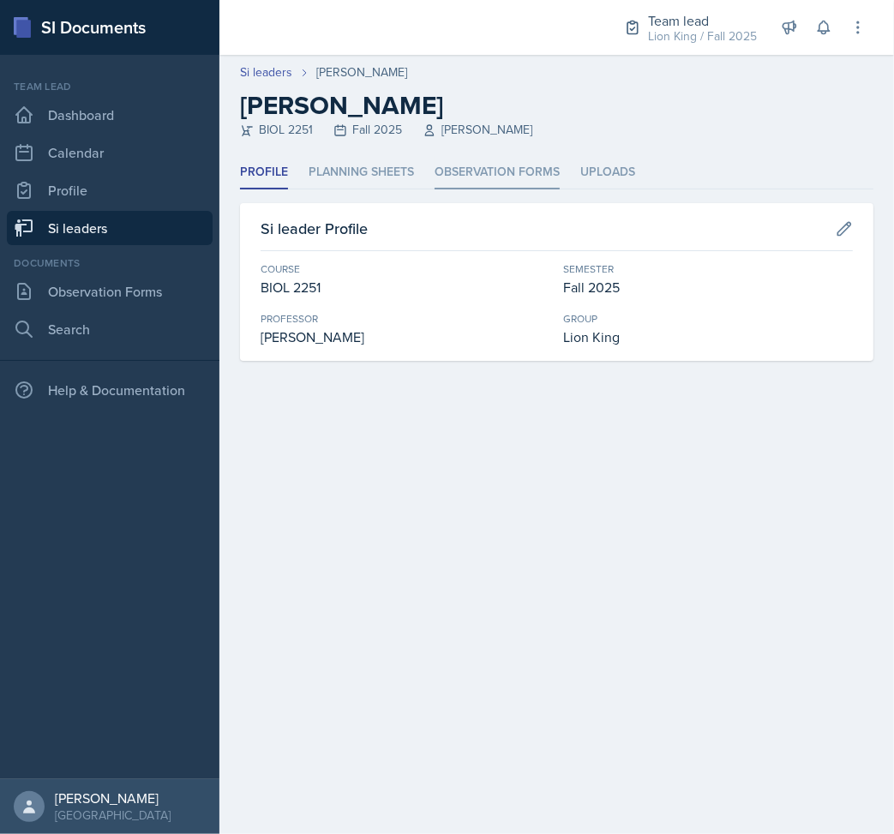
click at [484, 179] on li "Observation Forms" at bounding box center [497, 172] width 125 height 33
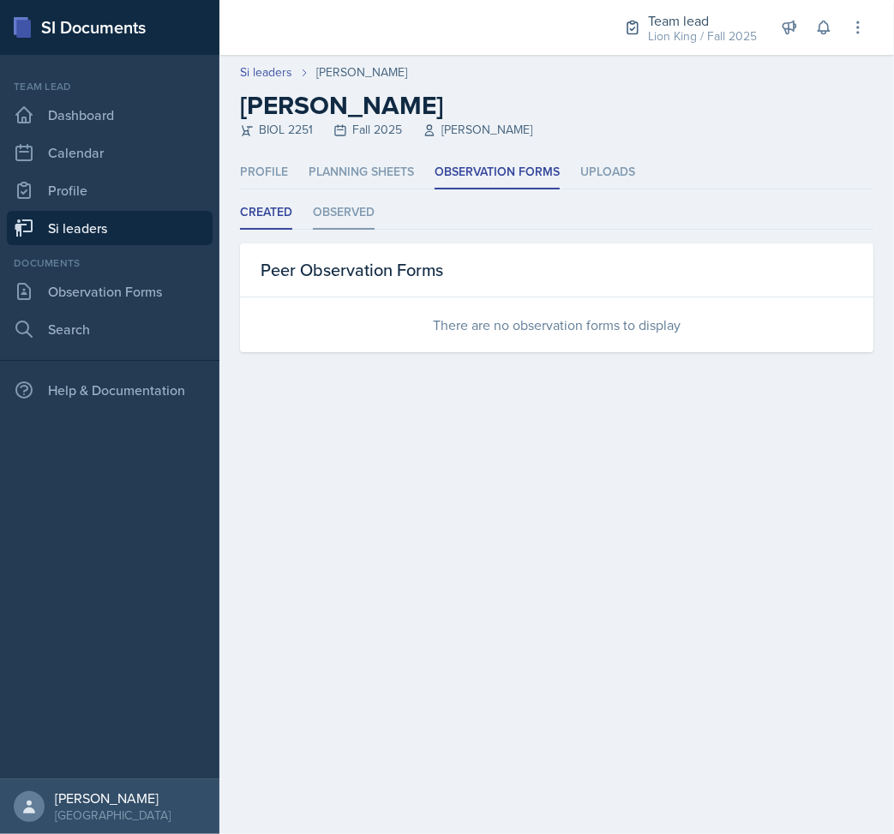
click at [334, 214] on li "Observed" at bounding box center [344, 212] width 62 height 33
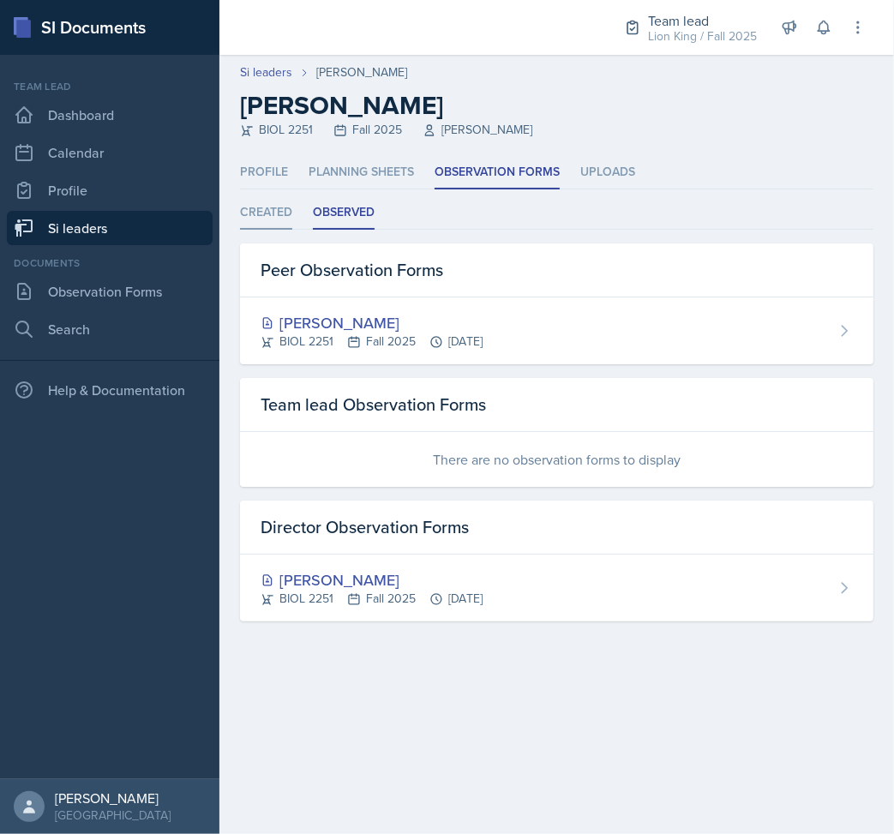
click at [254, 209] on li "Created" at bounding box center [266, 212] width 52 height 33
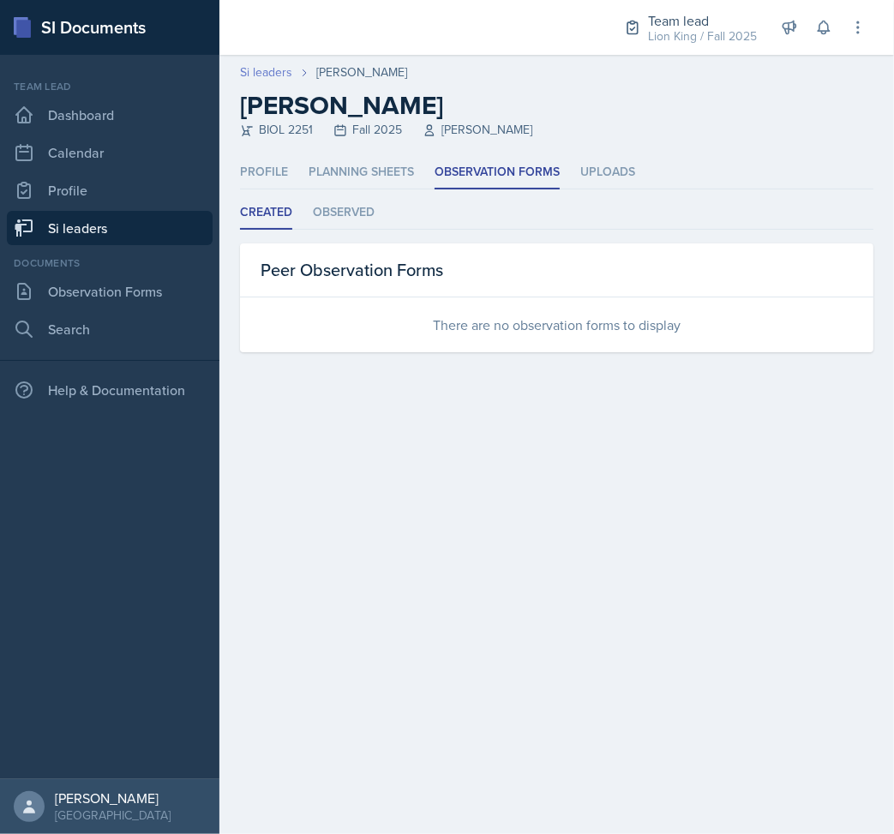
click at [272, 73] on link "Si leaders" at bounding box center [266, 72] width 52 height 18
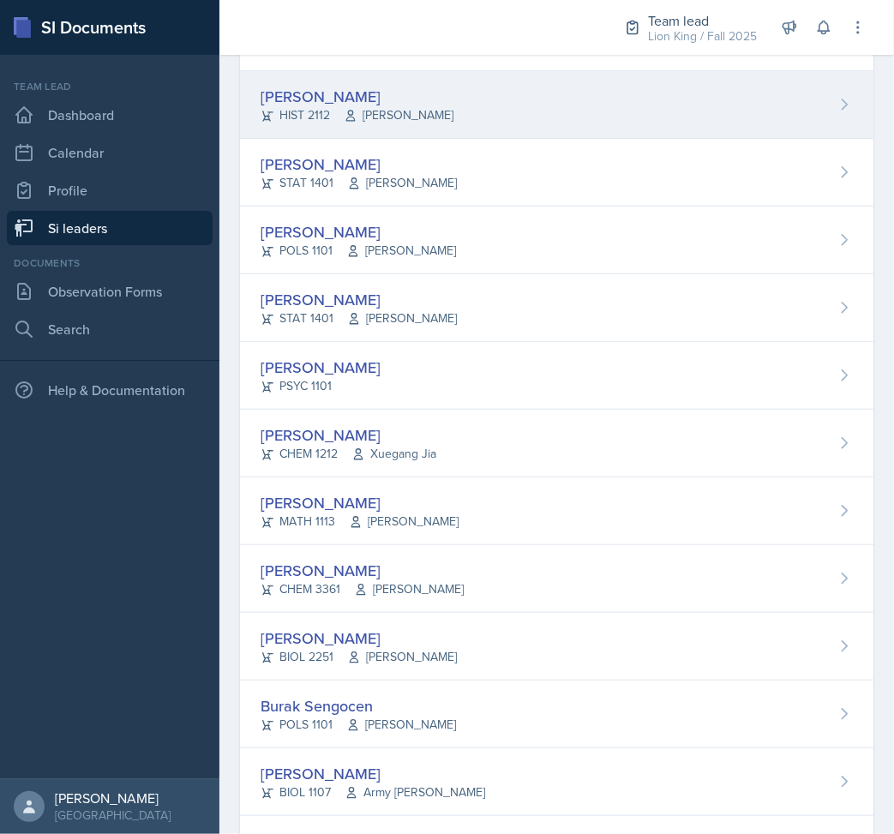
scroll to position [1143, 0]
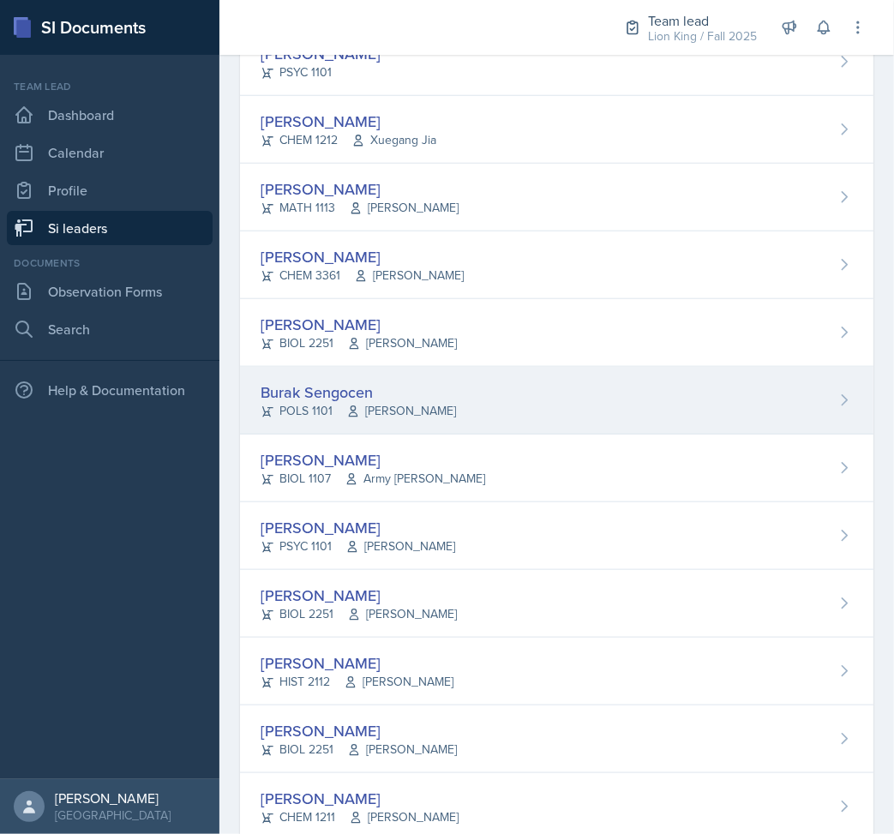
click at [440, 382] on div "Burak Sengocen POLS 1101 [PERSON_NAME]" at bounding box center [557, 401] width 634 height 68
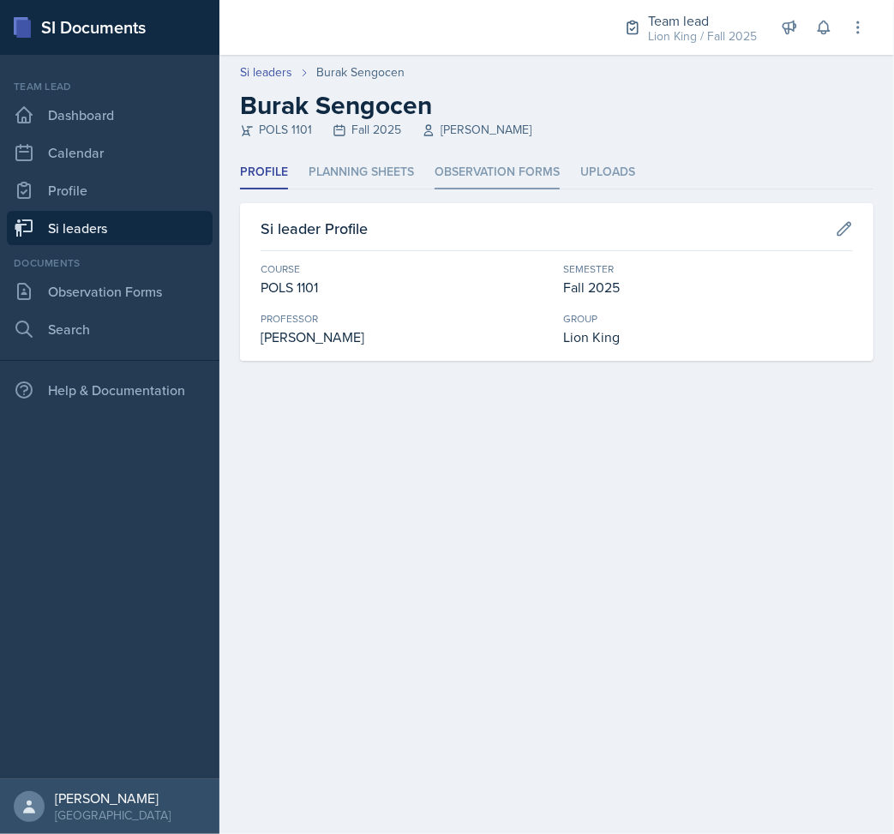
click at [465, 171] on li "Observation Forms" at bounding box center [497, 172] width 125 height 33
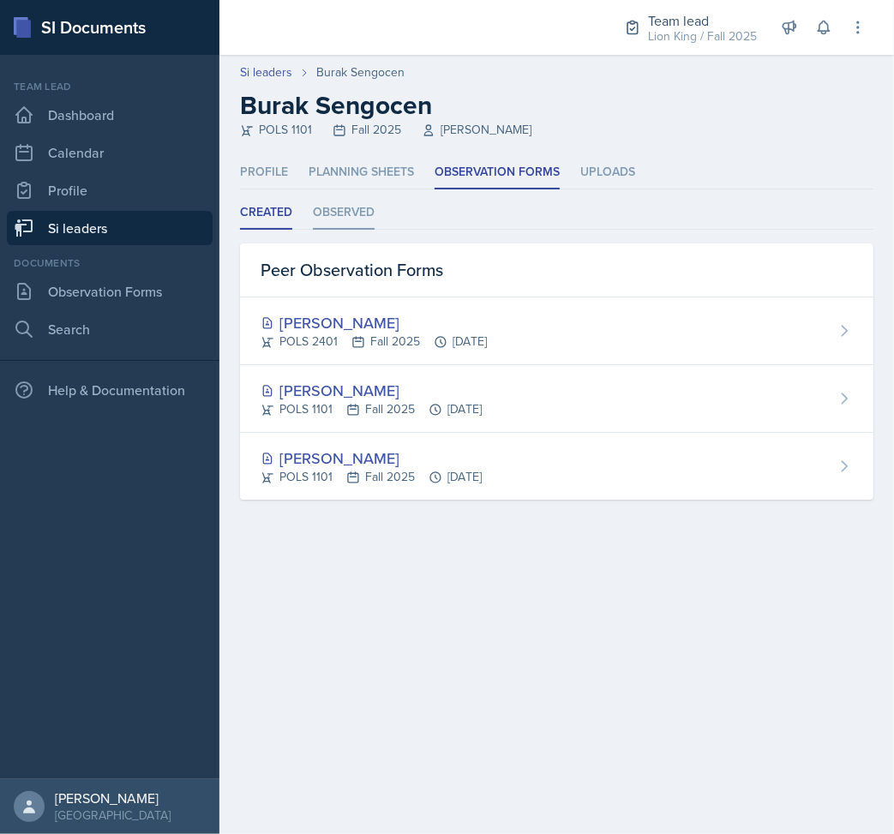
click at [336, 207] on li "Observed" at bounding box center [344, 212] width 62 height 33
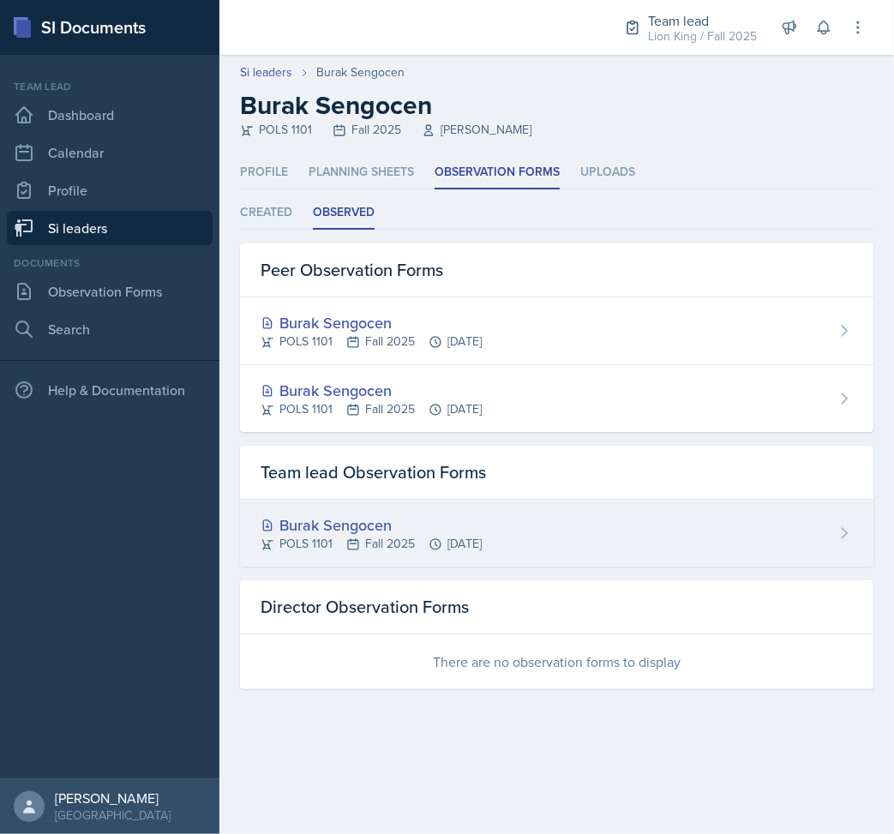
click at [621, 550] on div "Burak Sengocen POLS 1101 Fall 2025 [DATE]" at bounding box center [557, 533] width 634 height 67
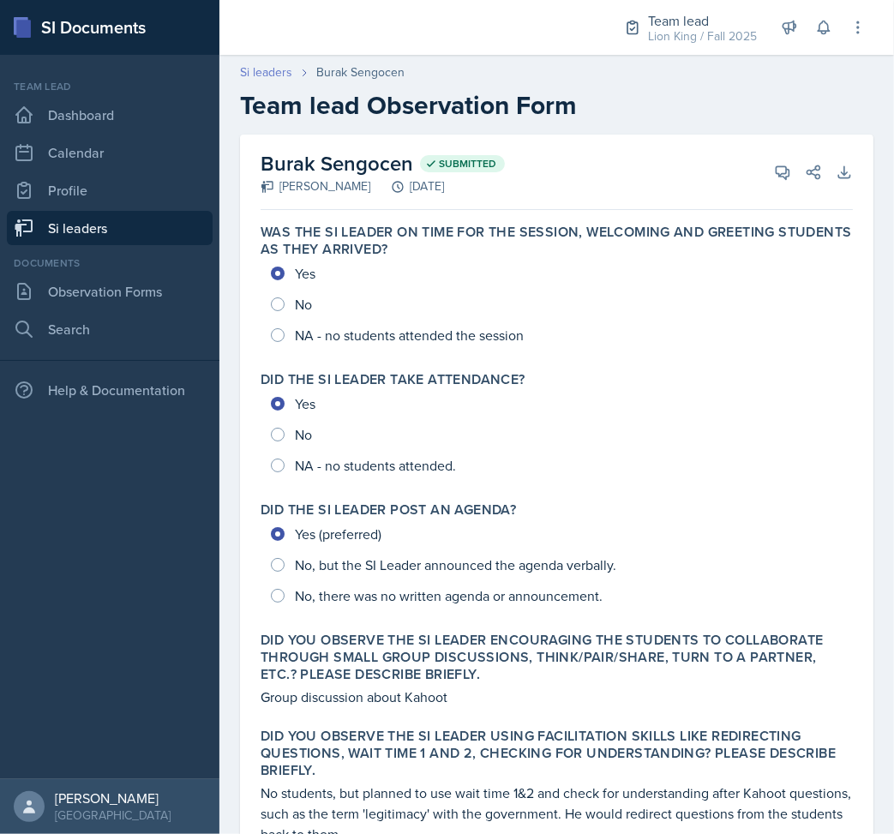
click at [276, 76] on link "Si leaders" at bounding box center [266, 72] width 52 height 18
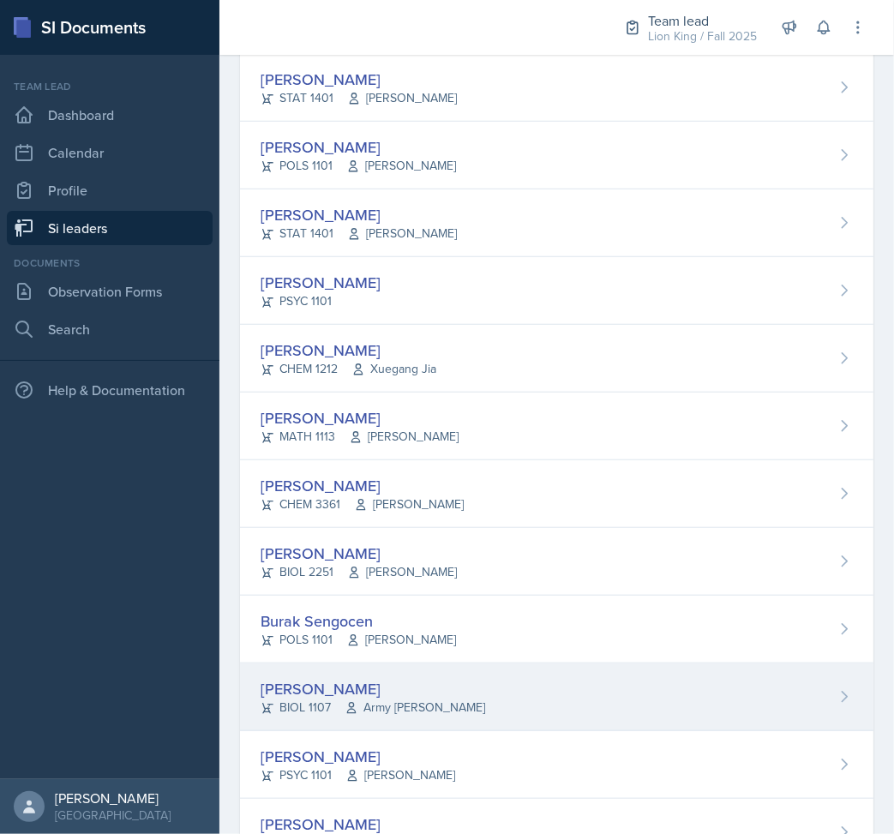
scroll to position [1190, 0]
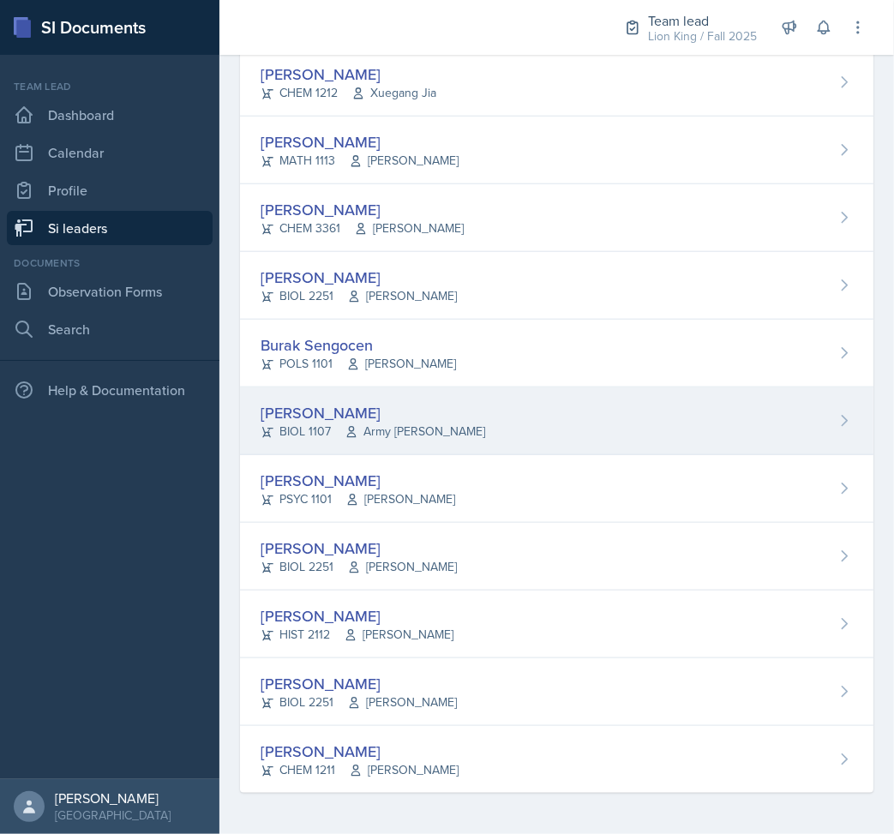
click at [468, 416] on div "[PERSON_NAME] BIOL 1107 Army [PERSON_NAME]" at bounding box center [557, 422] width 634 height 68
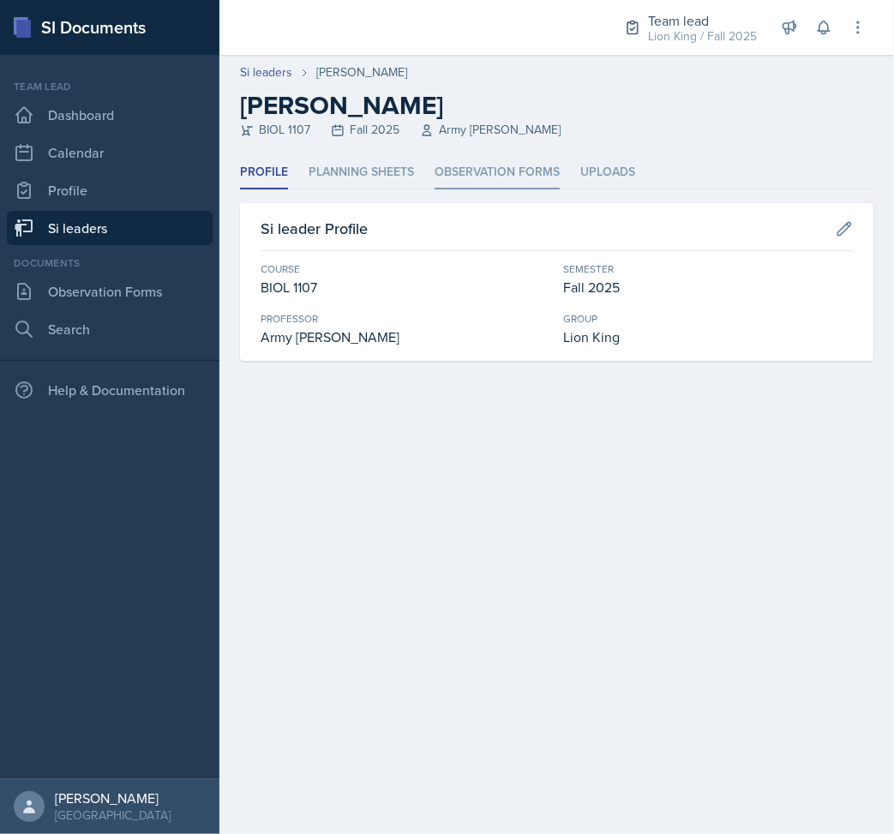
click at [454, 181] on li "Observation Forms" at bounding box center [497, 172] width 125 height 33
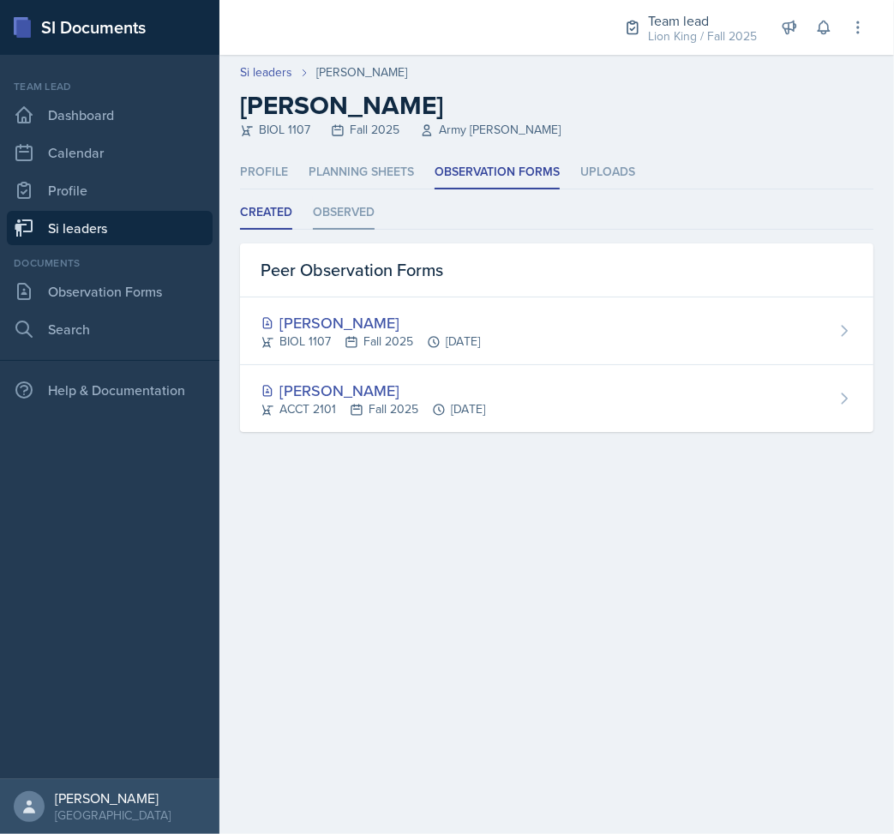
click at [329, 206] on li "Observed" at bounding box center [344, 212] width 62 height 33
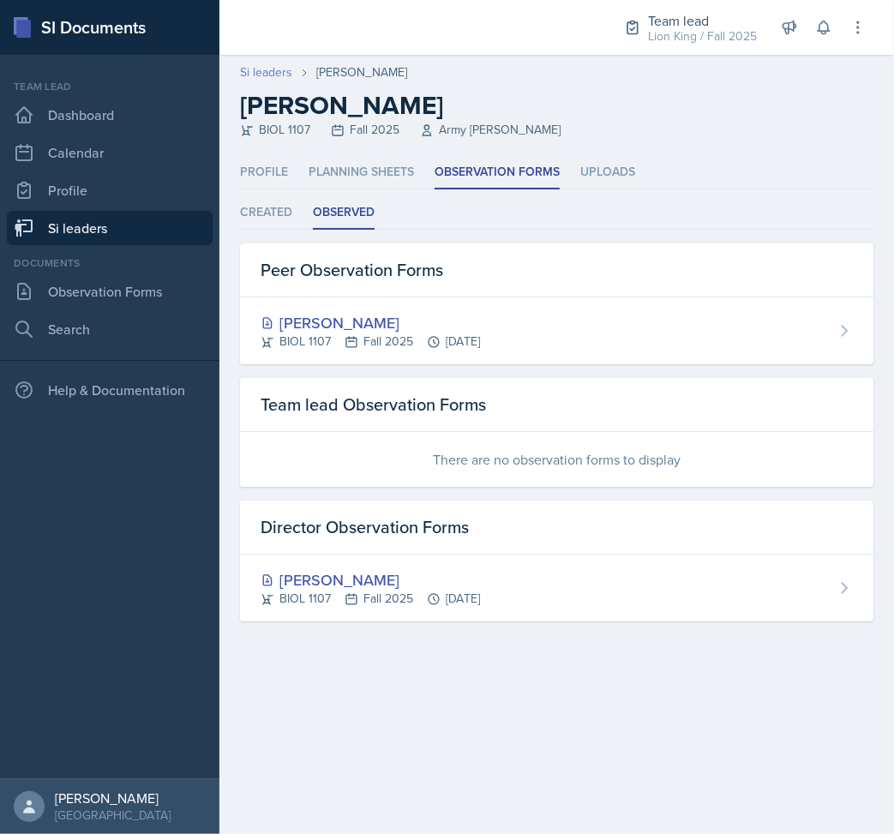
click at [280, 69] on link "Si leaders" at bounding box center [266, 72] width 52 height 18
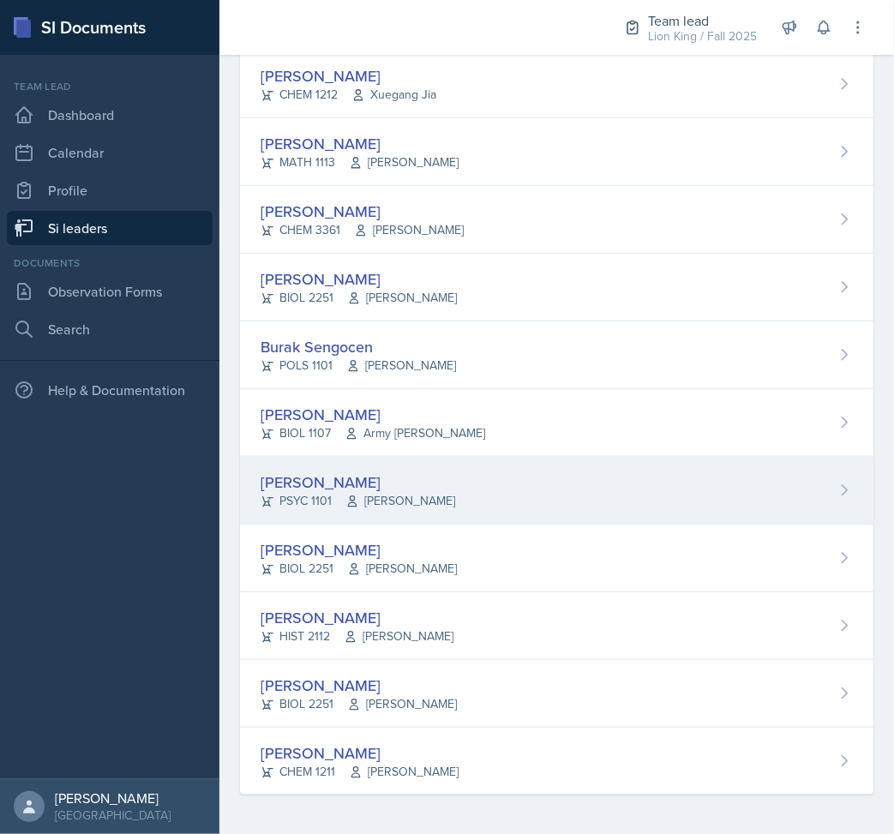
scroll to position [1190, 0]
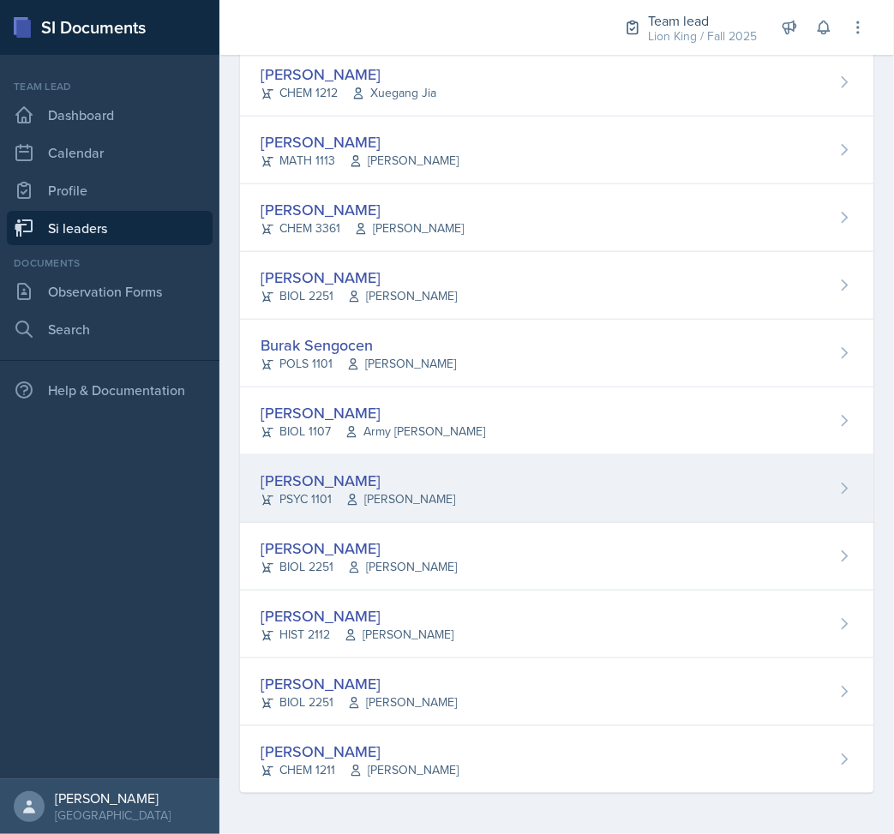
click at [551, 483] on div "[PERSON_NAME] PSYC 1101 [PERSON_NAME]" at bounding box center [557, 489] width 634 height 68
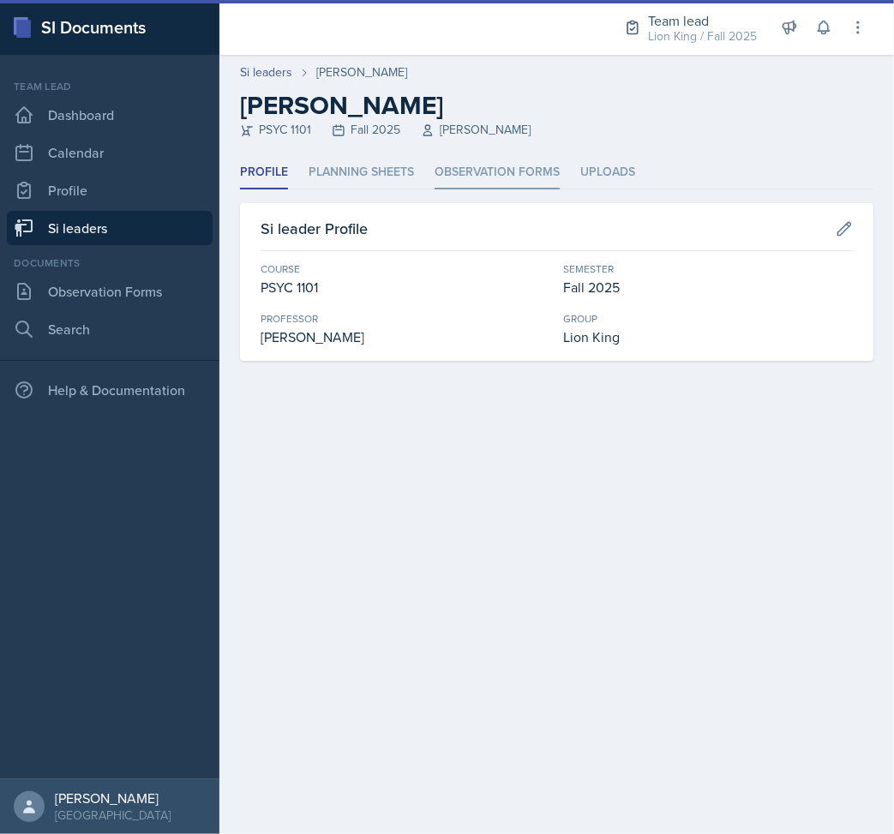
click at [463, 184] on li "Observation Forms" at bounding box center [497, 172] width 125 height 33
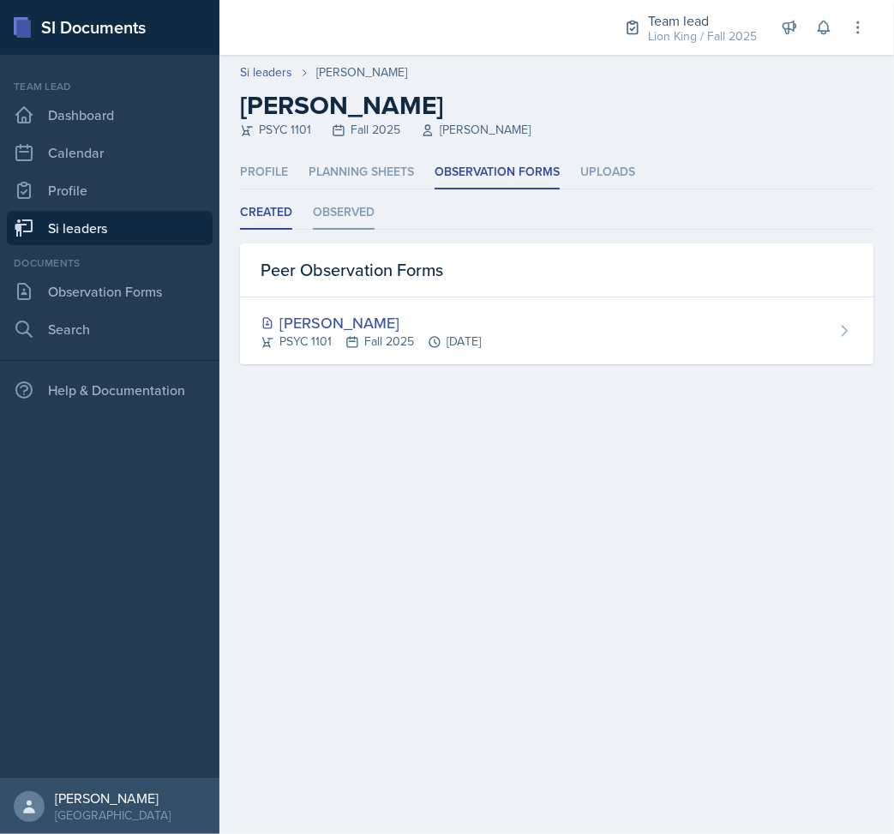
click at [344, 199] on li "Observed" at bounding box center [344, 212] width 62 height 33
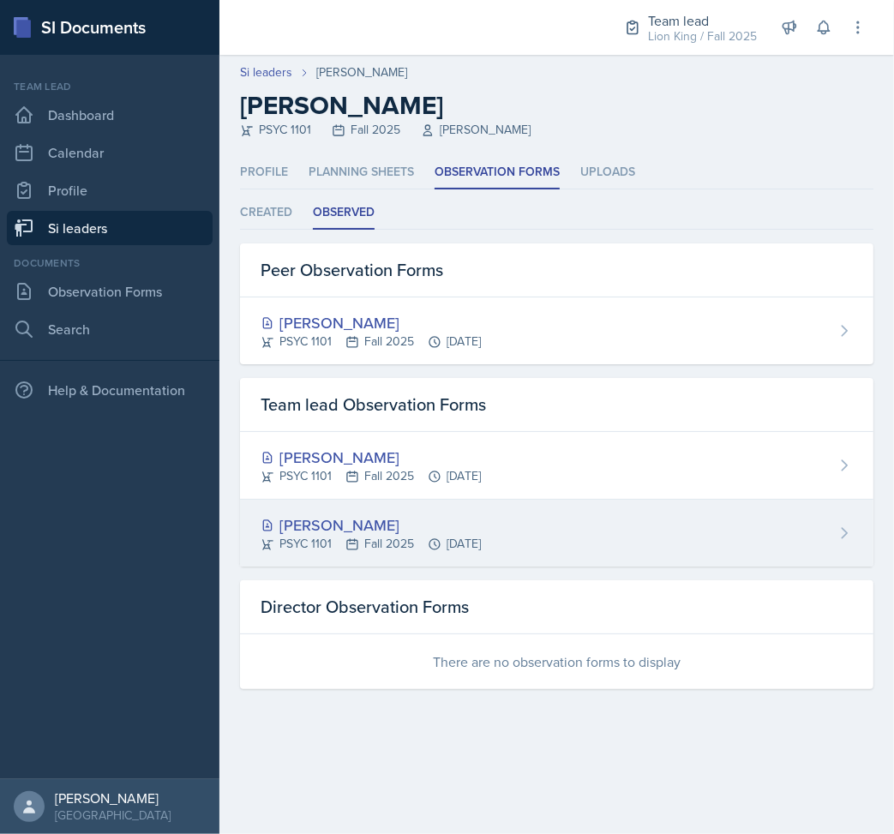
click at [576, 509] on div "[PERSON_NAME] PSYC 1101 Fall 2025 [DATE]" at bounding box center [557, 533] width 634 height 67
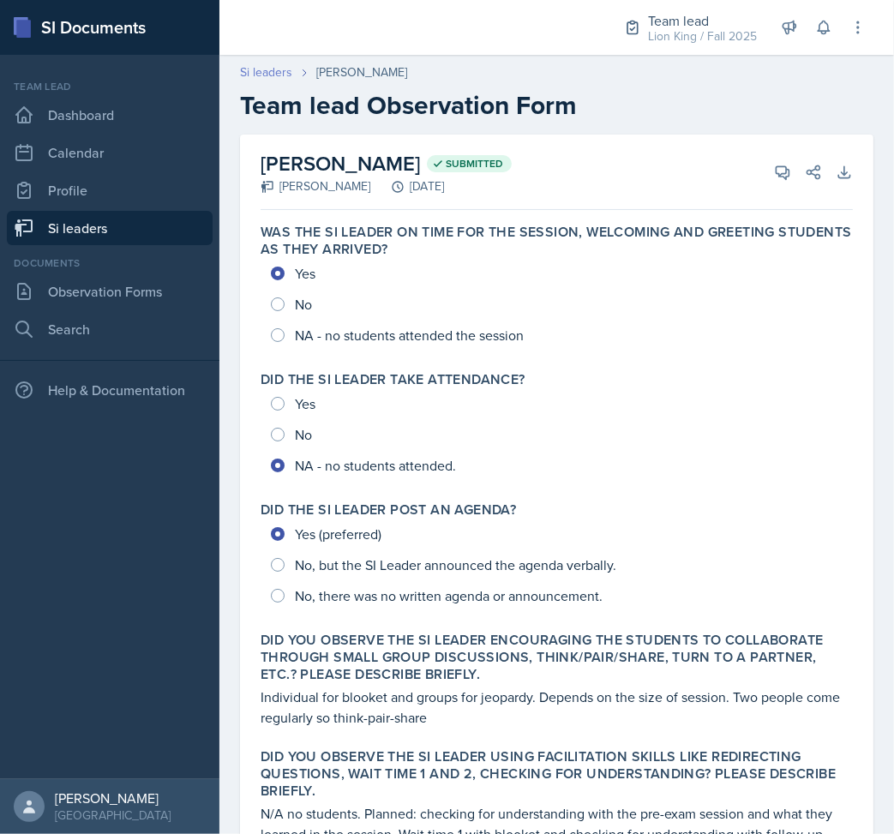
click at [276, 75] on link "Si leaders" at bounding box center [266, 72] width 52 height 18
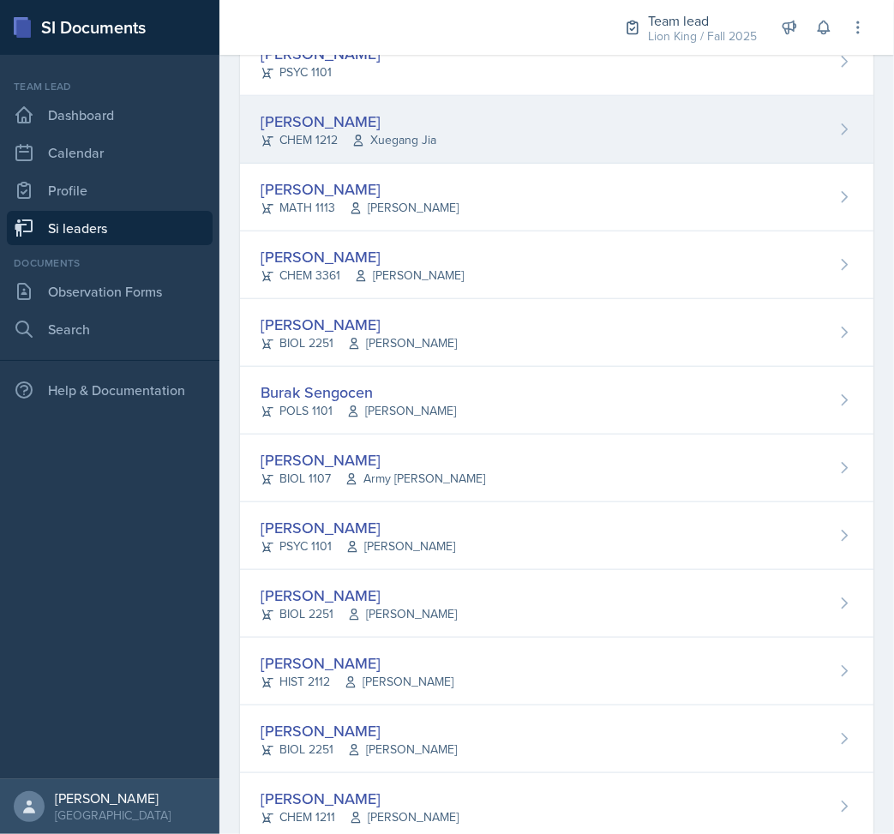
scroll to position [1190, 0]
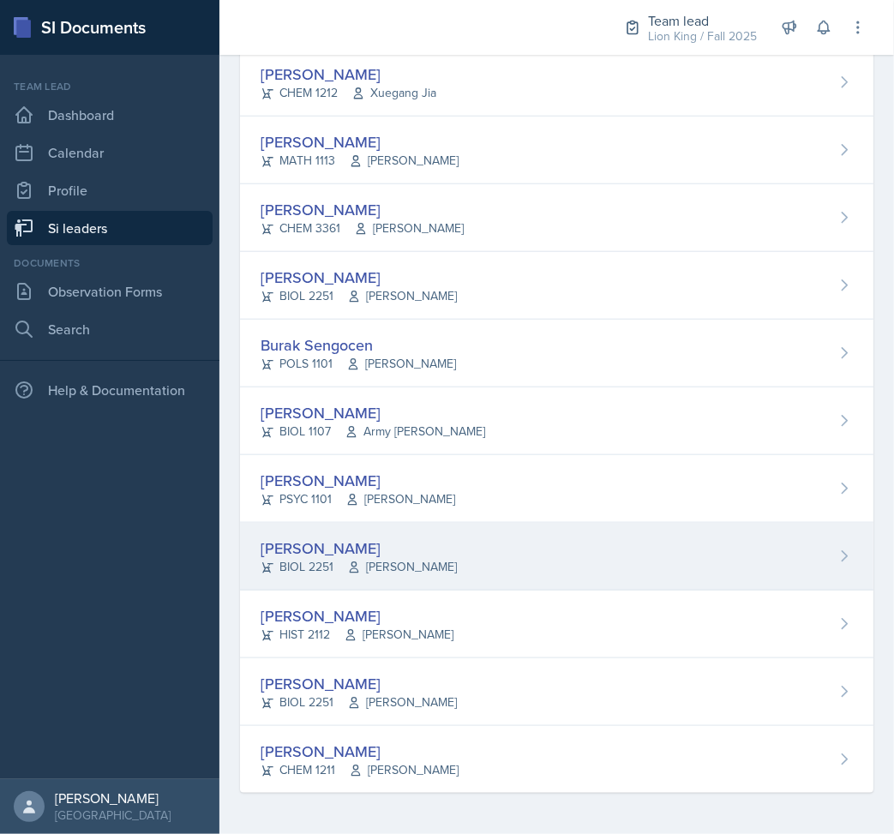
click at [456, 568] on div "[PERSON_NAME] BIOL 2251 Muna Elhassey" at bounding box center [557, 557] width 634 height 68
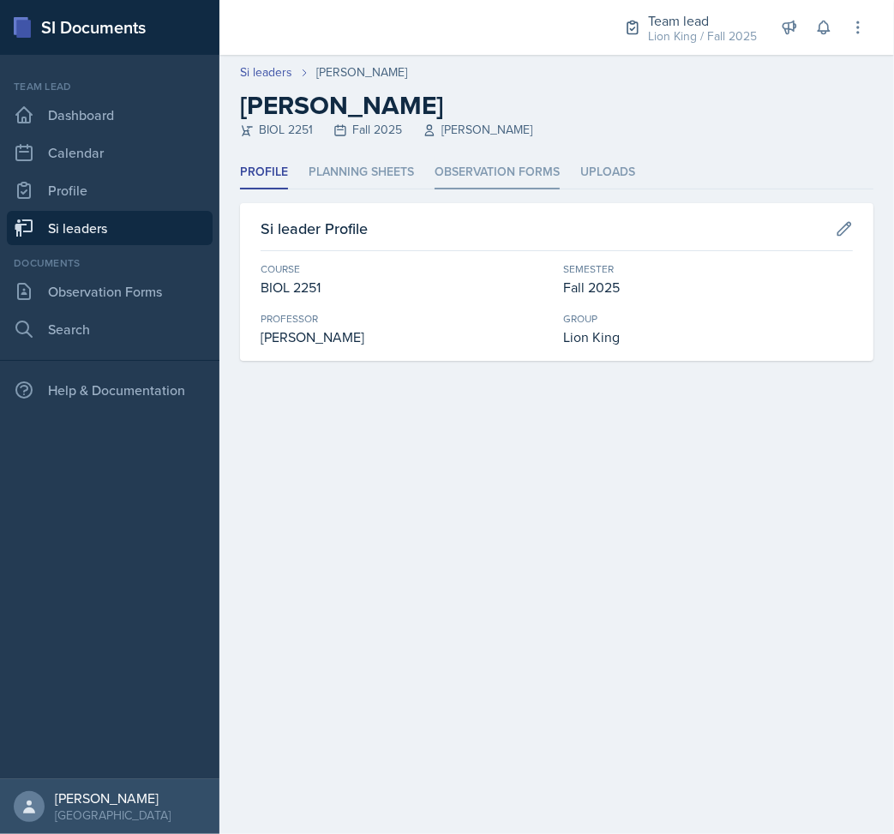
click at [472, 172] on li "Observation Forms" at bounding box center [497, 172] width 125 height 33
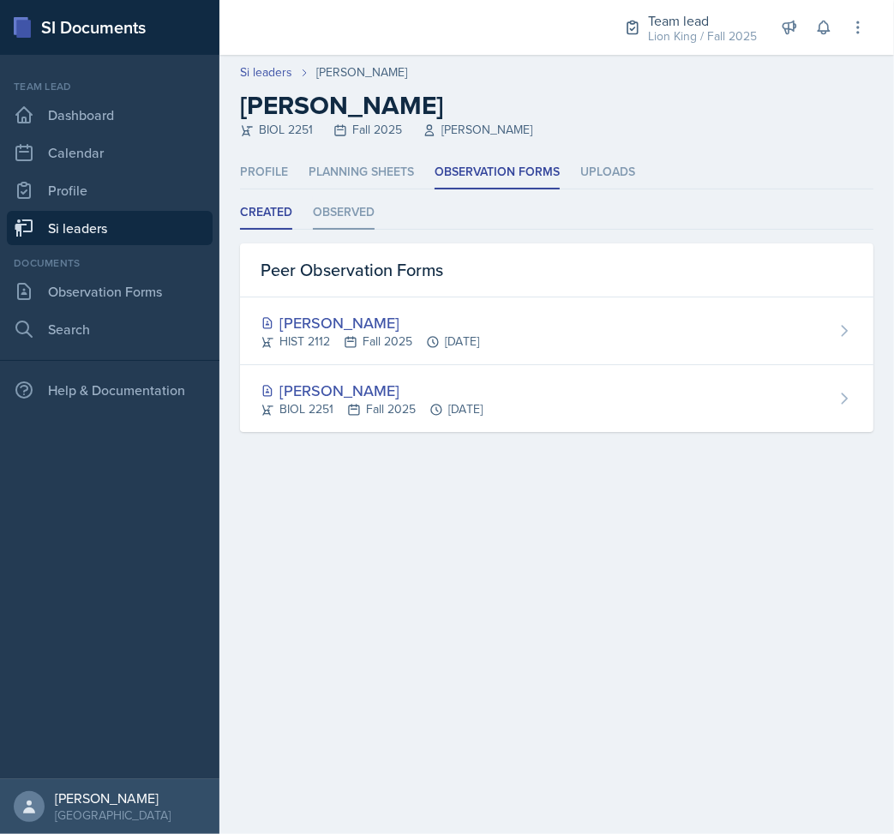
click at [336, 218] on li "Observed" at bounding box center [344, 212] width 62 height 33
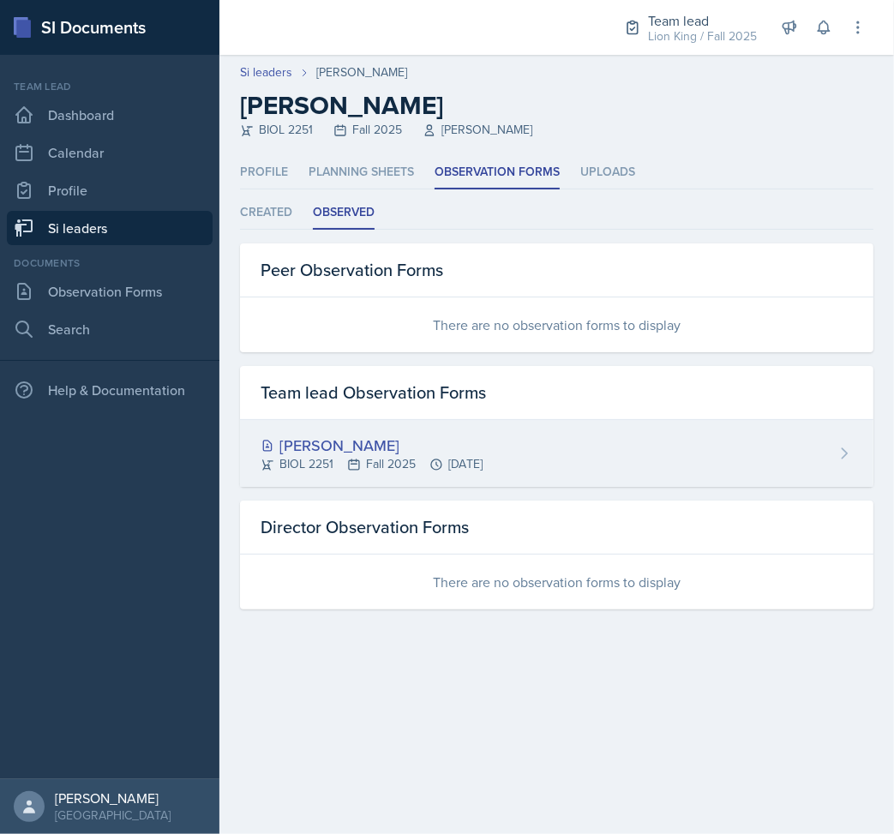
click at [483, 467] on div "BIOL 2251 Fall 2025 [DATE]" at bounding box center [372, 464] width 222 height 18
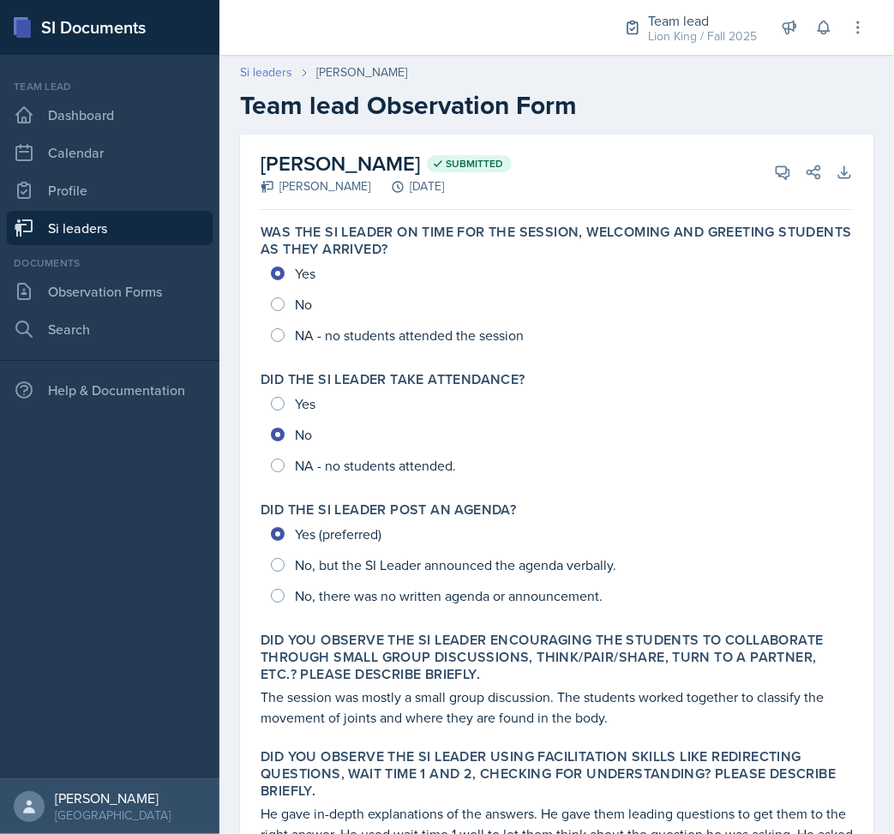
click at [281, 69] on link "Si leaders" at bounding box center [266, 72] width 52 height 18
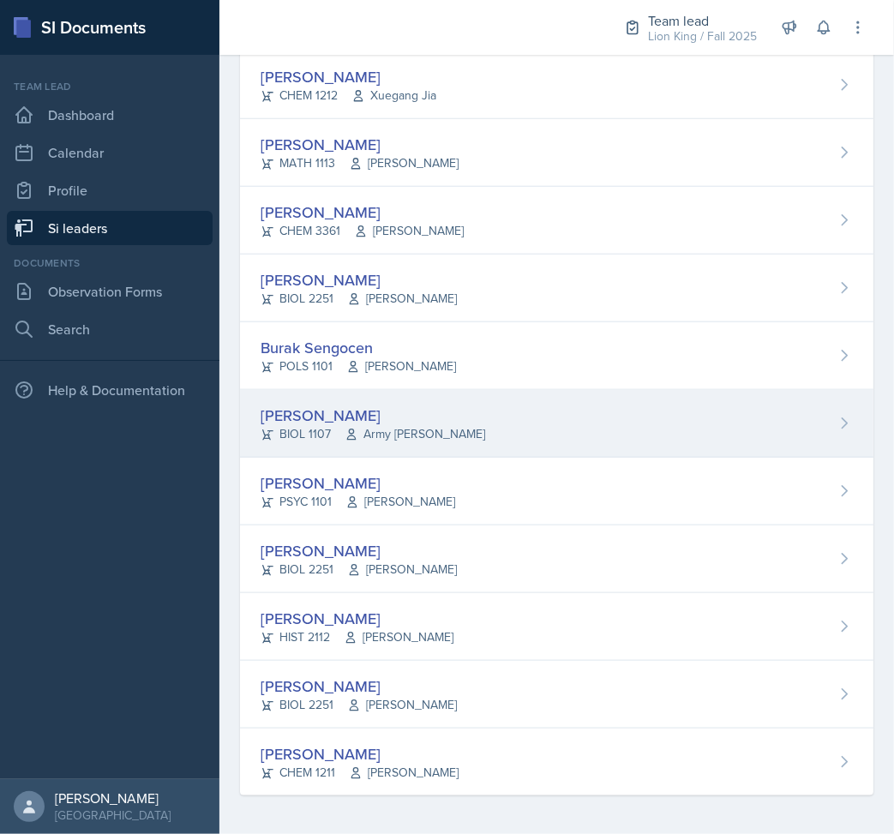
scroll to position [1190, 0]
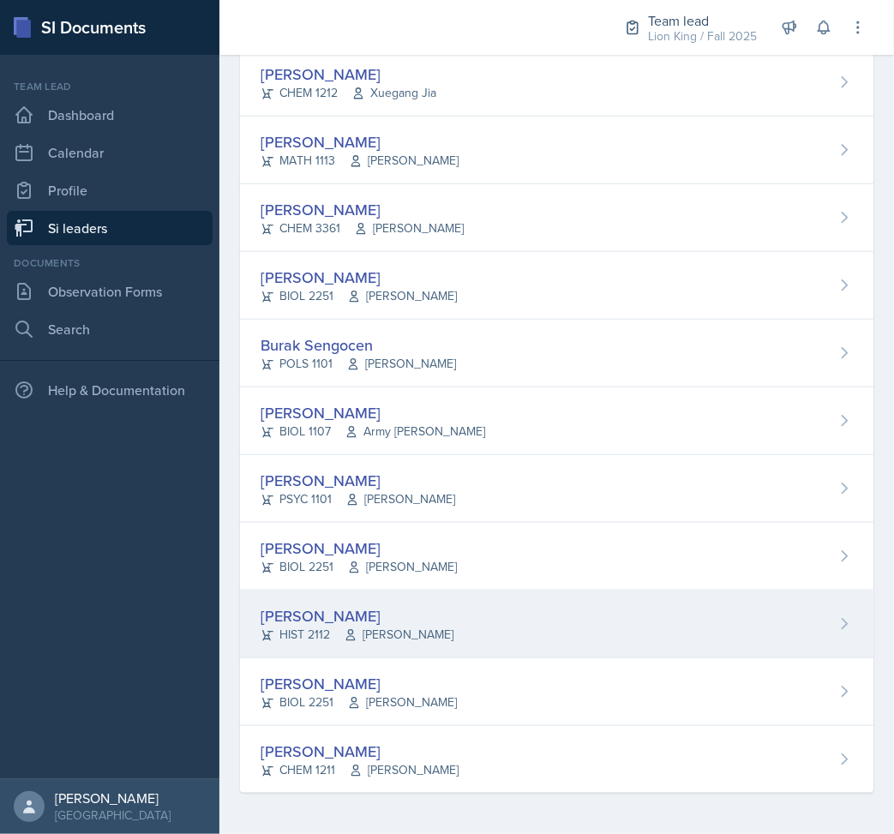
click at [523, 636] on div "[PERSON_NAME] HIST 2112 [PERSON_NAME]" at bounding box center [557, 625] width 634 height 68
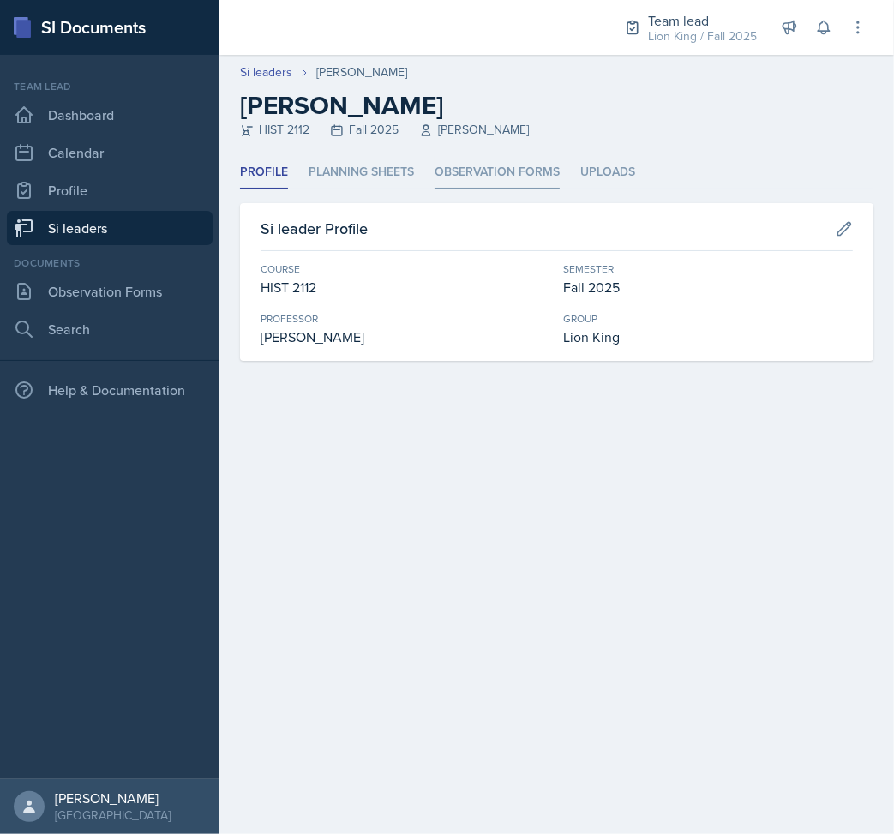
click at [466, 171] on li "Observation Forms" at bounding box center [497, 172] width 125 height 33
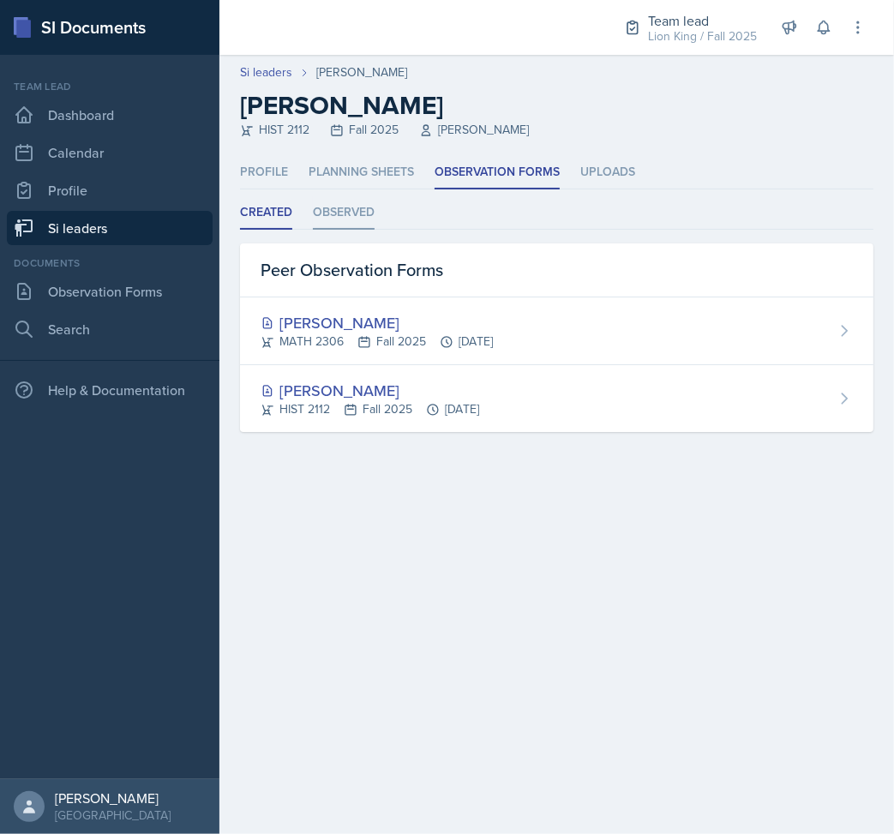
click at [364, 213] on li "Observed" at bounding box center [344, 212] width 62 height 33
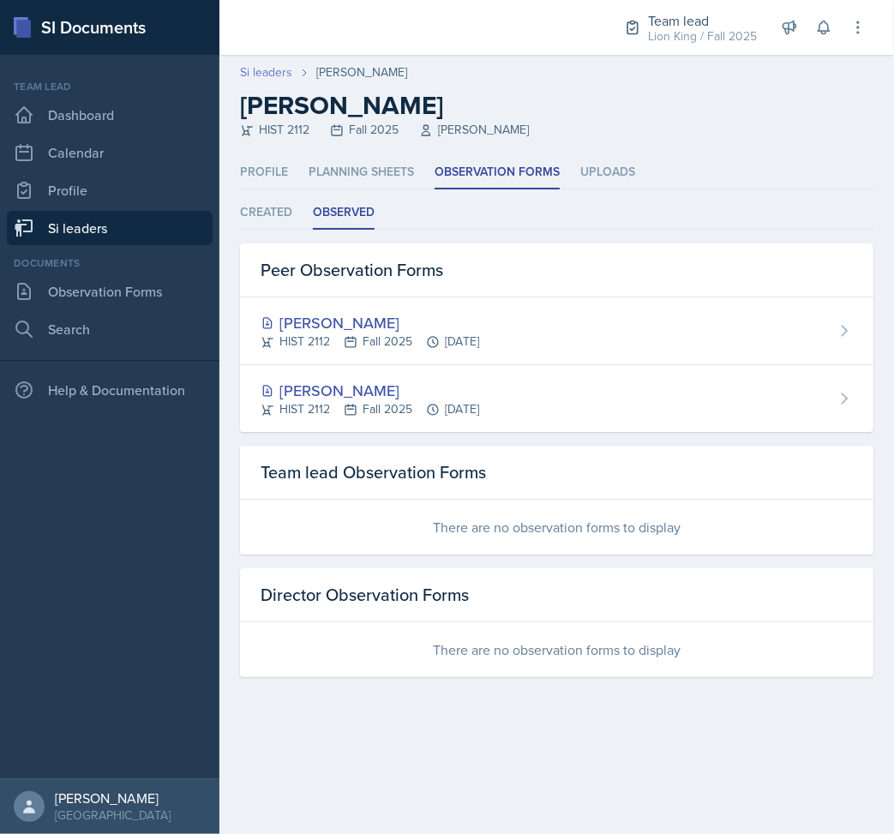
click at [252, 70] on link "Si leaders" at bounding box center [266, 72] width 52 height 18
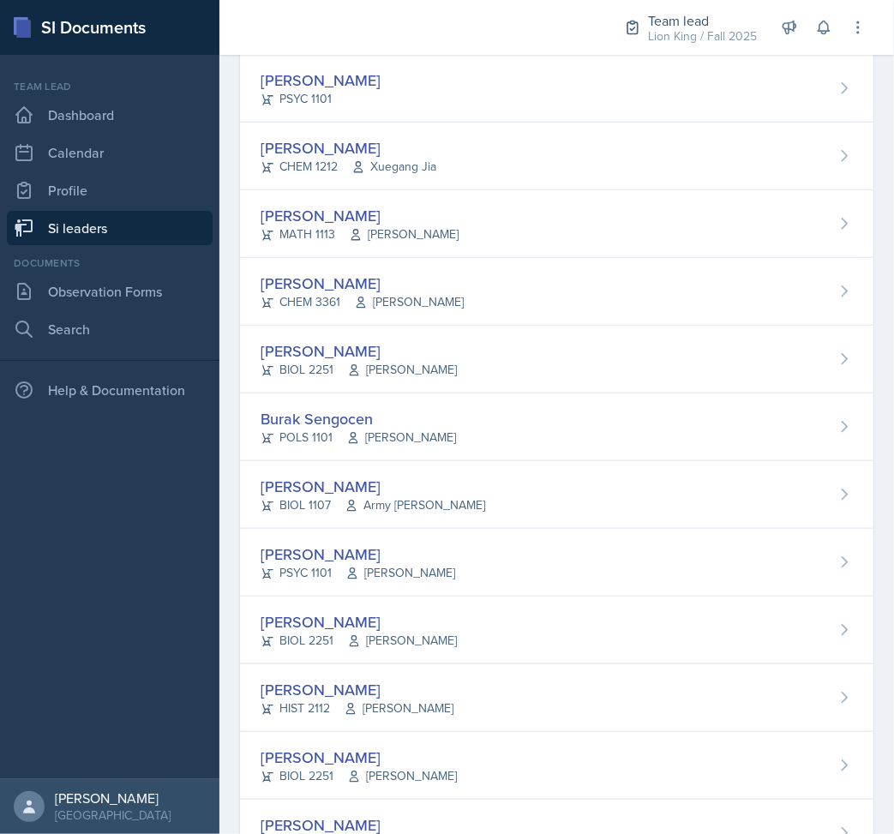
scroll to position [1190, 0]
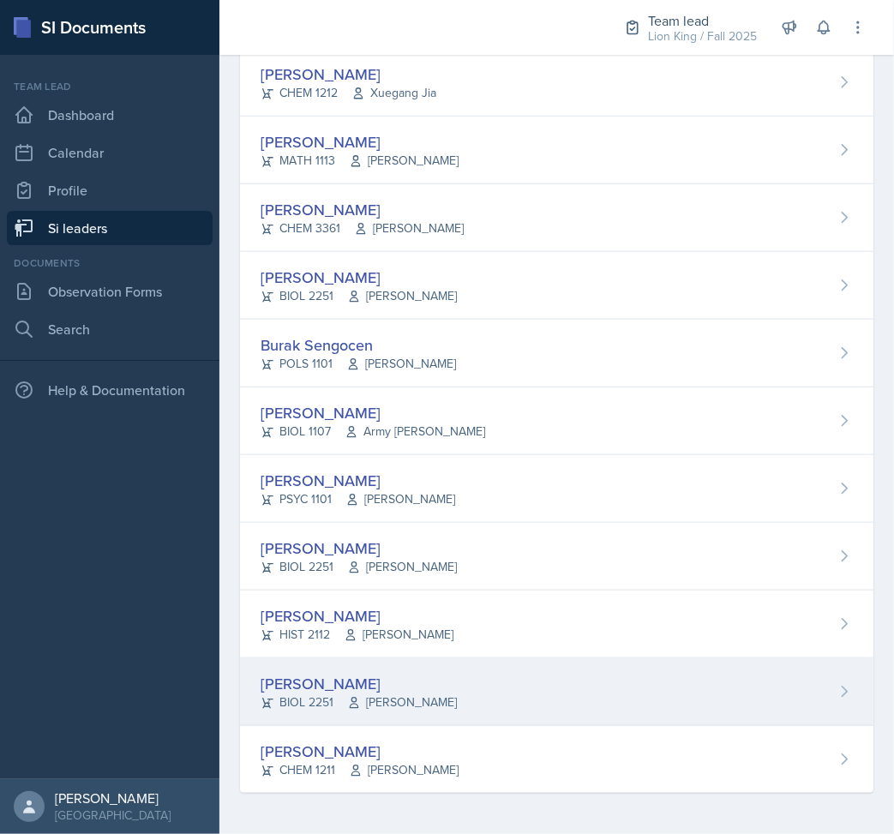
click at [496, 679] on div "[PERSON_NAME] BIOL 2251 [PERSON_NAME]" at bounding box center [557, 693] width 634 height 68
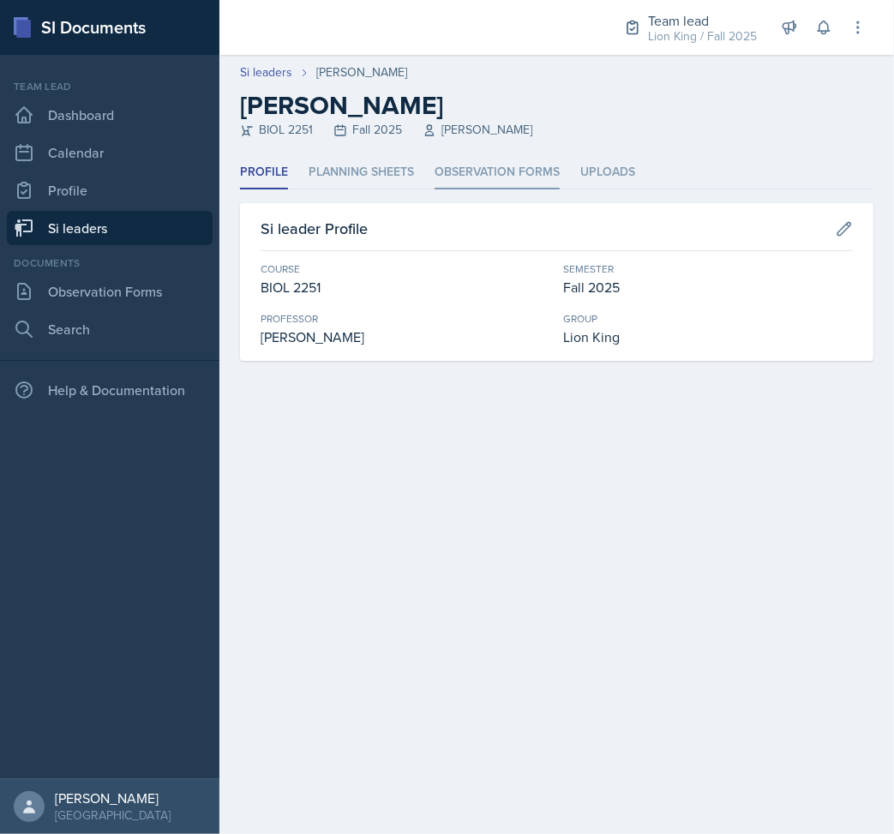
click at [470, 186] on li "Observation Forms" at bounding box center [497, 172] width 125 height 33
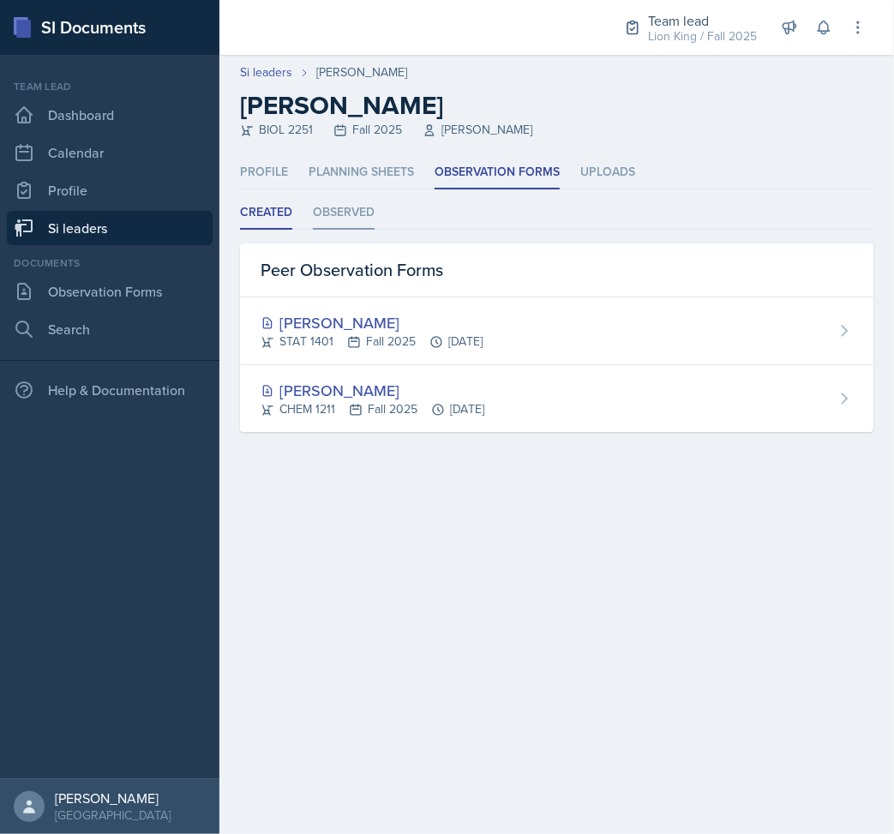
click at [334, 212] on li "Observed" at bounding box center [344, 212] width 62 height 33
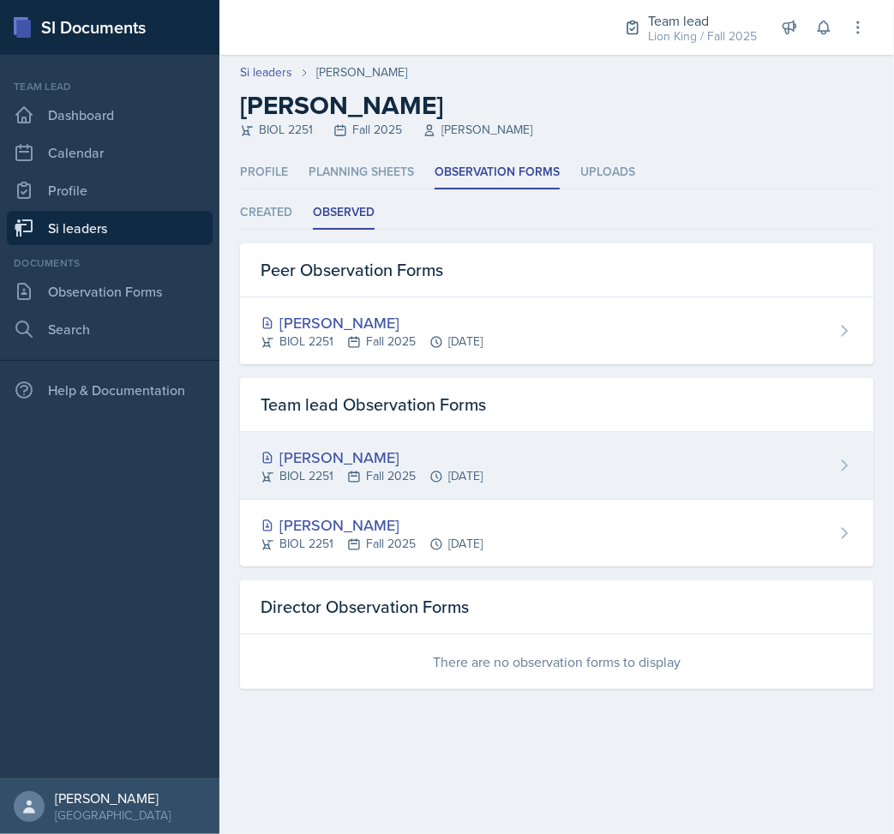
click at [451, 446] on div "[PERSON_NAME]" at bounding box center [372, 457] width 222 height 23
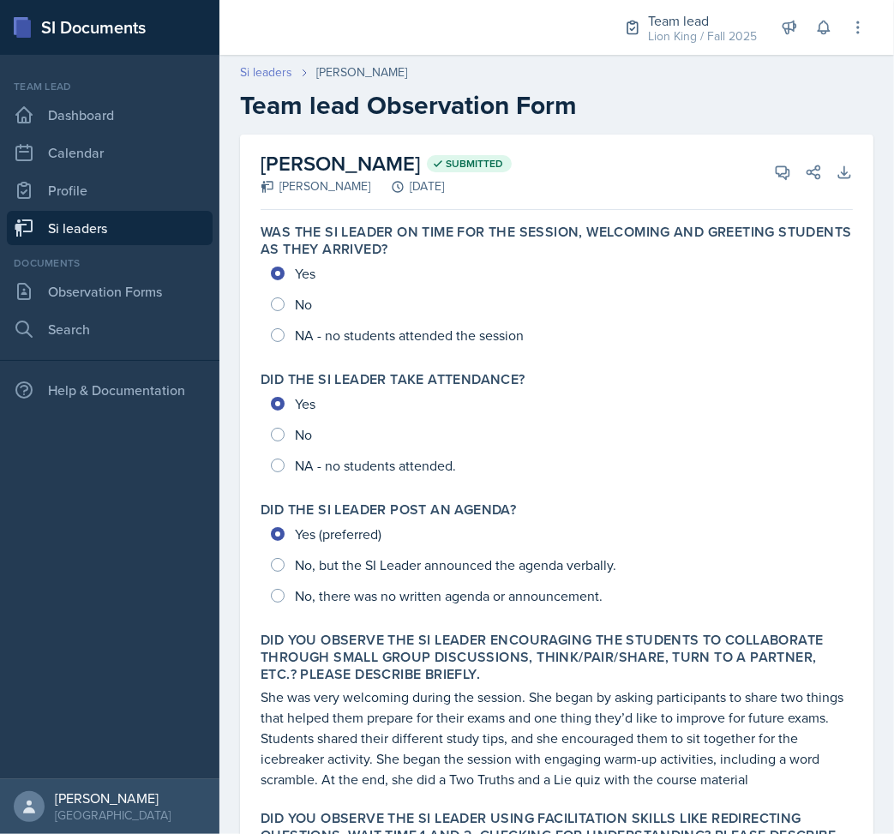
click at [273, 77] on link "Si leaders" at bounding box center [266, 72] width 52 height 18
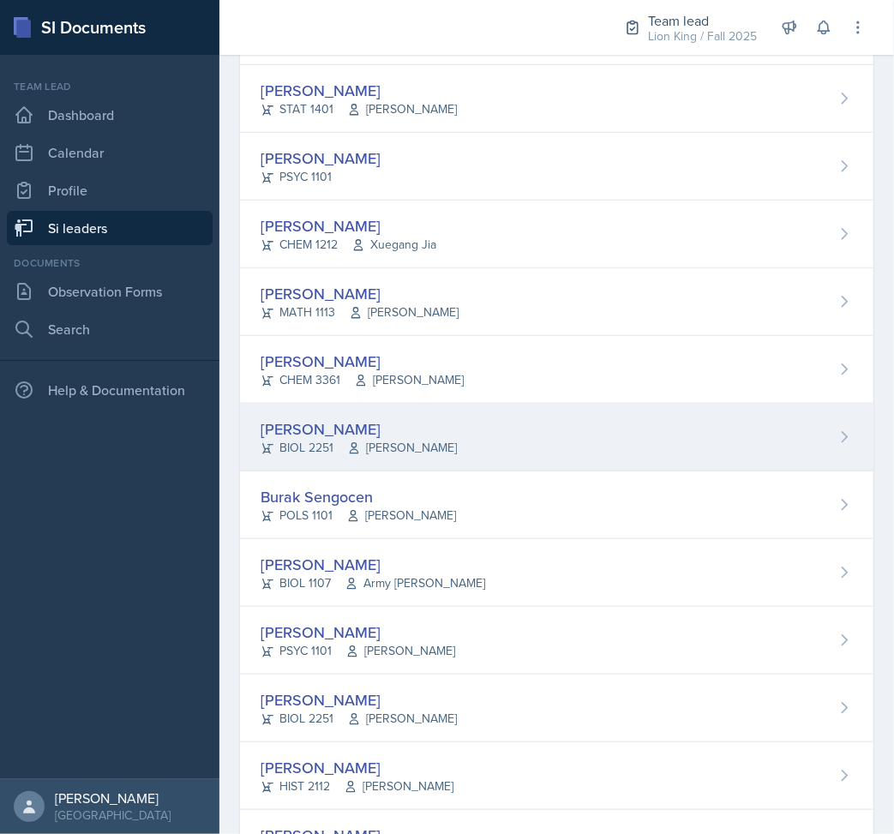
scroll to position [1190, 0]
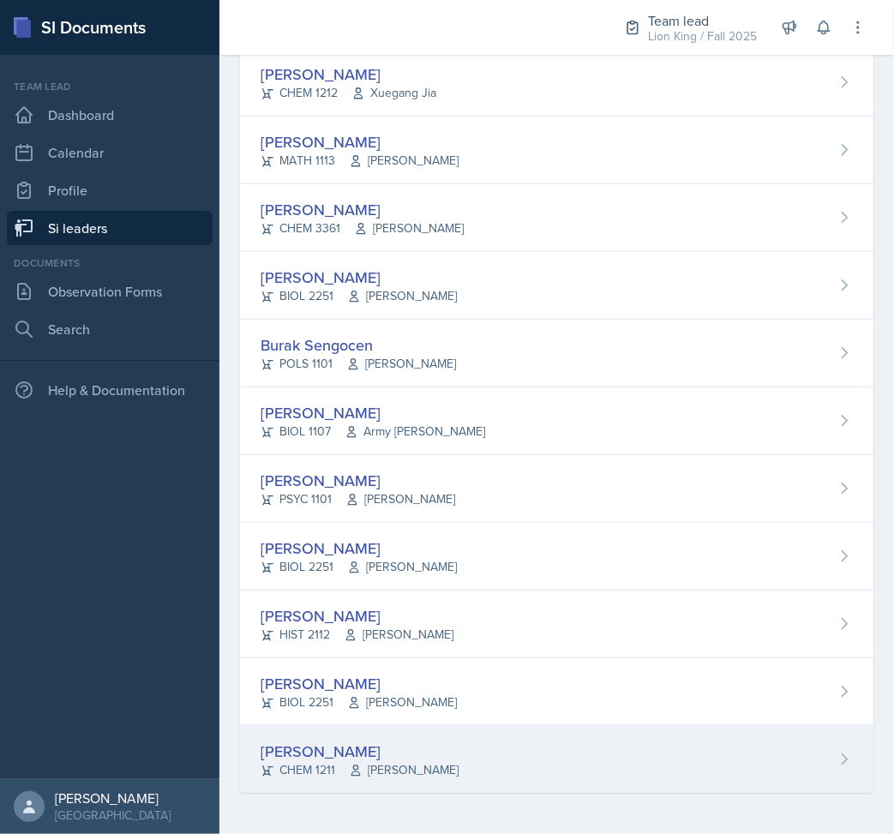
click at [454, 785] on div "[PERSON_NAME] CHEM 1211 [PERSON_NAME]" at bounding box center [557, 759] width 634 height 67
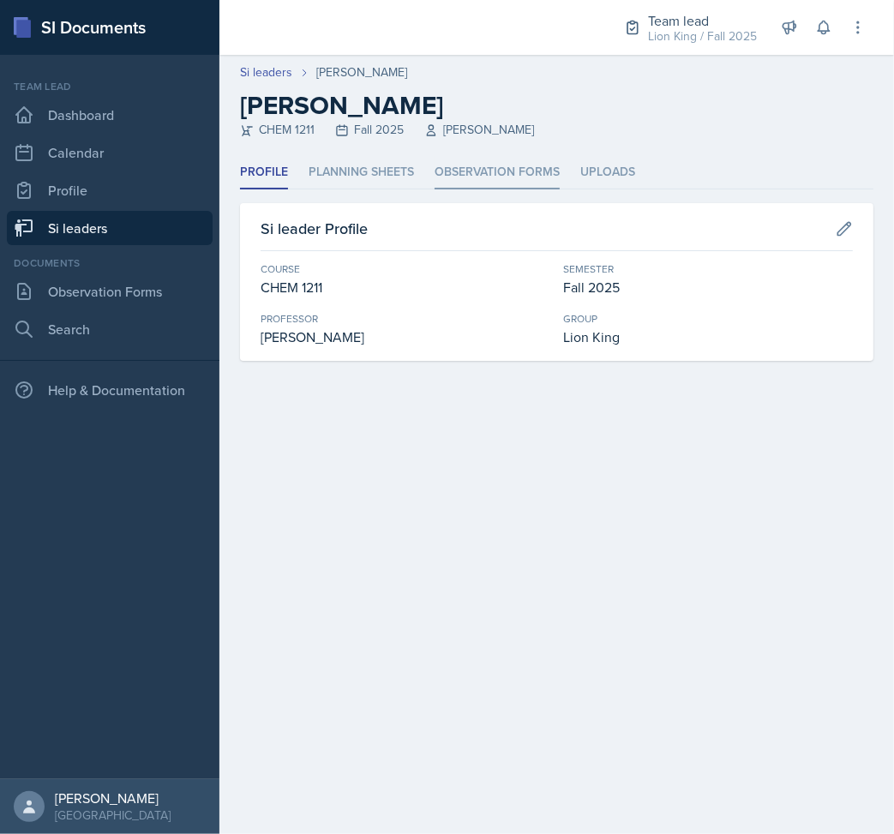
click at [457, 165] on li "Observation Forms" at bounding box center [497, 172] width 125 height 33
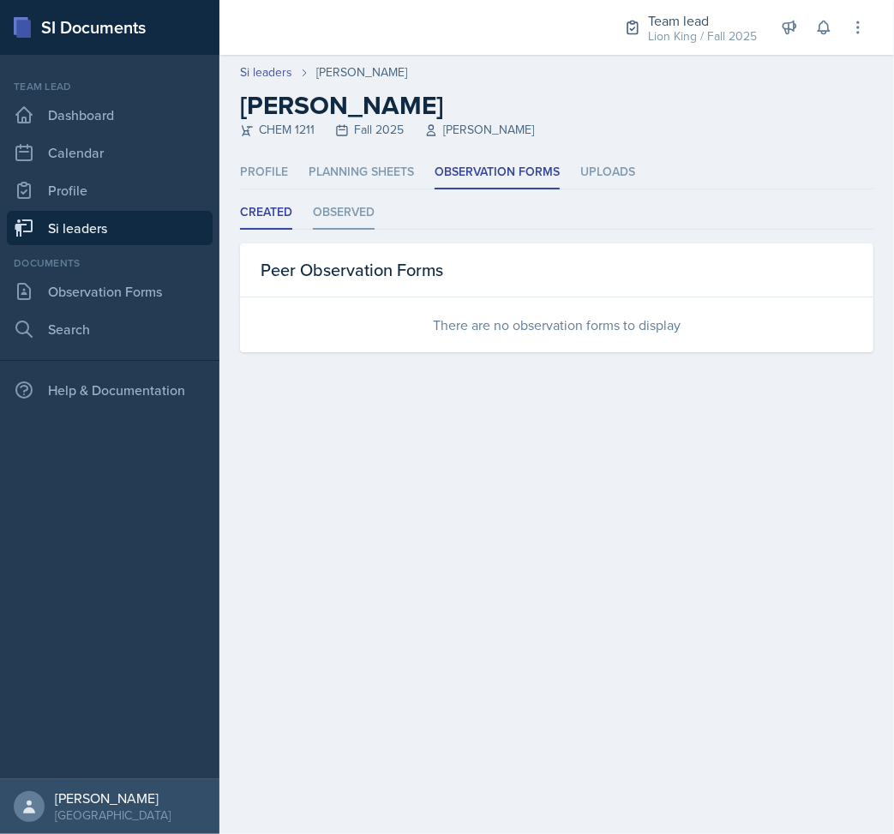
click at [344, 217] on li "Observed" at bounding box center [344, 212] width 62 height 33
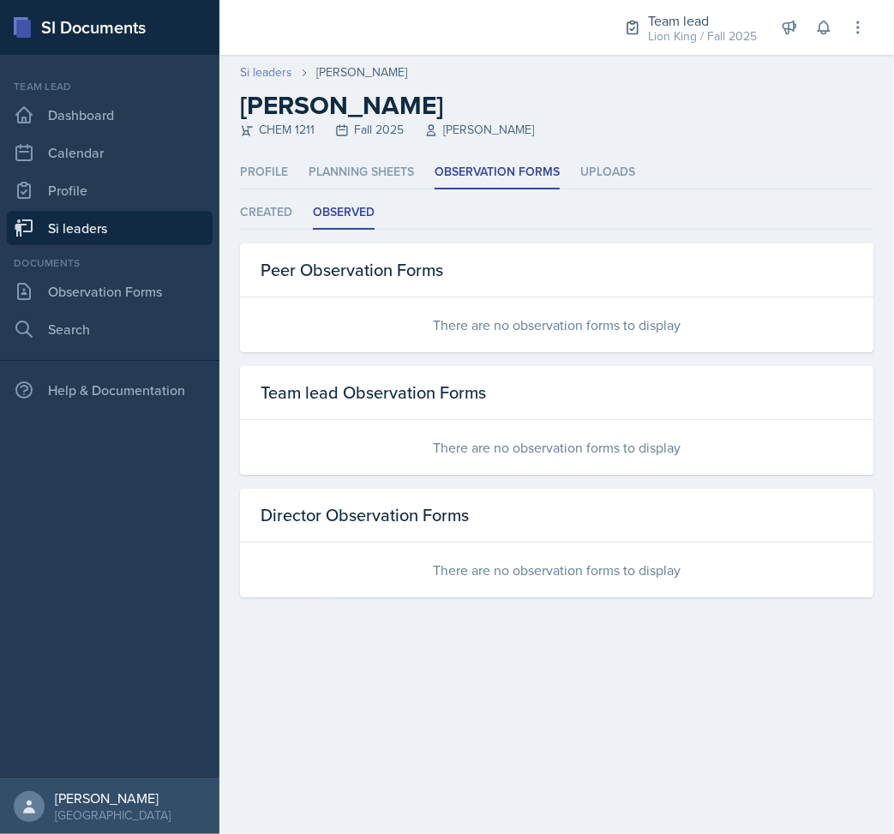
click at [259, 66] on link "Si leaders" at bounding box center [266, 72] width 52 height 18
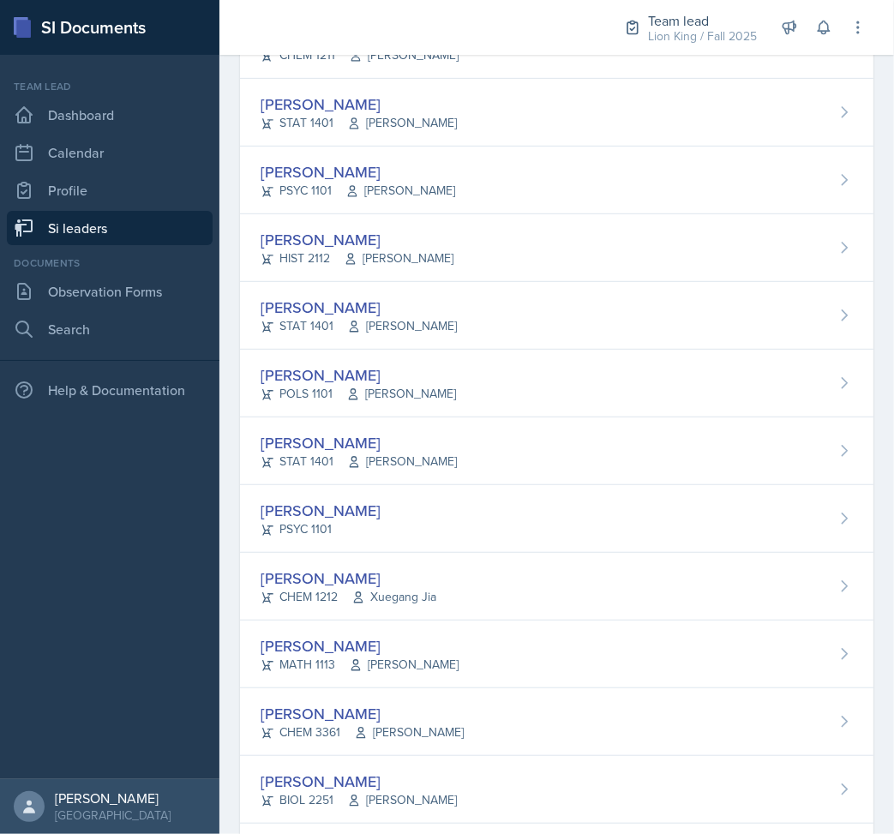
scroll to position [800, 0]
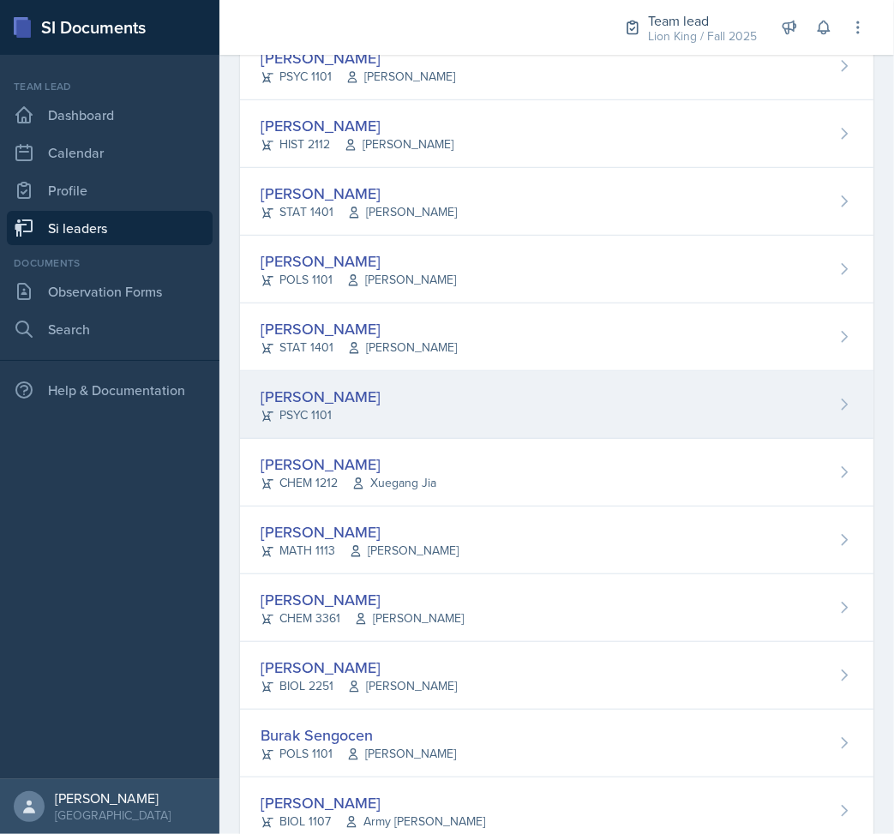
click at [402, 403] on div "[PERSON_NAME] PSYC 1101" at bounding box center [557, 405] width 634 height 68
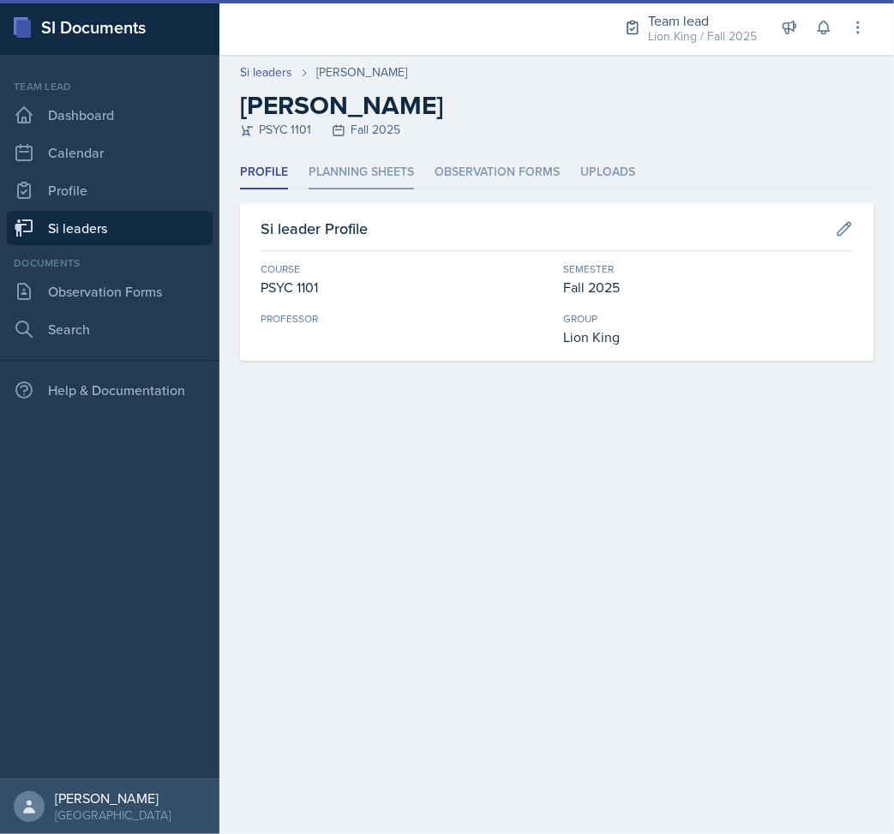
click at [374, 181] on li "Planning Sheets" at bounding box center [361, 172] width 105 height 33
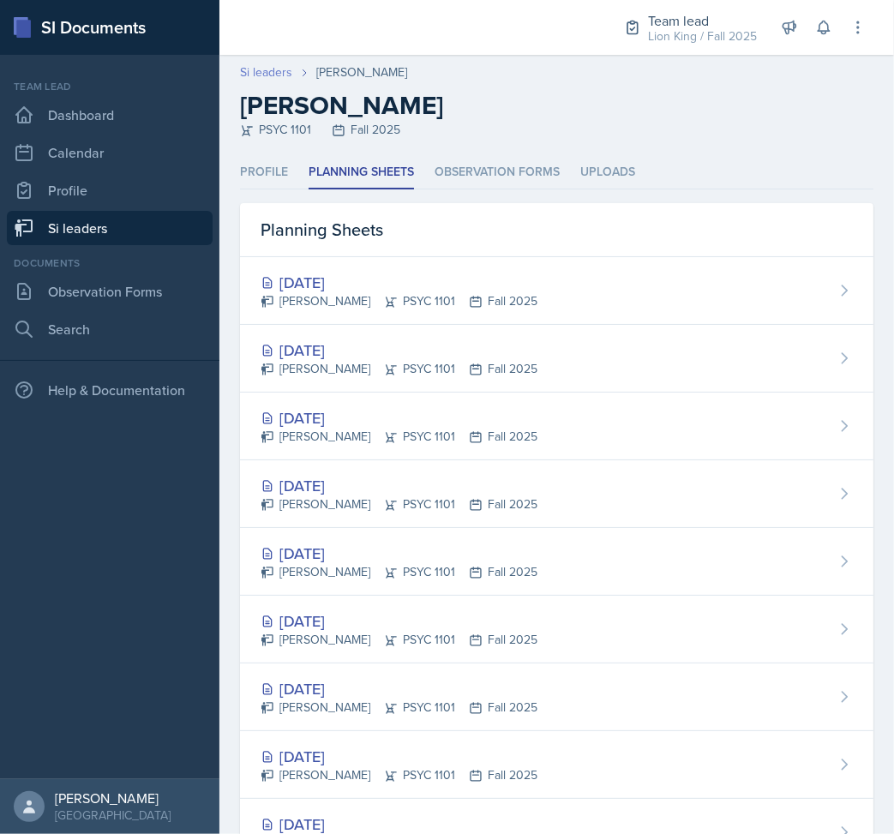
click at [258, 75] on link "Si leaders" at bounding box center [266, 72] width 52 height 18
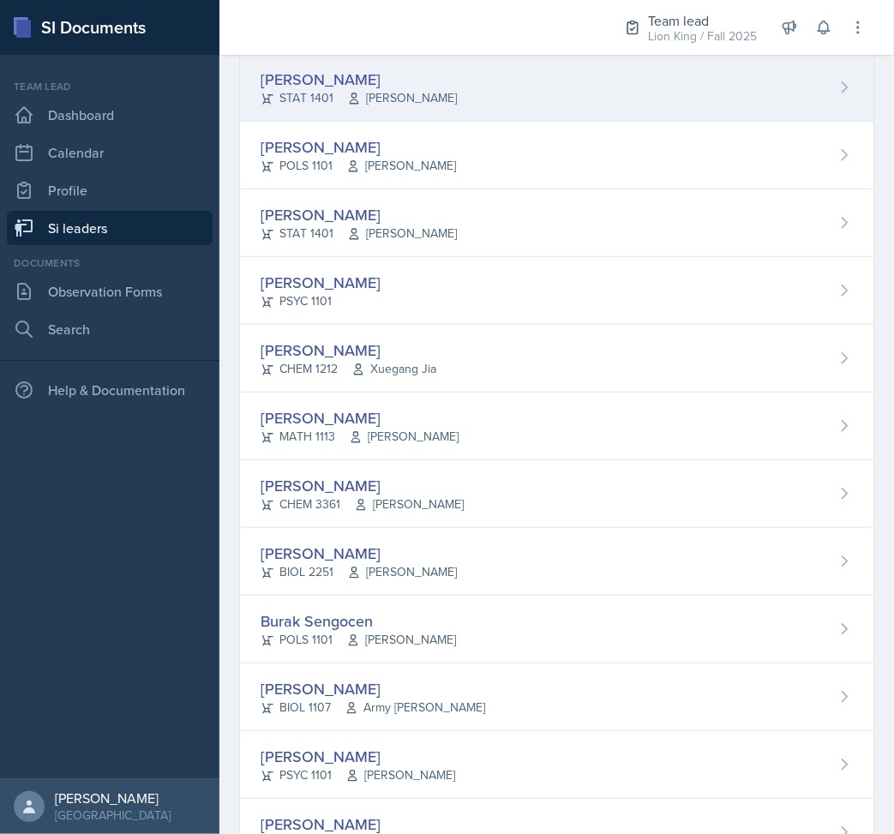
scroll to position [1190, 0]
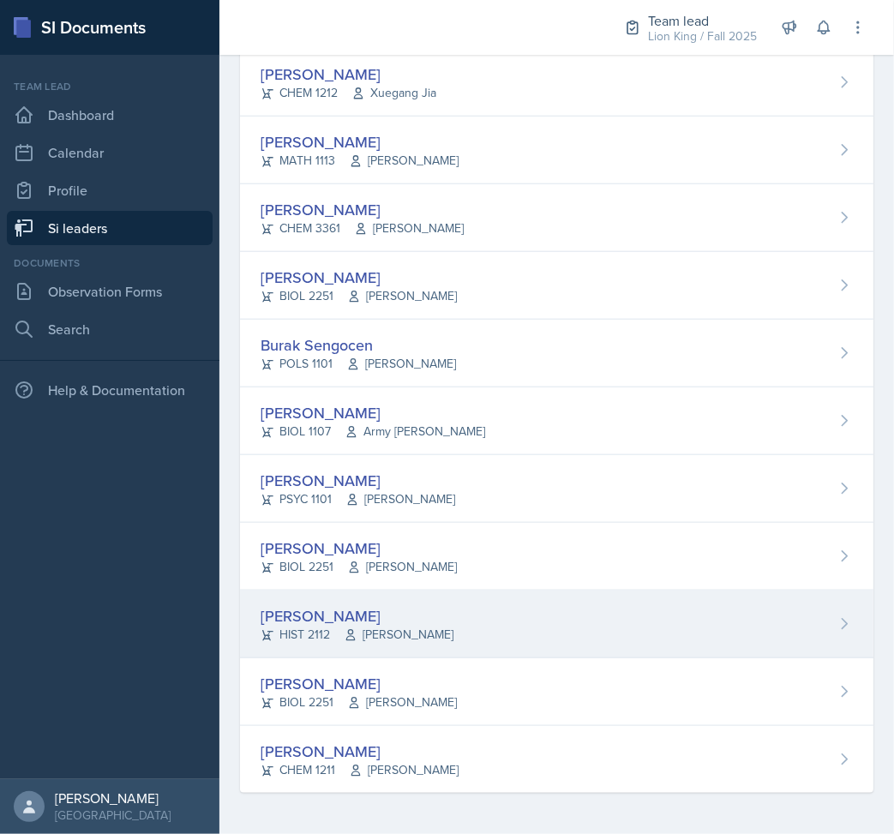
click at [436, 604] on div "[PERSON_NAME] HIST 2112 [PERSON_NAME]" at bounding box center [557, 625] width 634 height 68
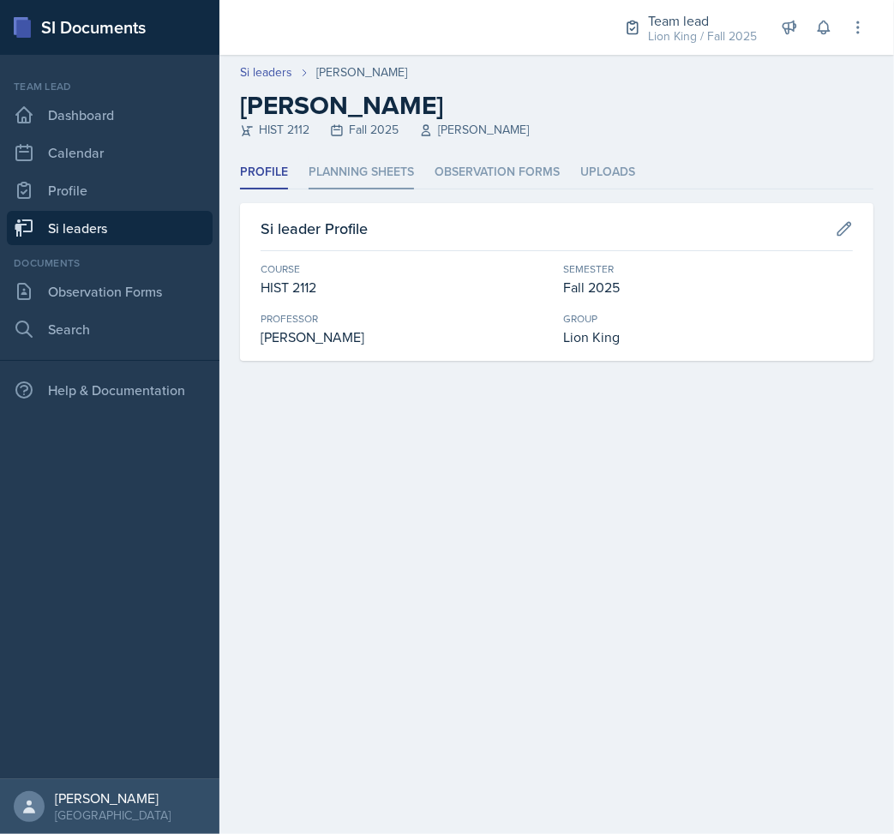
click at [358, 166] on li "Planning Sheets" at bounding box center [361, 172] width 105 height 33
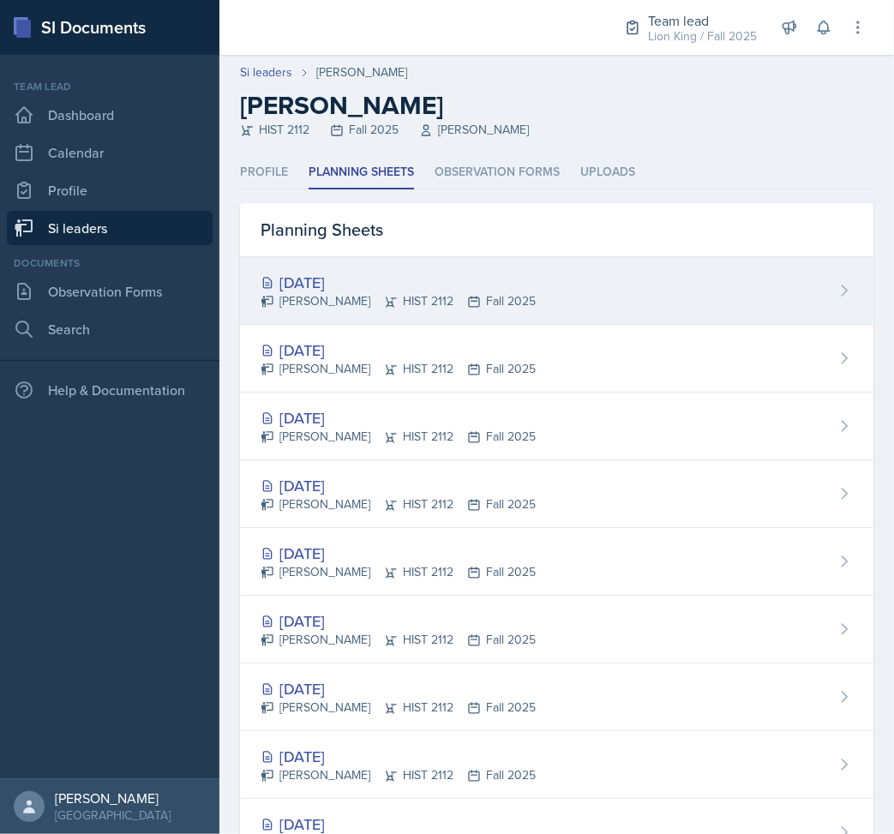
click at [469, 297] on icon at bounding box center [474, 302] width 10 height 10
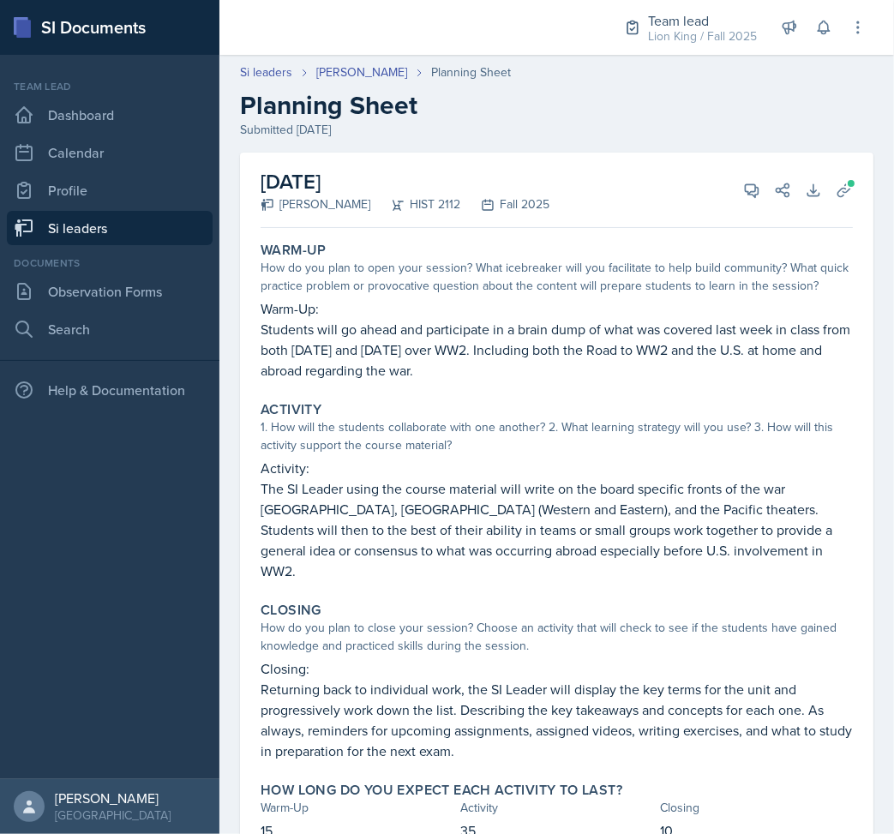
drag, startPoint x: 430, startPoint y: 514, endPoint x: 419, endPoint y: 520, distance: 12.3
click at [430, 514] on p "The SI Leader using the course material will write on the board specific fronts…" at bounding box center [557, 529] width 593 height 103
click at [743, 195] on icon at bounding box center [751, 190] width 17 height 17
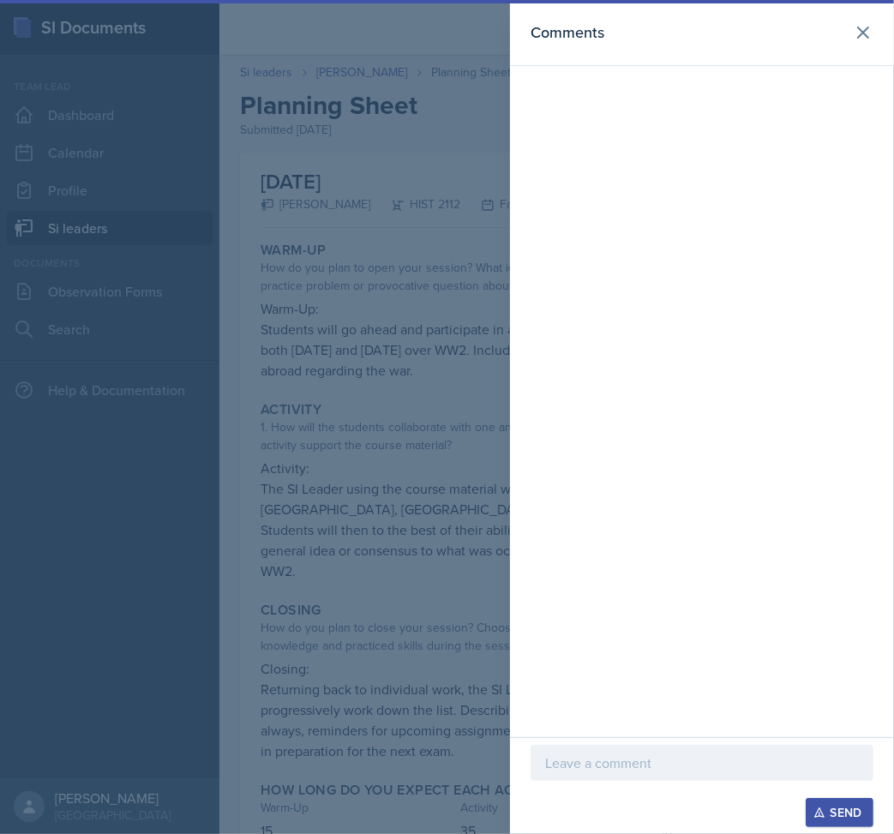
click at [623, 767] on p at bounding box center [702, 763] width 314 height 21
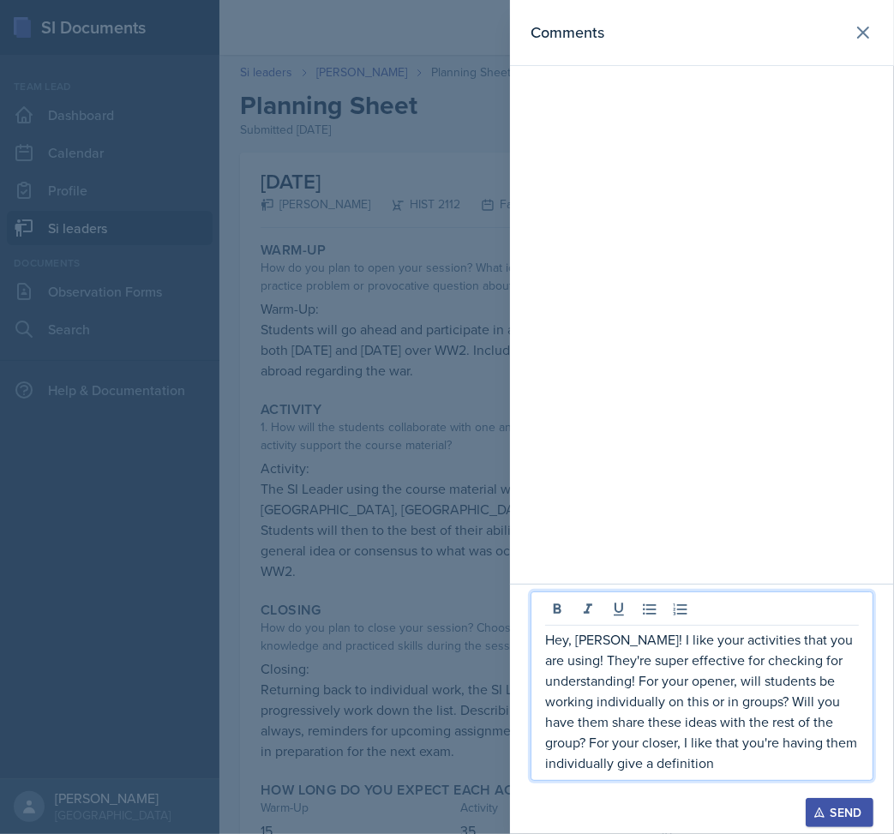
click at [400, 715] on div at bounding box center [447, 417] width 894 height 834
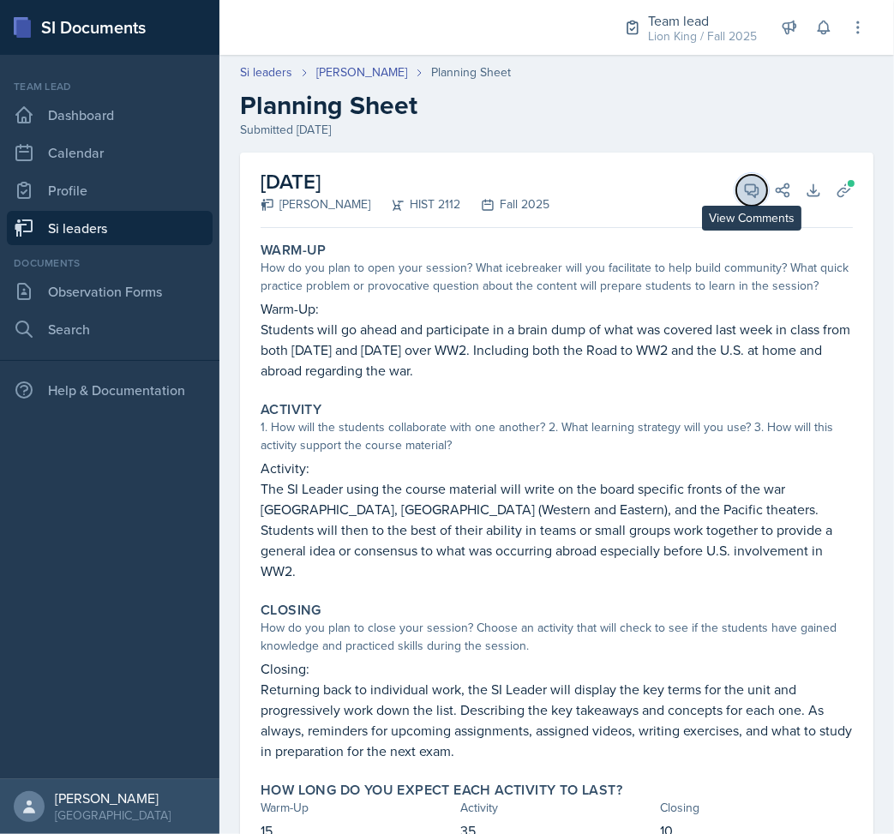
click at [743, 186] on icon at bounding box center [751, 190] width 17 height 17
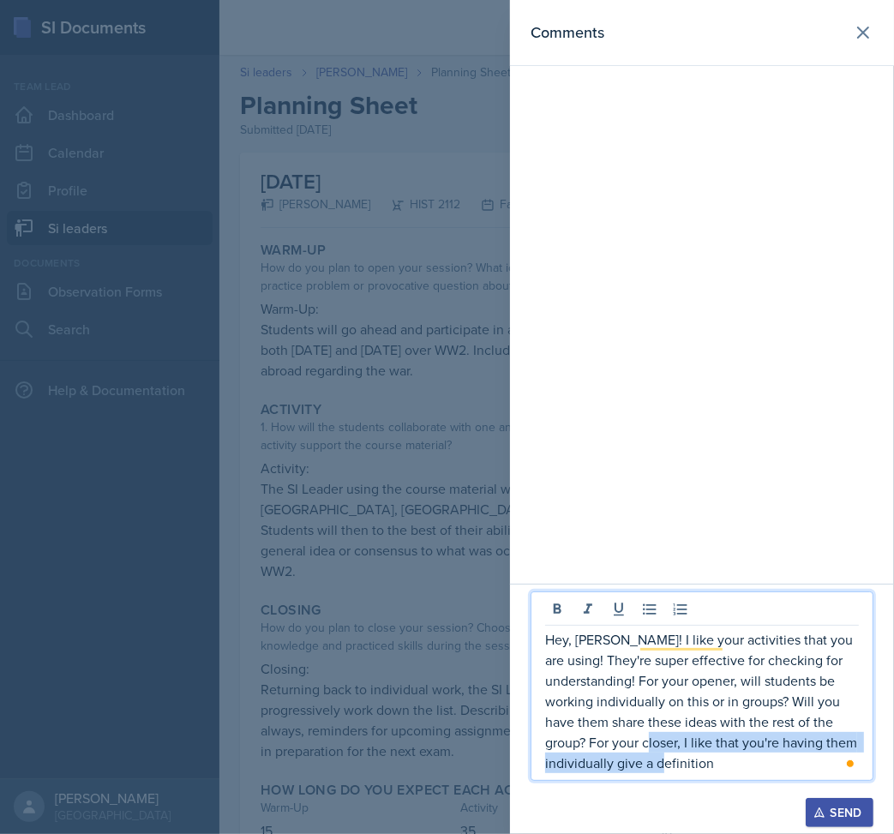
drag, startPoint x: 725, startPoint y: 770, endPoint x: 694, endPoint y: 744, distance: 40.2
click at [694, 744] on p "Hey, [PERSON_NAME]! I like your activities that you are using! They're super ef…" at bounding box center [702, 701] width 314 height 144
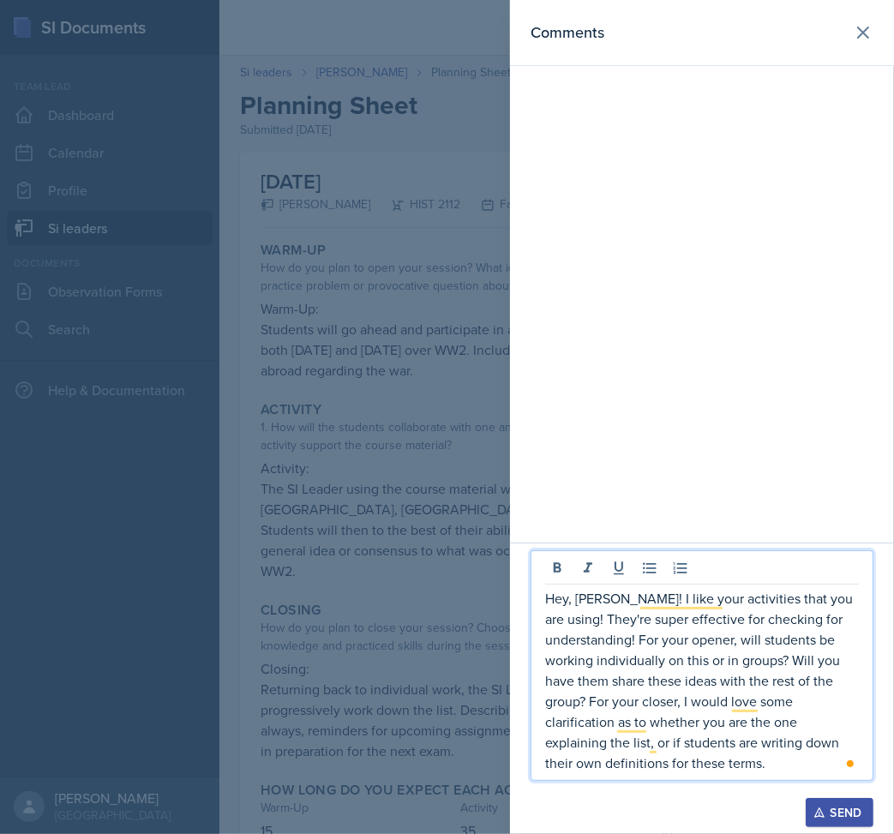
click at [779, 763] on p "Hey, [PERSON_NAME]! I like your activities that you are using! They're super ef…" at bounding box center [702, 680] width 314 height 185
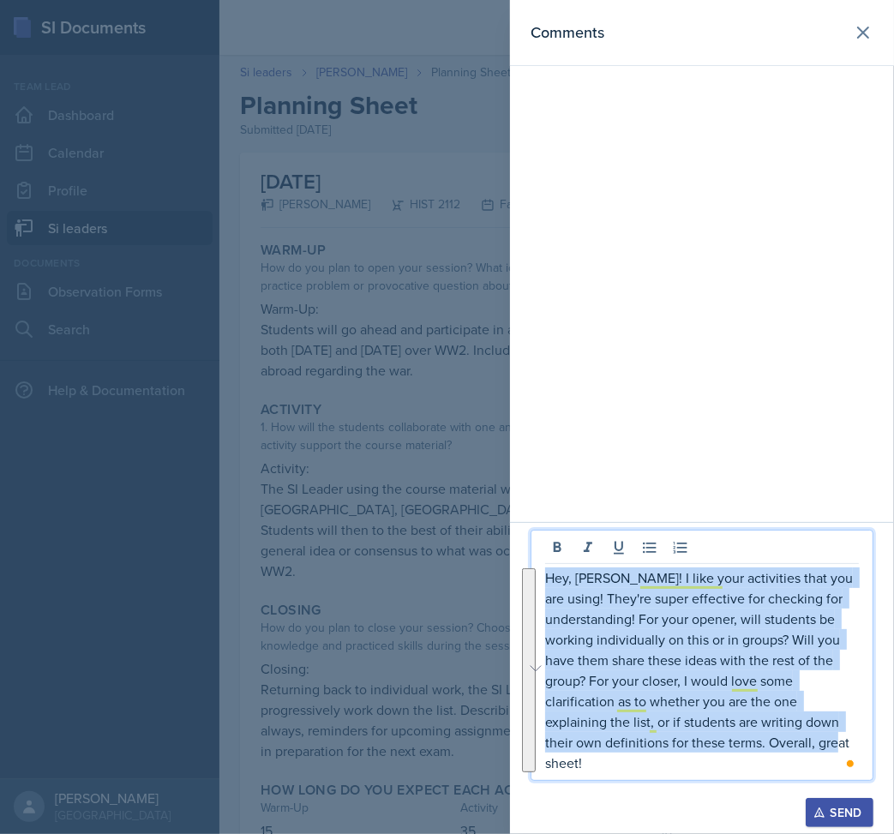
drag, startPoint x: 779, startPoint y: 763, endPoint x: 535, endPoint y: 565, distance: 313.9
click at [535, 565] on div "Hey, [PERSON_NAME]! I like your activities that you are using! They're super ef…" at bounding box center [702, 655] width 343 height 251
copy p "Hey, [PERSON_NAME]! I like your activities that you are using! They're super ef…"
click at [821, 820] on div "Send" at bounding box center [839, 813] width 45 height 14
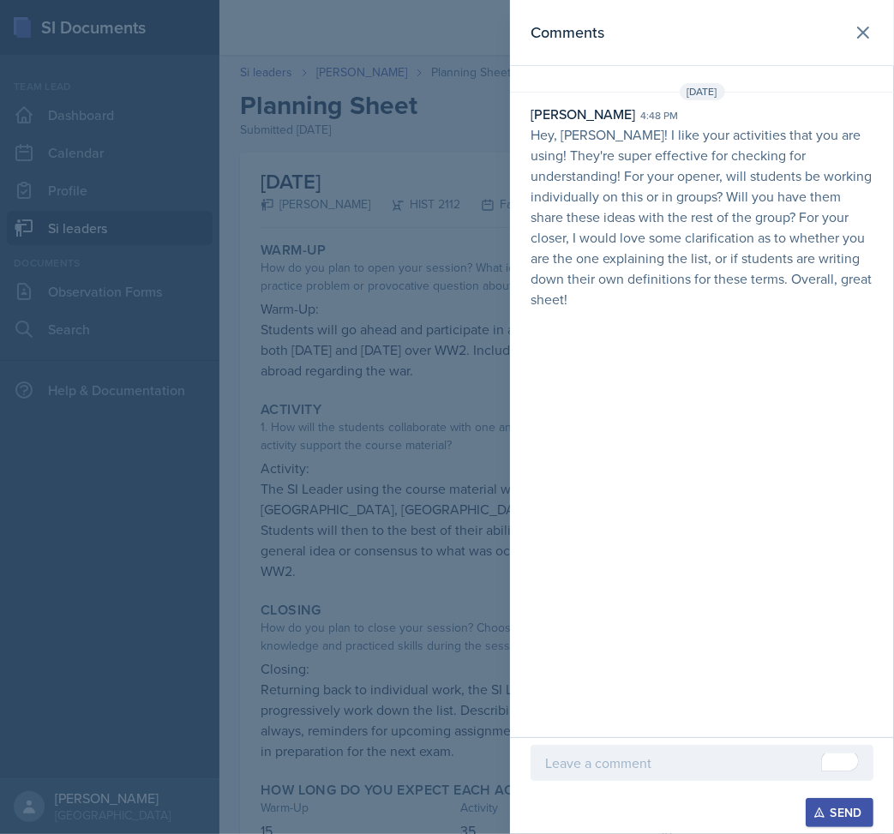
click at [384, 477] on div at bounding box center [447, 417] width 894 height 834
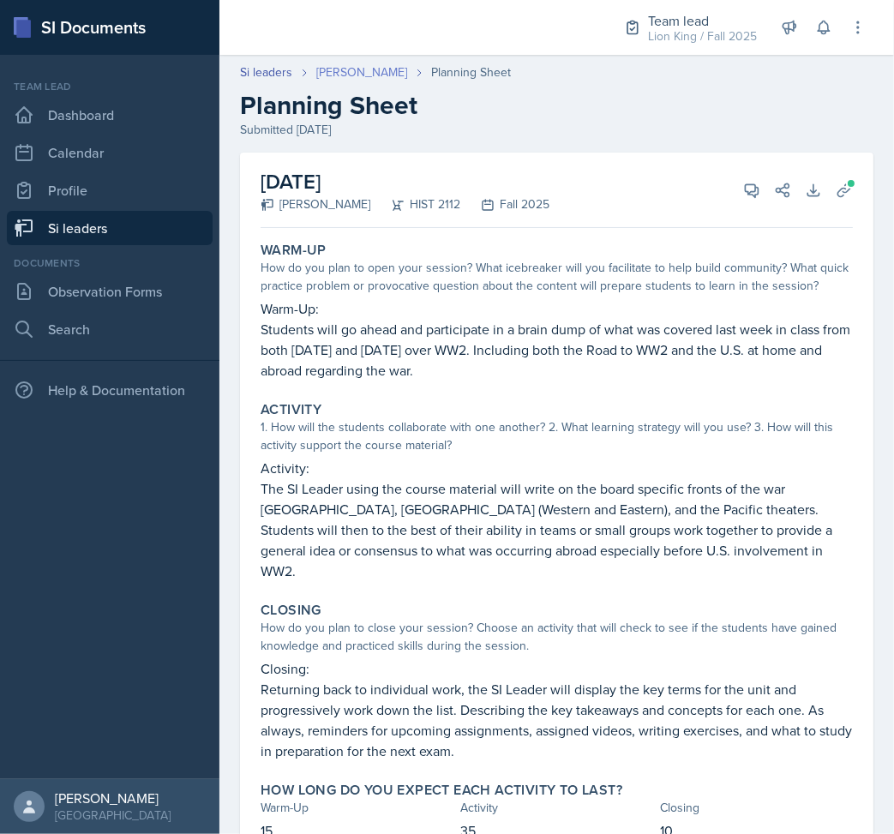
click at [332, 71] on link "[PERSON_NAME]" at bounding box center [361, 72] width 91 height 18
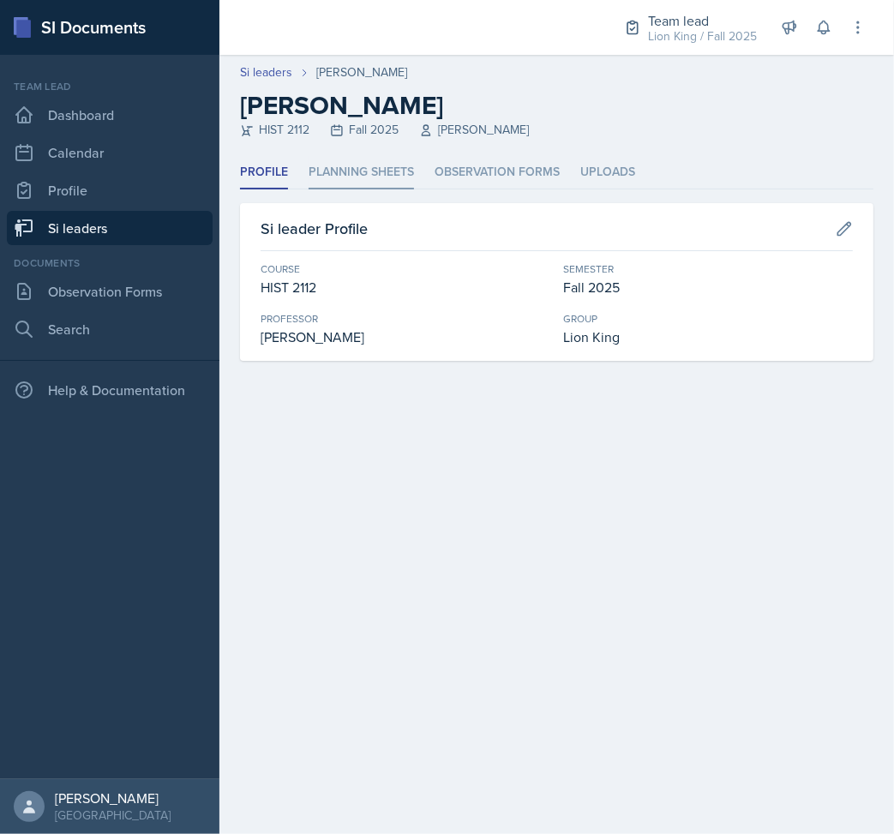
click at [364, 173] on li "Planning Sheets" at bounding box center [361, 172] width 105 height 33
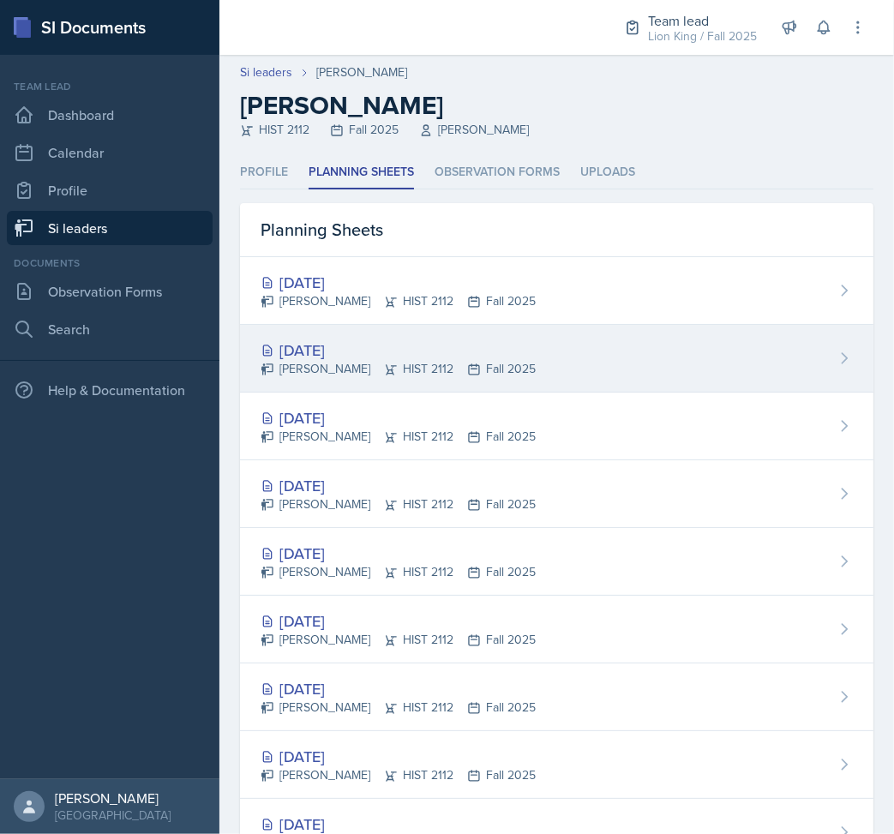
click at [379, 354] on div "[DATE]" at bounding box center [398, 350] width 275 height 23
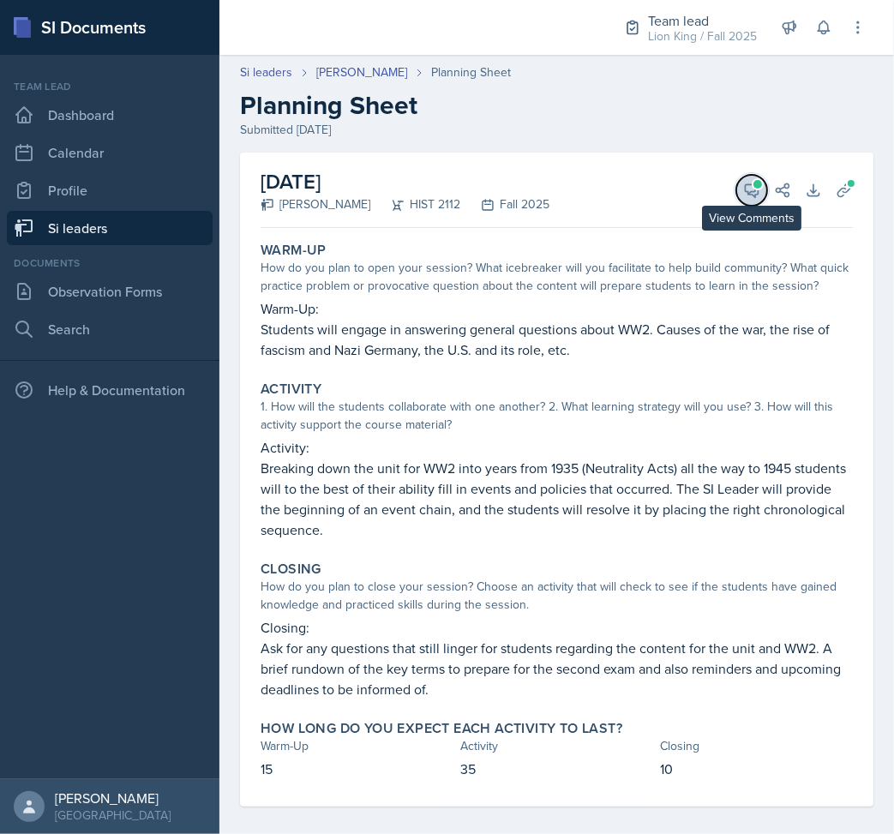
click at [746, 189] on icon at bounding box center [752, 190] width 13 height 13
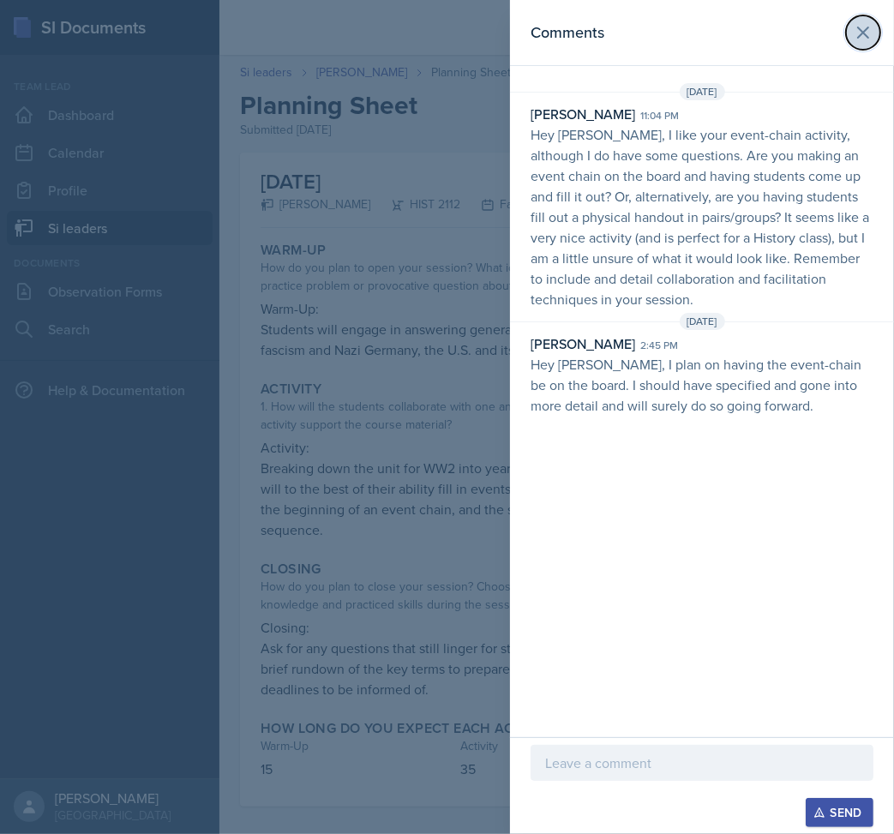
click at [864, 34] on icon at bounding box center [863, 32] width 21 height 21
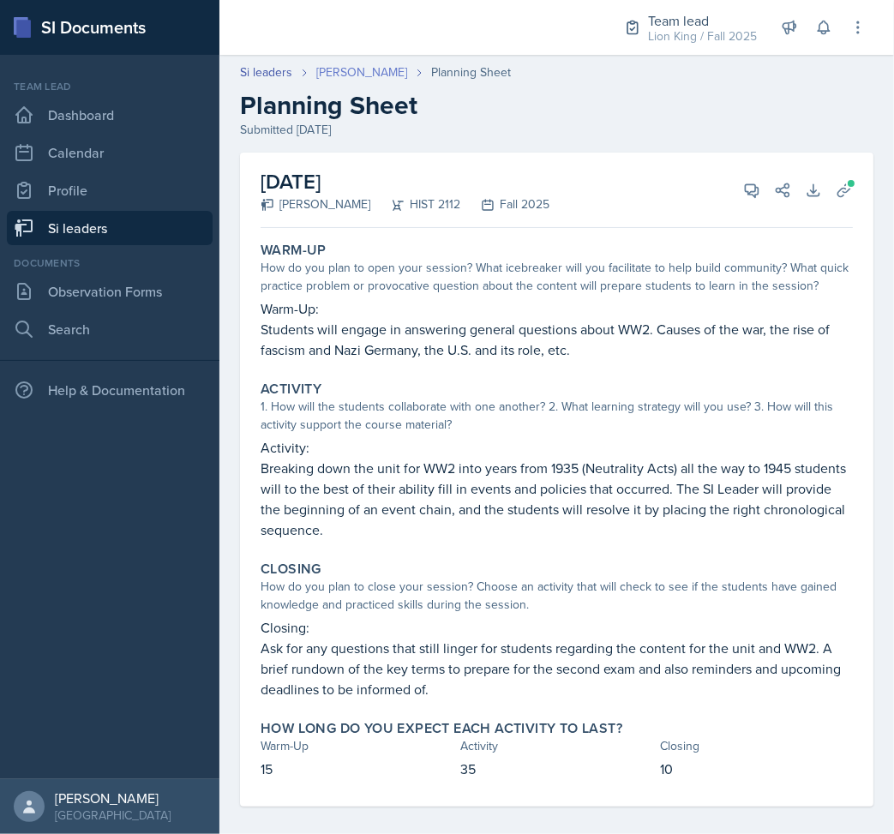
click at [335, 73] on link "[PERSON_NAME]" at bounding box center [361, 72] width 91 height 18
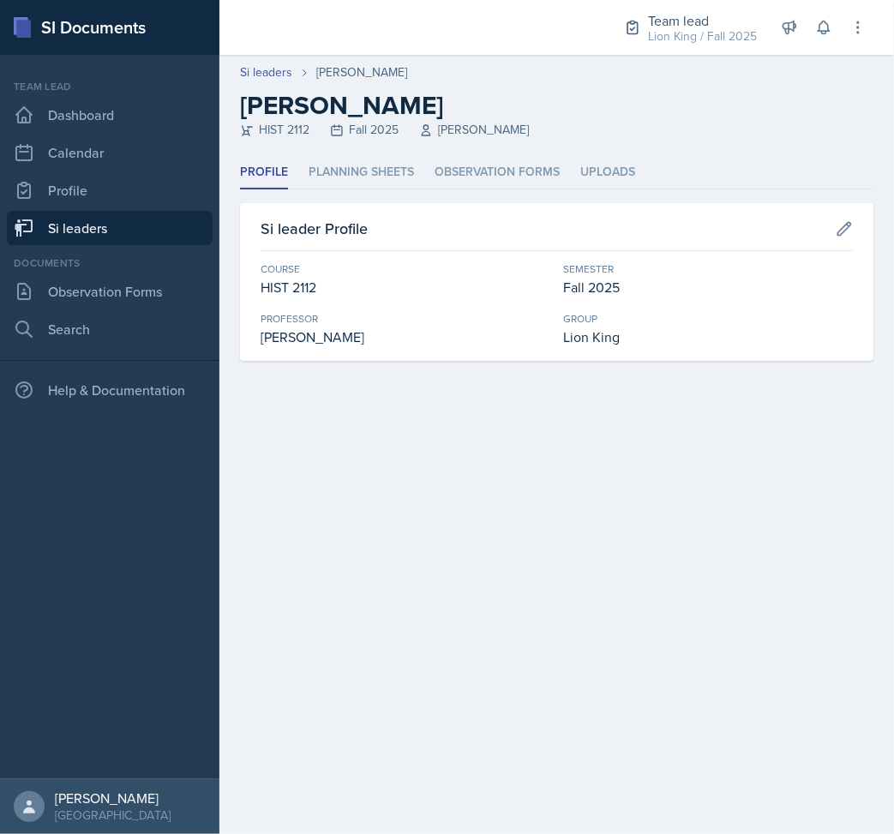
click at [111, 236] on link "Si leaders" at bounding box center [110, 228] width 206 height 34
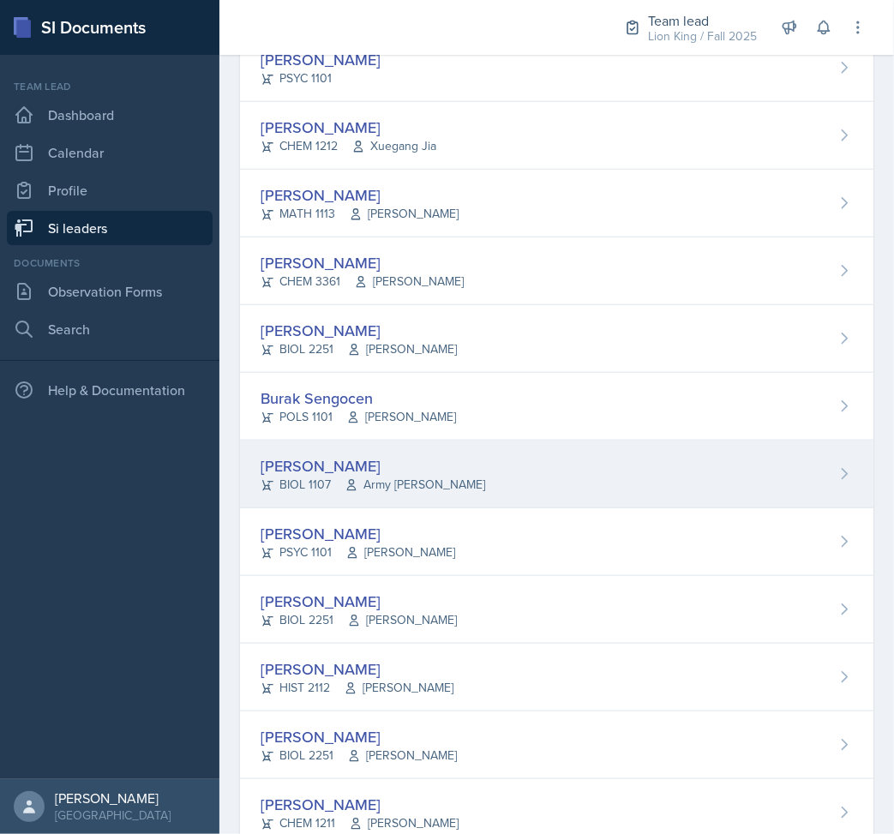
scroll to position [1143, 0]
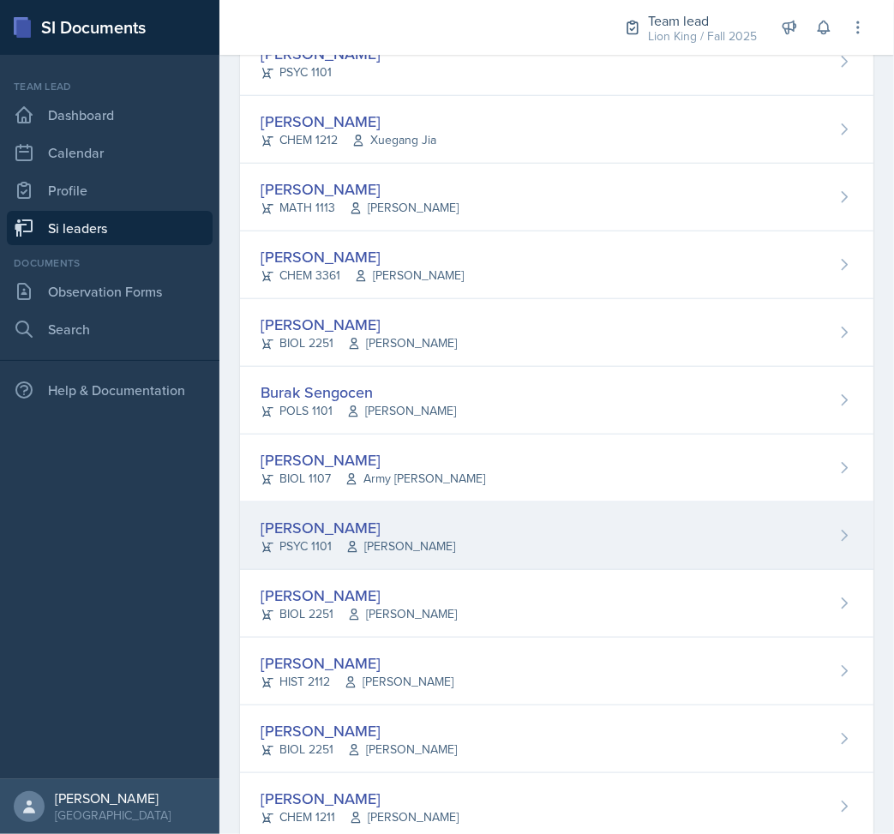
click at [457, 530] on div "[PERSON_NAME] PSYC 1101 [PERSON_NAME]" at bounding box center [557, 536] width 634 height 68
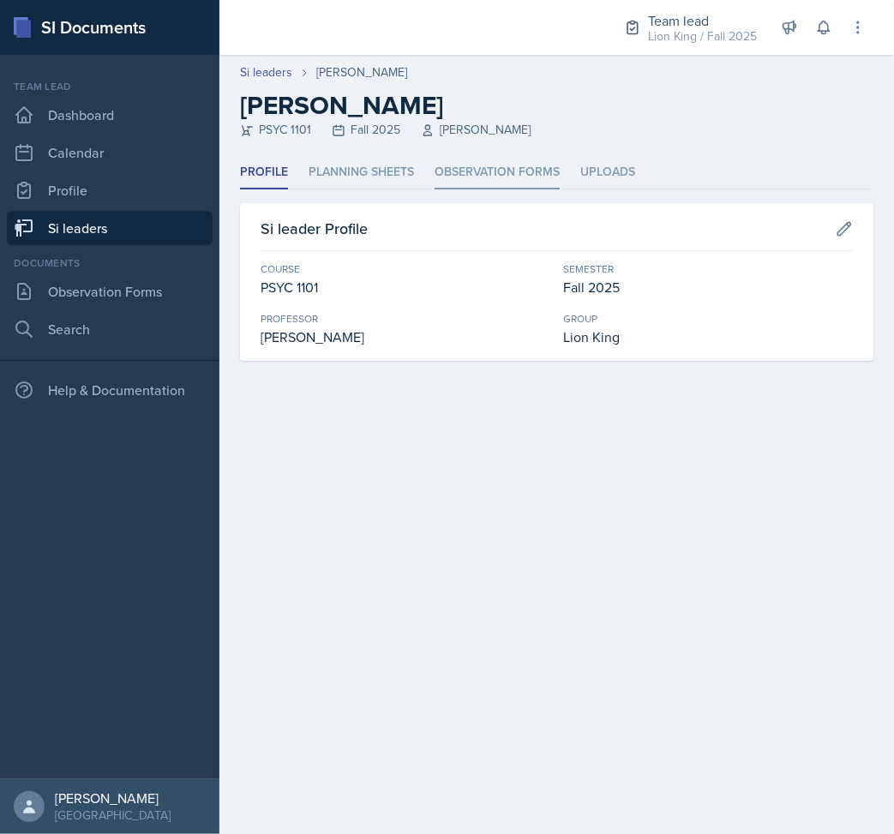
click at [508, 181] on li "Observation Forms" at bounding box center [497, 172] width 125 height 33
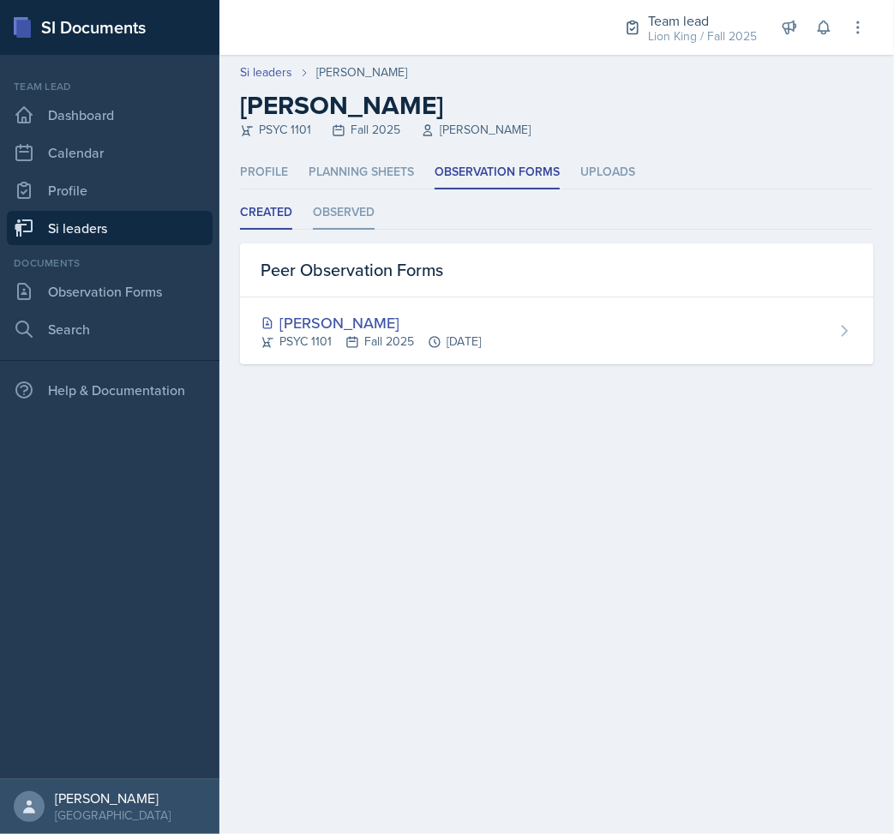
click at [346, 204] on li "Observed" at bounding box center [344, 212] width 62 height 33
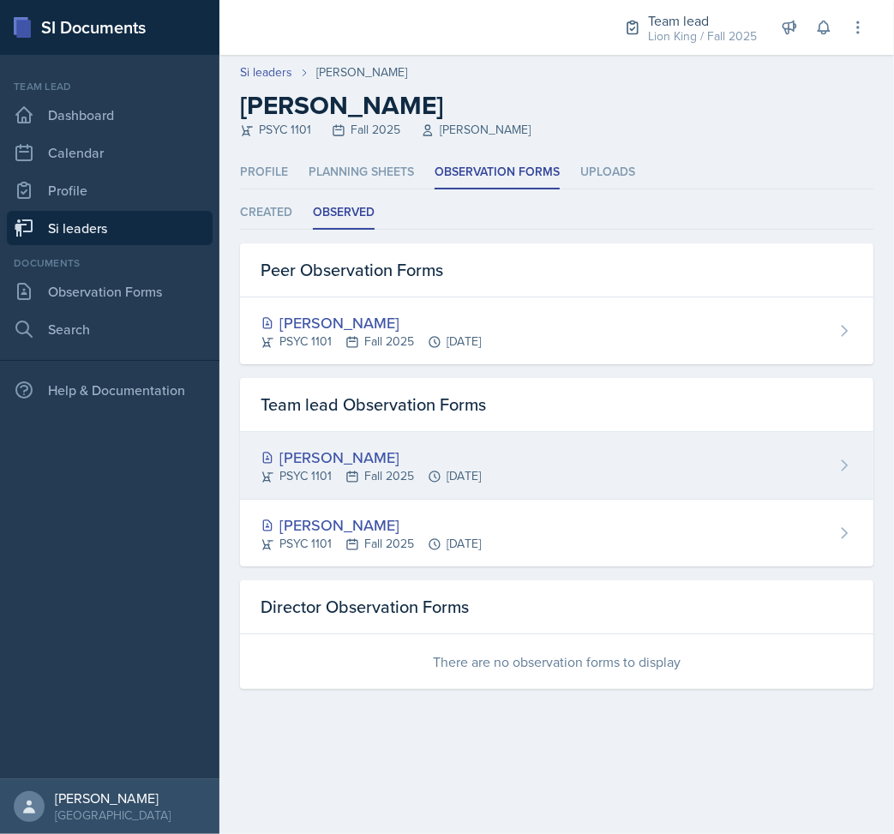
click at [490, 484] on div "[PERSON_NAME] PSYC 1101 Fall 2025 [DATE]" at bounding box center [557, 466] width 634 height 68
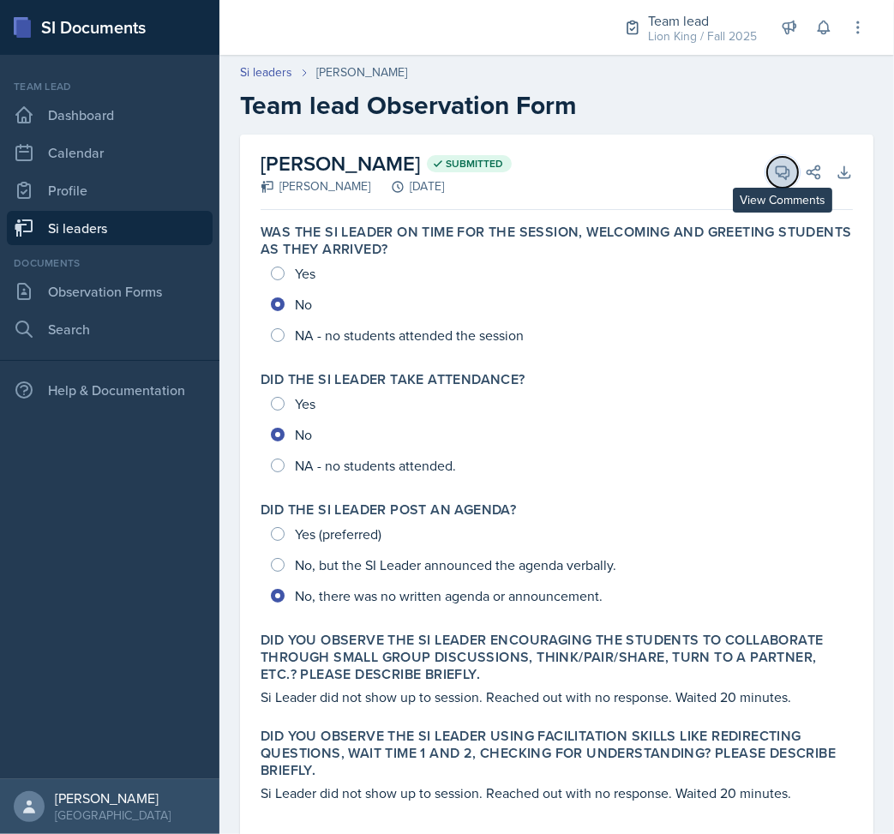
click at [774, 167] on icon at bounding box center [782, 172] width 17 height 17
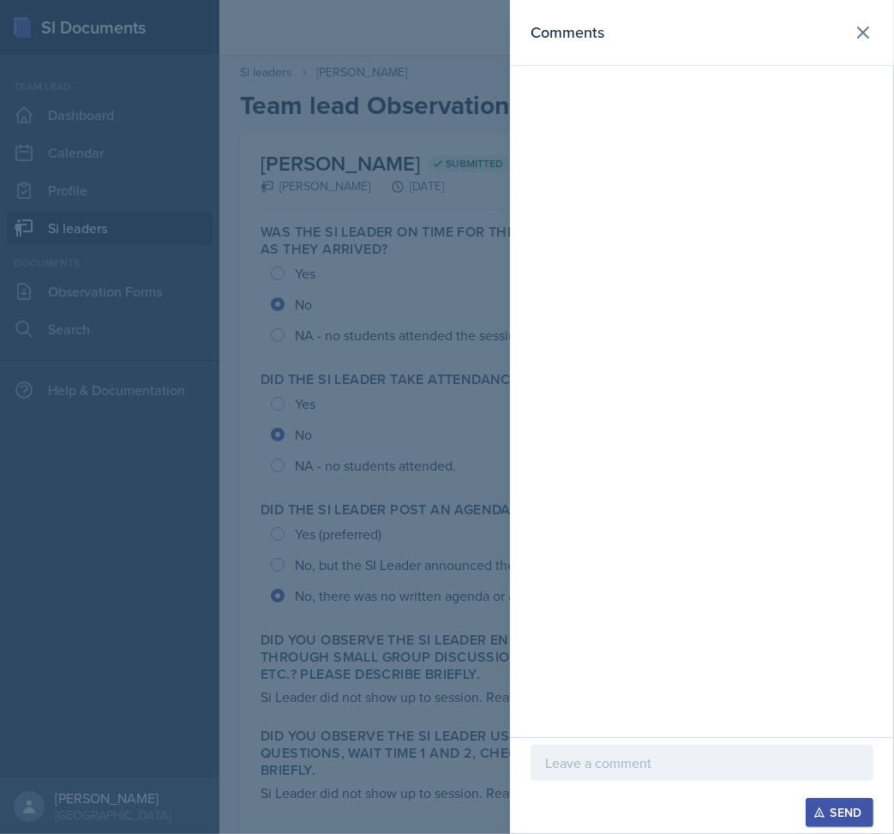
click at [639, 749] on div at bounding box center [702, 763] width 343 height 36
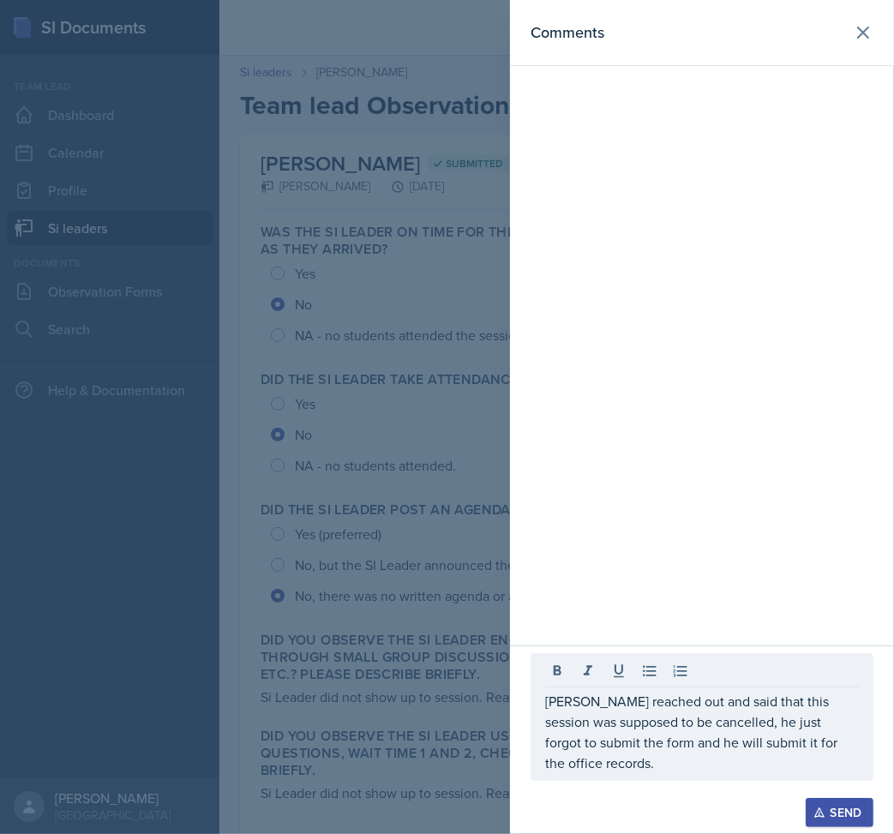
click at [824, 815] on icon "button" at bounding box center [820, 813] width 12 height 12
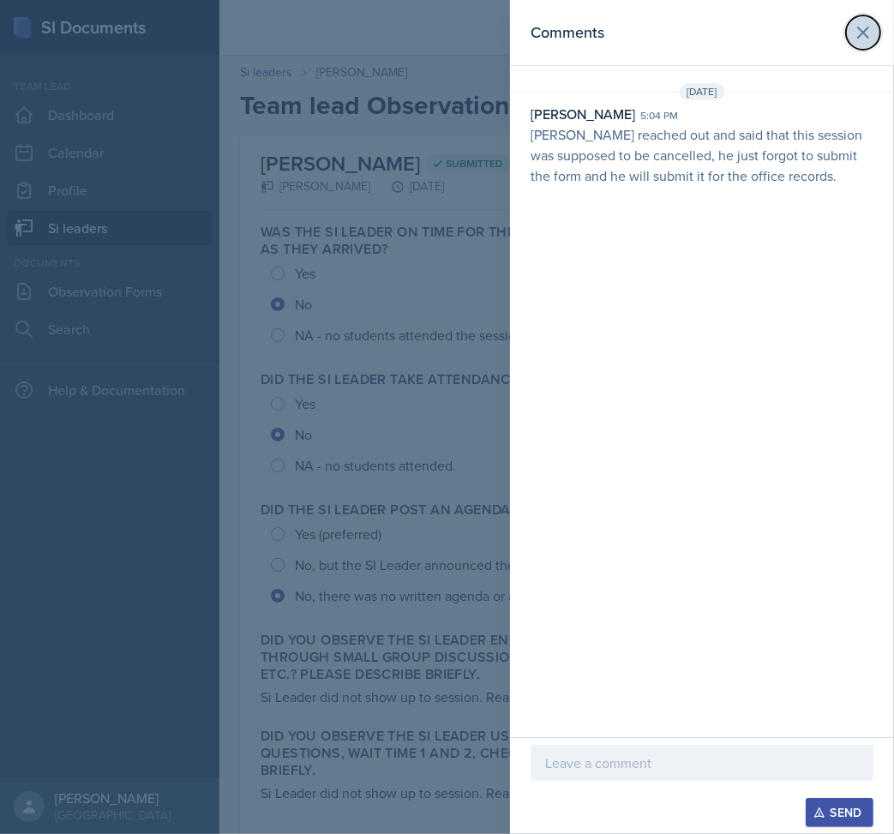
click at [851, 19] on button at bounding box center [863, 32] width 34 height 34
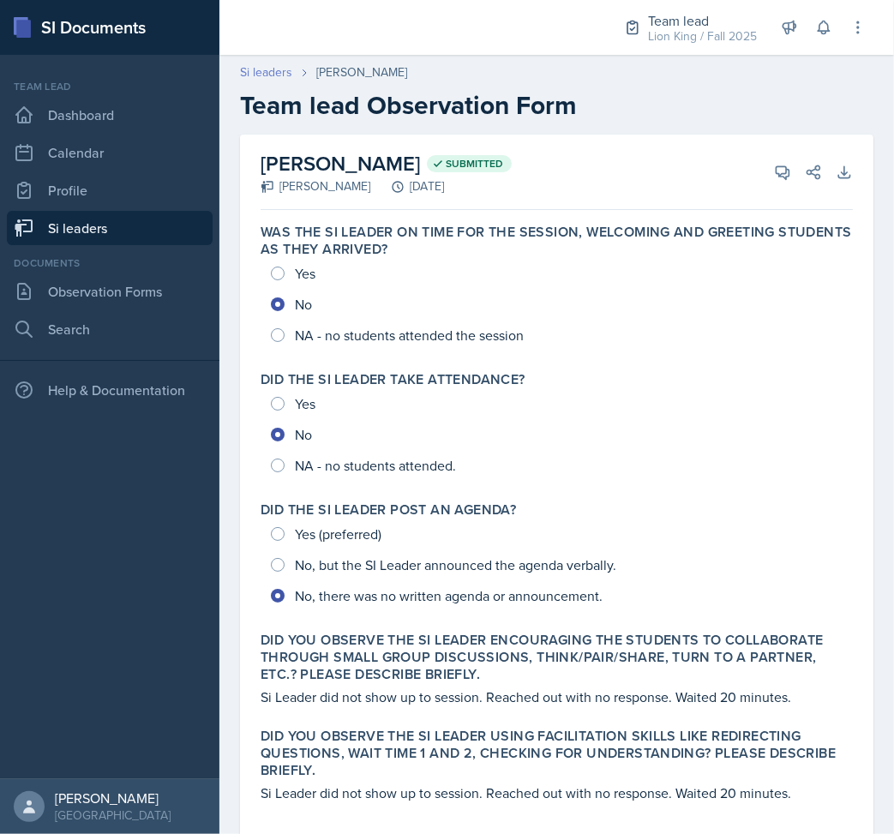
click at [281, 68] on link "Si leaders" at bounding box center [266, 72] width 52 height 18
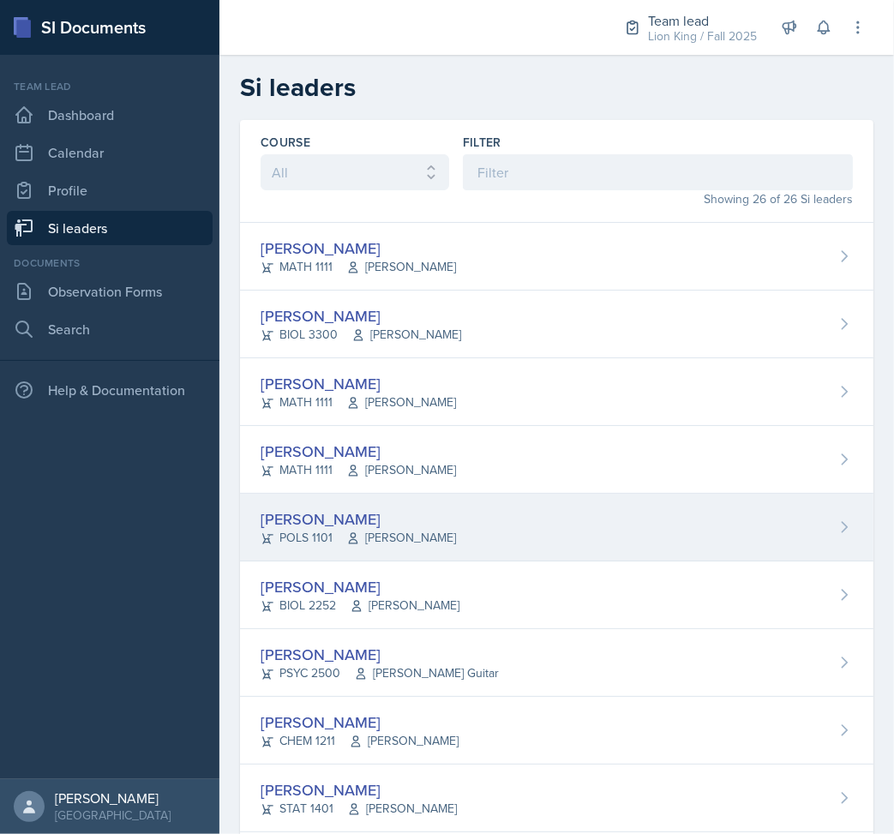
scroll to position [114, 0]
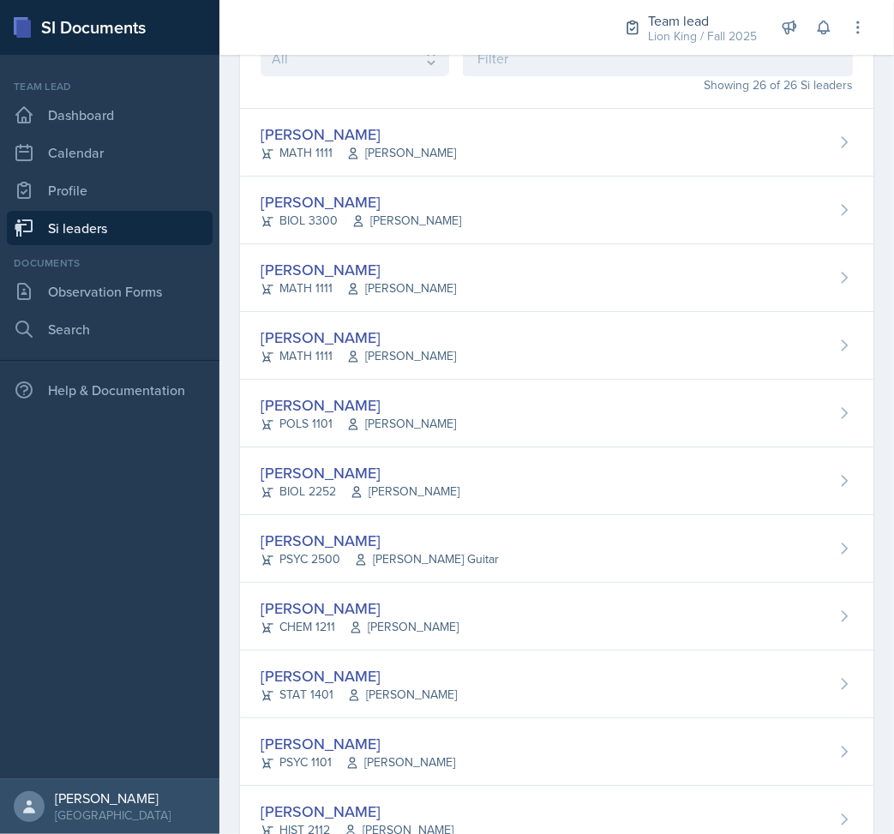
click at [435, 529] on div "[PERSON_NAME]" at bounding box center [380, 540] width 238 height 23
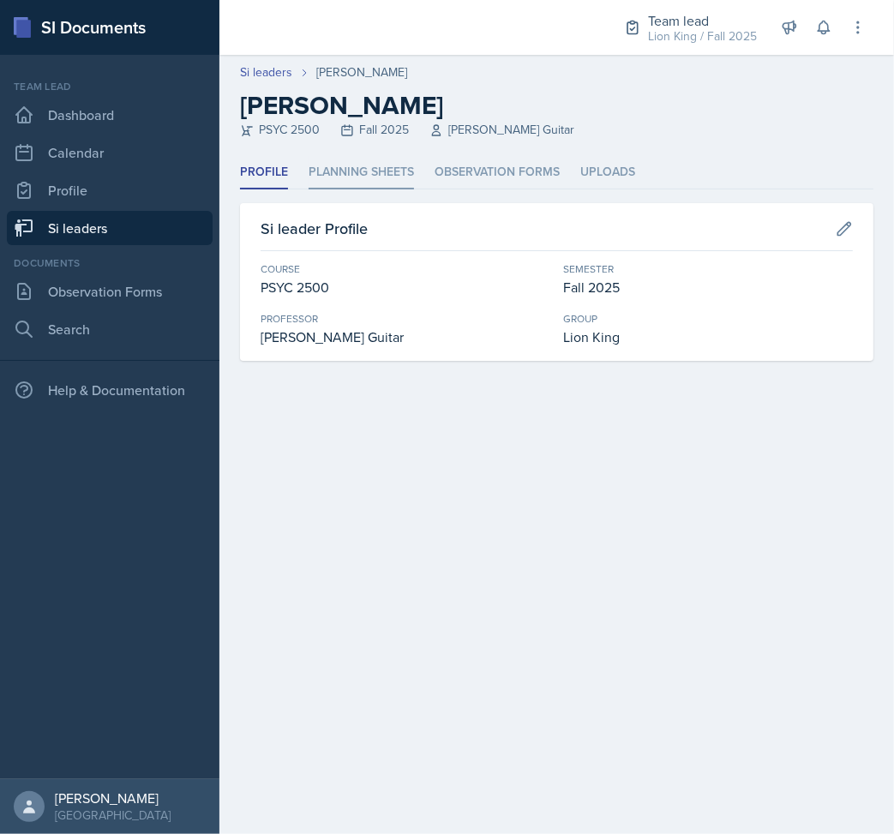
click at [377, 165] on li "Planning Sheets" at bounding box center [361, 172] width 105 height 33
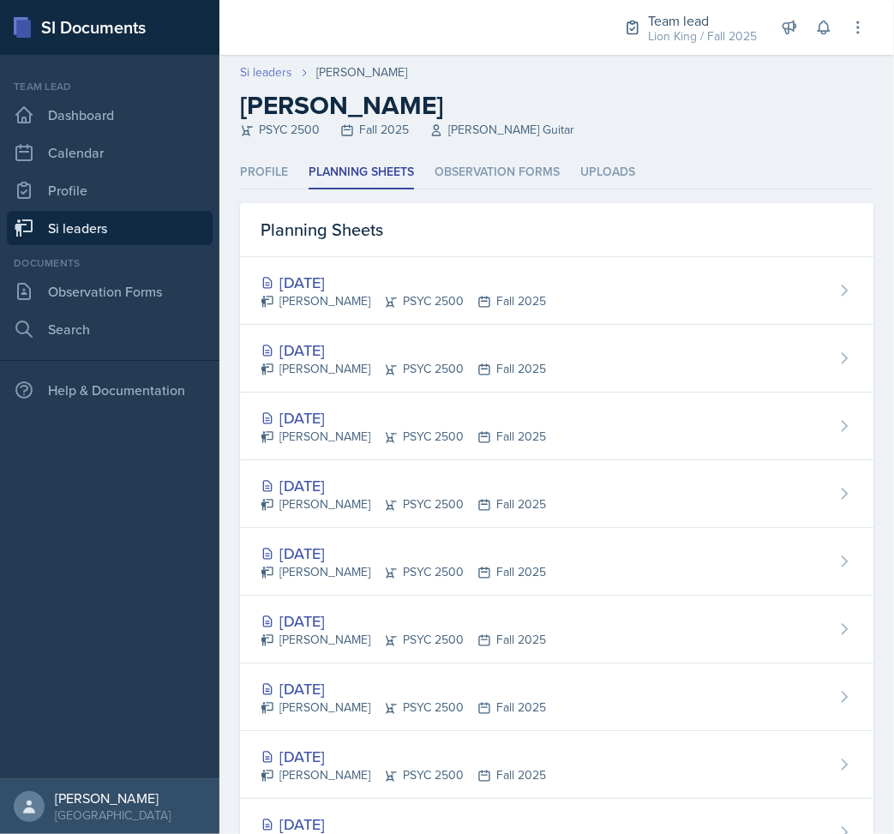
click at [268, 76] on link "Si leaders" at bounding box center [266, 72] width 52 height 18
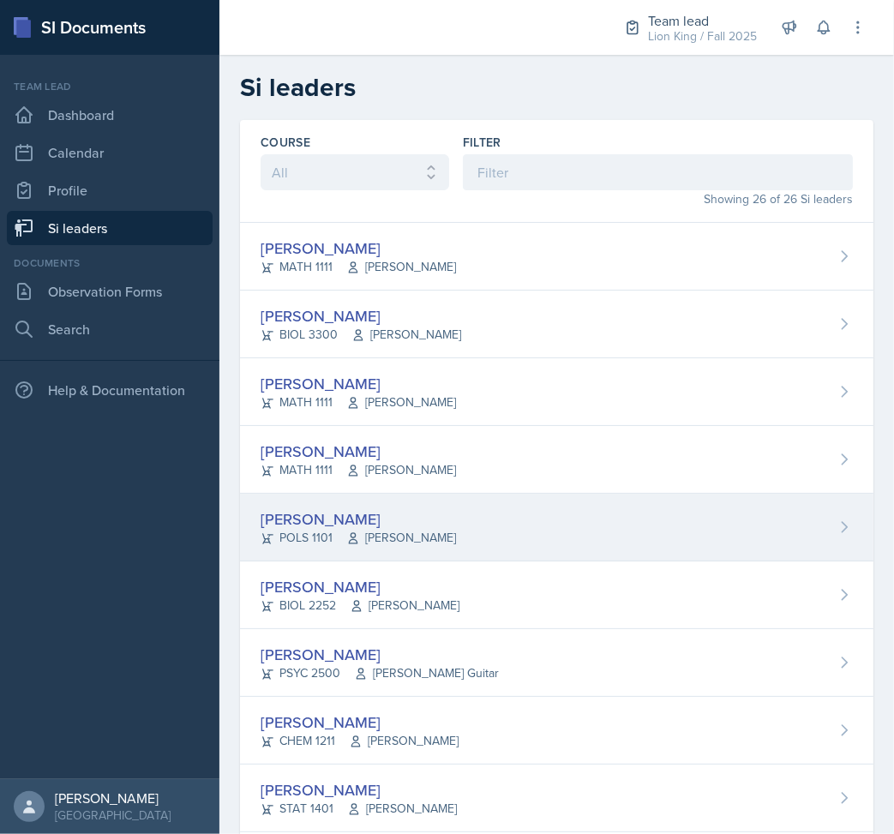
scroll to position [114, 0]
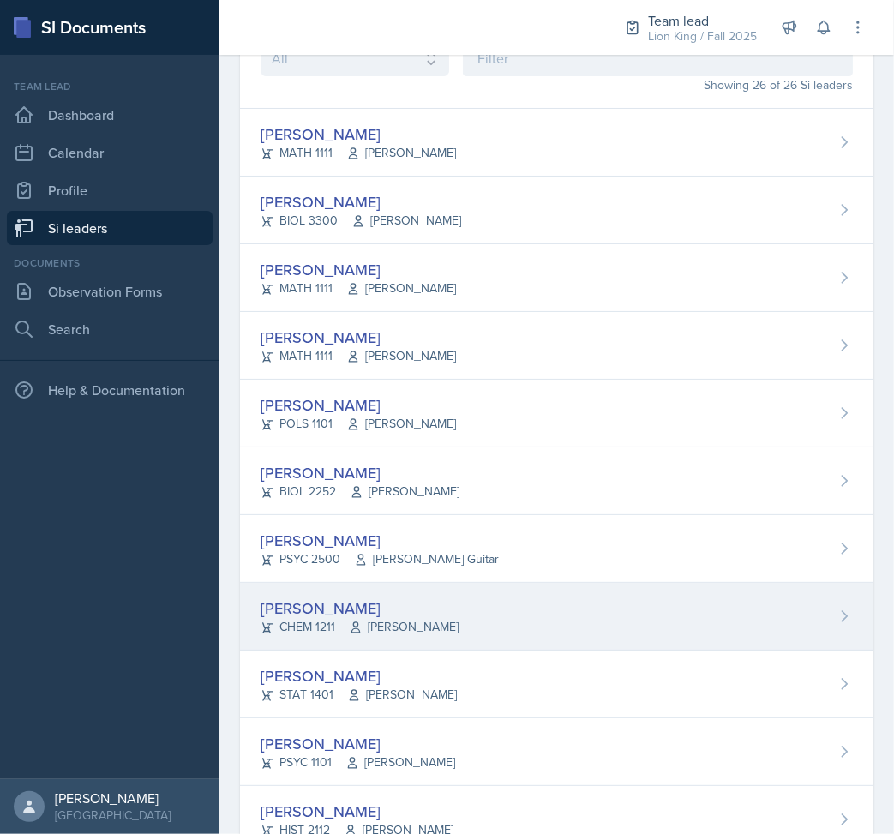
click at [436, 597] on div "[PERSON_NAME]" at bounding box center [360, 608] width 198 height 23
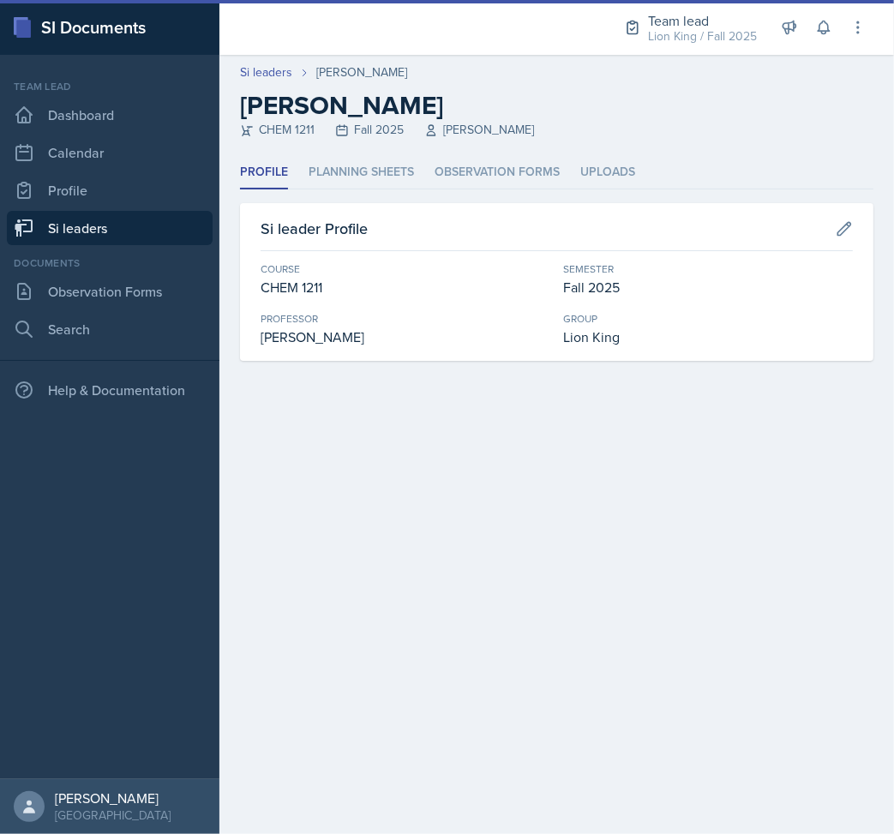
click at [367, 170] on li "Planning Sheets" at bounding box center [361, 172] width 105 height 33
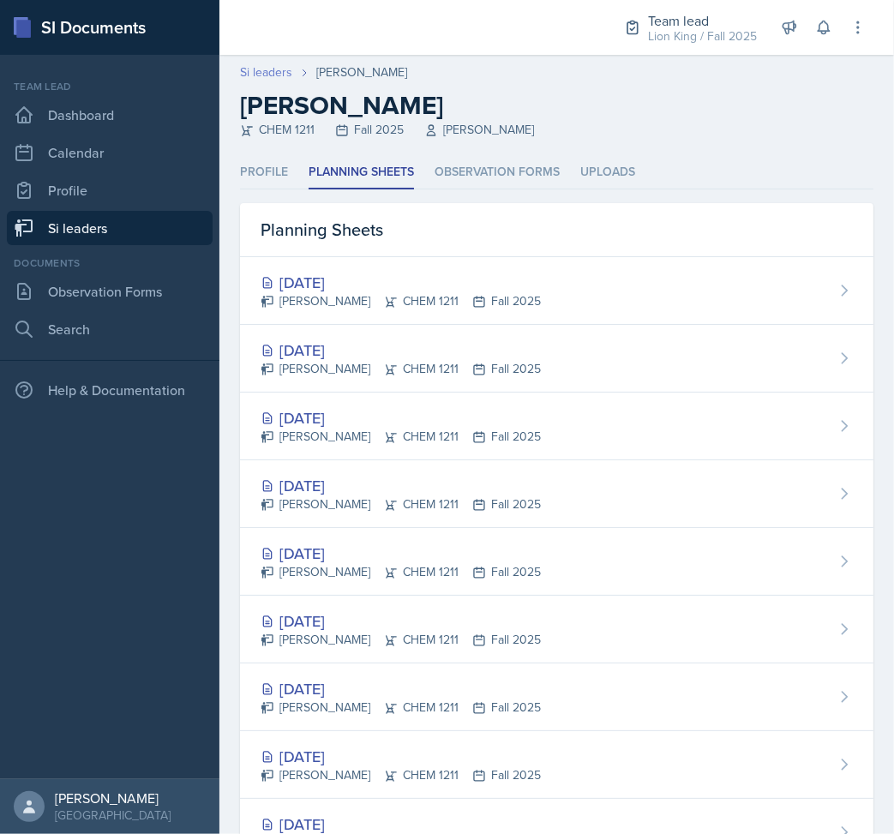
click at [257, 81] on link "Si leaders" at bounding box center [266, 72] width 52 height 18
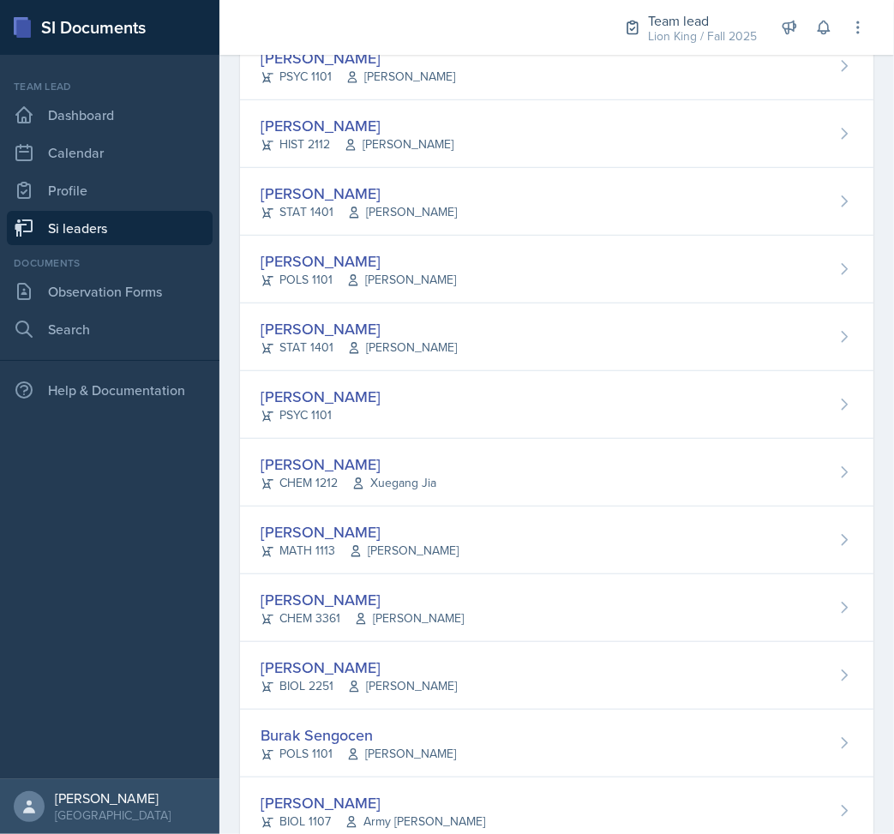
scroll to position [1029, 0]
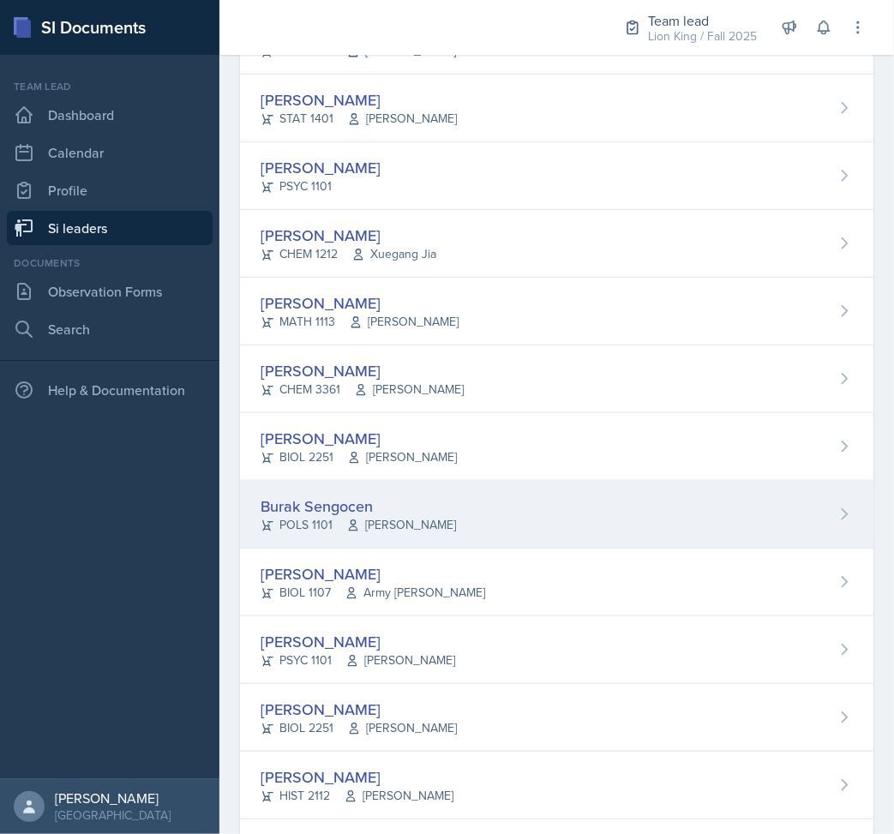
click at [459, 542] on div "Burak Sengocen POLS 1101 [PERSON_NAME]" at bounding box center [557, 515] width 634 height 68
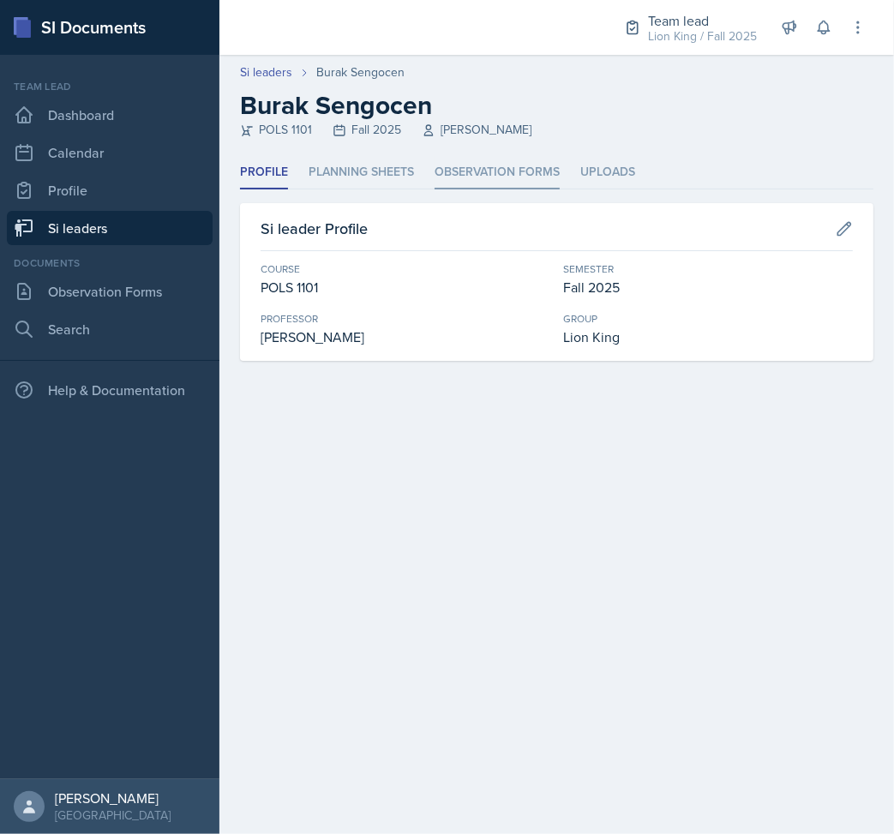
click at [494, 161] on li "Observation Forms" at bounding box center [497, 172] width 125 height 33
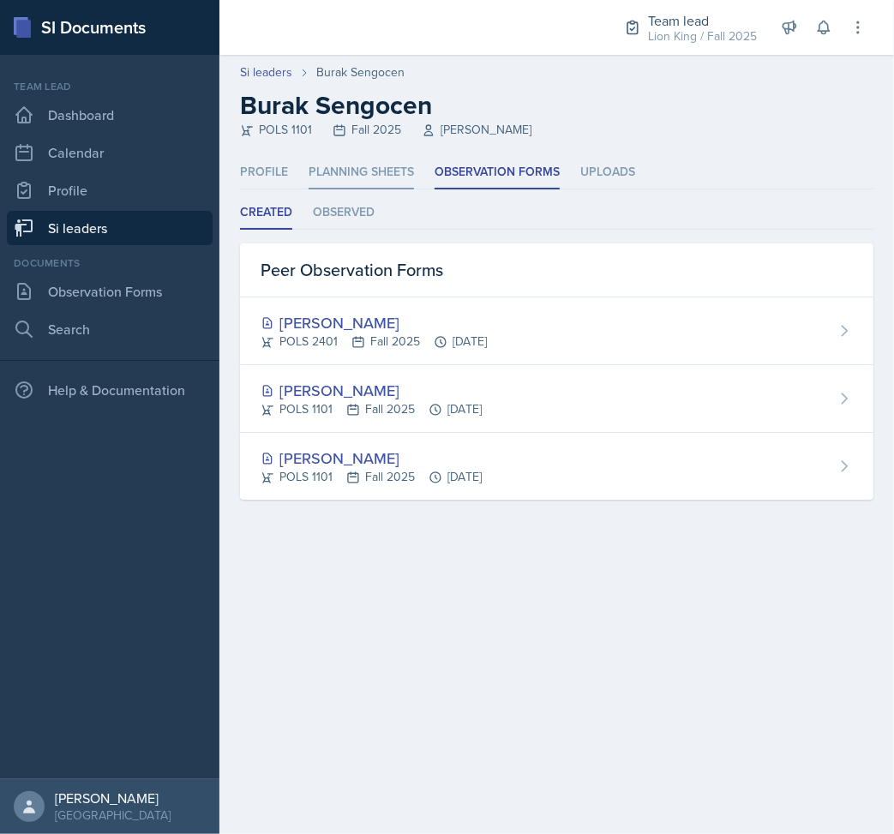
click at [336, 167] on li "Planning Sheets" at bounding box center [361, 172] width 105 height 33
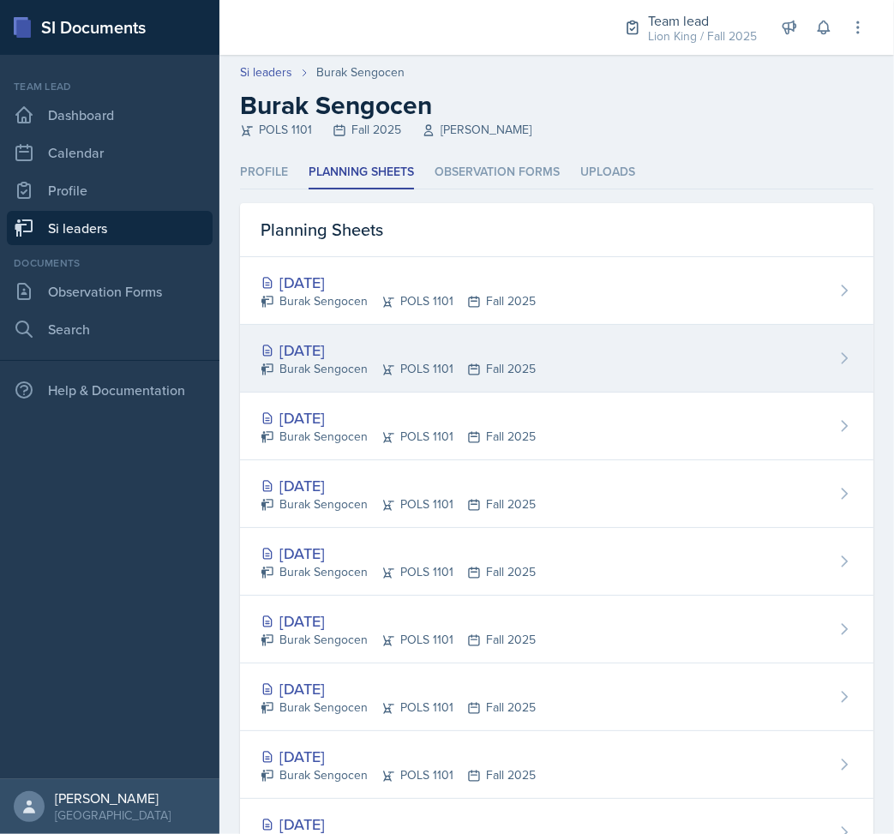
click at [590, 338] on div "[DATE] Burak Sengocen POLS 1101 Fall 2025" at bounding box center [557, 359] width 634 height 68
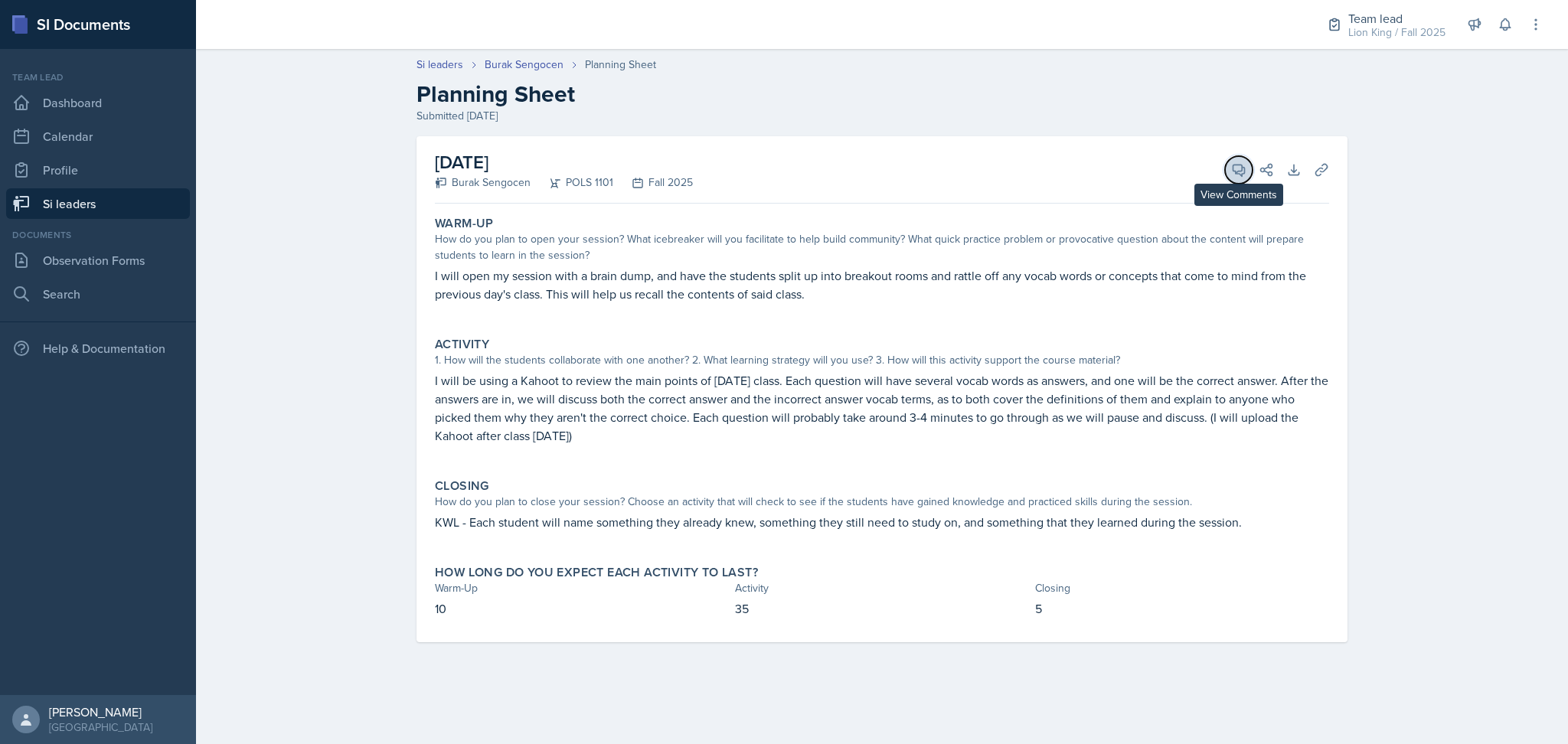
click at [797, 179] on button "View Comments" at bounding box center [1239, 170] width 28 height 28
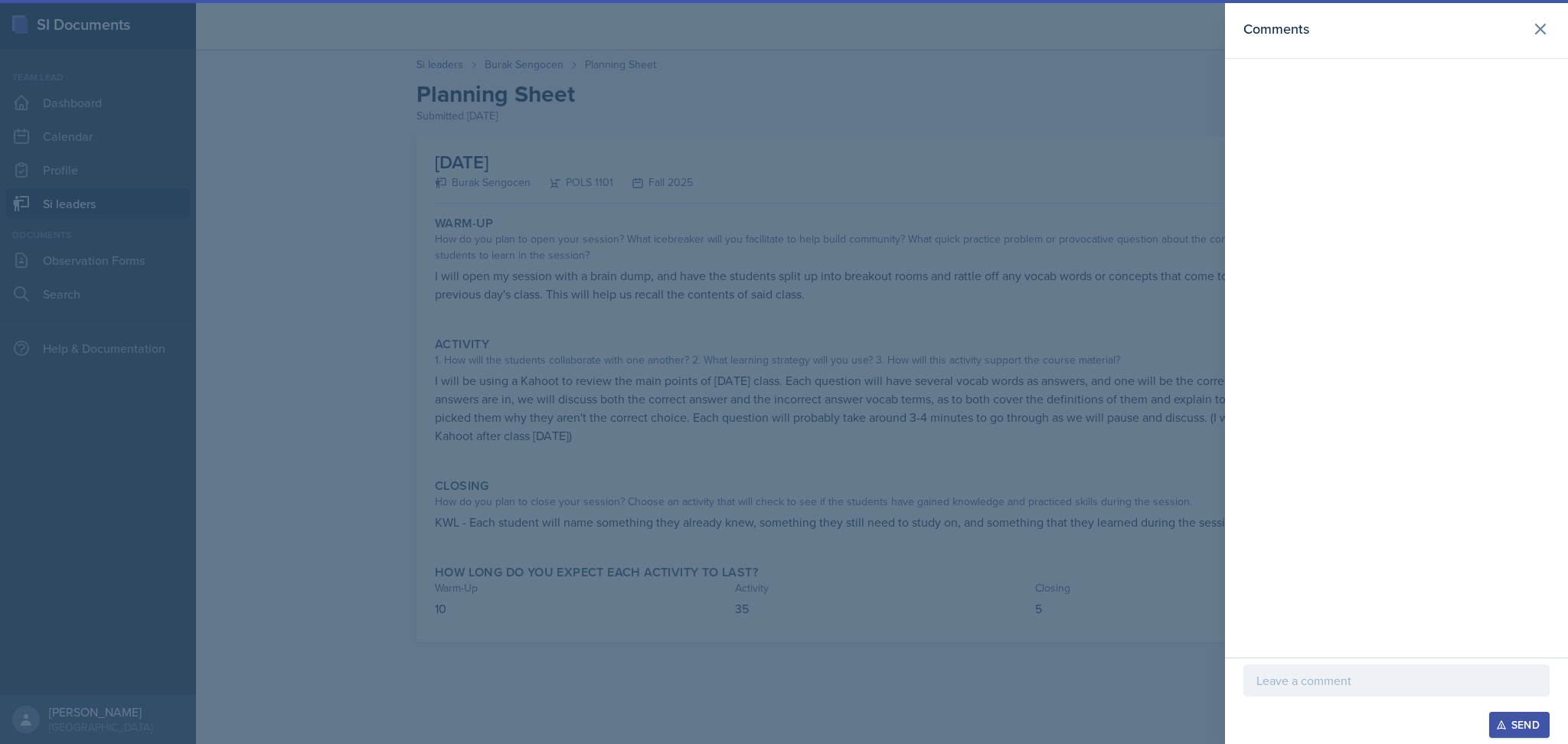
click at [797, 665] on div at bounding box center [1397, 681] width 306 height 32
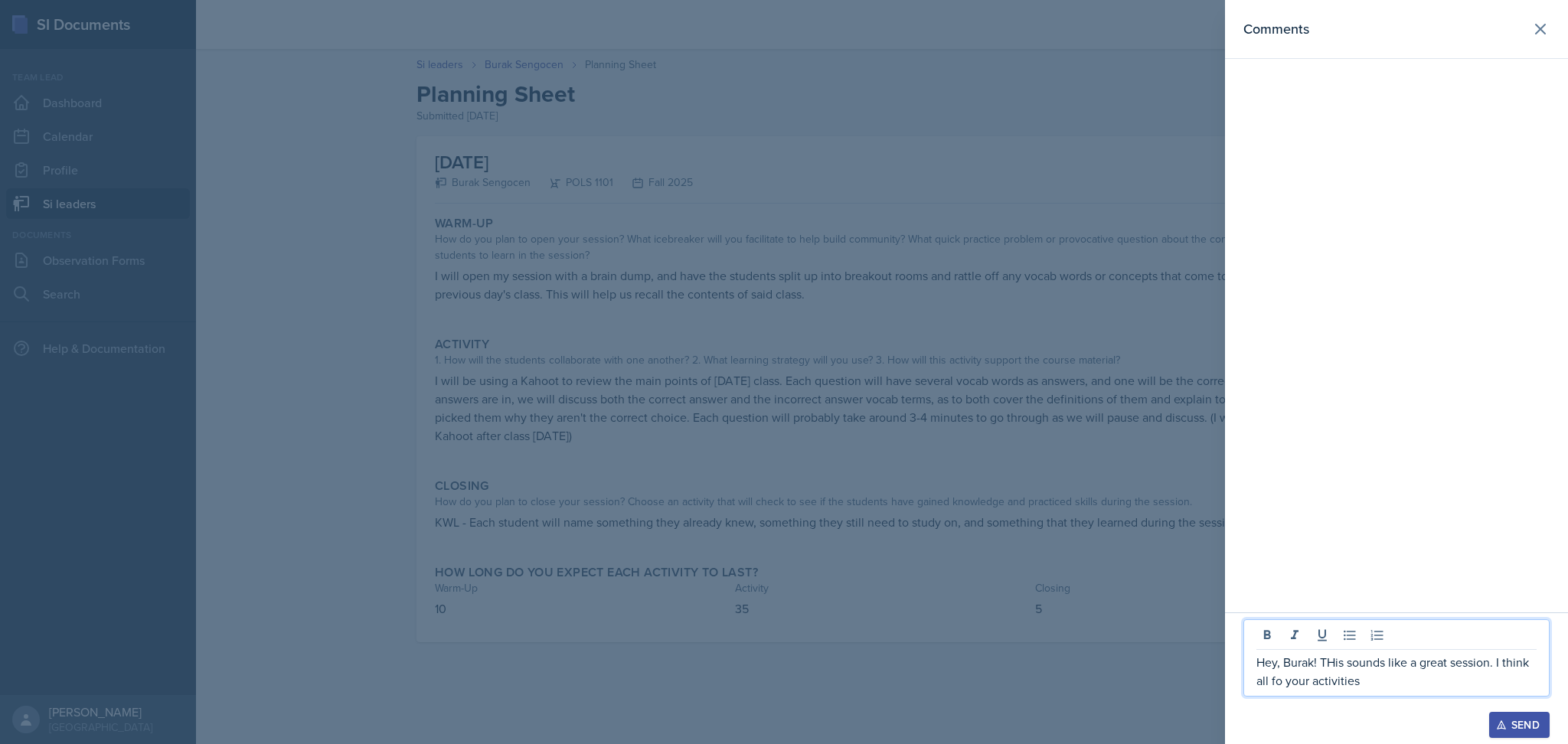
click at [797, 671] on p "Hey, Burak! THis sounds like a great session. I think all fo your activities" at bounding box center [1397, 671] width 280 height 37
click at [797, 689] on p "Hey, Burak! This sounds like a great session. I think all fo your activities" at bounding box center [1397, 671] width 280 height 37
click at [797, 683] on p "Hey, Burak! This sounds like a great session. I think all of your activities" at bounding box center [1397, 671] width 280 height 37
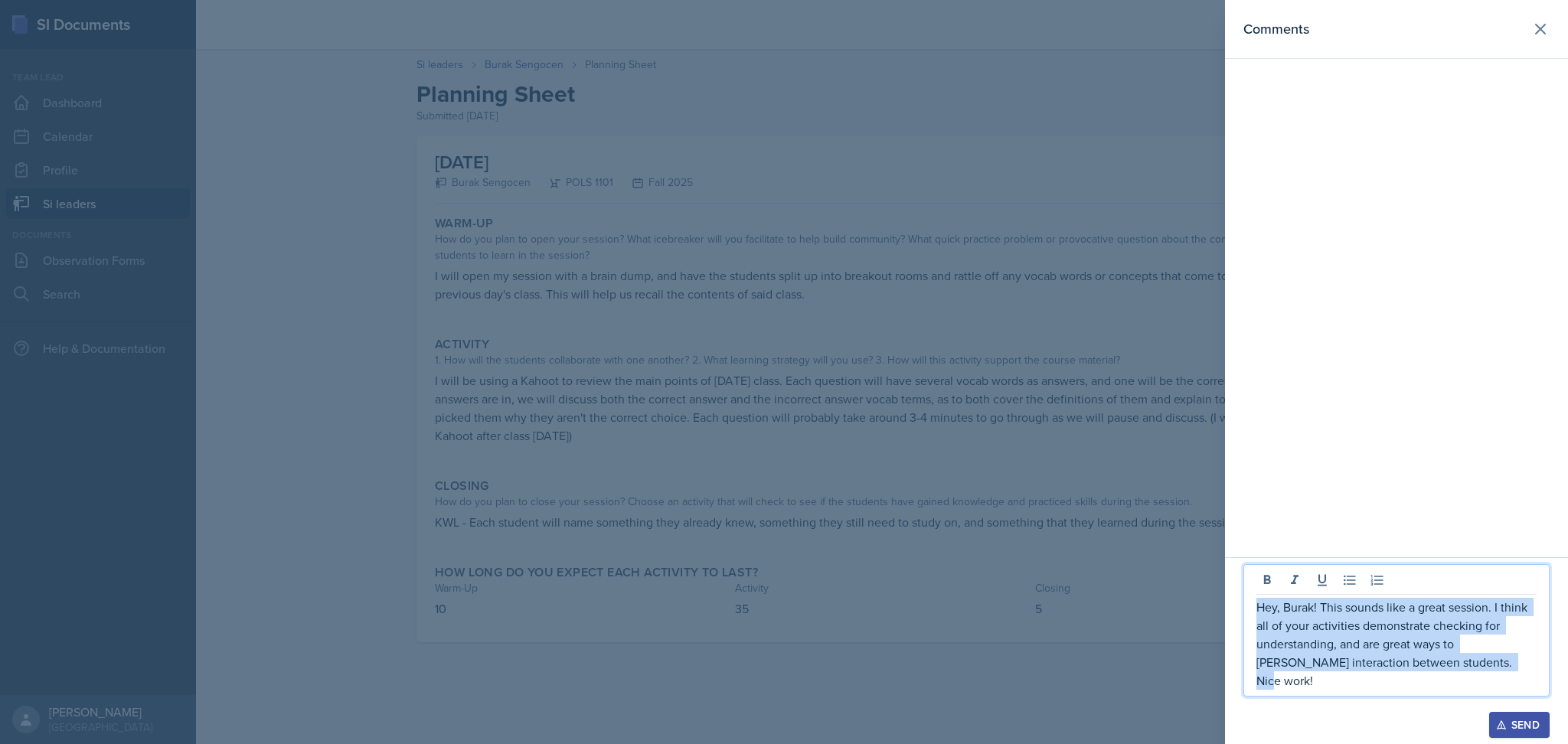
drag, startPoint x: 1492, startPoint y: 683, endPoint x: 1239, endPoint y: 610, distance: 263.3
click at [797, 610] on div "Hey, Burak! This sounds like a great session. I think all of your activities de…" at bounding box center [1397, 650] width 343 height 187
copy p "Hey, Burak! This sounds like a great session. I think all of your activities de…"
click at [797, 717] on button "Send" at bounding box center [1520, 724] width 61 height 26
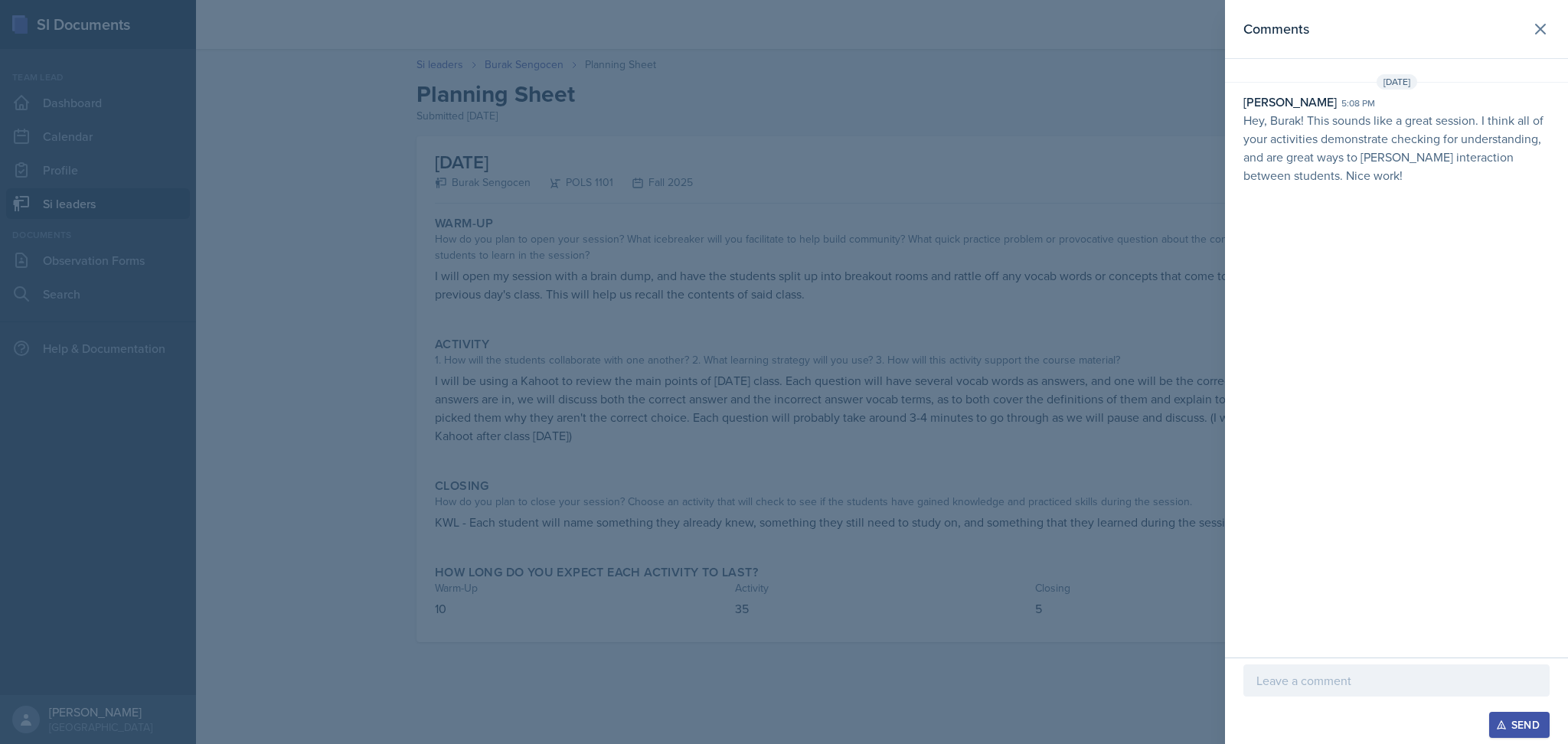
click at [797, 158] on div at bounding box center [784, 372] width 1568 height 744
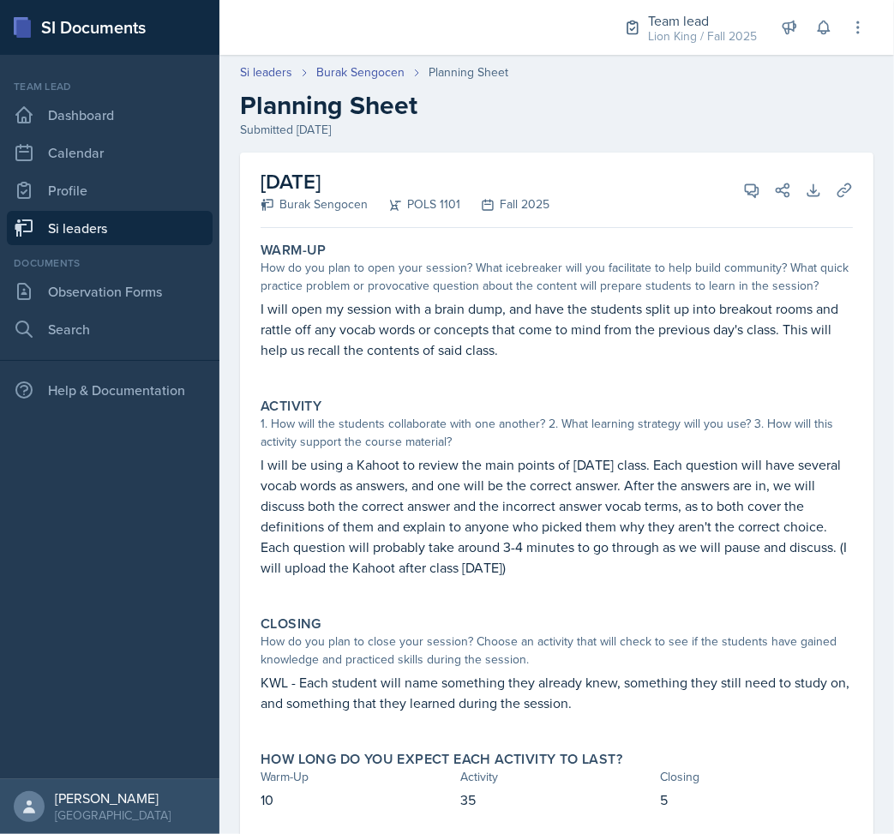
click at [402, 343] on p "I will open my session with a brain dump, and have the students split up into b…" at bounding box center [557, 329] width 593 height 62
click at [392, 72] on link "Burak Sengocen" at bounding box center [360, 72] width 88 height 18
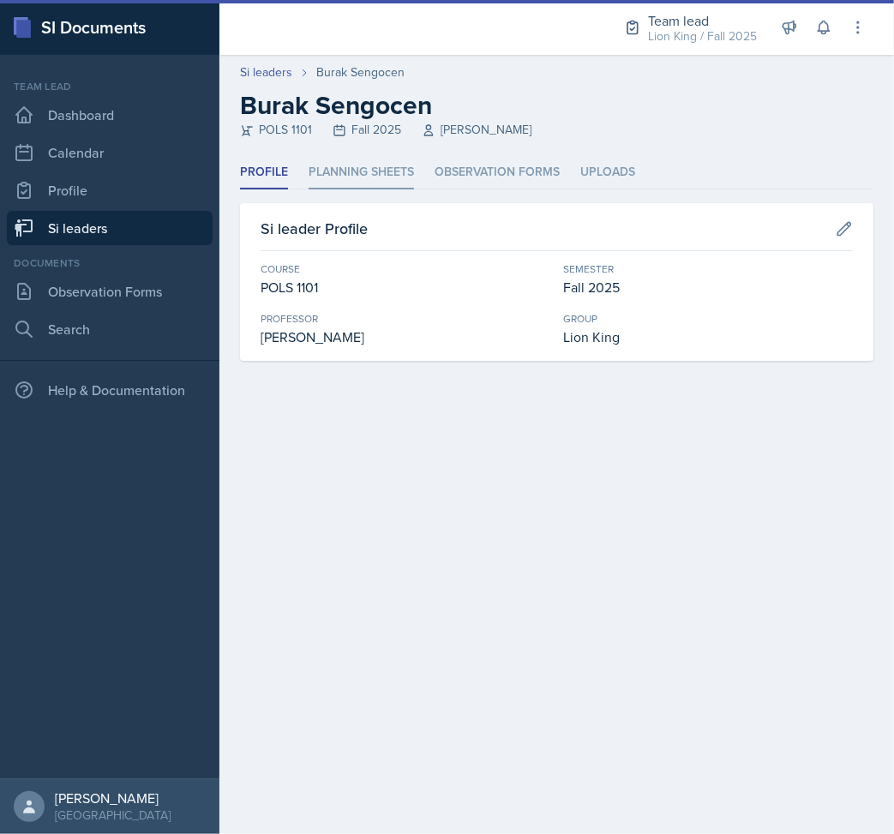
click at [406, 159] on li "Planning Sheets" at bounding box center [361, 172] width 105 height 33
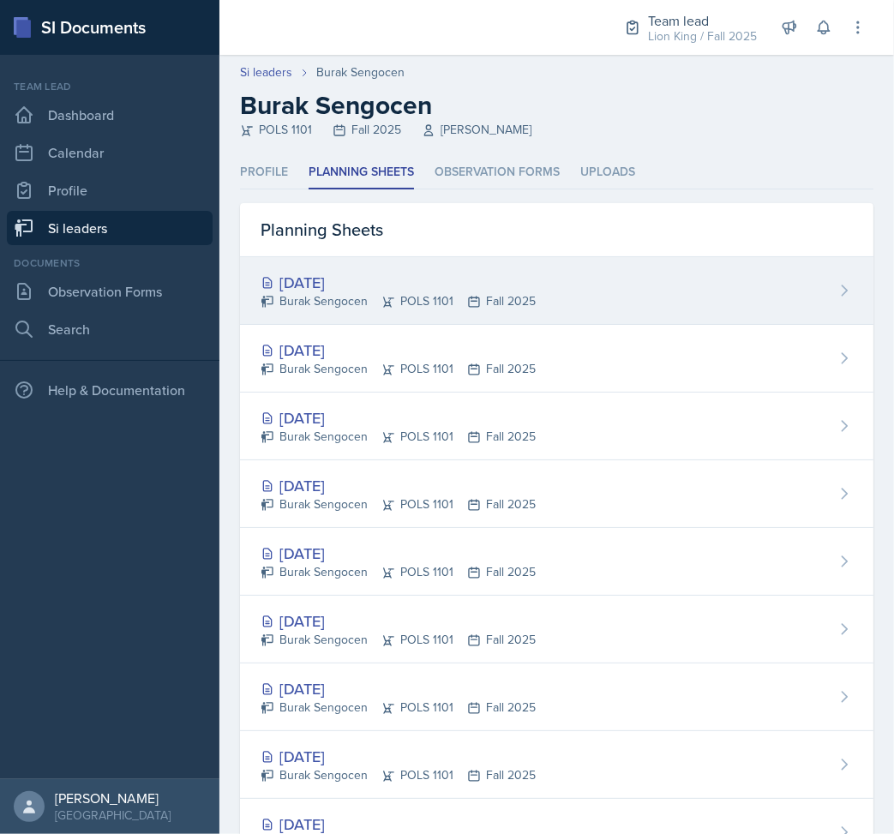
click at [455, 276] on div "[DATE]" at bounding box center [398, 282] width 275 height 23
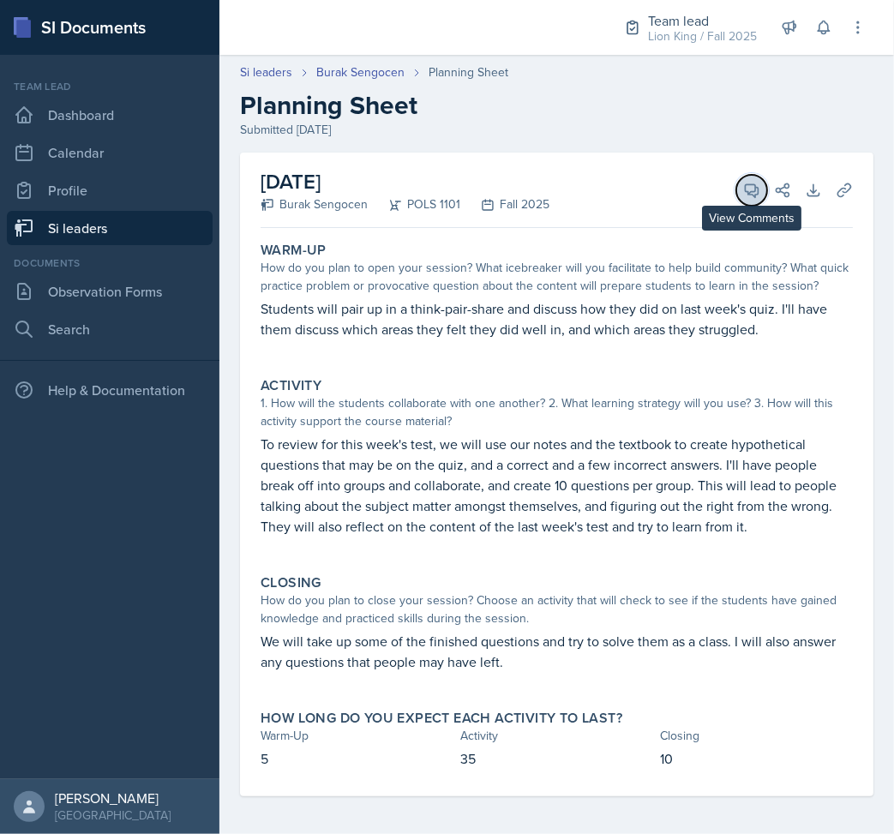
click at [743, 189] on icon at bounding box center [751, 190] width 17 height 17
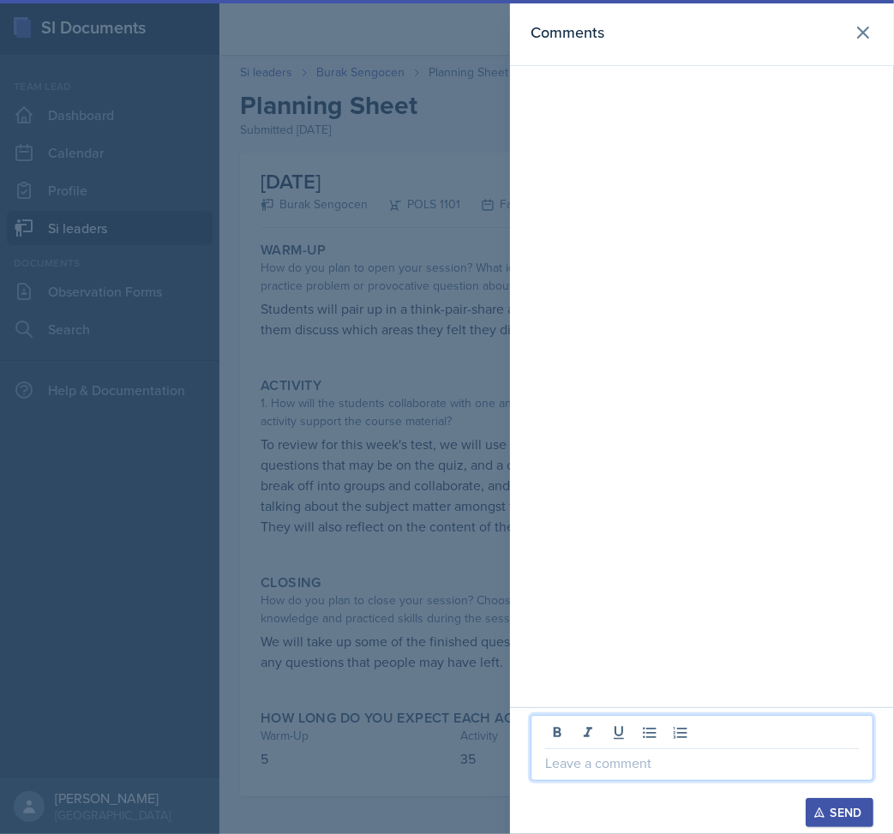
click at [674, 767] on p at bounding box center [702, 763] width 314 height 21
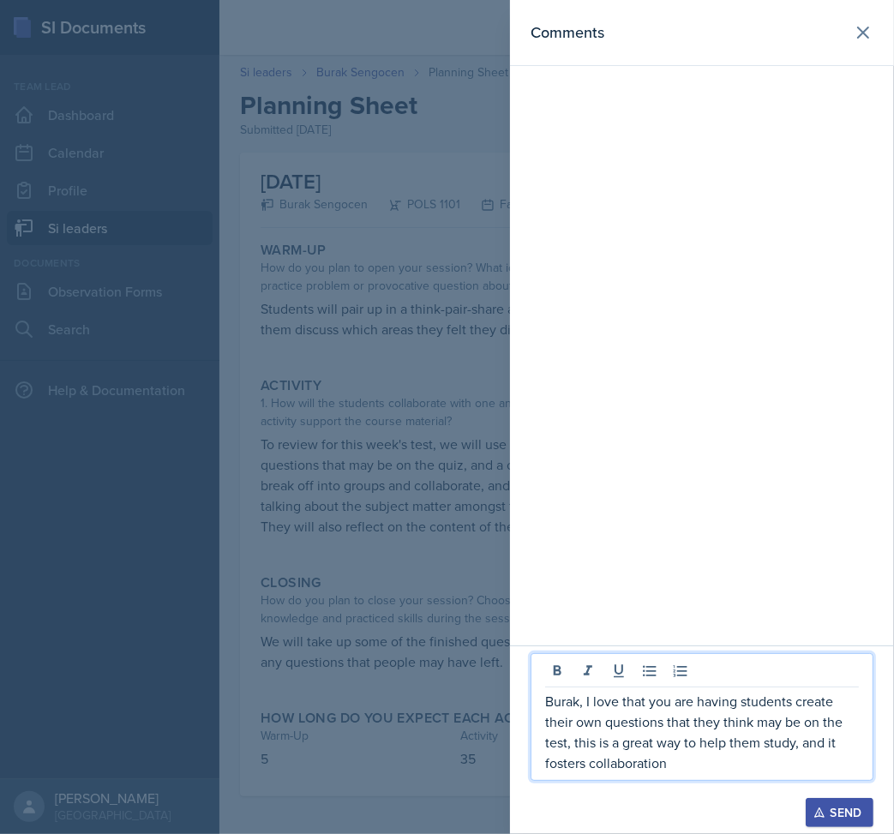
click at [560, 769] on p "Burak, I love that you are having students create their own questions that they…" at bounding box center [702, 732] width 314 height 82
click at [719, 763] on p "Burak, I love that you are having students create their own questions that they…" at bounding box center [702, 732] width 314 height 82
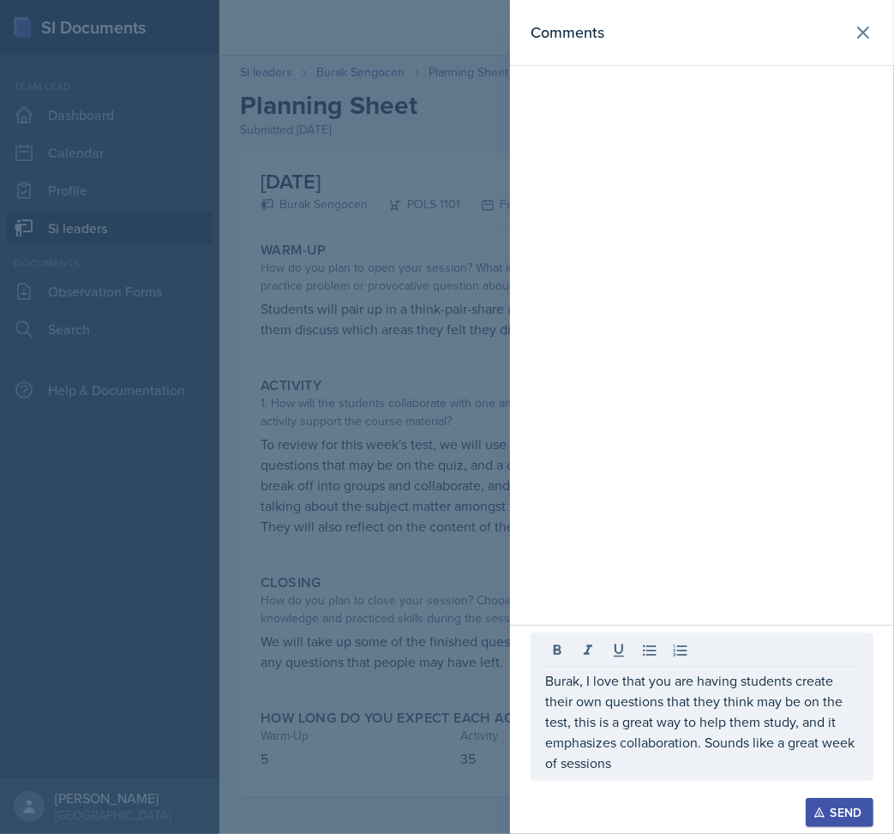
click at [292, 493] on div at bounding box center [447, 417] width 894 height 834
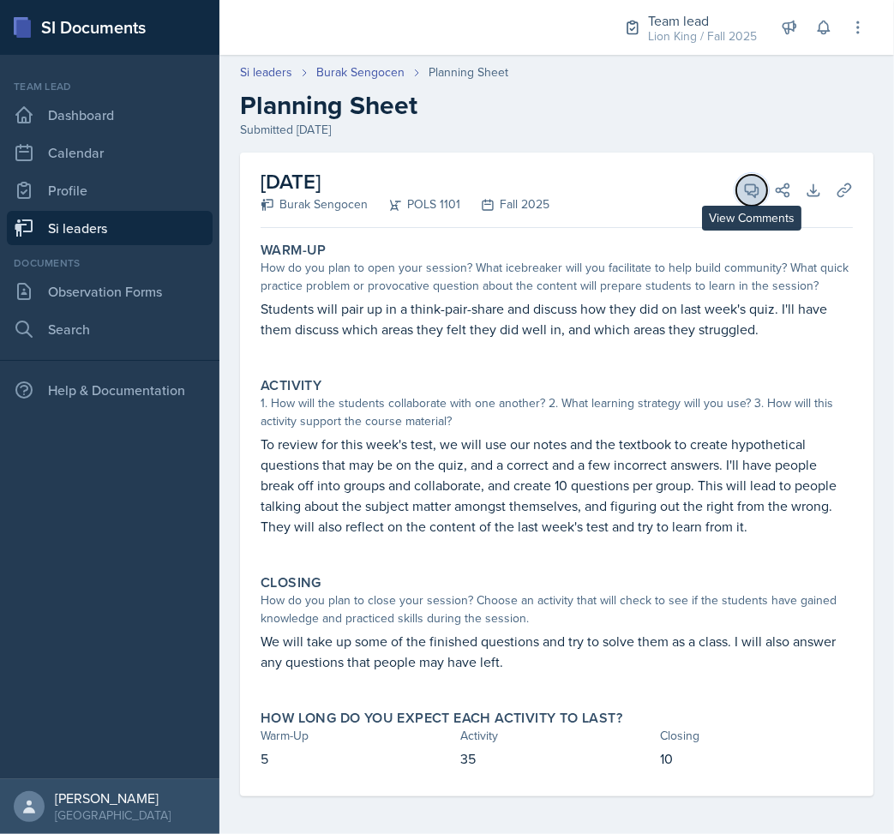
click at [746, 189] on icon at bounding box center [752, 190] width 13 height 13
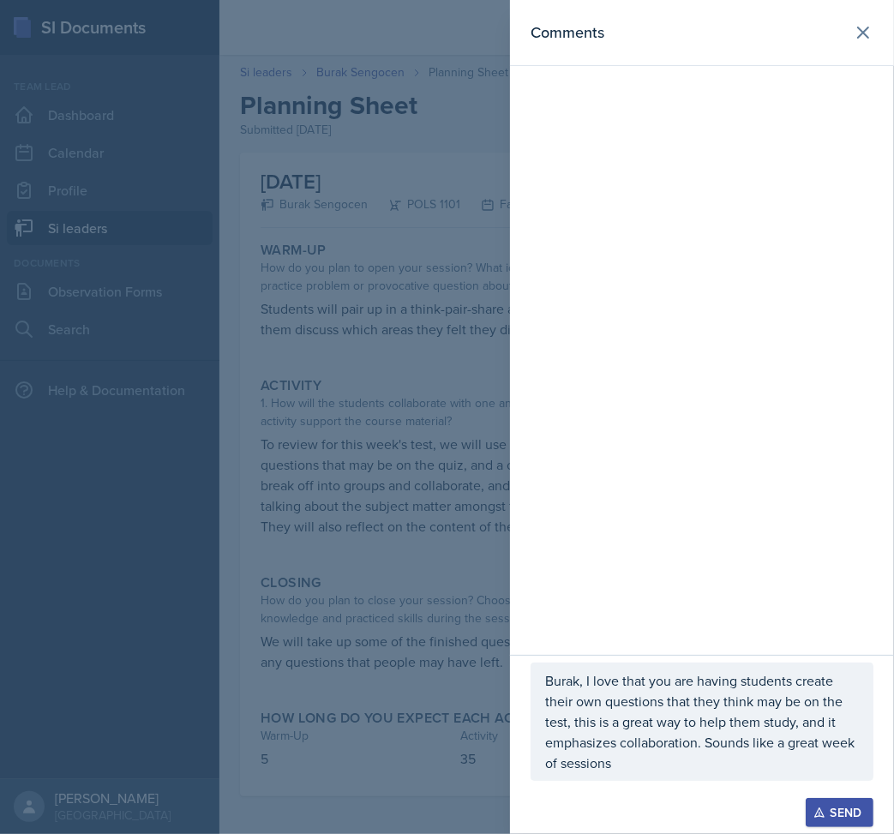
click at [653, 767] on p "Burak, I love that you are having students create their own questions that they…" at bounding box center [702, 722] width 314 height 103
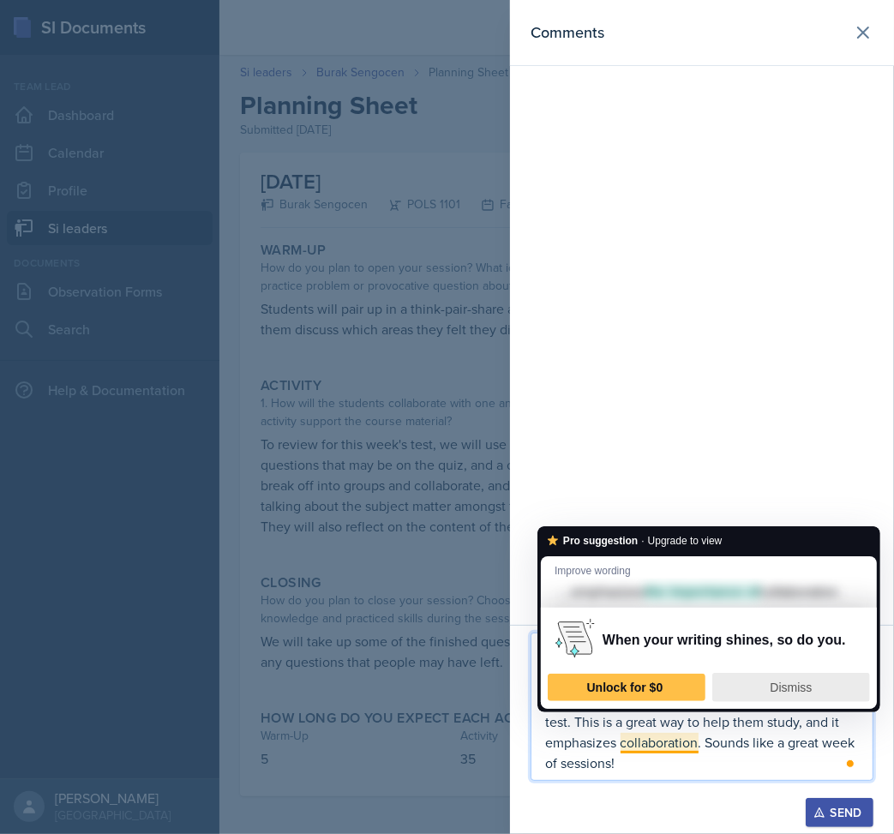
click at [761, 701] on div "Dismiss" at bounding box center [791, 687] width 142 height 27
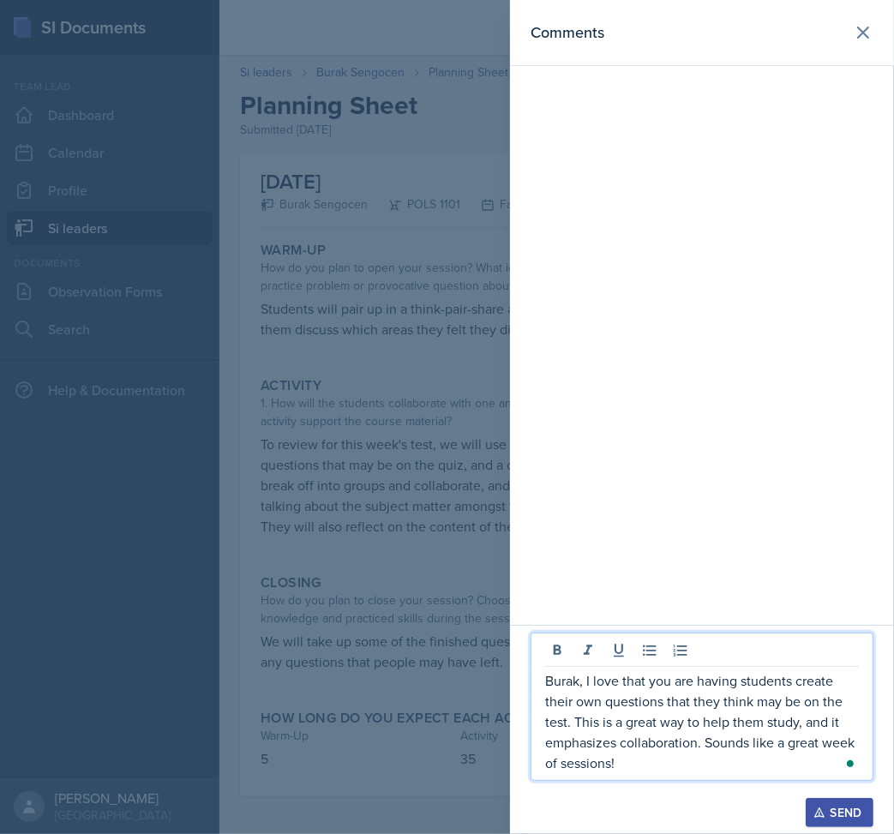
drag, startPoint x: 697, startPoint y: 744, endPoint x: 751, endPoint y: 758, distance: 55.7
click at [697, 744] on p "Burak, I love that you are having students create their own questions that they…" at bounding box center [702, 722] width 314 height 103
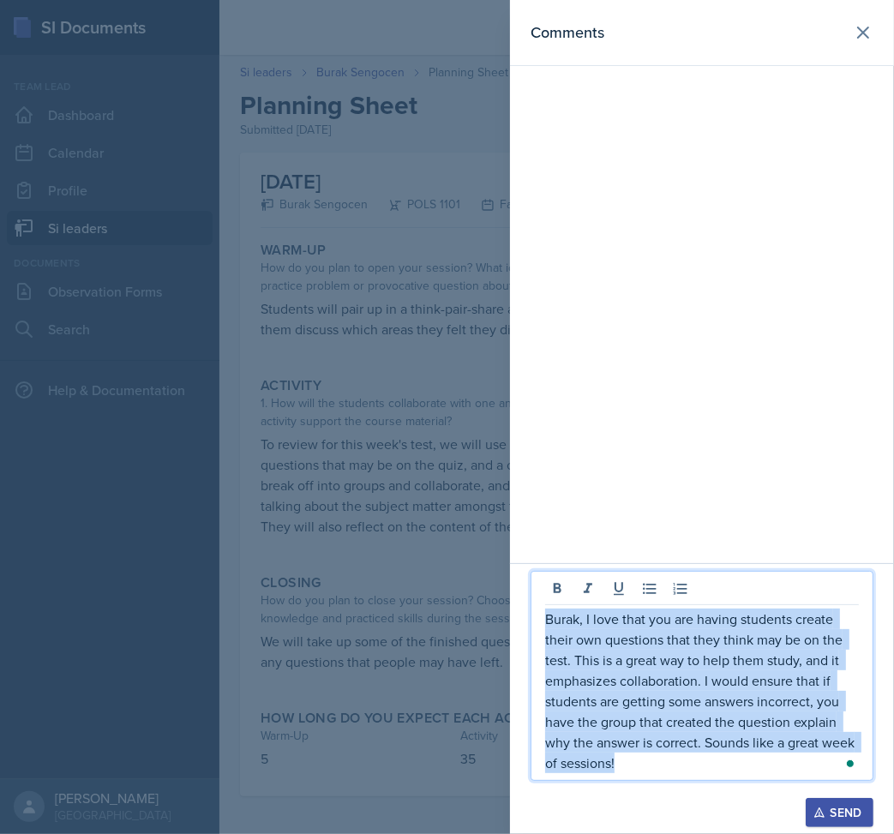
click at [533, 621] on section "Comments Burak, I love that you are having students create their own questions …" at bounding box center [702, 417] width 384 height 834
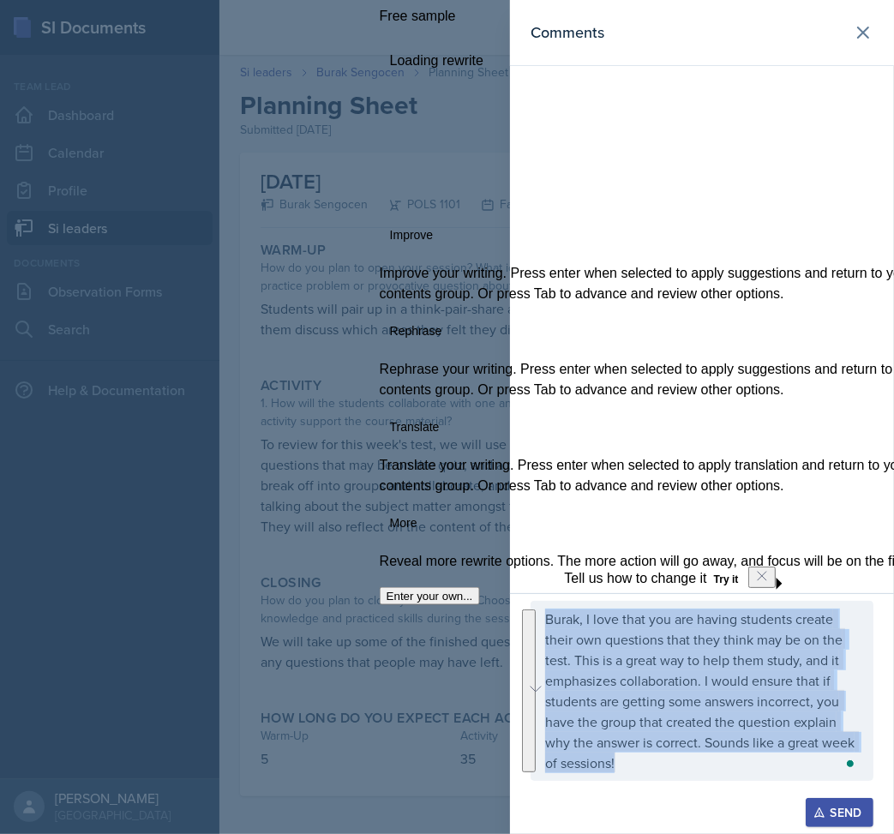
copy p "Burak, I love that you are having students create their own questions that they…"
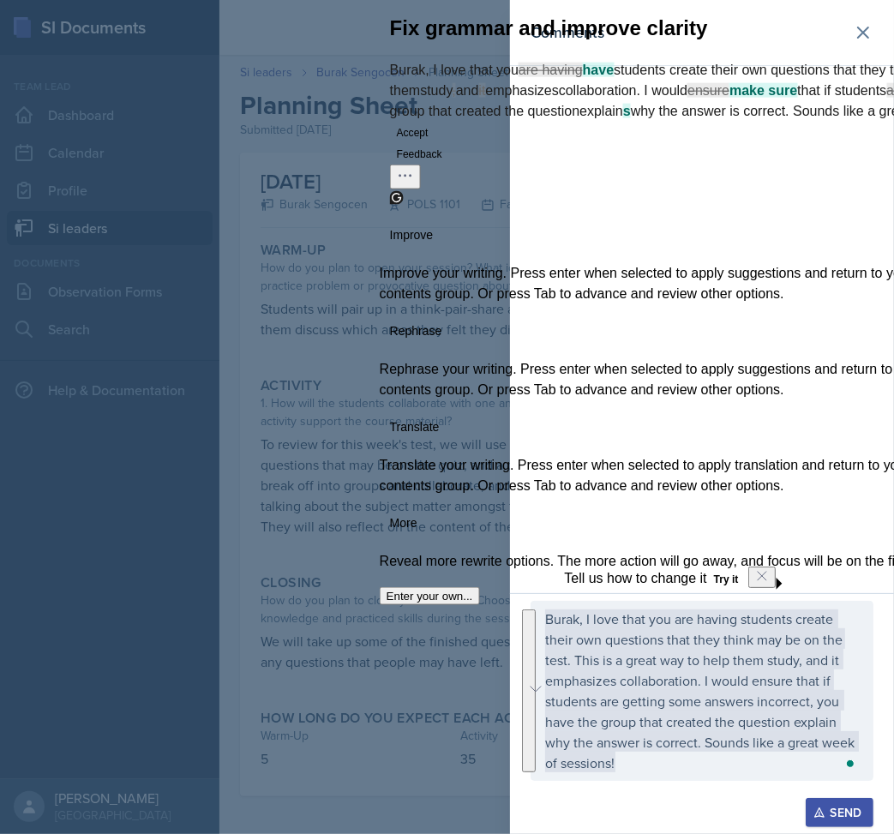
click at [402, 698] on div at bounding box center [447, 417] width 894 height 834
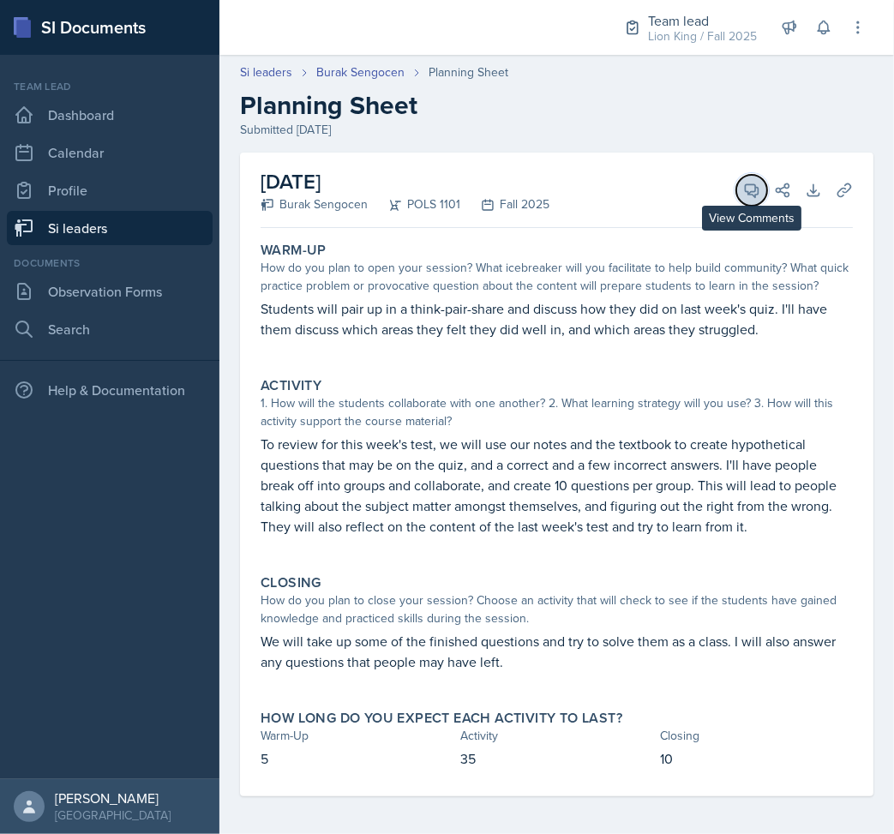
click at [742, 202] on button "View Comments" at bounding box center [752, 190] width 31 height 31
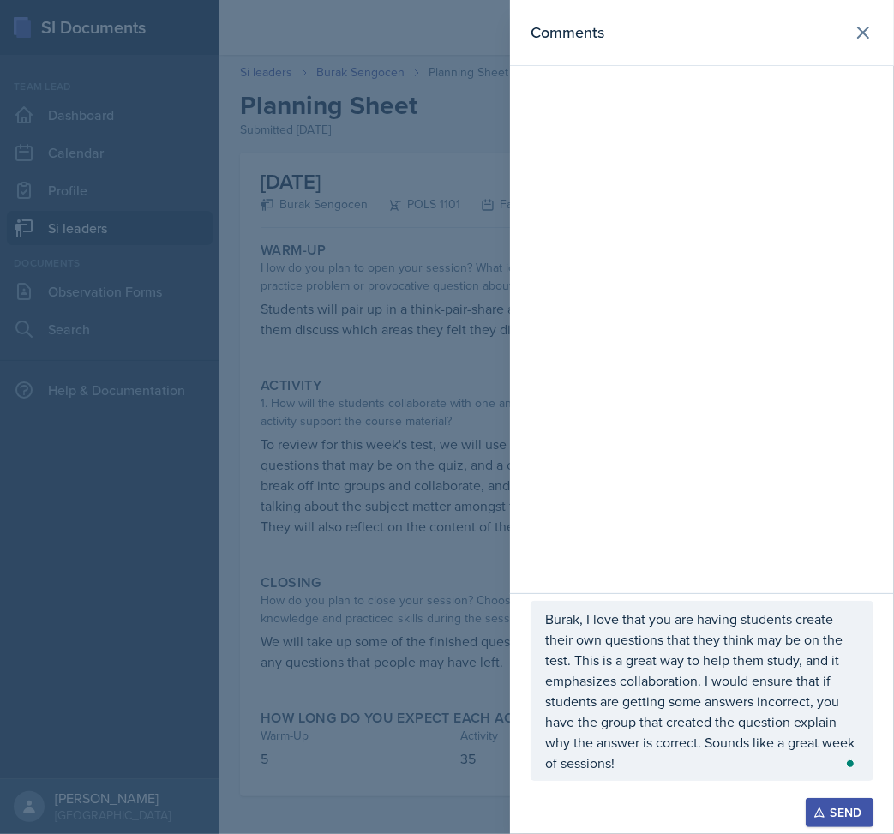
click at [839, 813] on div "Send" at bounding box center [839, 813] width 45 height 14
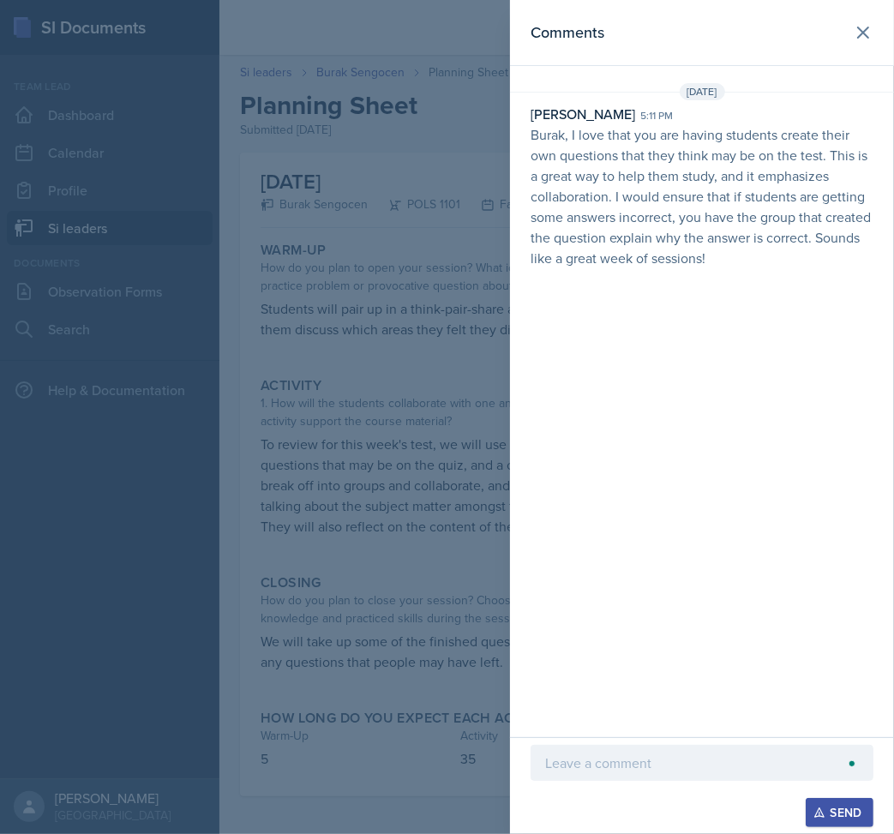
click at [460, 412] on div at bounding box center [447, 417] width 894 height 834
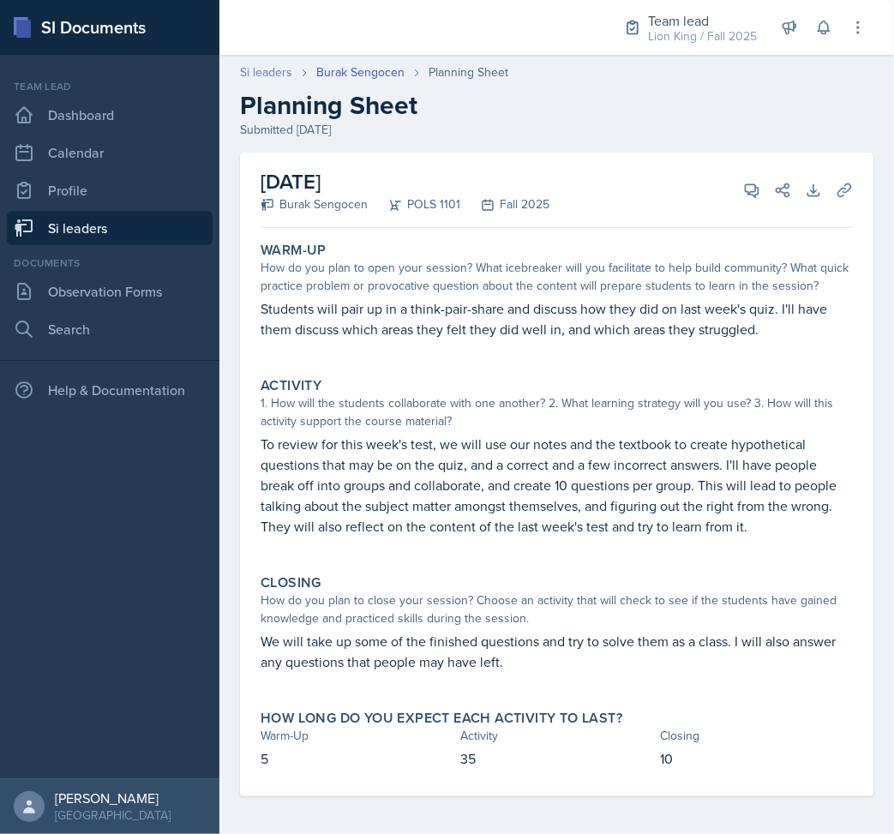
click at [285, 63] on link "Si leaders" at bounding box center [266, 72] width 52 height 18
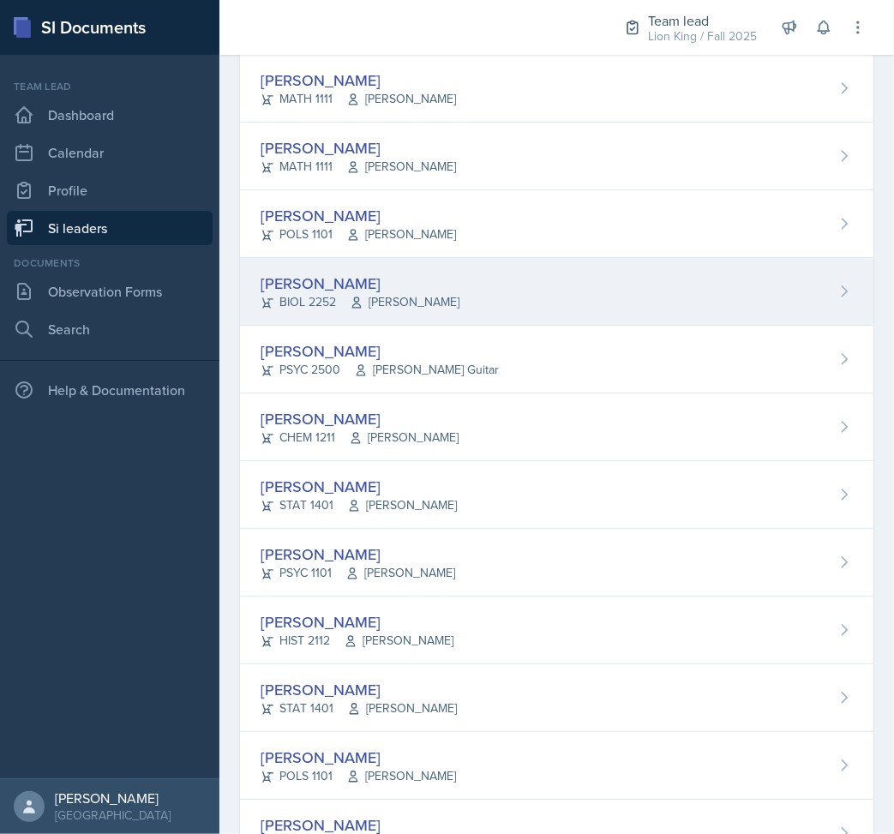
scroll to position [343, 0]
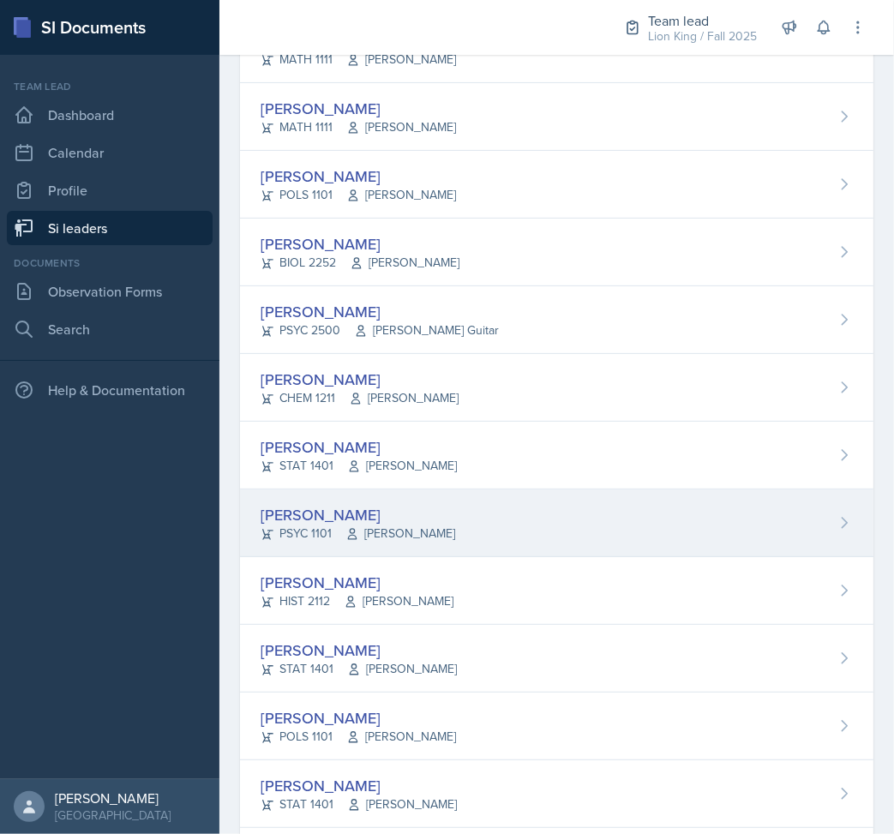
click at [434, 509] on div "[PERSON_NAME] PSYC 1101 [PERSON_NAME]" at bounding box center [557, 524] width 634 height 68
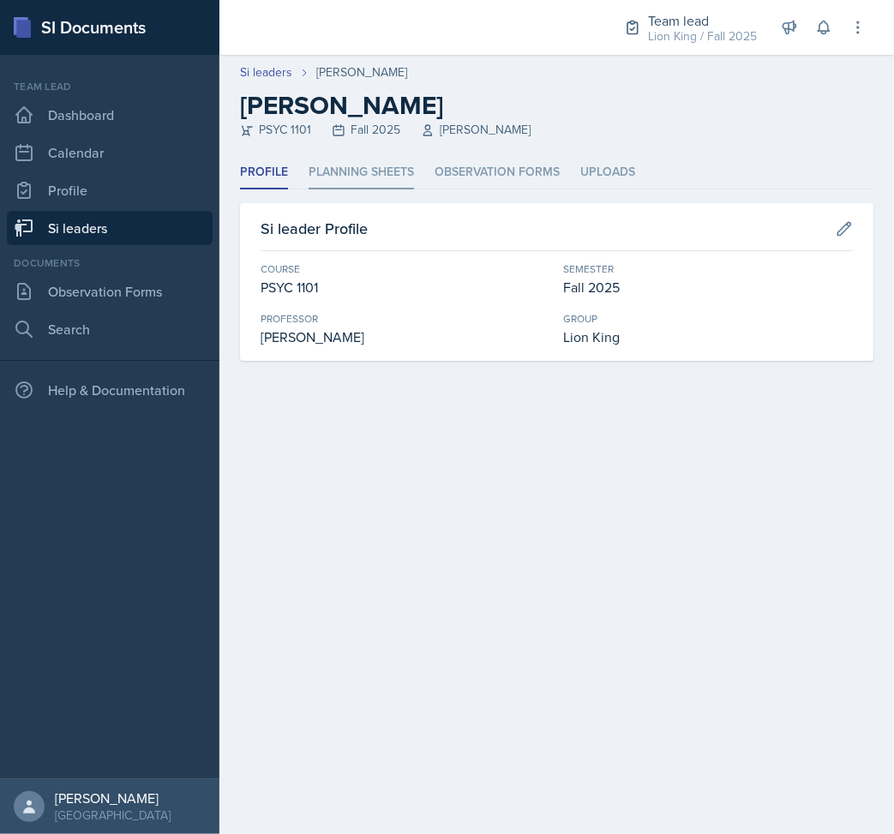
click at [381, 175] on li "Planning Sheets" at bounding box center [361, 172] width 105 height 33
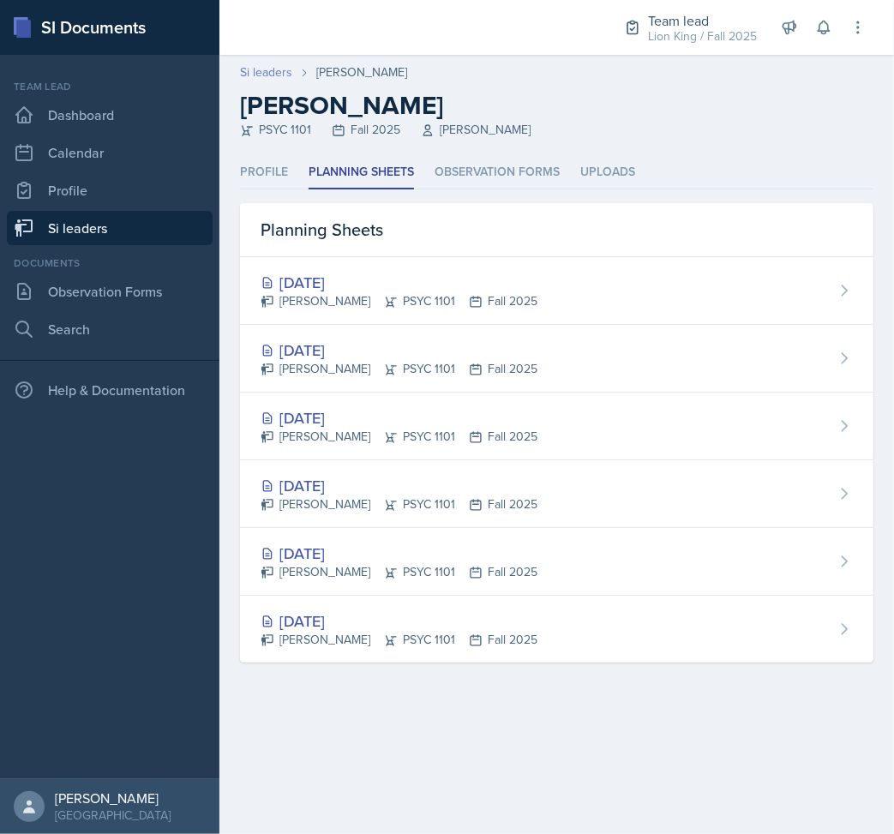
click at [268, 69] on link "Si leaders" at bounding box center [266, 72] width 52 height 18
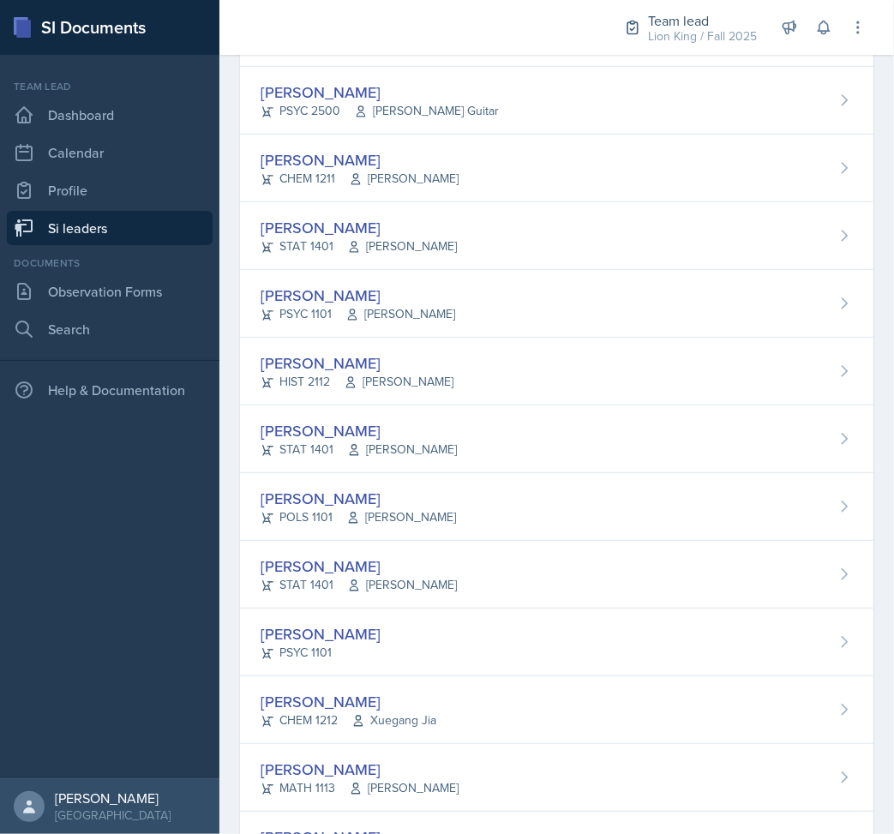
scroll to position [571, 0]
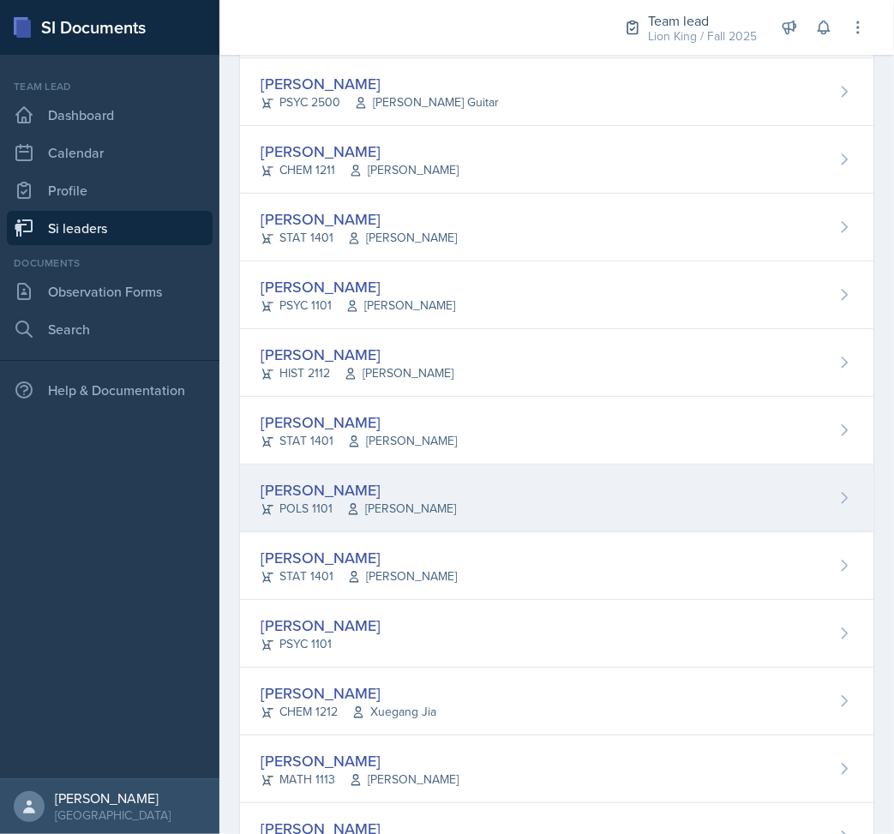
click at [460, 490] on div "[PERSON_NAME] POLS 1101 [PERSON_NAME]" at bounding box center [557, 499] width 634 height 68
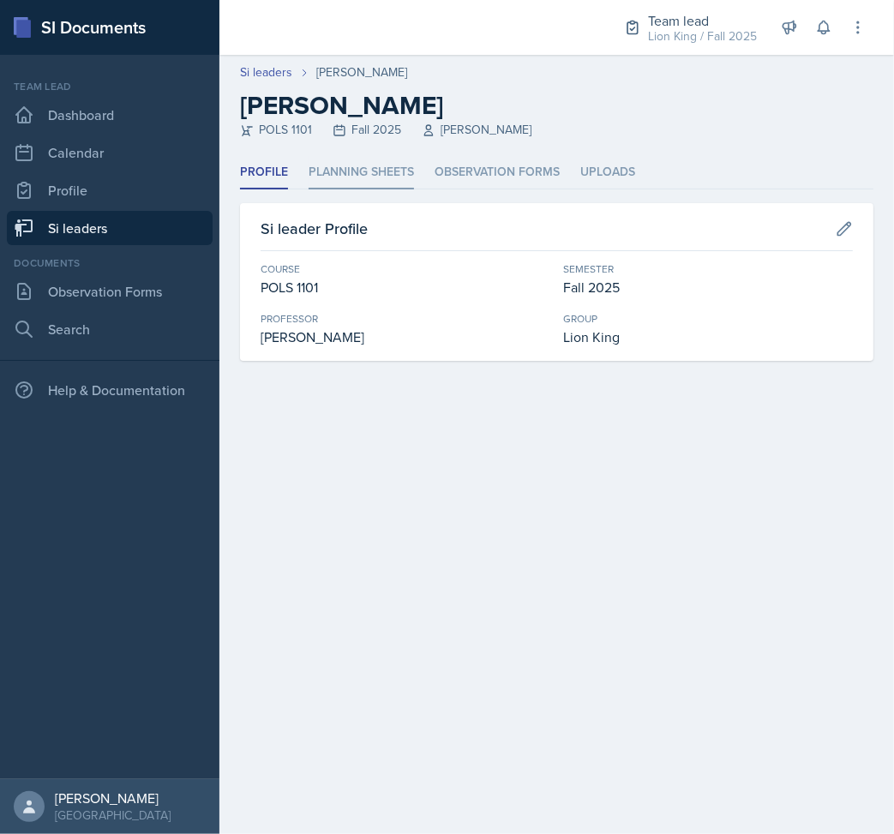
click at [340, 166] on li "Planning Sheets" at bounding box center [361, 172] width 105 height 33
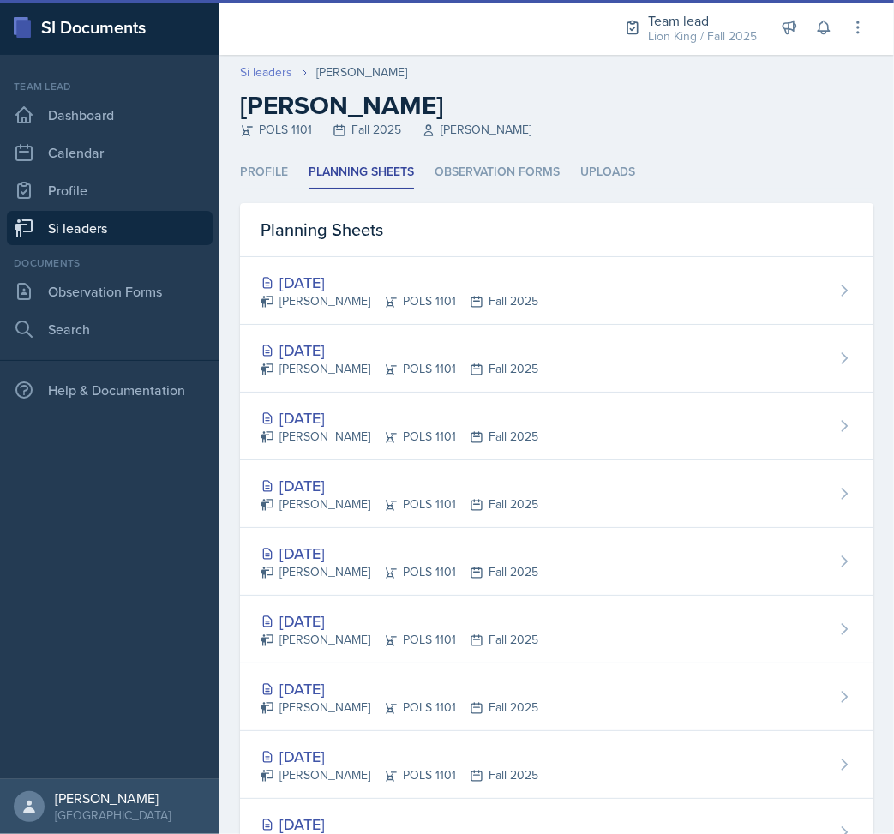
click at [269, 69] on link "Si leaders" at bounding box center [266, 72] width 52 height 18
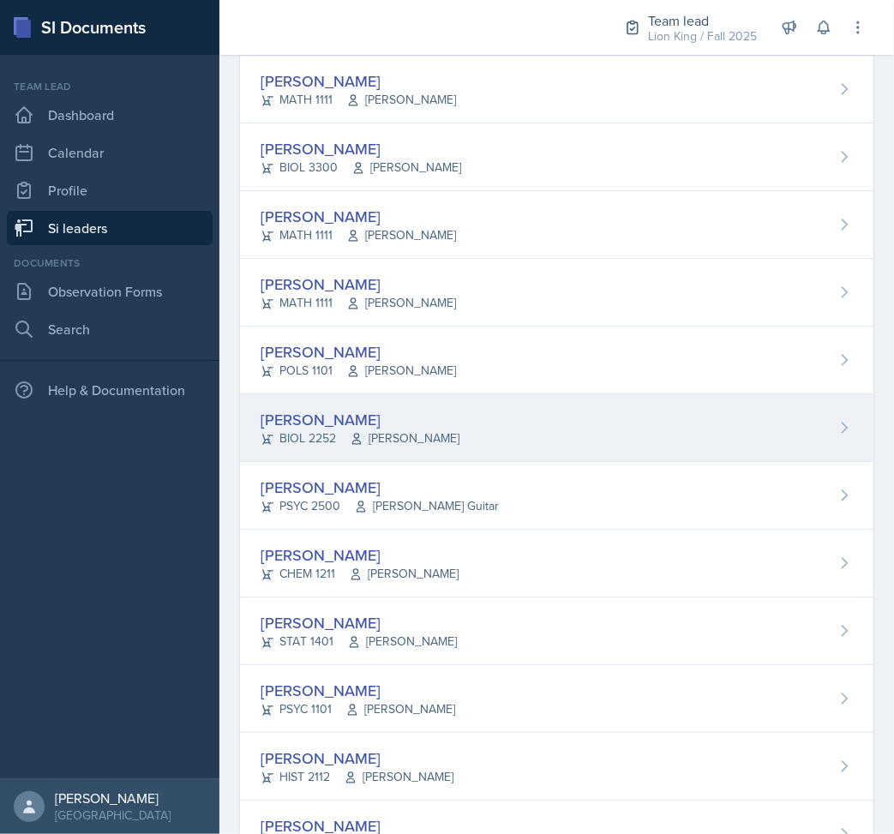
scroll to position [343, 0]
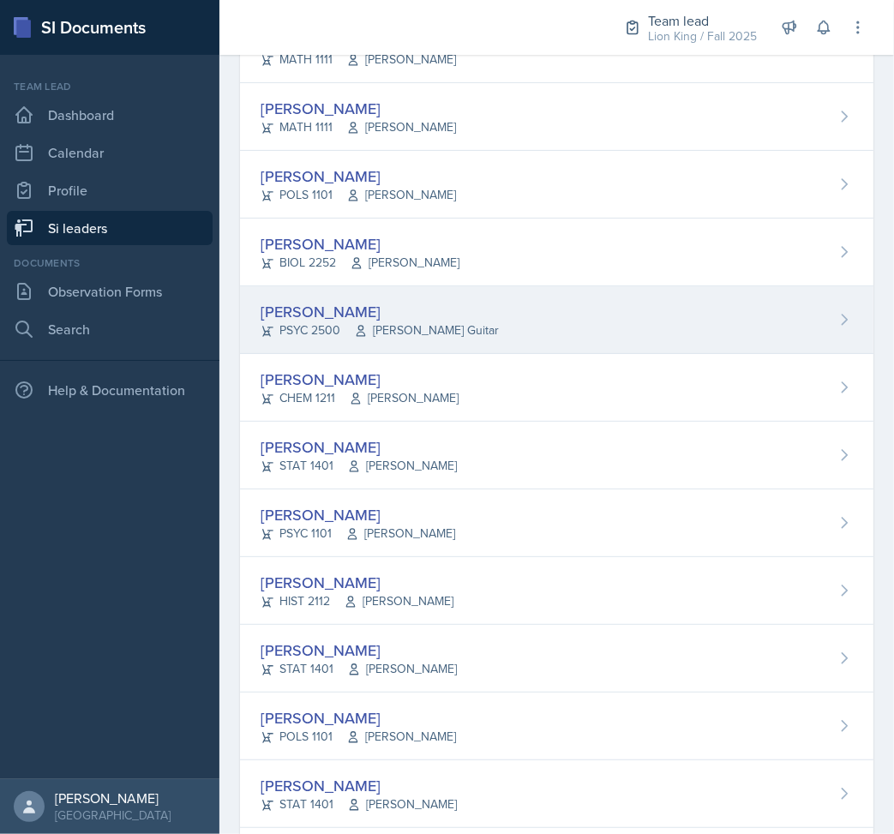
click at [416, 344] on div "[PERSON_NAME] PSYC 2500 [PERSON_NAME] Guitar" at bounding box center [557, 320] width 634 height 68
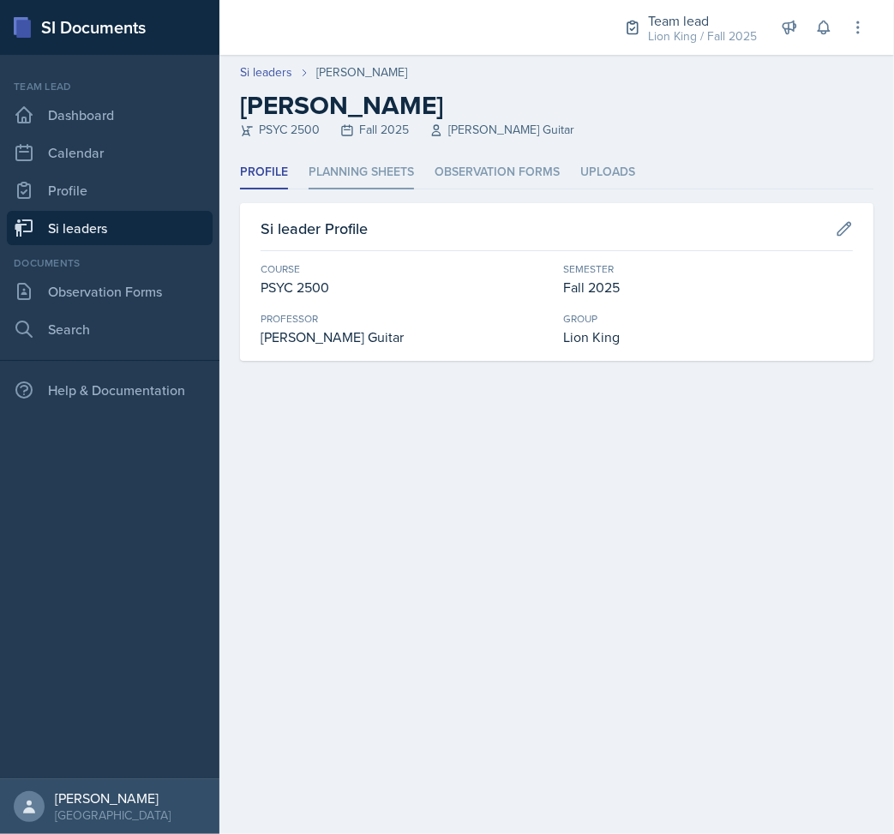
click at [346, 166] on li "Planning Sheets" at bounding box center [361, 172] width 105 height 33
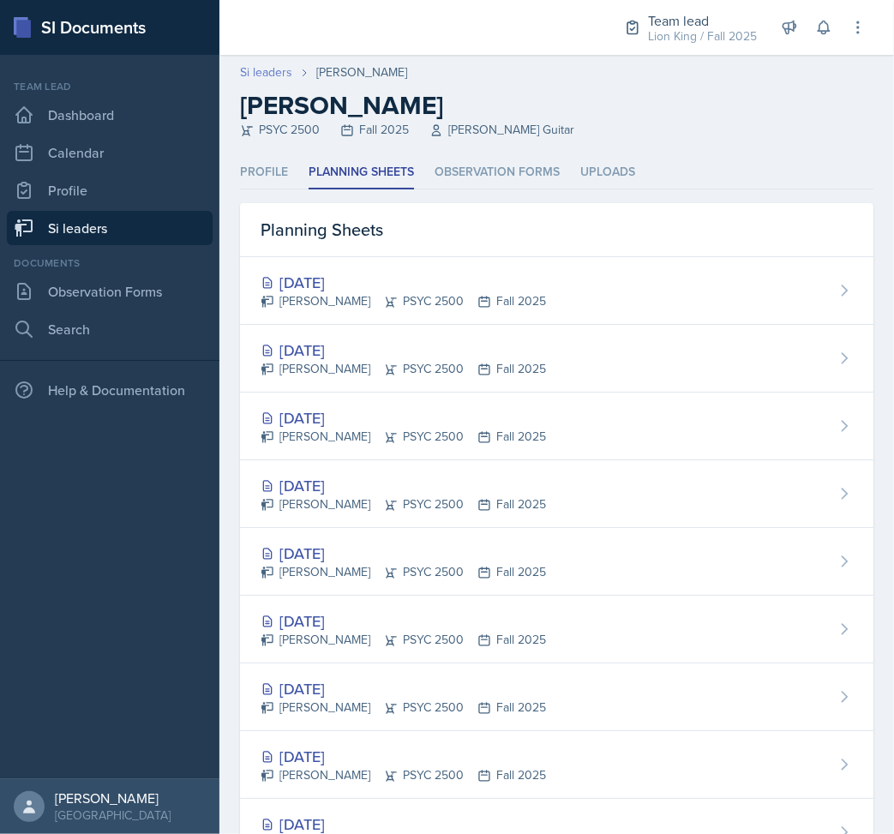
click at [280, 70] on link "Si leaders" at bounding box center [266, 72] width 52 height 18
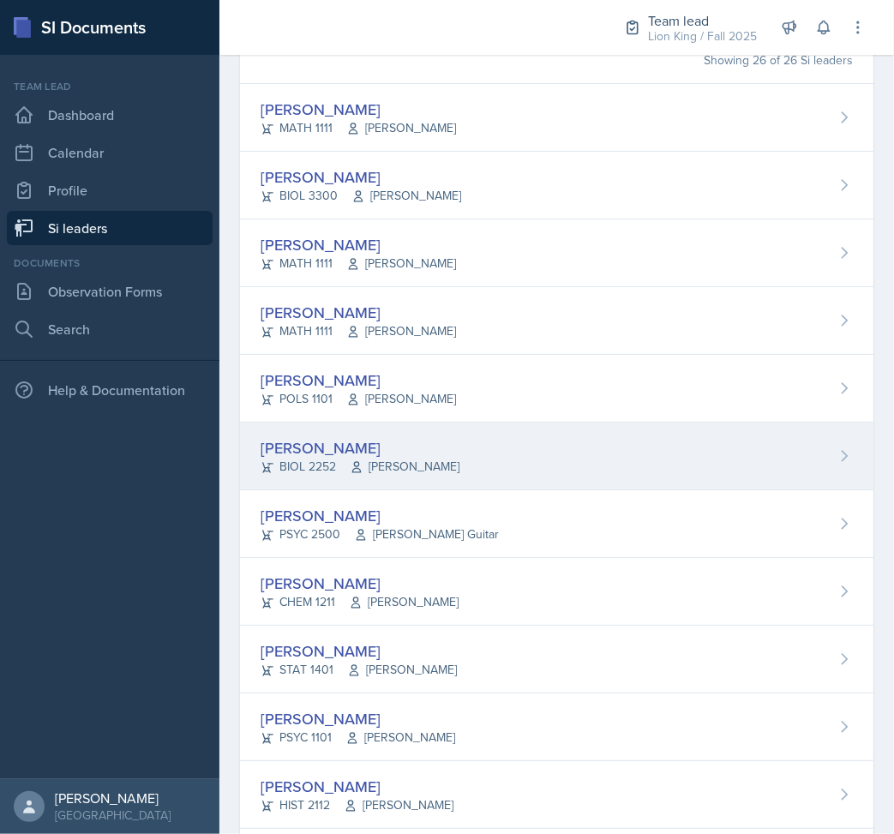
scroll to position [343, 0]
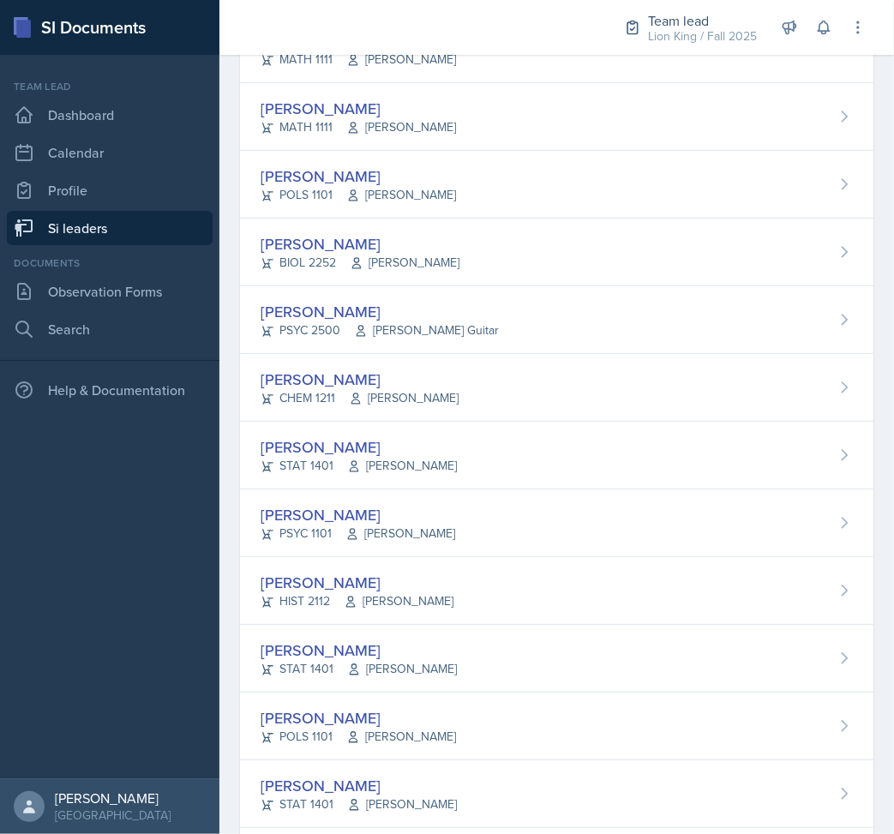
click at [496, 408] on div "[PERSON_NAME] CHEM 1211 [PERSON_NAME]" at bounding box center [557, 388] width 634 height 68
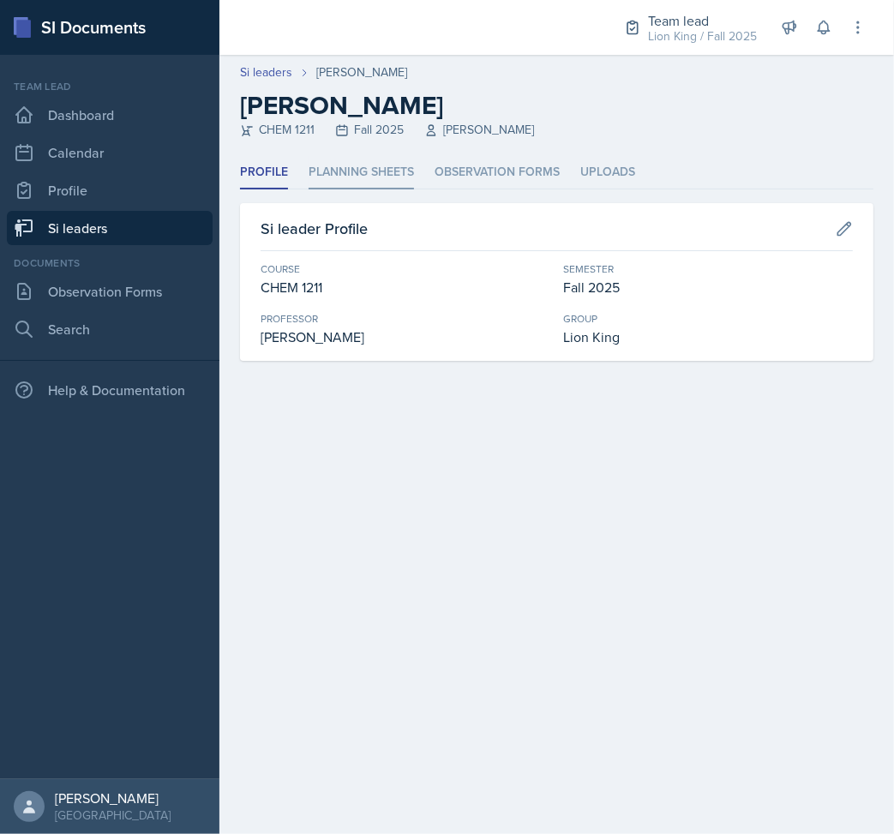
click at [367, 162] on li "Planning Sheets" at bounding box center [361, 172] width 105 height 33
